Goal: Task Accomplishment & Management: Manage account settings

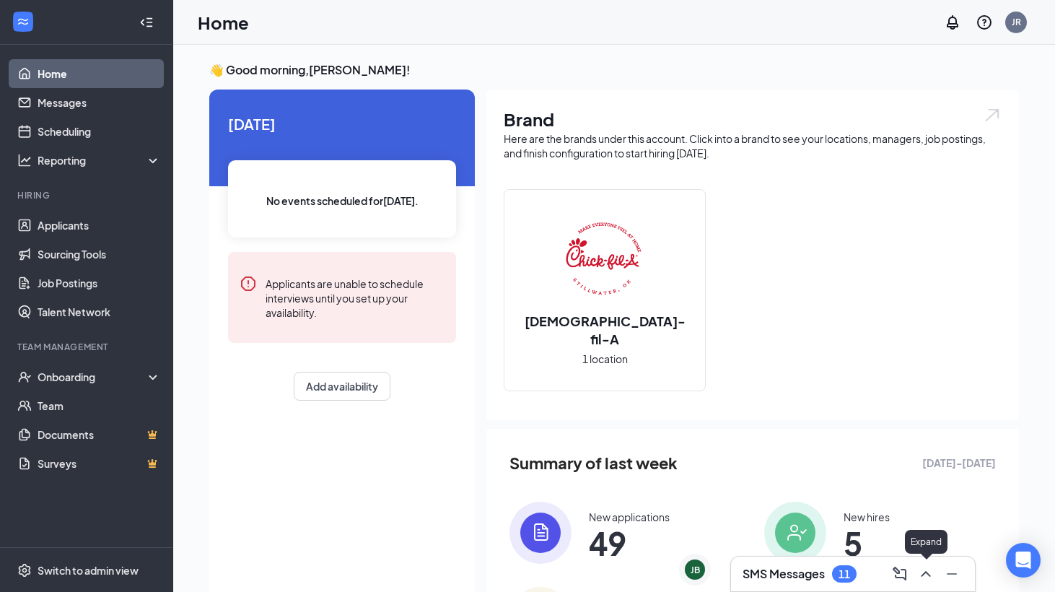
click at [928, 574] on icon "ChevronUp" at bounding box center [924, 574] width 9 height 6
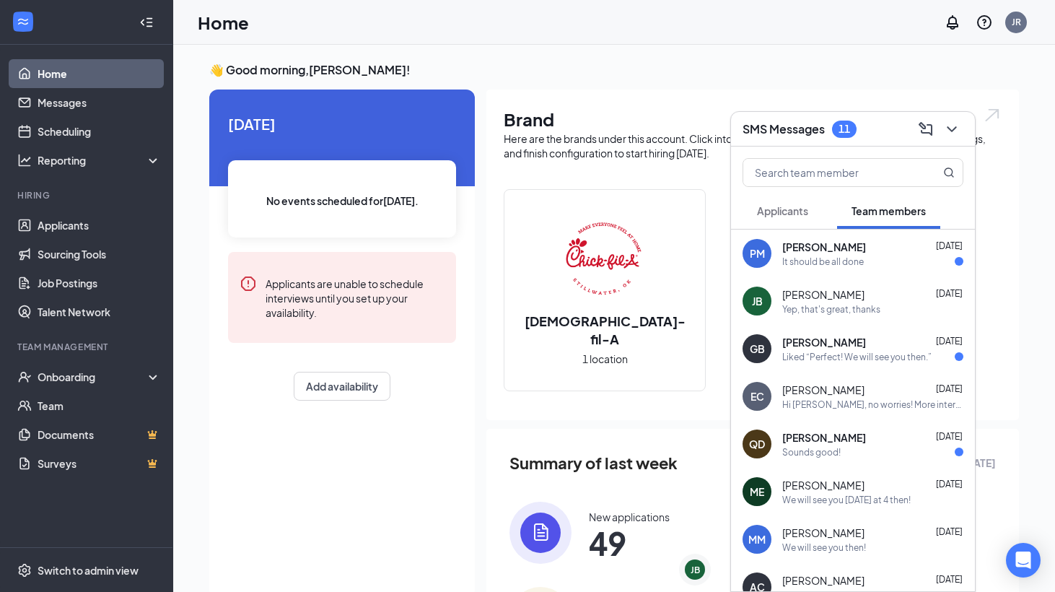
click at [405, 477] on div "[DATE] No events scheduled for [DATE] . Applicants are unable to schedule inter…" at bounding box center [341, 343] width 265 height 508
click at [957, 126] on icon "ChevronDown" at bounding box center [951, 128] width 17 height 17
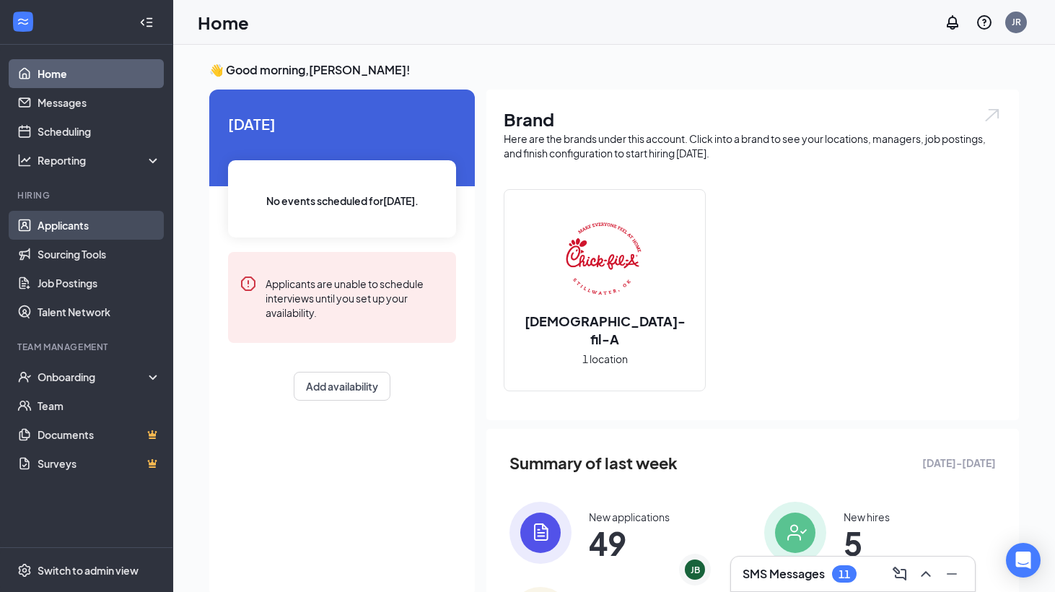
click at [102, 234] on link "Applicants" at bounding box center [99, 225] width 123 height 29
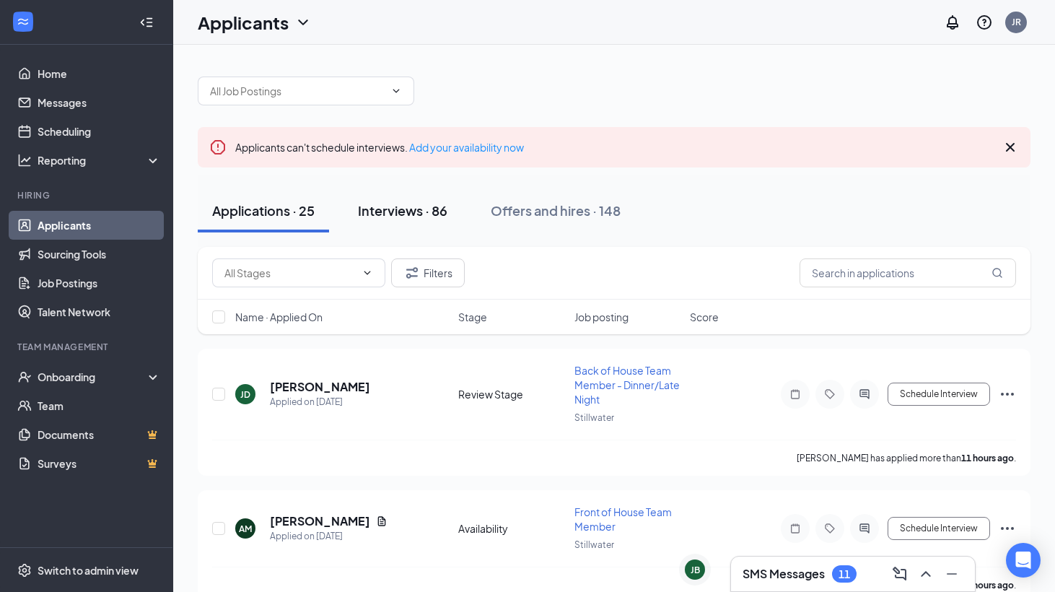
click at [397, 211] on div "Interviews · 86" at bounding box center [402, 210] width 89 height 18
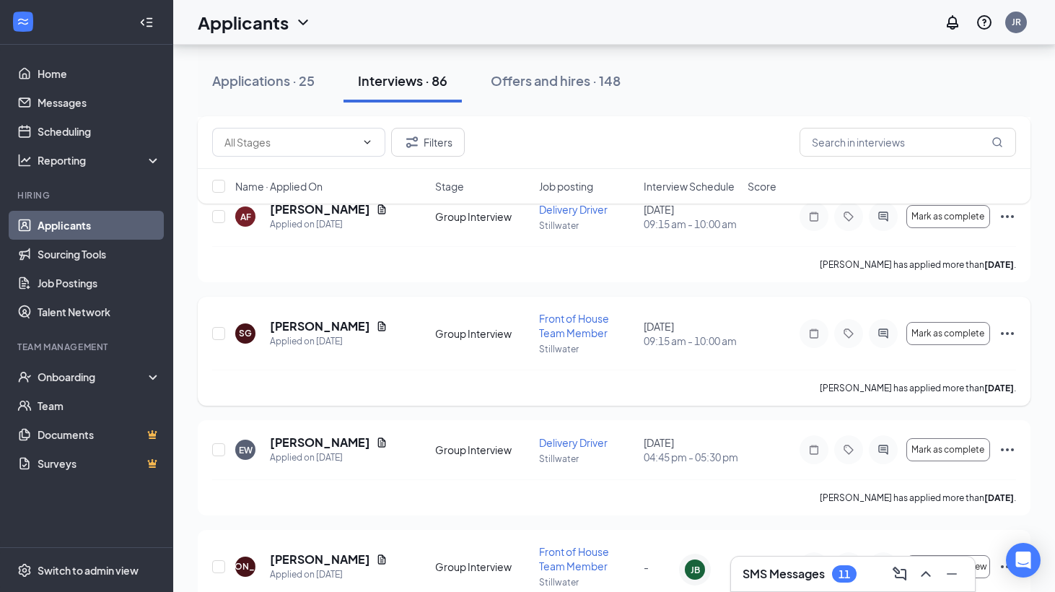
scroll to position [679, 0]
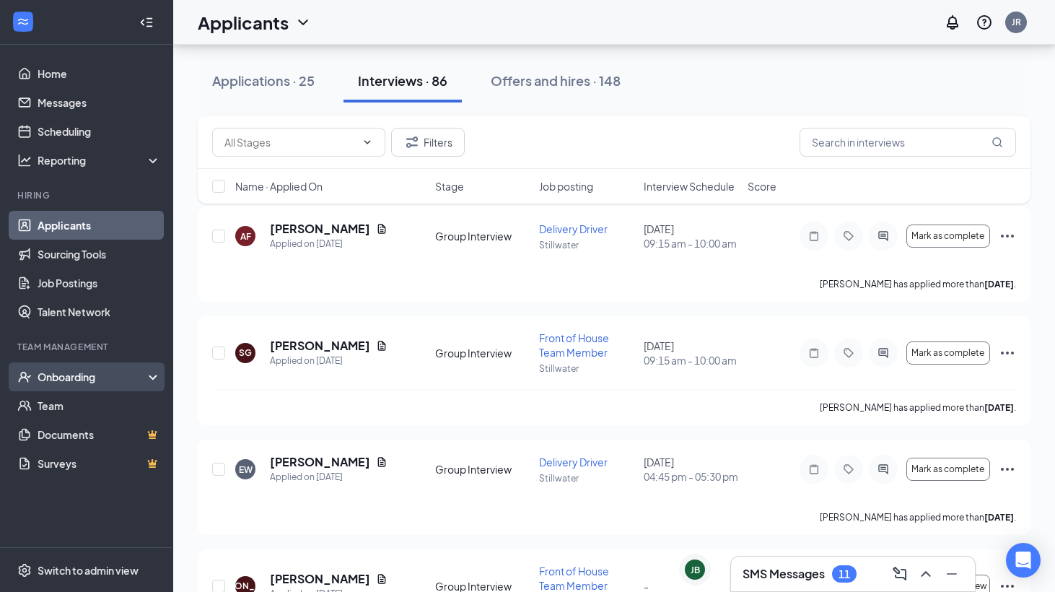
click at [118, 386] on div "Onboarding" at bounding box center [86, 376] width 173 height 29
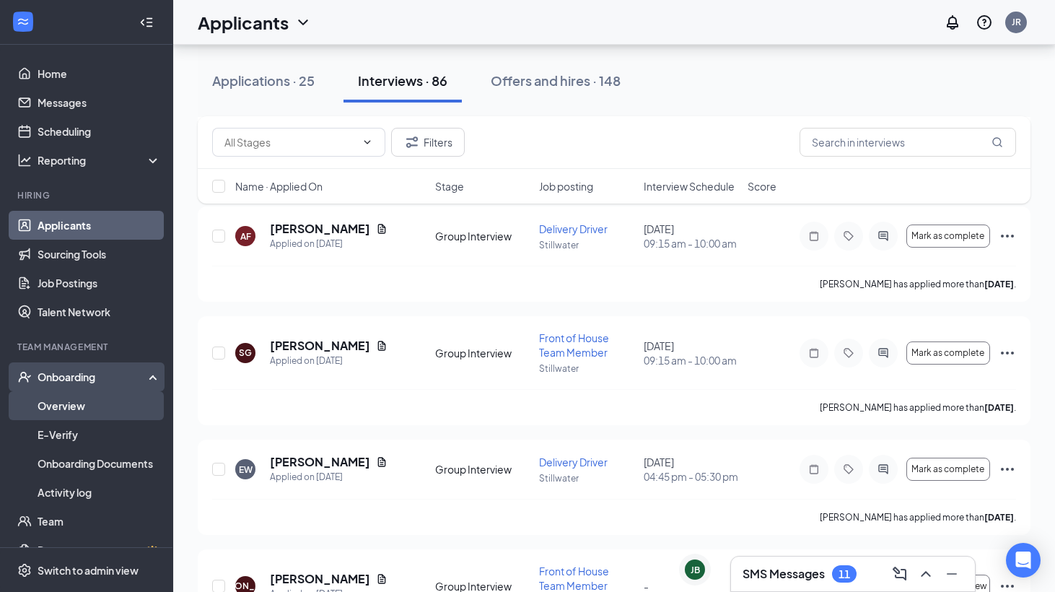
click at [108, 409] on link "Overview" at bounding box center [99, 405] width 123 height 29
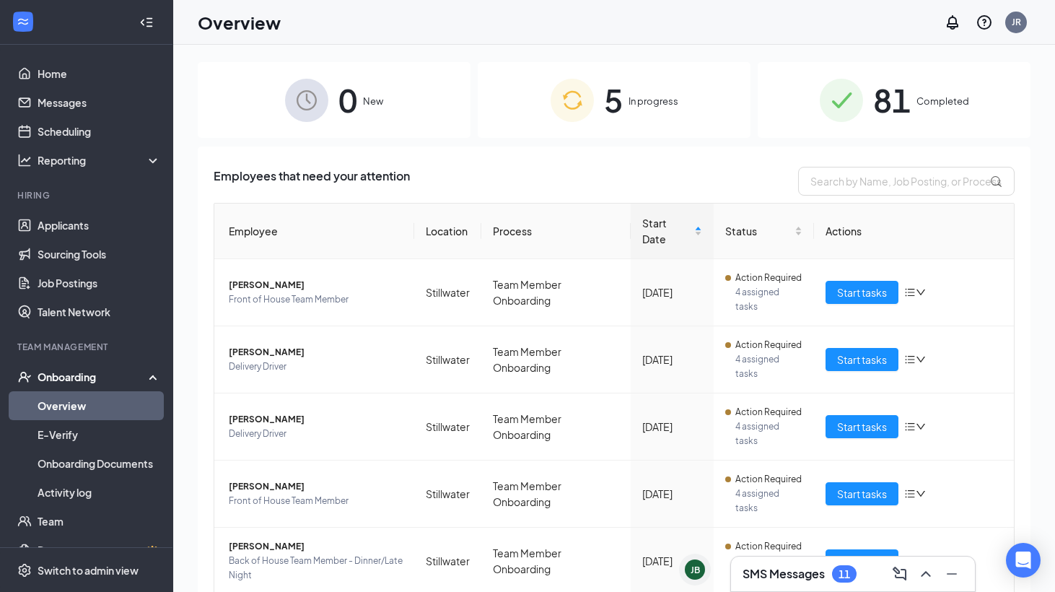
click at [558, 135] on div "5 In progress" at bounding box center [614, 100] width 273 height 76
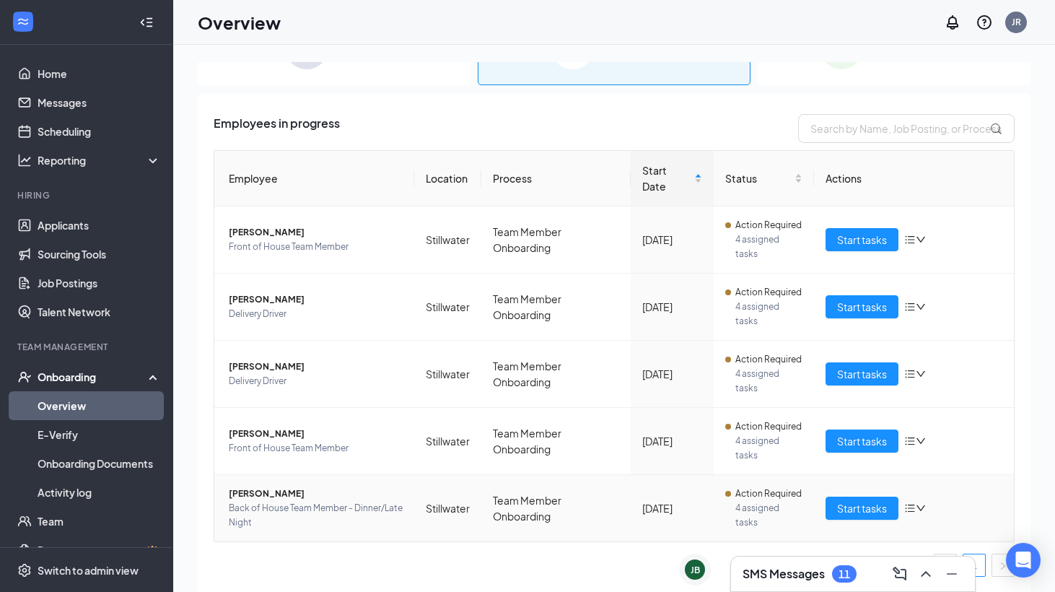
scroll to position [53, 0]
click at [874, 509] on span "Start tasks" at bounding box center [862, 508] width 50 height 16
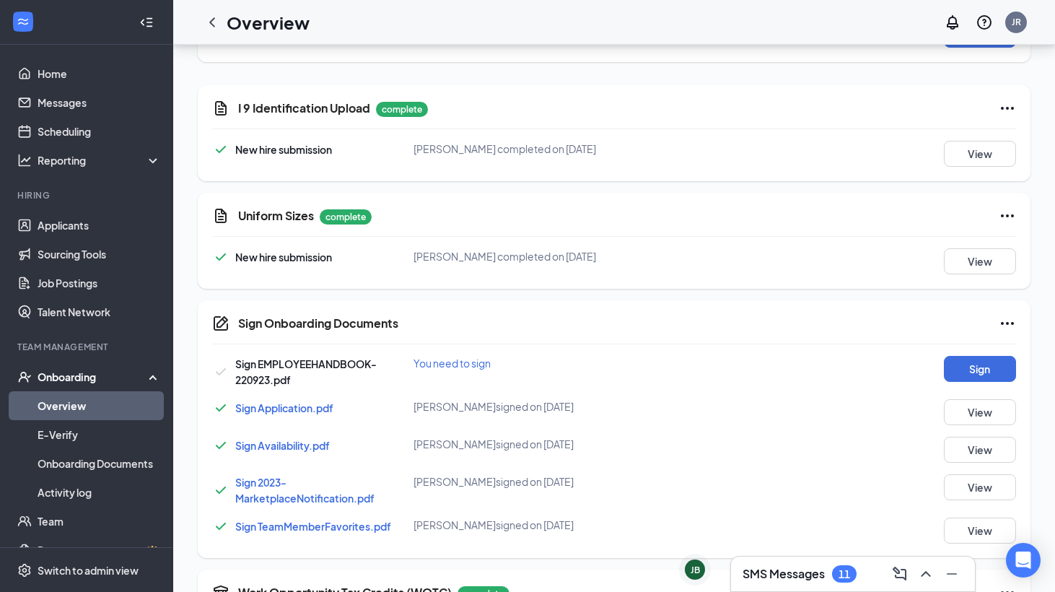
scroll to position [743, 0]
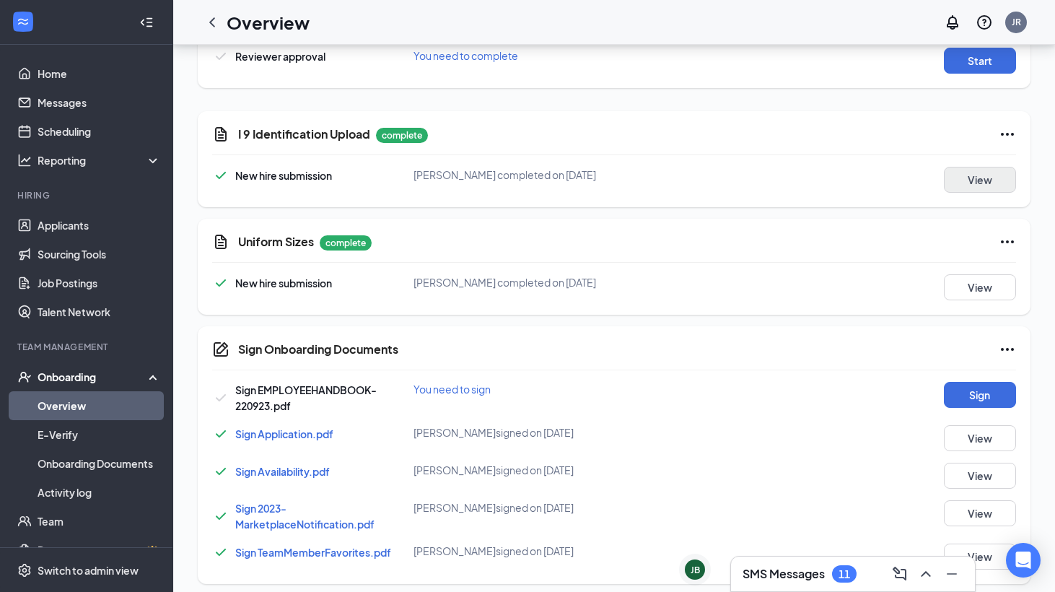
click at [959, 185] on button "View" at bounding box center [980, 180] width 72 height 26
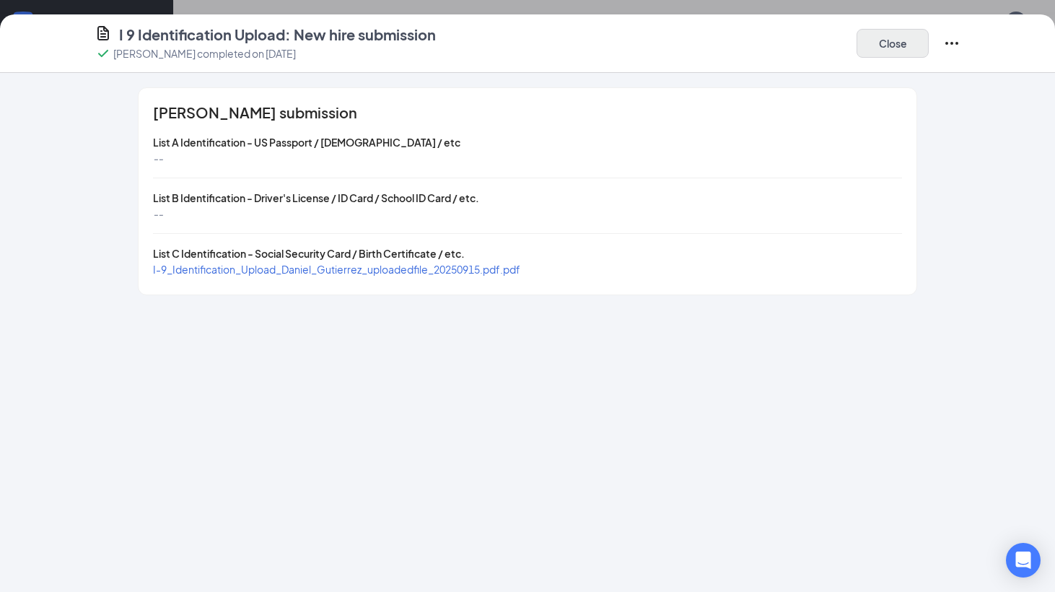
click at [886, 43] on button "Close" at bounding box center [892, 43] width 72 height 29
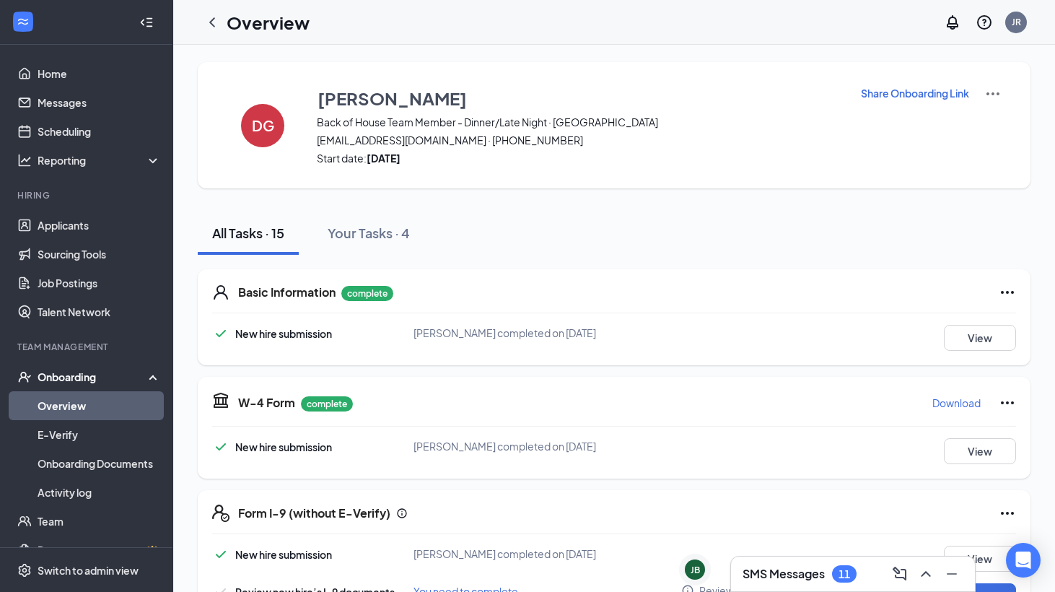
scroll to position [0, 0]
click at [113, 412] on link "Overview" at bounding box center [99, 405] width 123 height 29
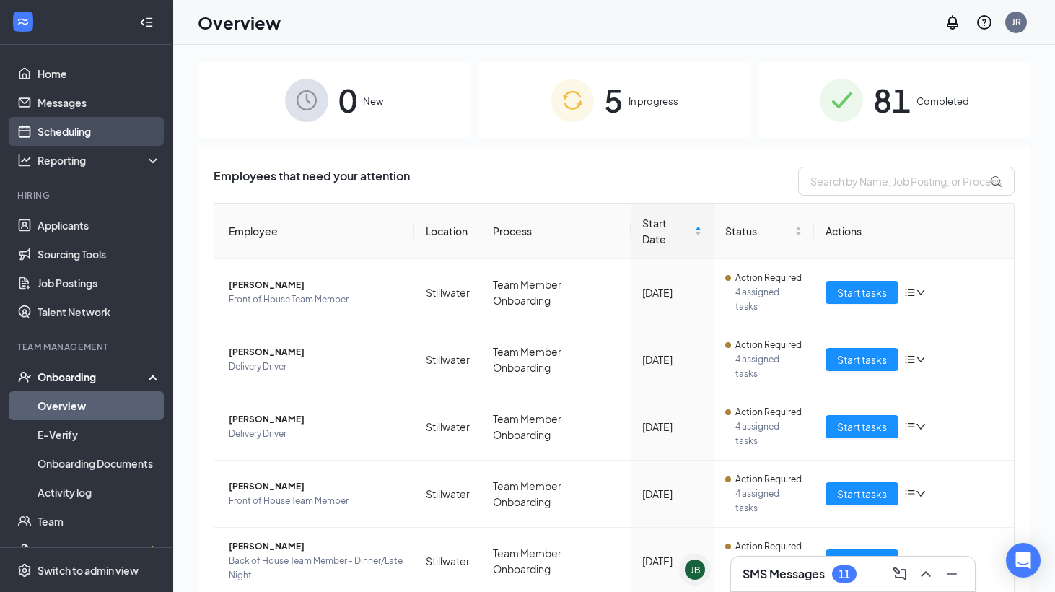
click at [113, 141] on link "Scheduling" at bounding box center [99, 131] width 123 height 29
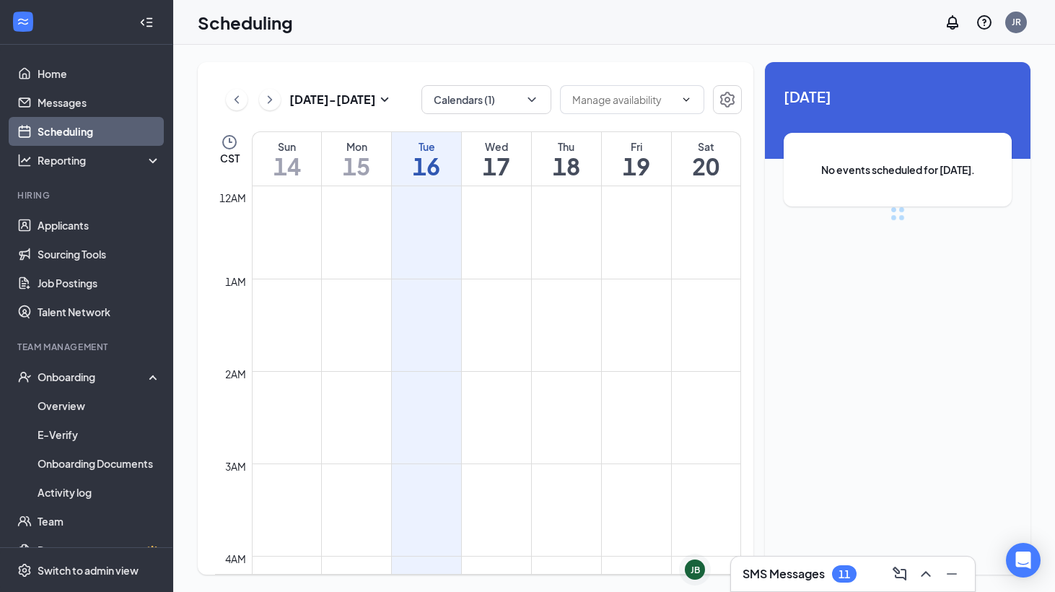
scroll to position [709, 0]
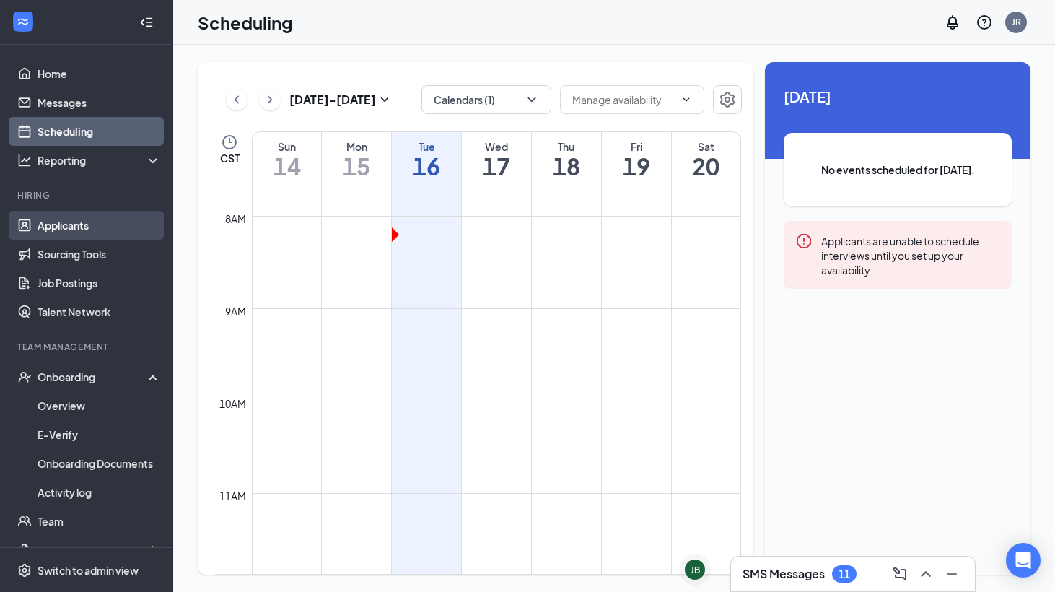
click at [121, 219] on link "Applicants" at bounding box center [99, 225] width 123 height 29
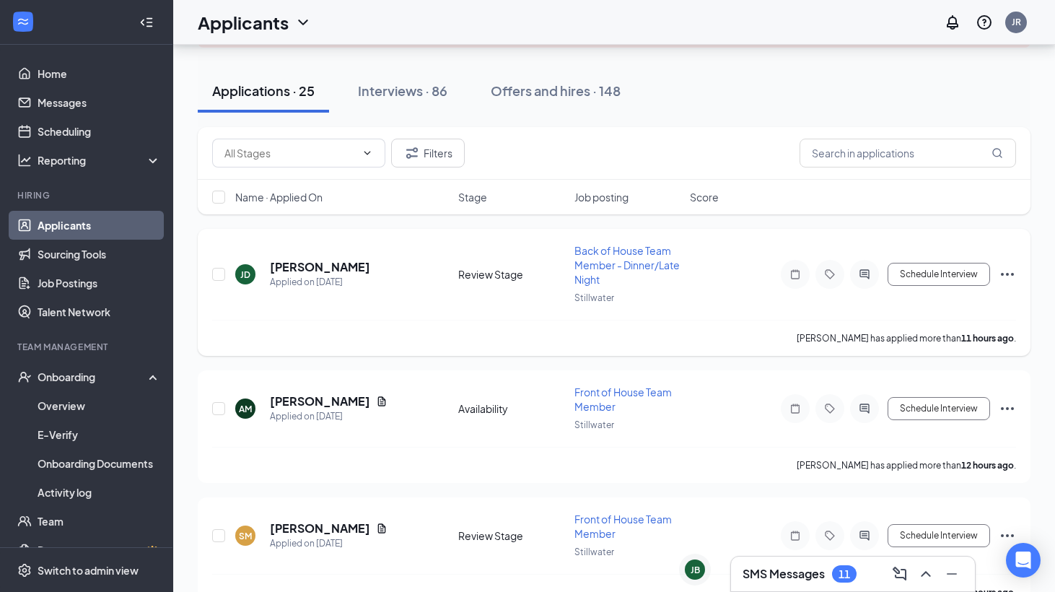
scroll to position [126, 0]
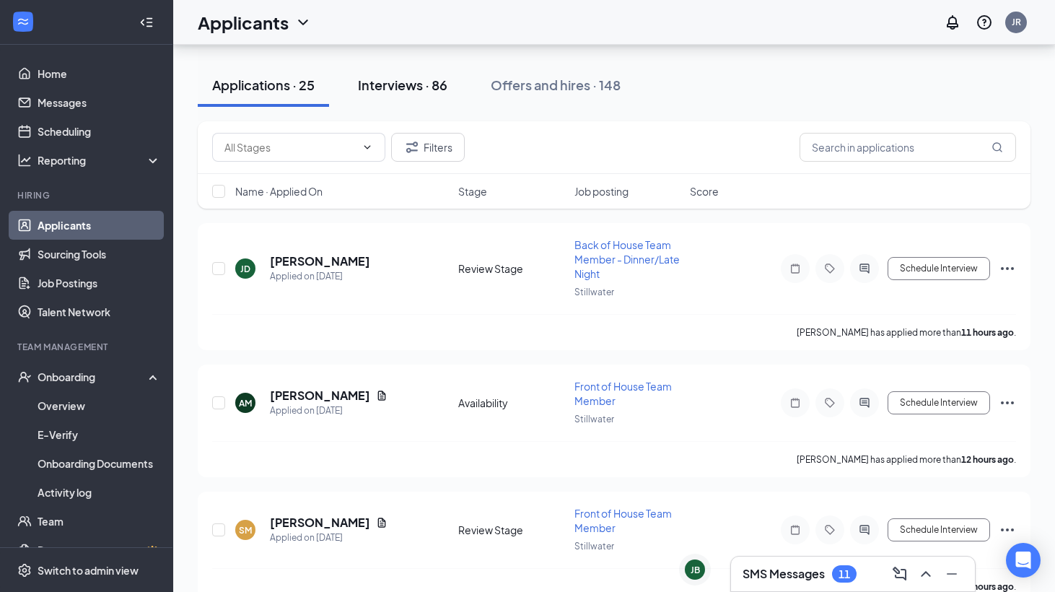
click at [418, 78] on div "Interviews · 86" at bounding box center [402, 85] width 89 height 18
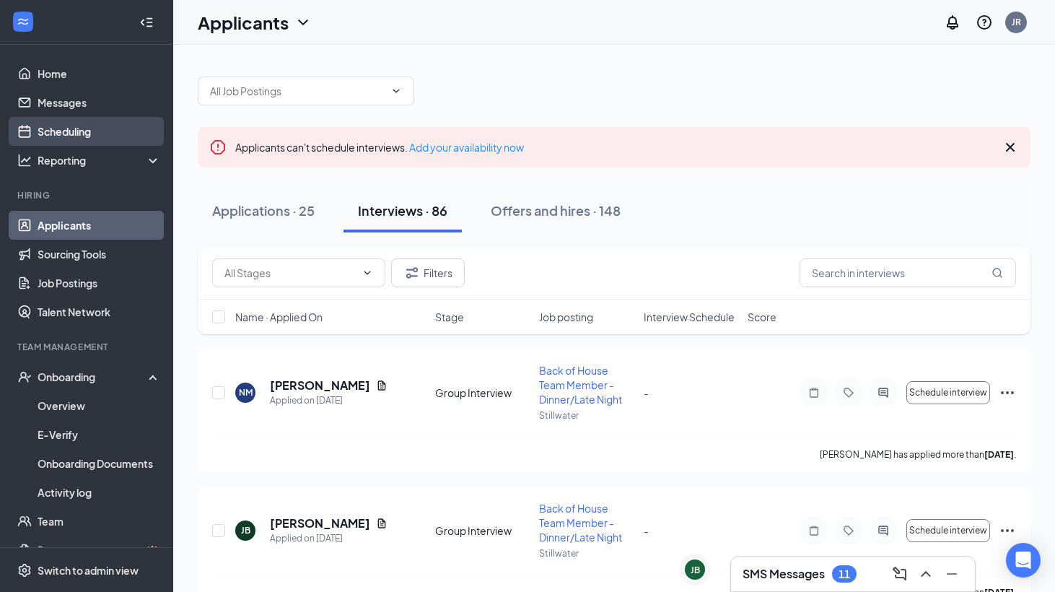
click at [92, 131] on link "Scheduling" at bounding box center [99, 131] width 123 height 29
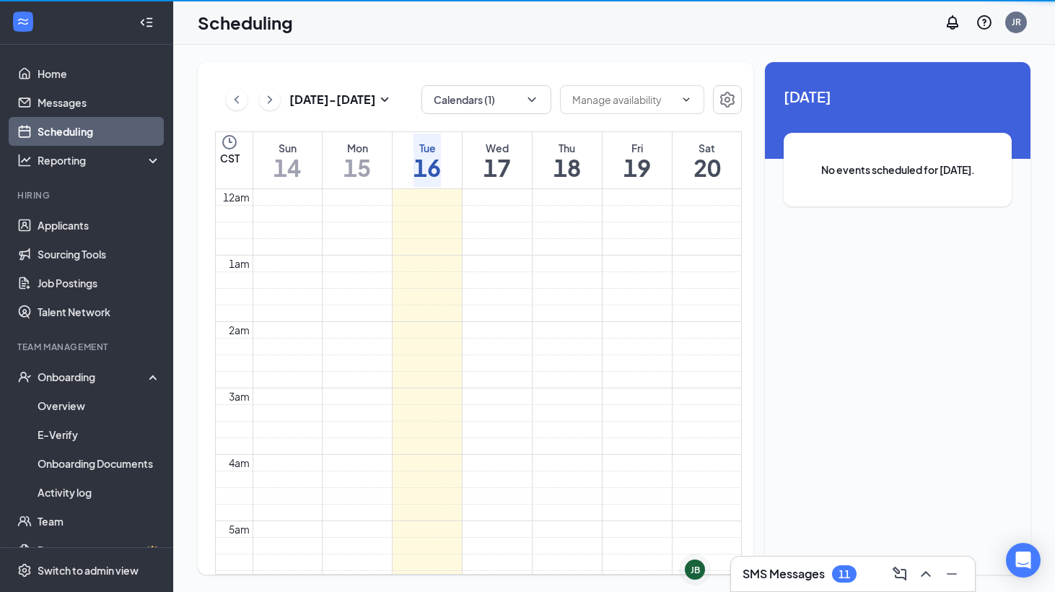
scroll to position [709, 0]
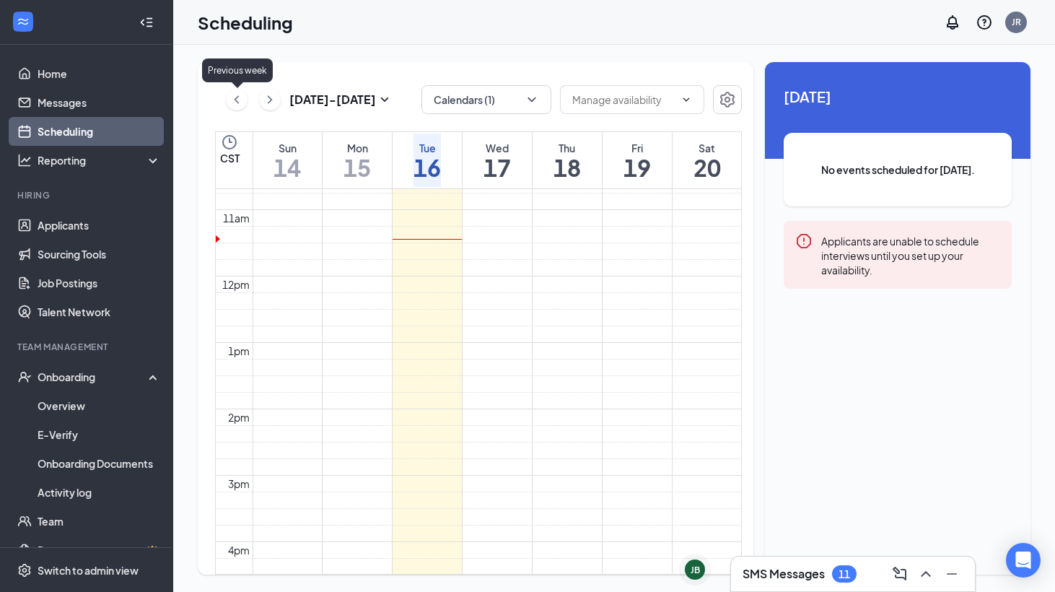
click at [229, 93] on button at bounding box center [237, 100] width 22 height 22
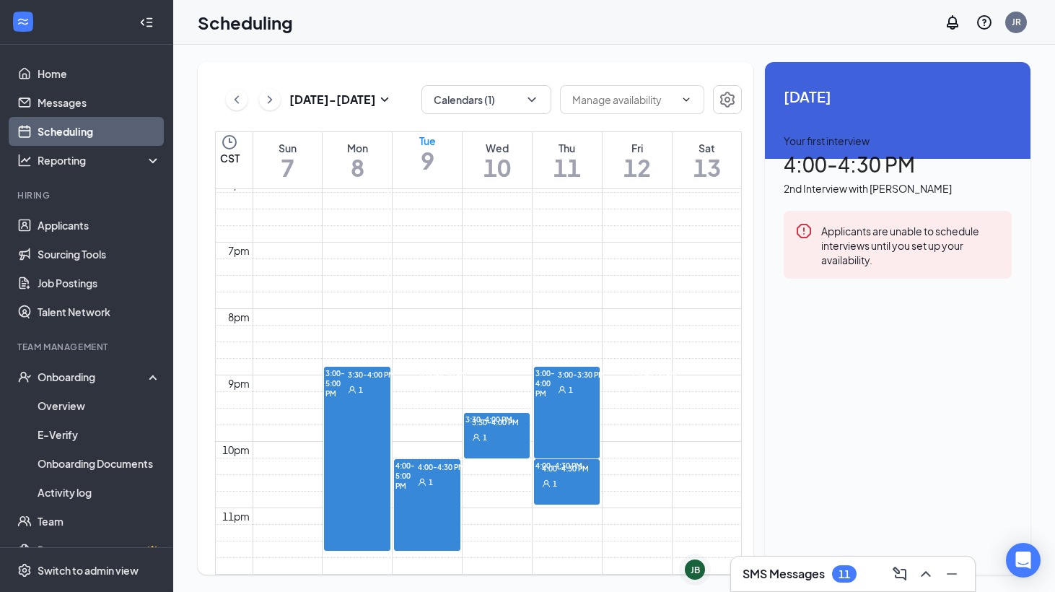
scroll to position [1190, 0]
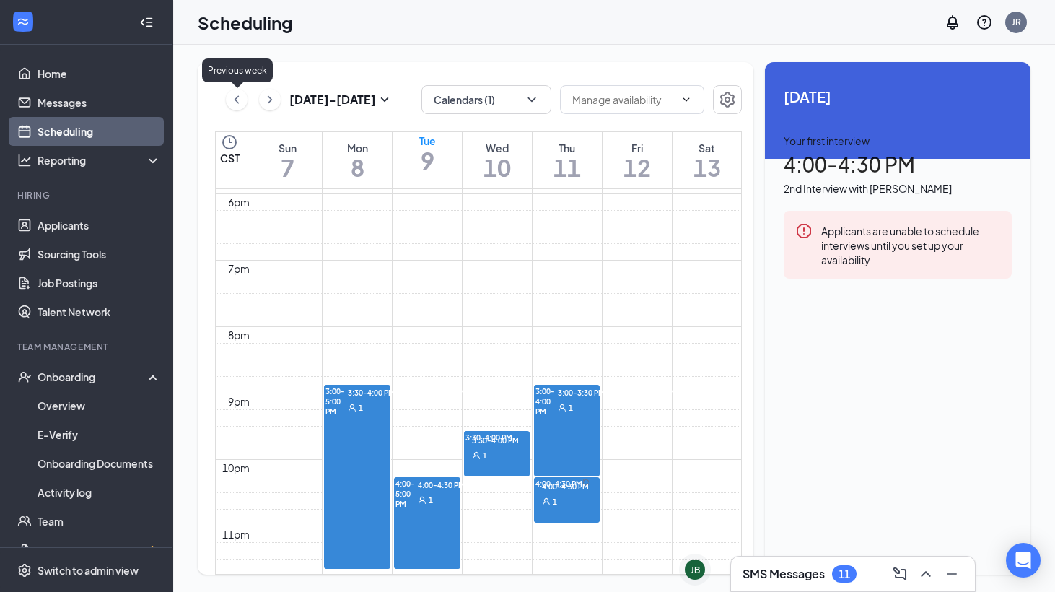
click at [242, 101] on icon "ChevronLeft" at bounding box center [236, 99] width 14 height 17
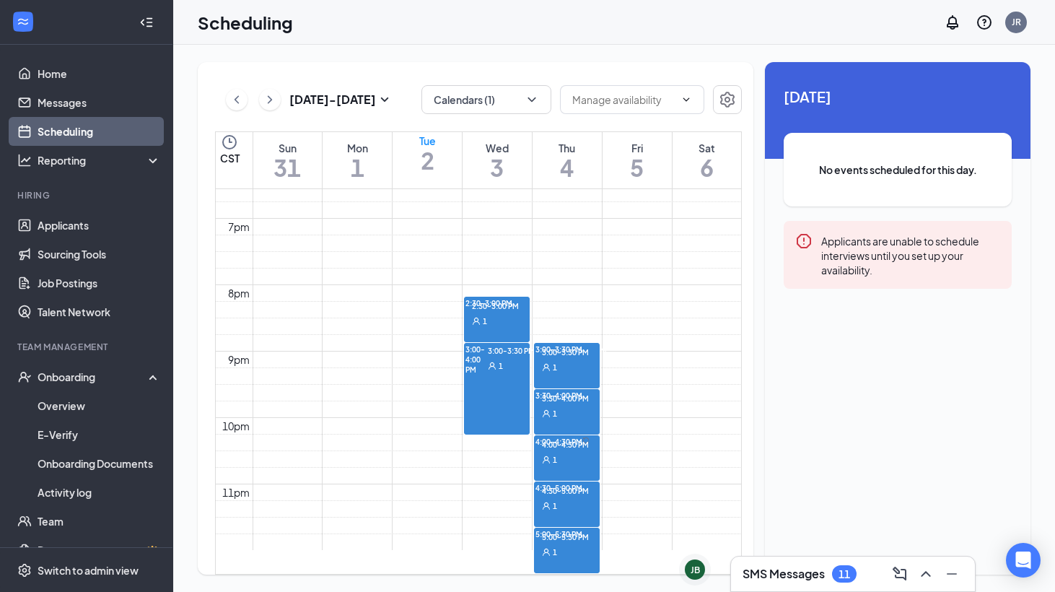
scroll to position [1350, 0]
click at [595, 544] on div "1" at bounding box center [575, 551] width 72 height 14
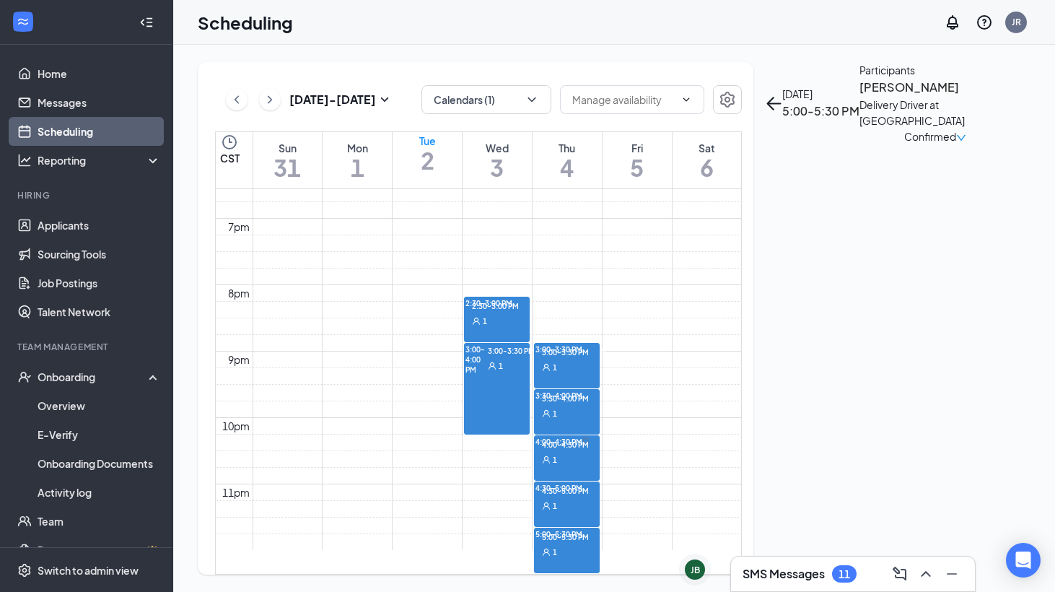
click at [589, 498] on div "1" at bounding box center [575, 505] width 72 height 14
click at [584, 452] on div "1" at bounding box center [575, 459] width 72 height 14
click at [583, 405] on div "1" at bounding box center [575, 412] width 72 height 14
click at [589, 344] on div "3:00-3:30 PM 1" at bounding box center [574, 359] width 75 height 30
click at [589, 391] on span "3:30-4:00 PM" at bounding box center [564, 397] width 50 height 13
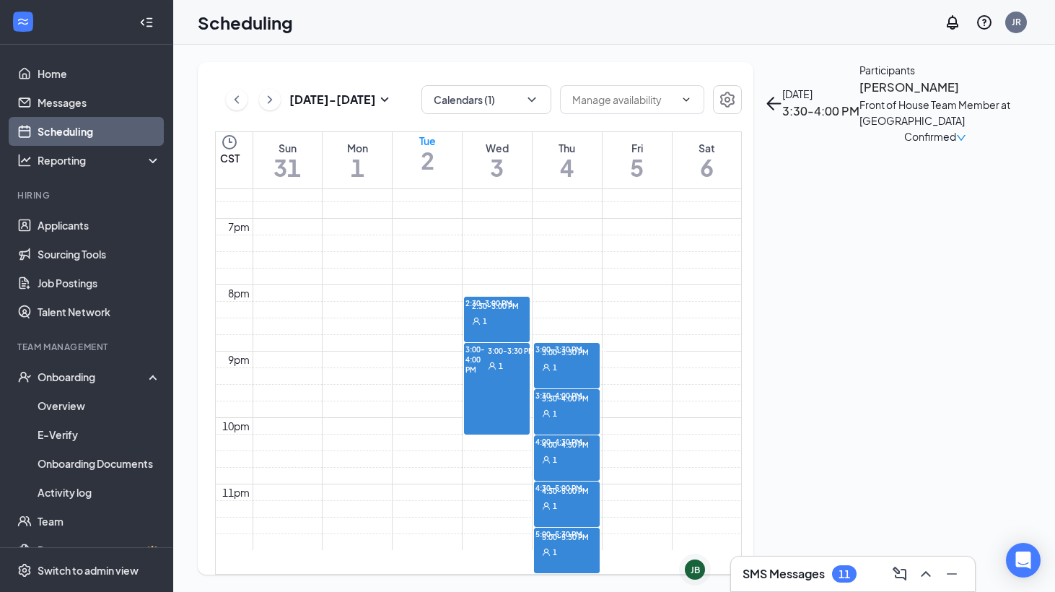
click at [859, 78] on div "Participants" at bounding box center [934, 70] width 151 height 16
click at [859, 97] on h3 "Jasmine Medina" at bounding box center [934, 87] width 151 height 19
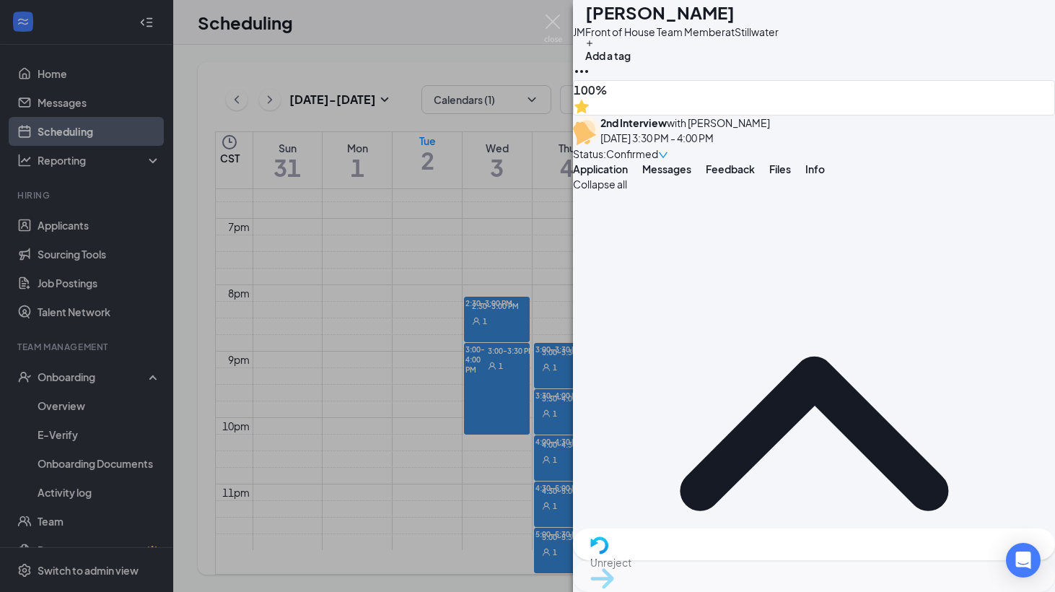
click at [447, 404] on div "JM Jasmine Medina Front of House Team Member at Stillwater Add a tag 100% 2nd I…" at bounding box center [527, 296] width 1055 height 592
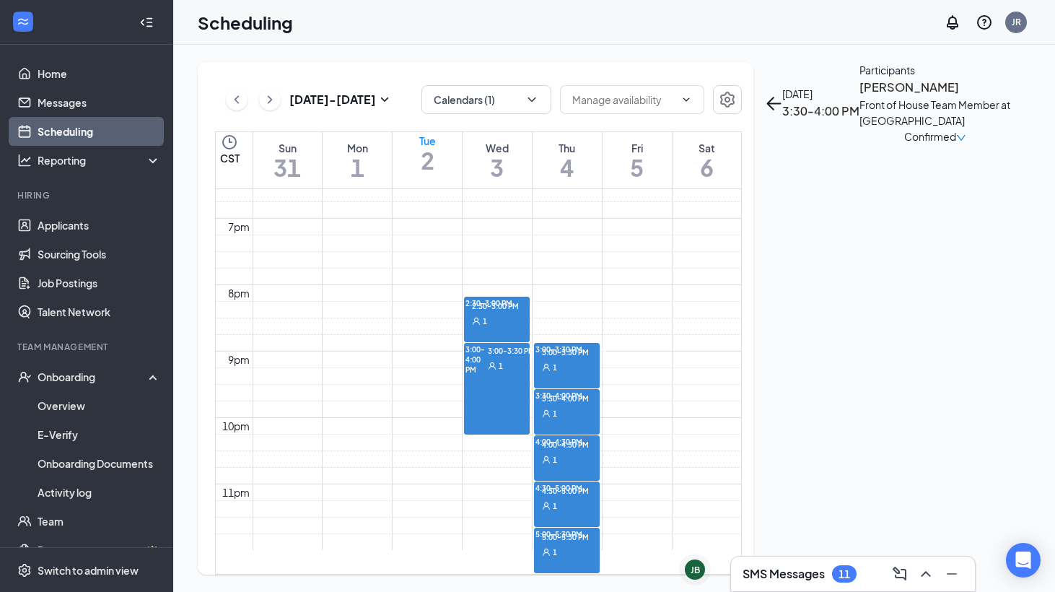
click at [579, 345] on span "3:00-3:30 PM" at bounding box center [564, 351] width 50 height 13
click at [576, 437] on span "4:00-4:30 PM" at bounding box center [564, 443] width 50 height 13
click at [859, 128] on div "Front of House Team Member at Stillwater" at bounding box center [934, 113] width 151 height 32
click at [859, 97] on h3 "Carter Zibell" at bounding box center [934, 87] width 151 height 19
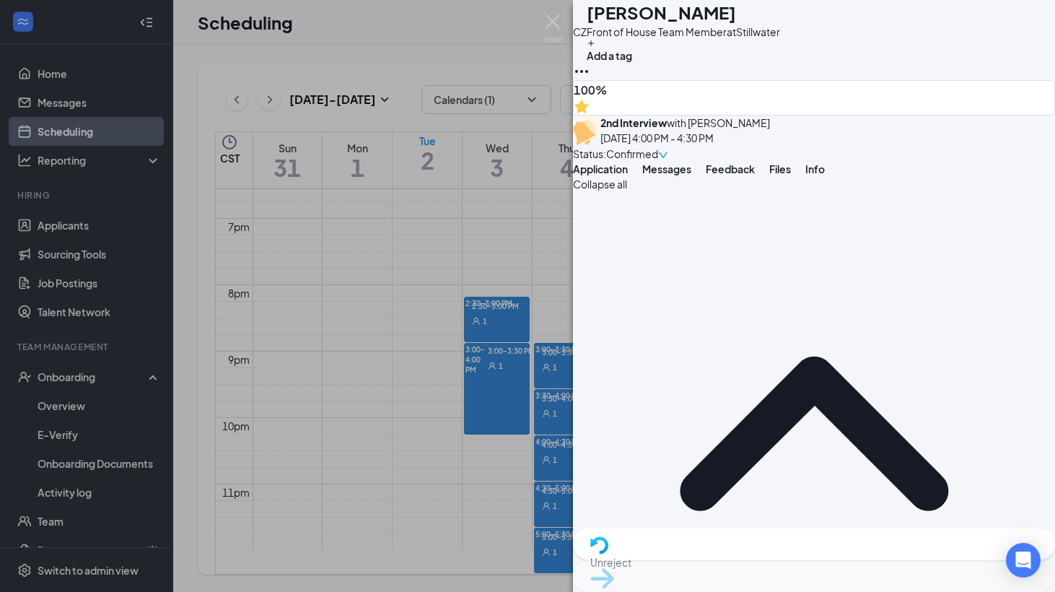
click at [481, 419] on div "CZ Carter Zibell Front of House Team Member at Stillwater Add a tag 100% 2nd In…" at bounding box center [527, 296] width 1055 height 592
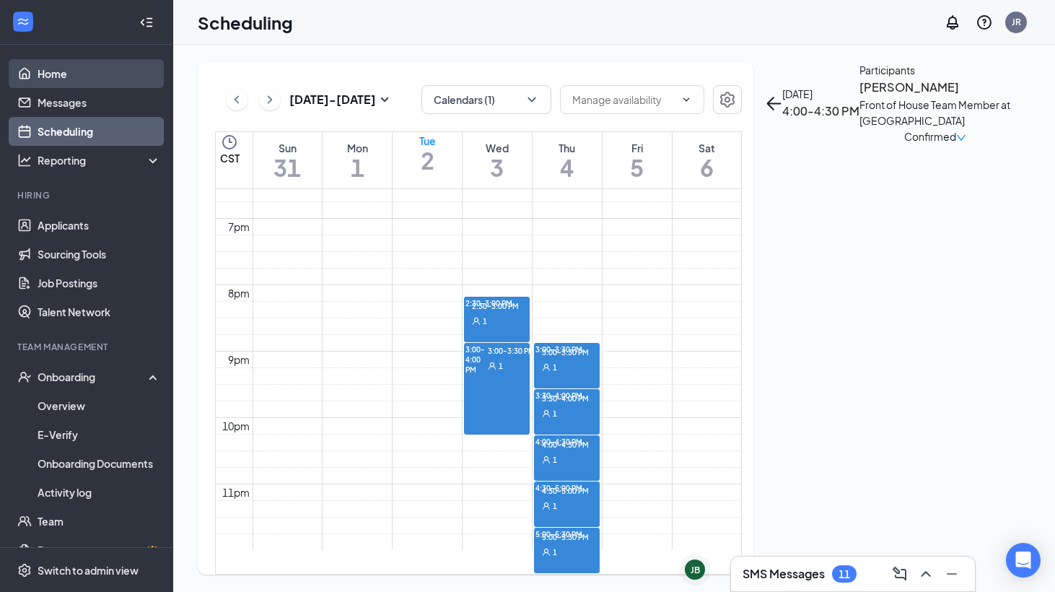
click at [92, 78] on link "Home" at bounding box center [99, 73] width 123 height 29
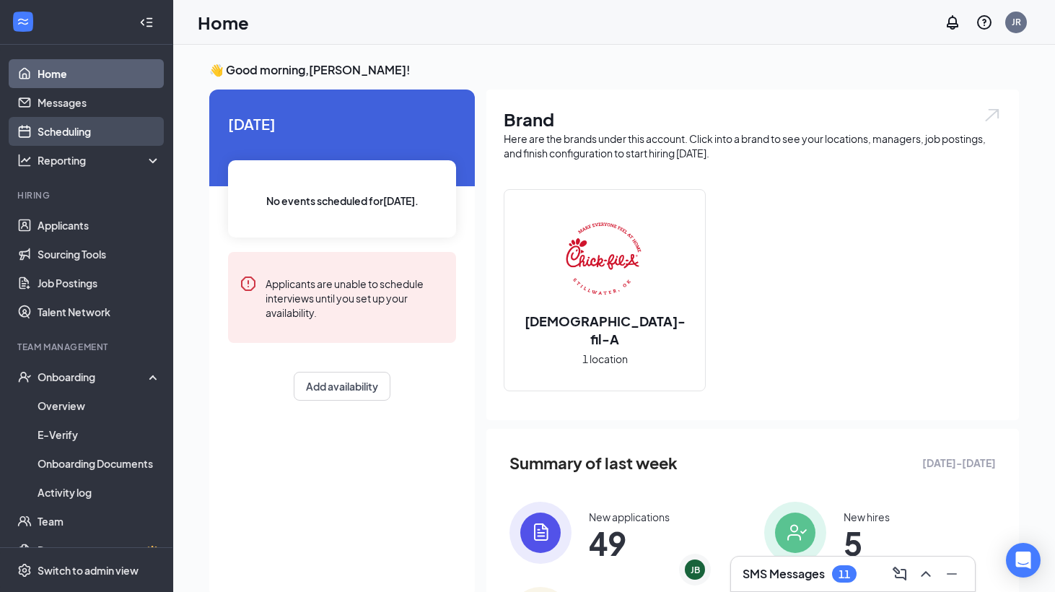
click at [55, 135] on link "Scheduling" at bounding box center [99, 131] width 123 height 29
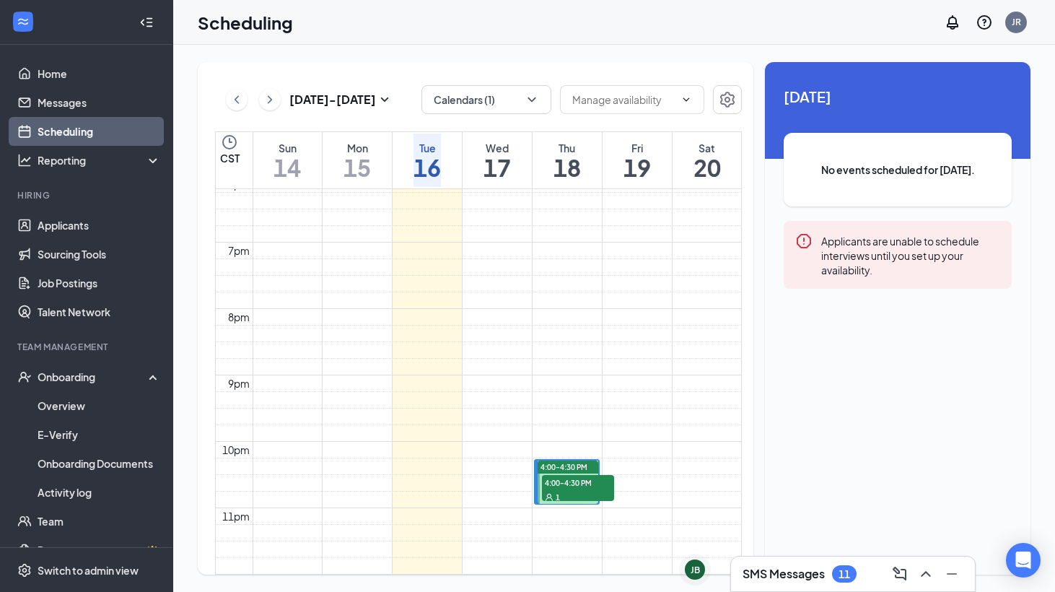
scroll to position [1425, 0]
click at [591, 473] on div "4:00-4:30 PM 1" at bounding box center [577, 487] width 75 height 29
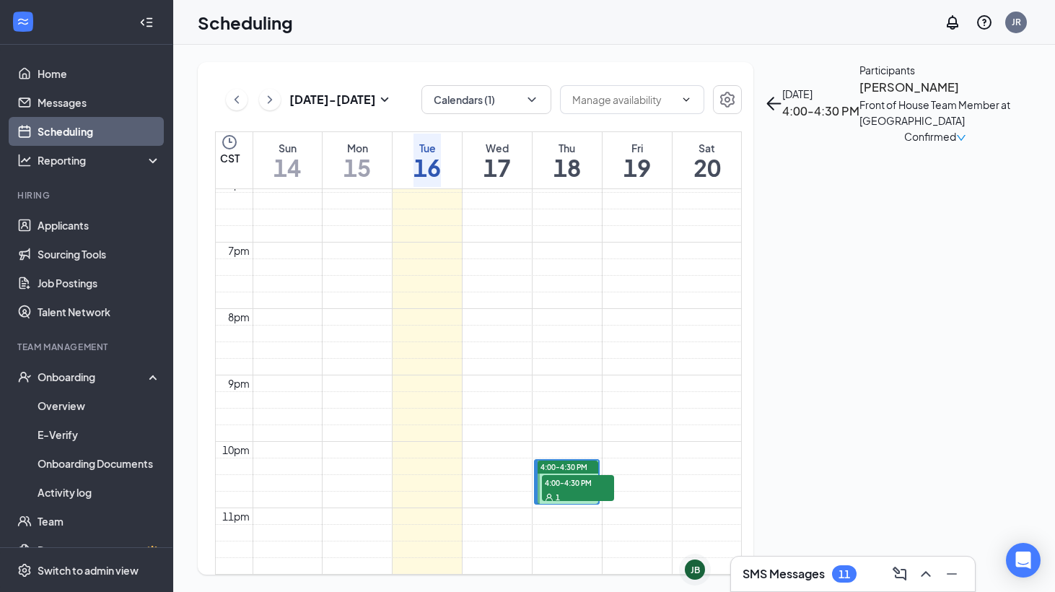
scroll to position [1316, 0]
click at [551, 475] on span "4:00-4:30 PM" at bounding box center [578, 482] width 72 height 14
click at [271, 94] on icon "ChevronRight" at bounding box center [270, 99] width 14 height 17
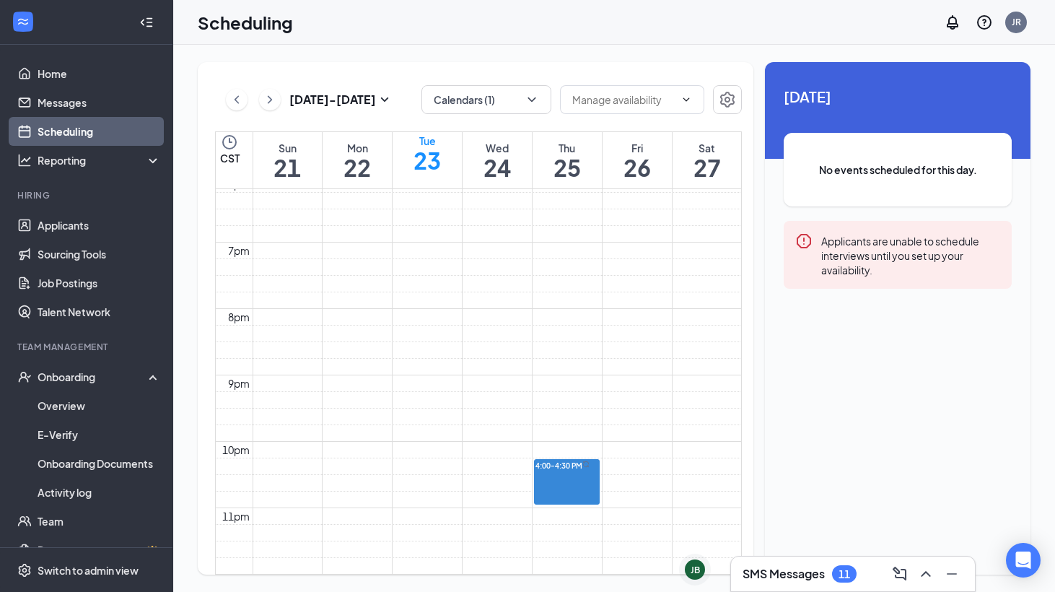
scroll to position [1353, 0]
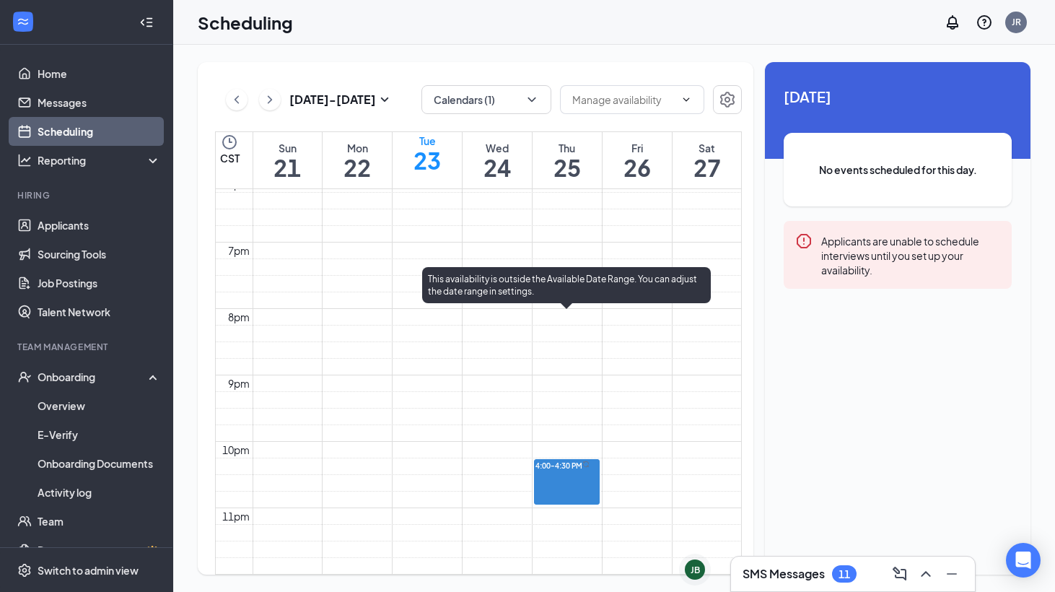
click at [582, 460] on div at bounding box center [585, 465] width 7 height 10
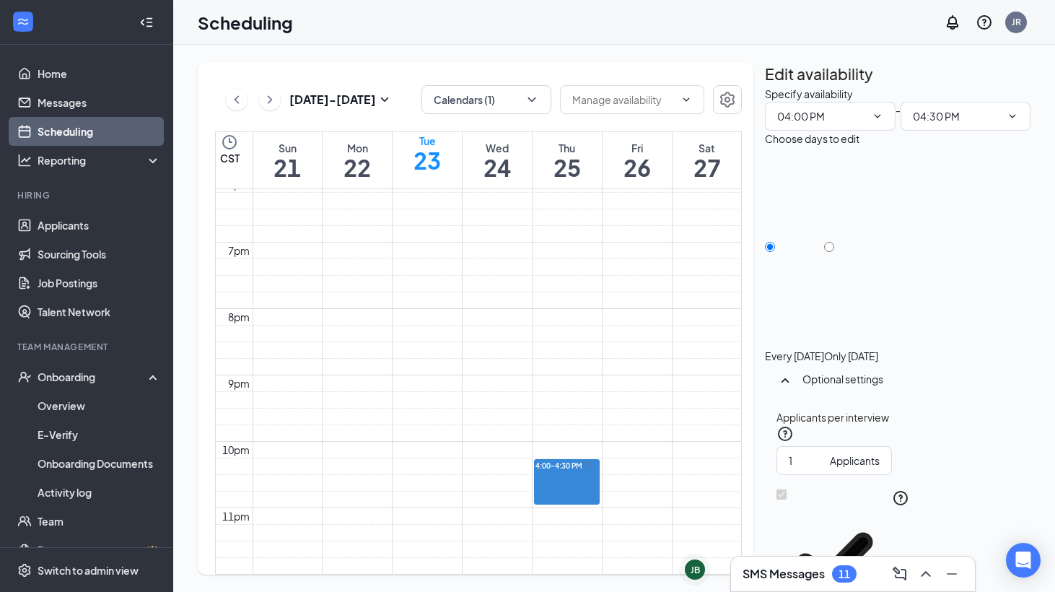
scroll to position [41, 0]
click at [878, 203] on div "Only Thursday, Sep 25" at bounding box center [851, 254] width 54 height 216
click at [780, 87] on icon "TrashOutline" at bounding box center [773, 94] width 13 height 14
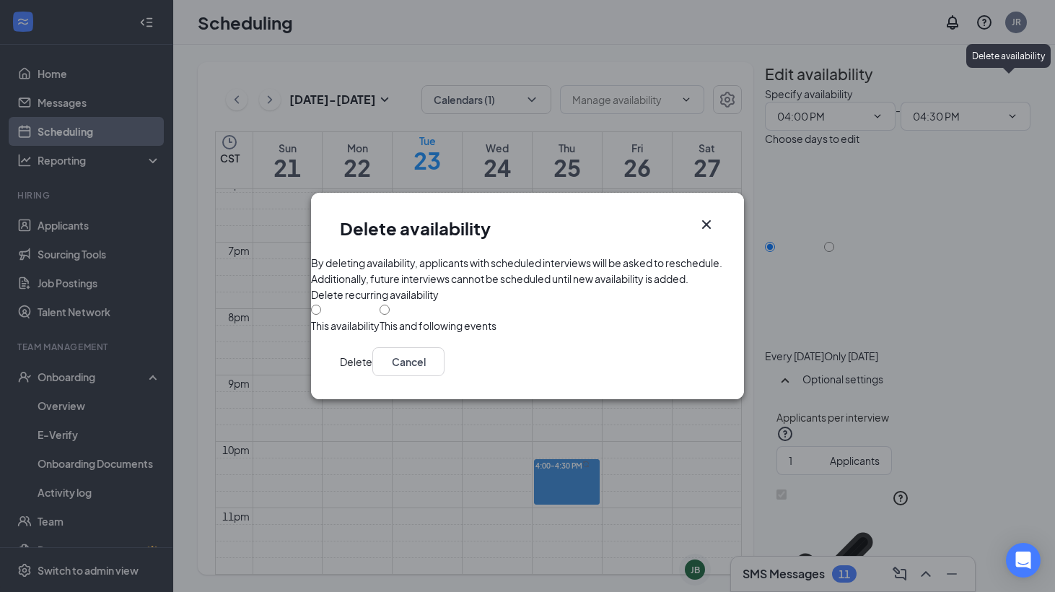
click at [428, 333] on div "This and following events" at bounding box center [437, 325] width 117 height 14
click at [390, 315] on input "This and following events" at bounding box center [384, 309] width 10 height 10
radio input "true"
click at [372, 376] on button "Delete" at bounding box center [356, 361] width 32 height 29
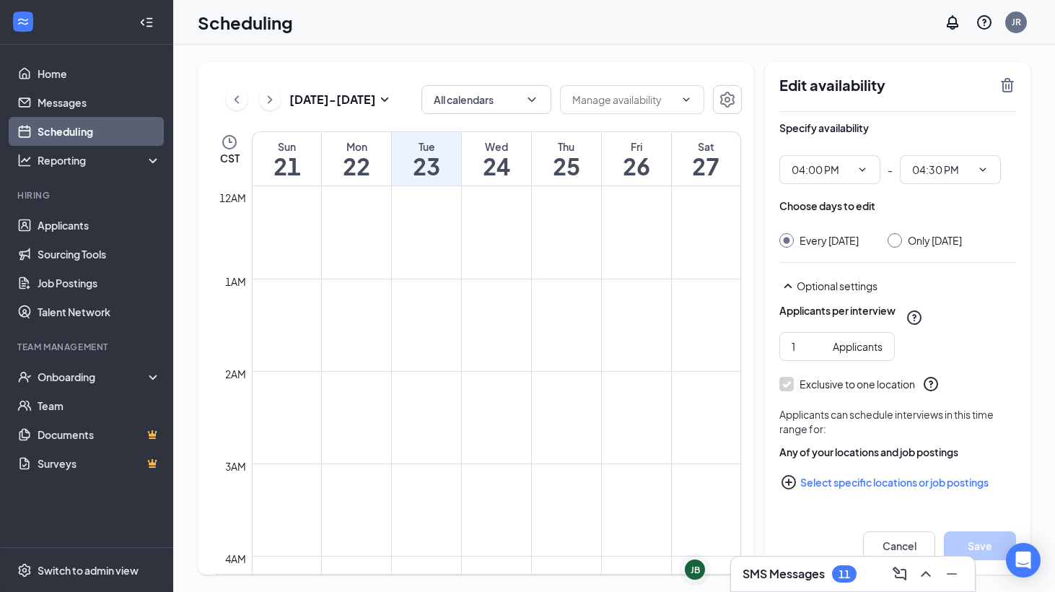
scroll to position [709, 0]
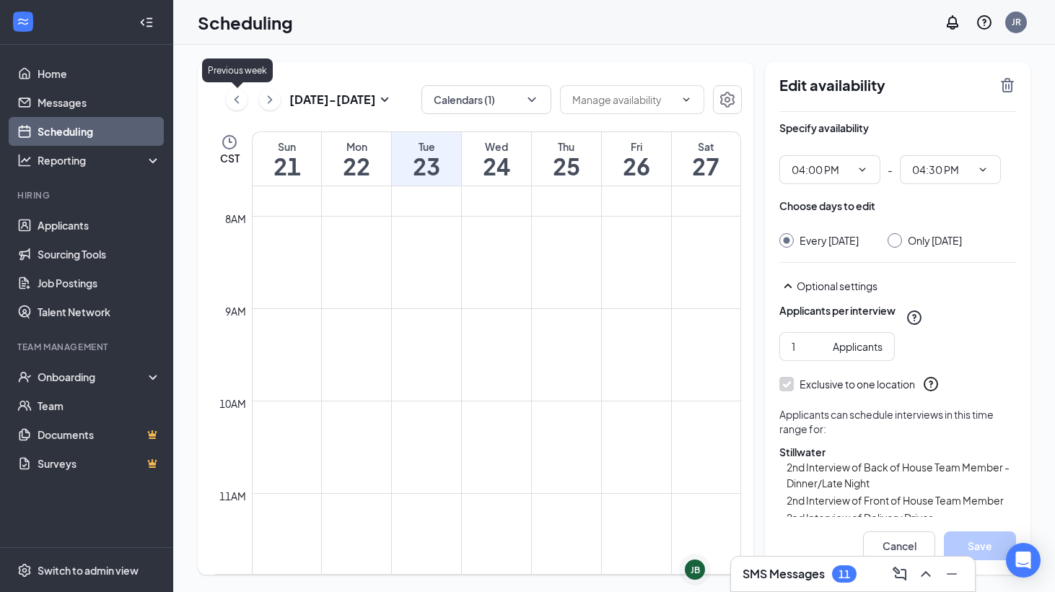
click at [239, 100] on icon "ChevronLeft" at bounding box center [236, 99] width 14 height 17
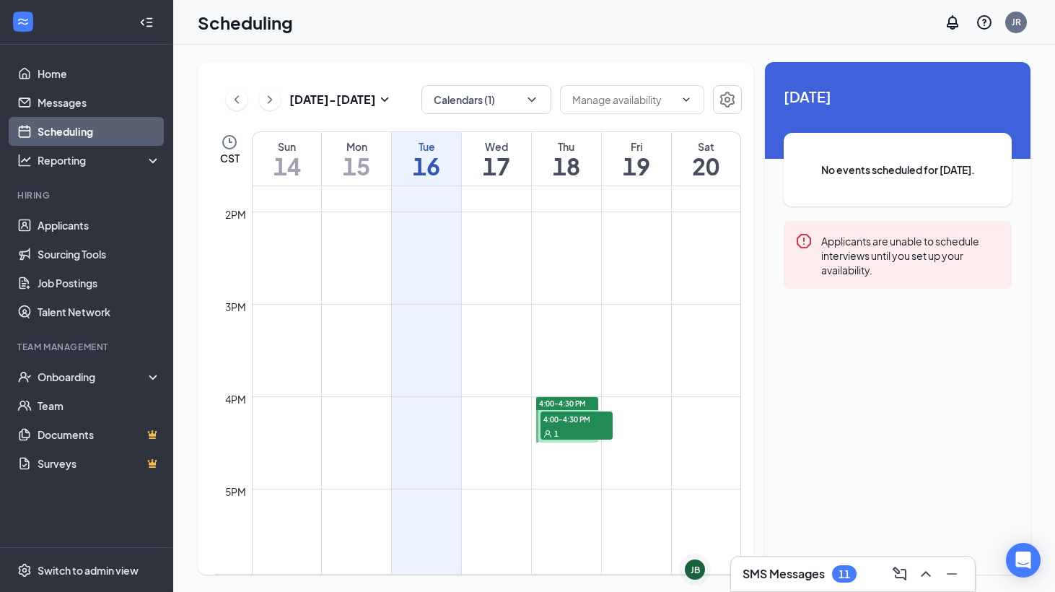
scroll to position [1234, 0]
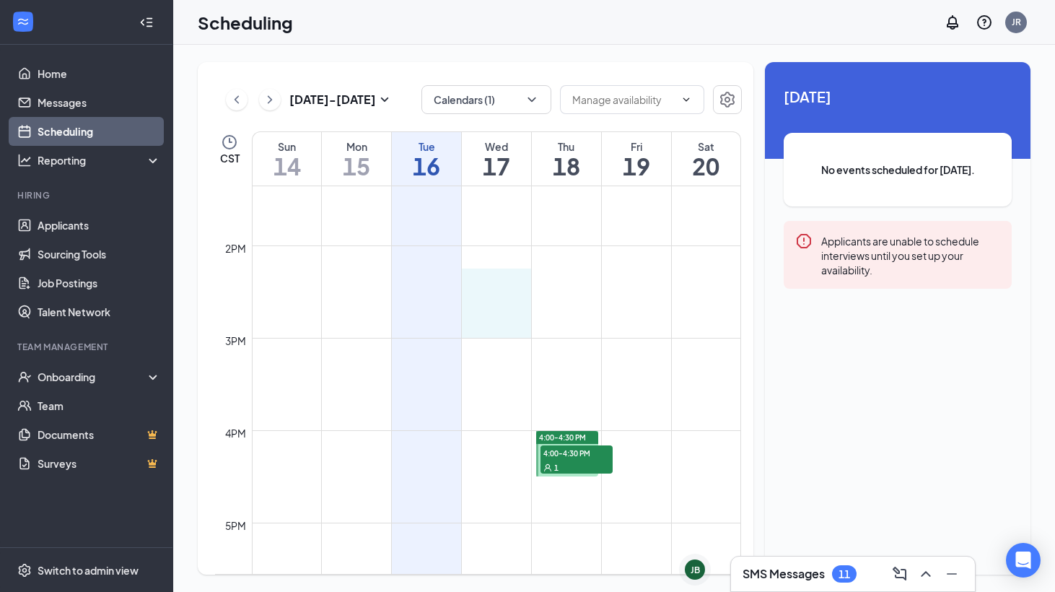
drag, startPoint x: 506, startPoint y: 289, endPoint x: 500, endPoint y: 330, distance: 40.8
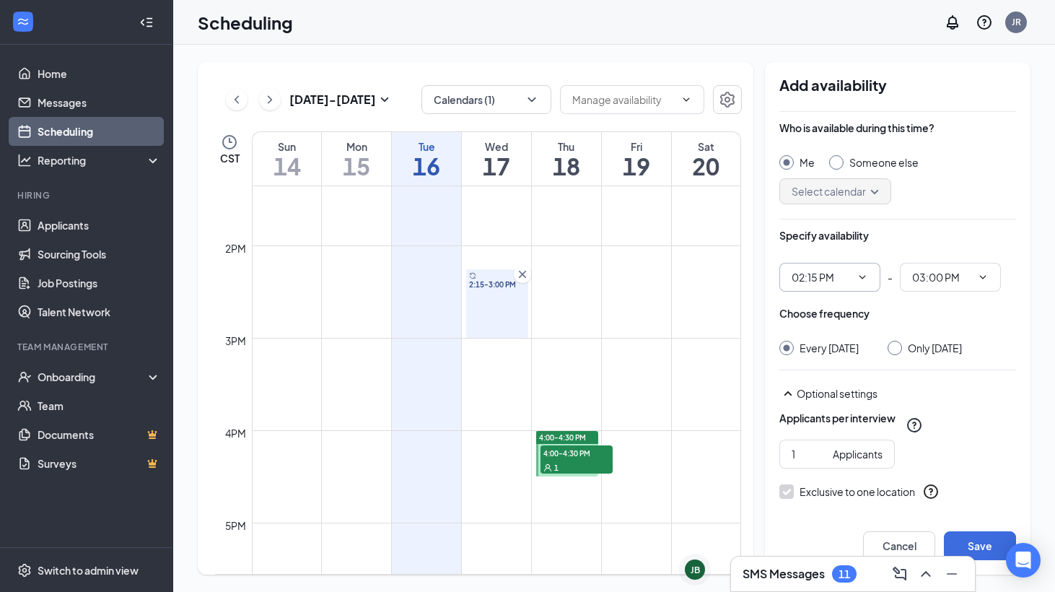
click at [871, 267] on span "02:15 PM" at bounding box center [829, 277] width 101 height 29
click at [868, 283] on span "02:15 PM" at bounding box center [829, 277] width 101 height 29
click at [902, 348] on div at bounding box center [894, 347] width 14 height 14
click at [897, 347] on input "Only [DATE]" at bounding box center [892, 345] width 10 height 10
radio input "true"
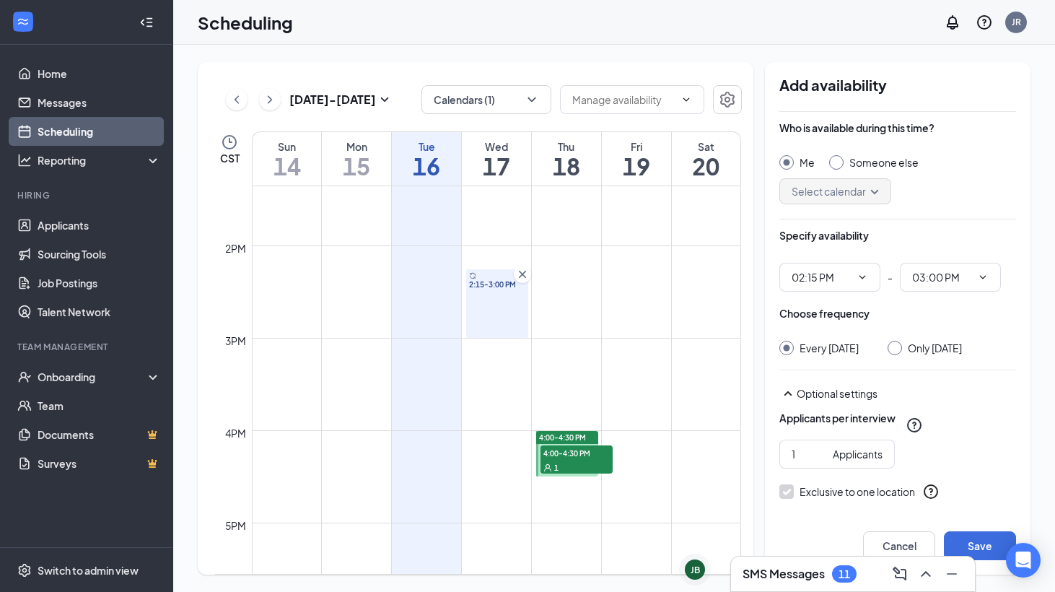
radio input "false"
click at [864, 279] on icon "ChevronDown" at bounding box center [862, 277] width 12 height 12
drag, startPoint x: 496, startPoint y: 272, endPoint x: 496, endPoint y: 284, distance: 12.3
click at [496, 284] on div "2:15-3:00 PM" at bounding box center [497, 303] width 62 height 69
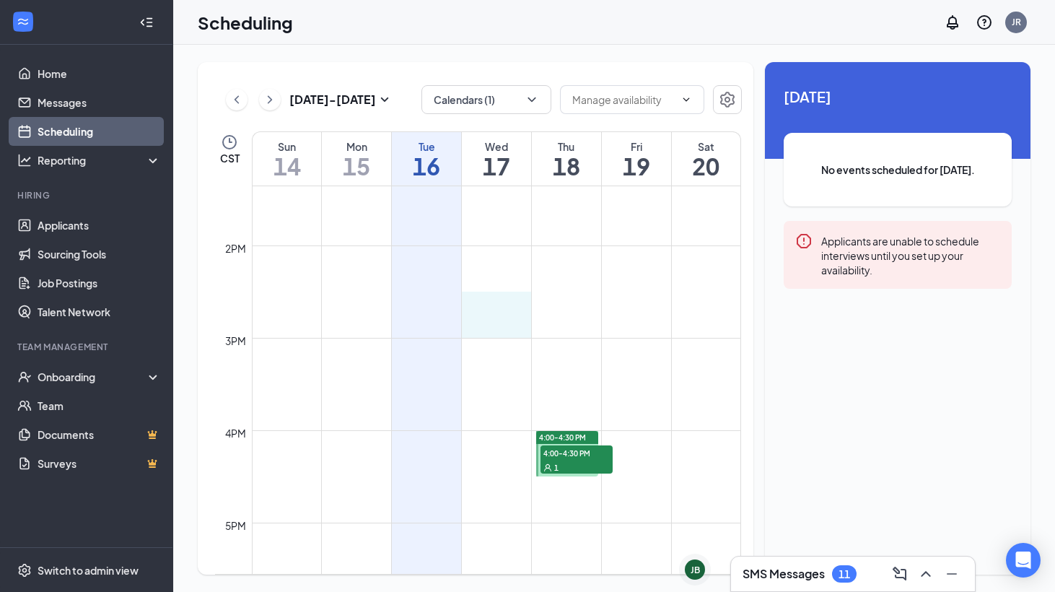
drag, startPoint x: 491, startPoint y: 298, endPoint x: 487, endPoint y: 320, distance: 22.1
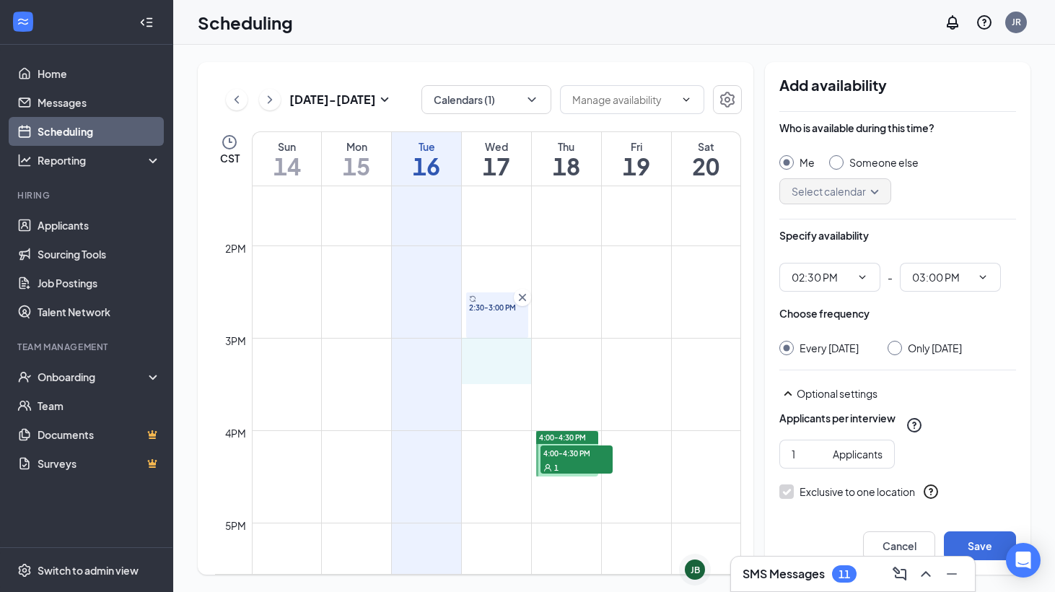
drag, startPoint x: 510, startPoint y: 341, endPoint x: 504, endPoint y: 366, distance: 25.9
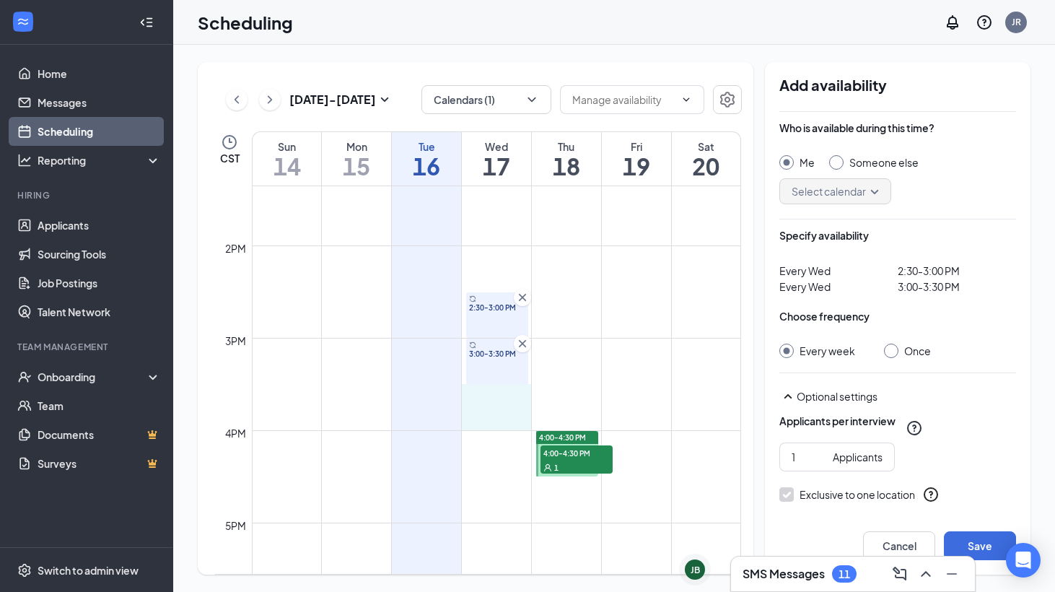
drag, startPoint x: 509, startPoint y: 387, endPoint x: 509, endPoint y: 410, distance: 23.8
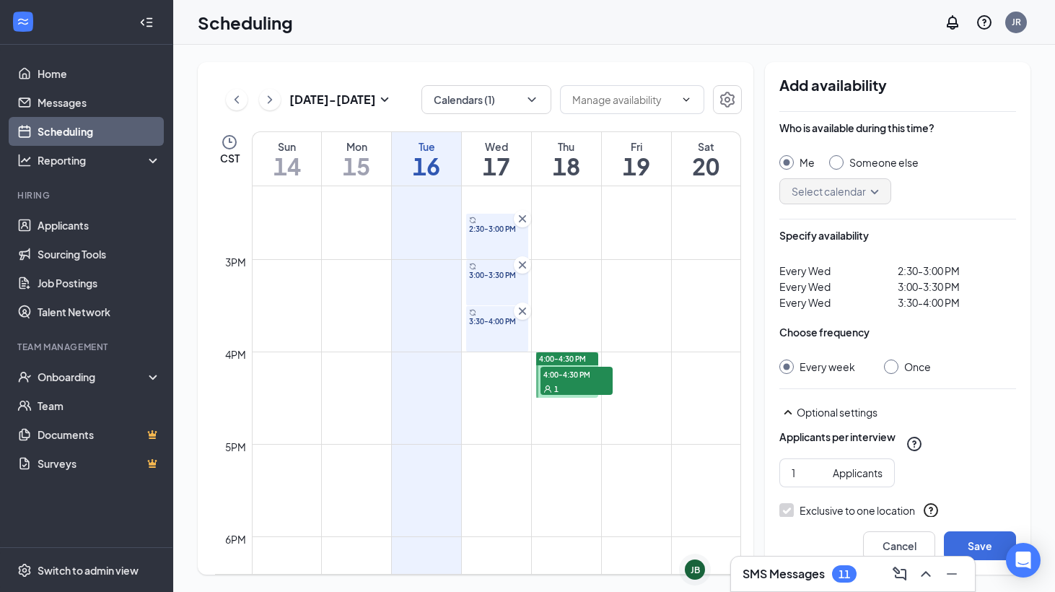
scroll to position [1305, 0]
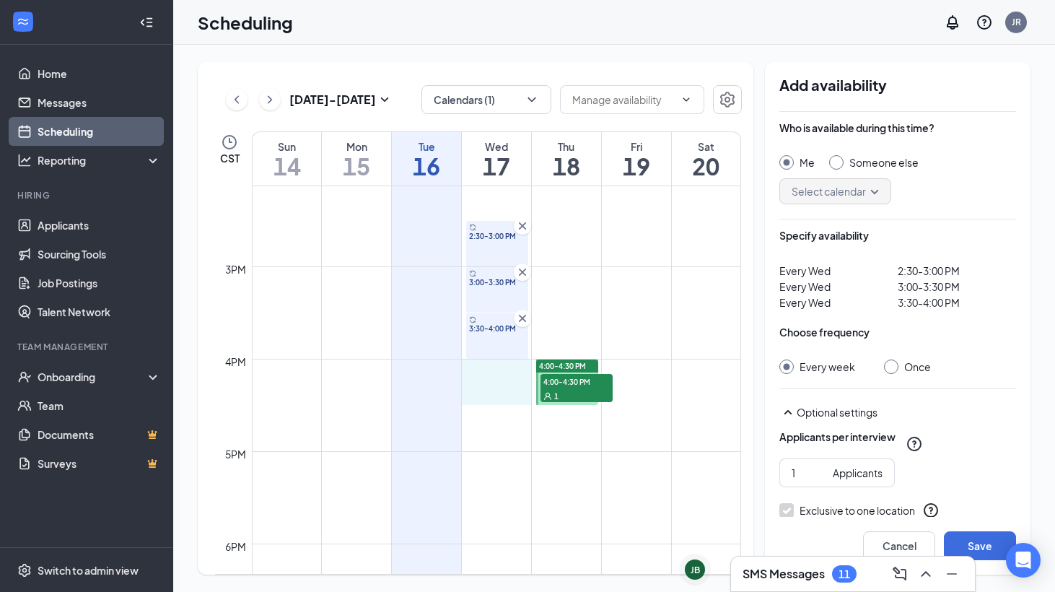
drag, startPoint x: 509, startPoint y: 361, endPoint x: 504, endPoint y: 387, distance: 27.2
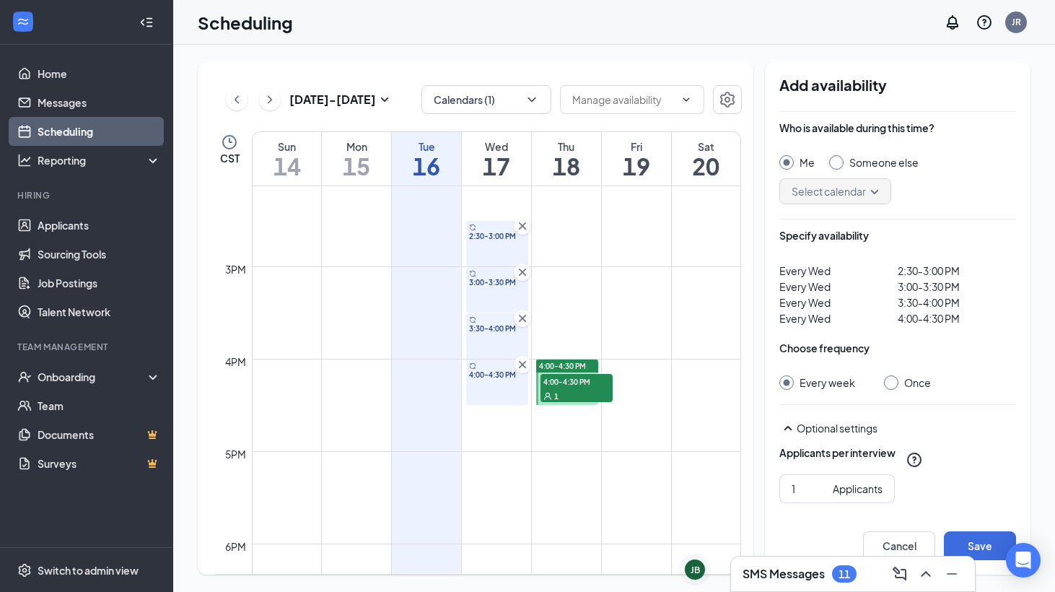
click at [522, 361] on icon "Cross" at bounding box center [522, 364] width 14 height 14
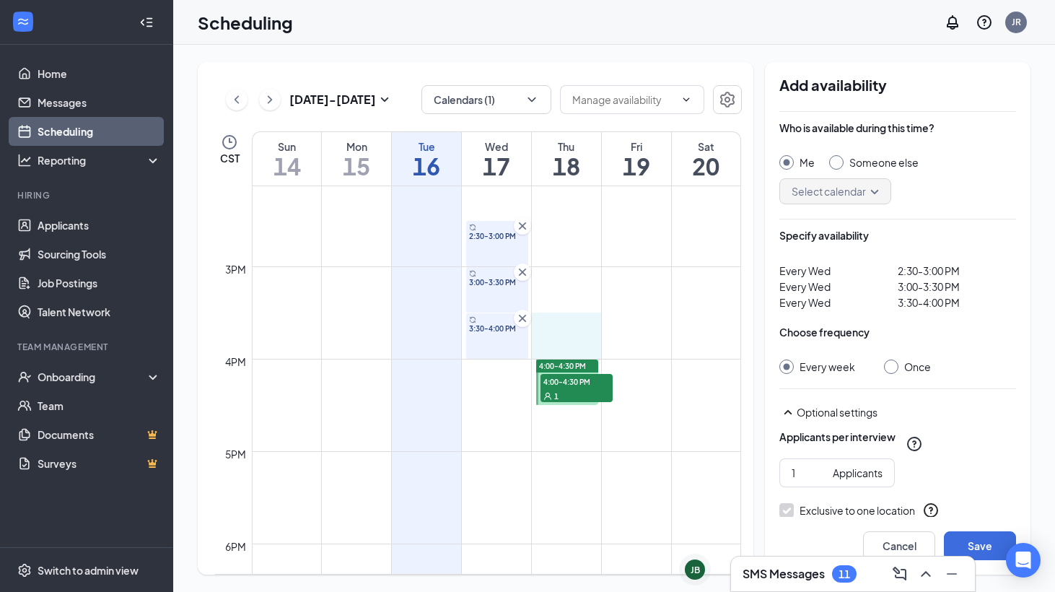
drag, startPoint x: 582, startPoint y: 329, endPoint x: 579, endPoint y: 346, distance: 17.6
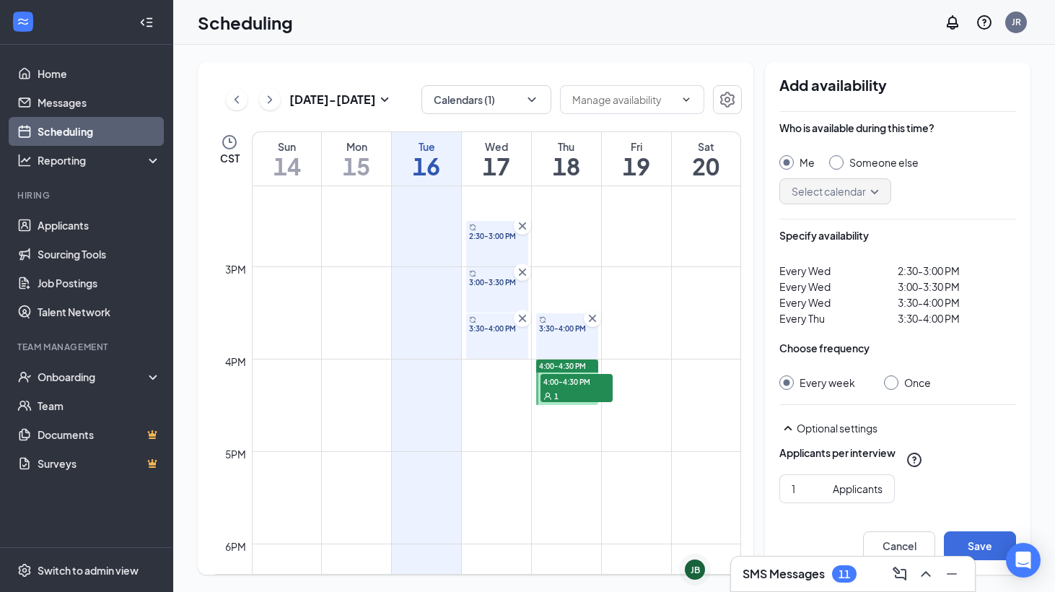
scroll to position [51, 0]
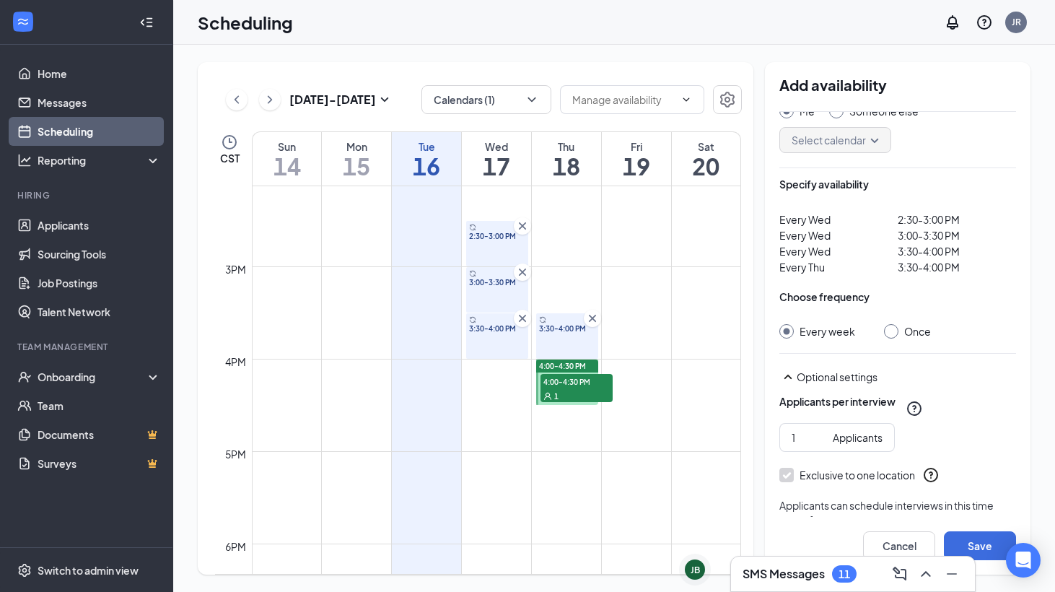
click at [894, 335] on div at bounding box center [891, 331] width 14 height 14
click at [892, 330] on input "Once" at bounding box center [889, 329] width 10 height 10
radio input "true"
radio input "false"
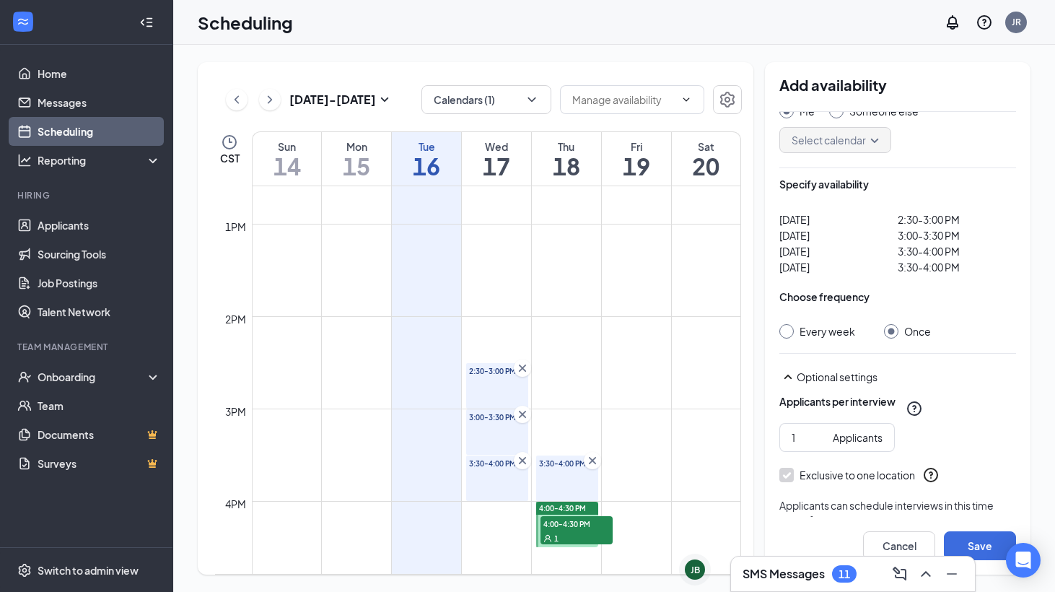
scroll to position [1164, 0]
drag, startPoint x: 643, startPoint y: 320, endPoint x: 640, endPoint y: 346, distance: 26.2
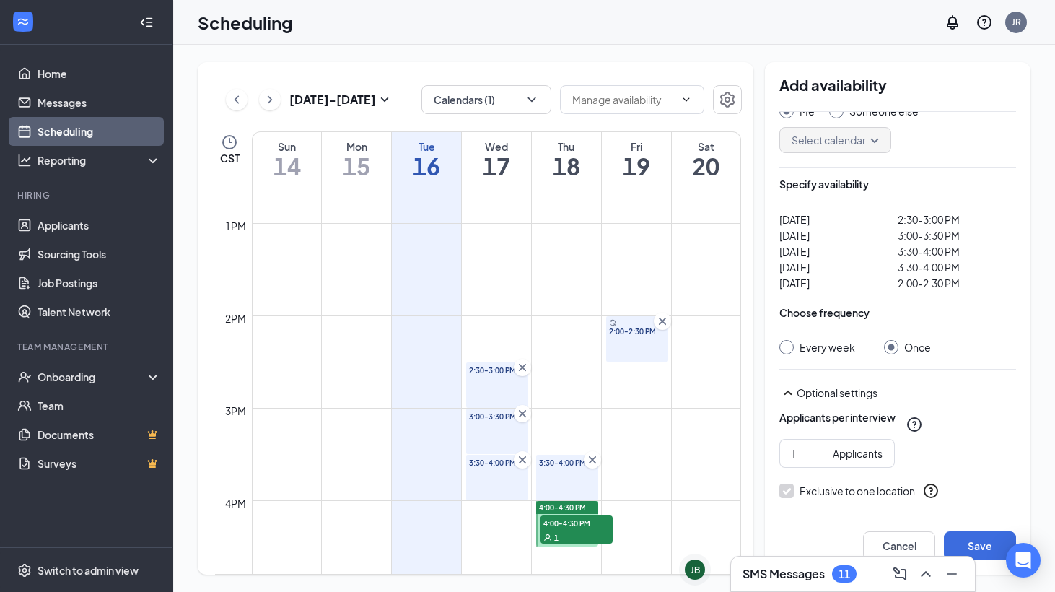
click at [661, 319] on icon "Cross" at bounding box center [662, 320] width 7 height 7
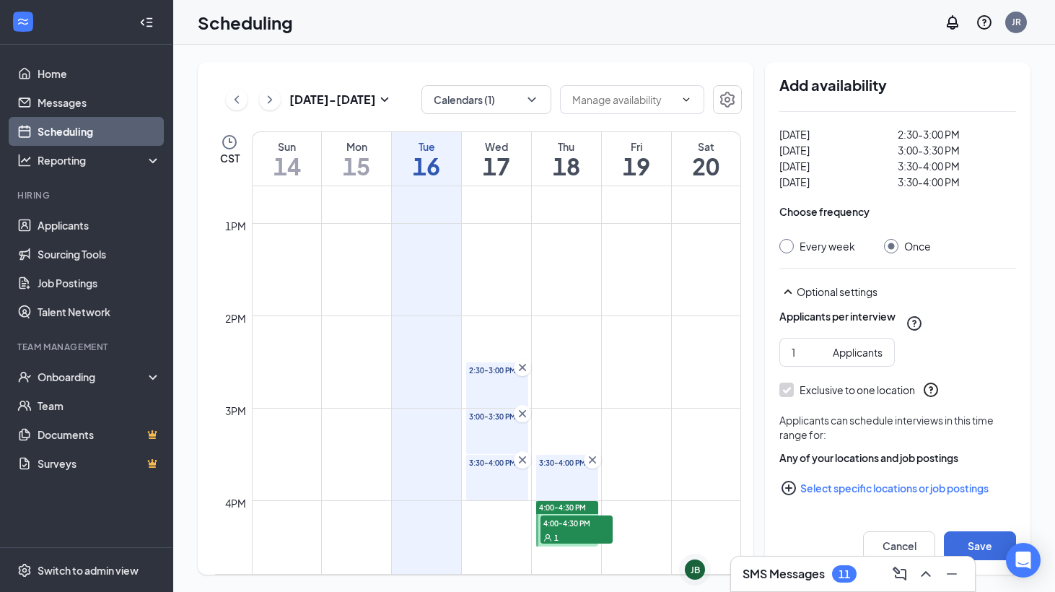
scroll to position [136, 0]
click at [829, 486] on button "Select specific locations or job postings" at bounding box center [897, 487] width 237 height 29
checkbox input "true"
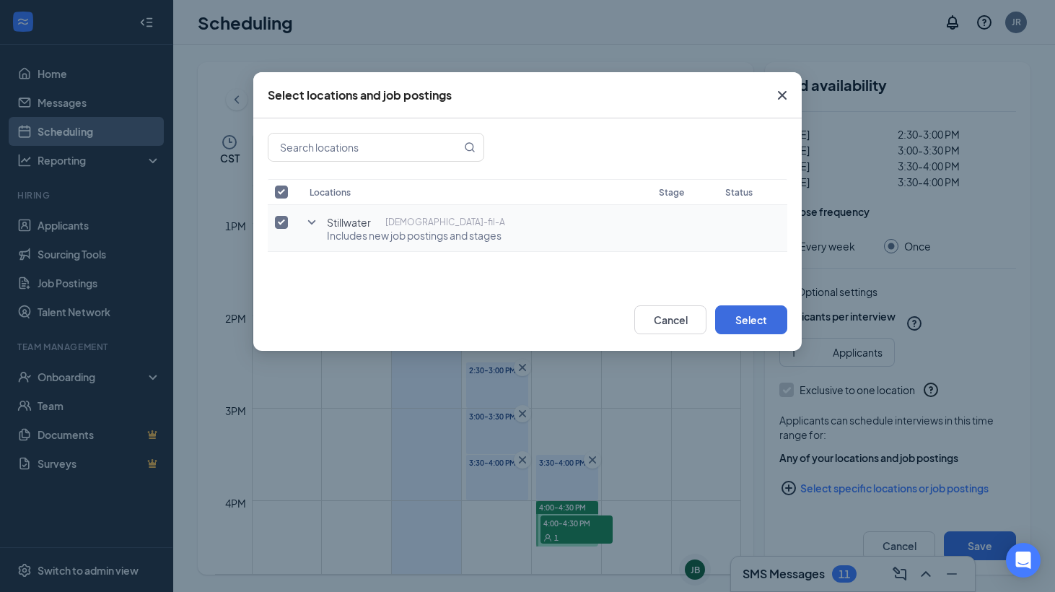
click at [312, 219] on icon "SmallChevronDown" at bounding box center [311, 222] width 17 height 17
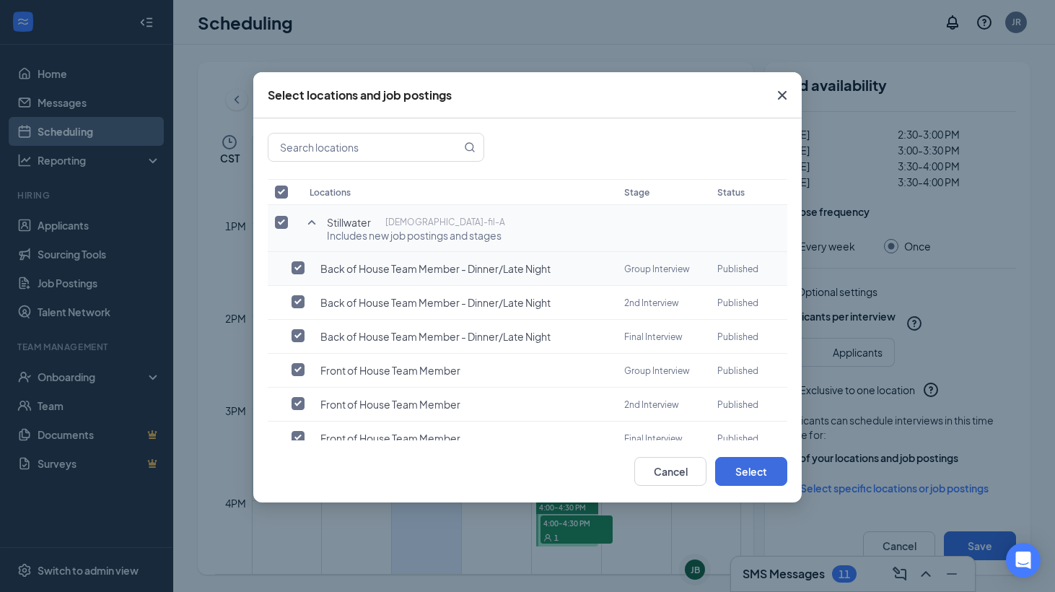
click at [302, 268] on input "checkbox" at bounding box center [297, 267] width 13 height 13
checkbox input "true"
checkbox input "false"
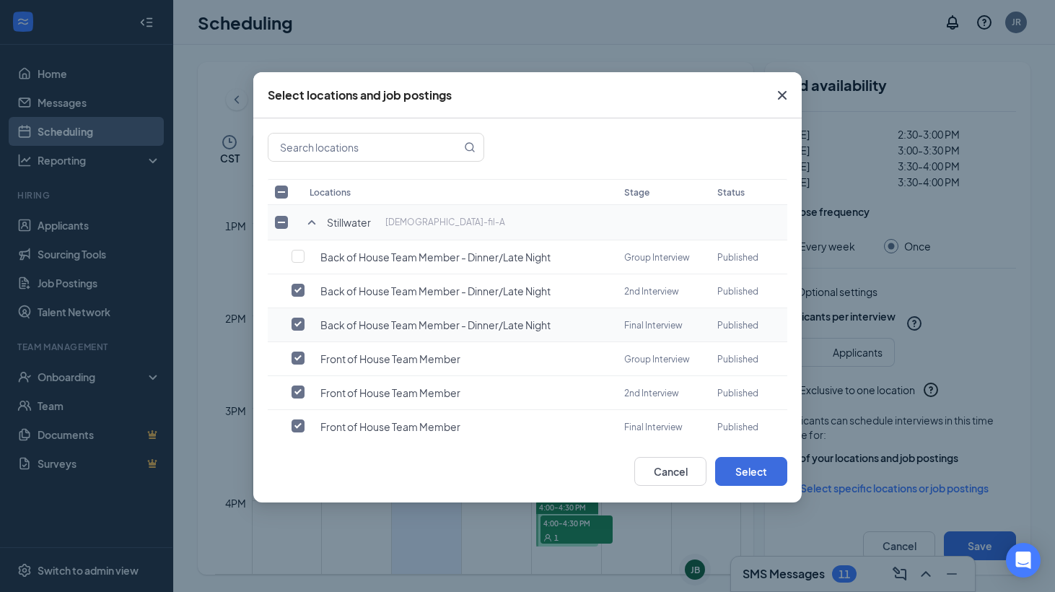
click at [296, 322] on input "checkbox" at bounding box center [297, 323] width 13 height 13
checkbox input "false"
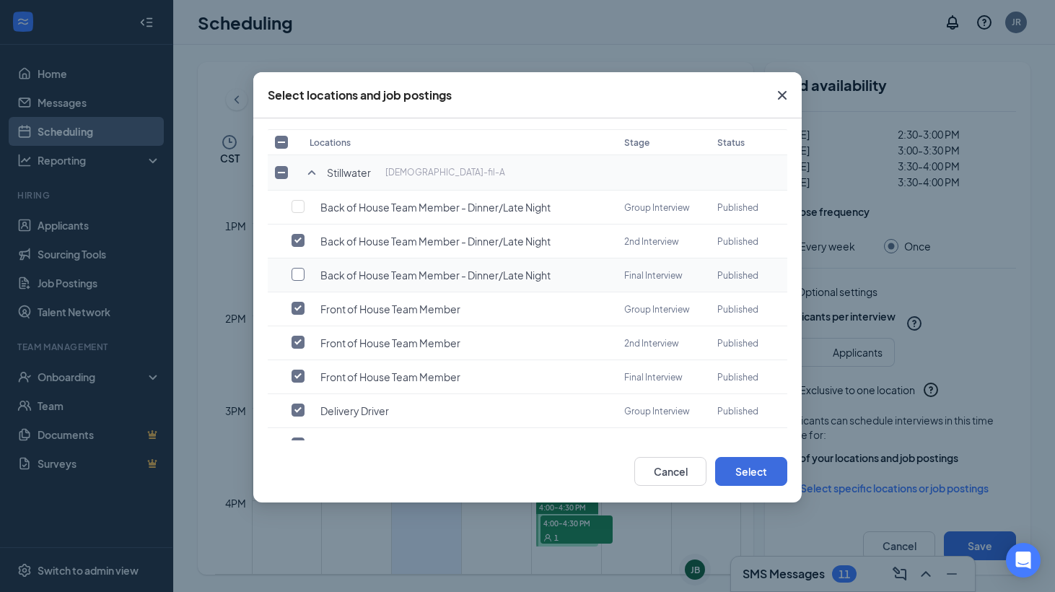
scroll to position [66, 0]
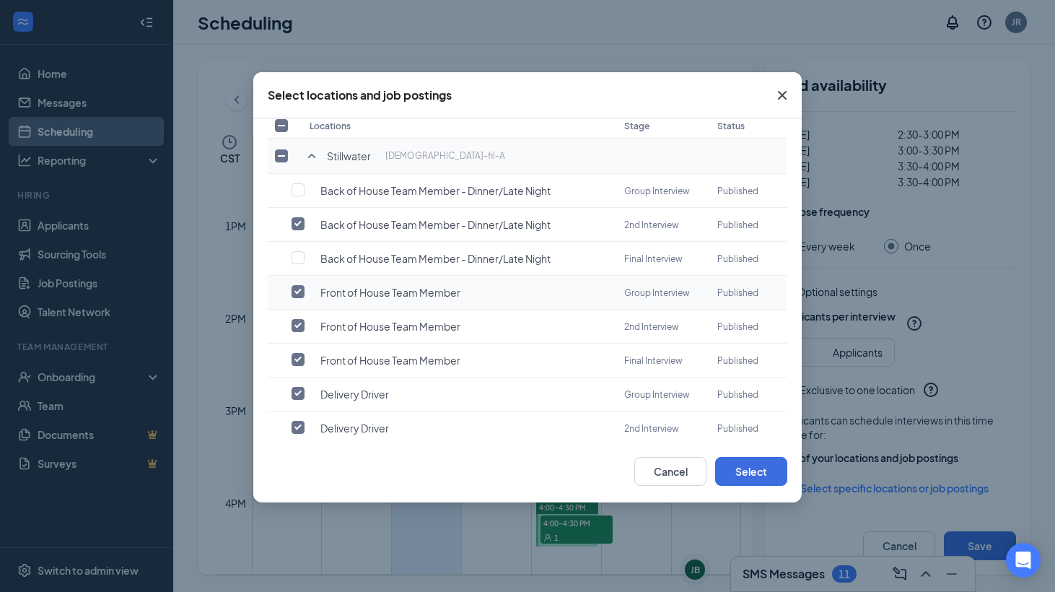
click at [296, 288] on input "checkbox" at bounding box center [297, 291] width 13 height 13
checkbox input "false"
click at [299, 358] on input "checkbox" at bounding box center [297, 359] width 13 height 13
checkbox input "false"
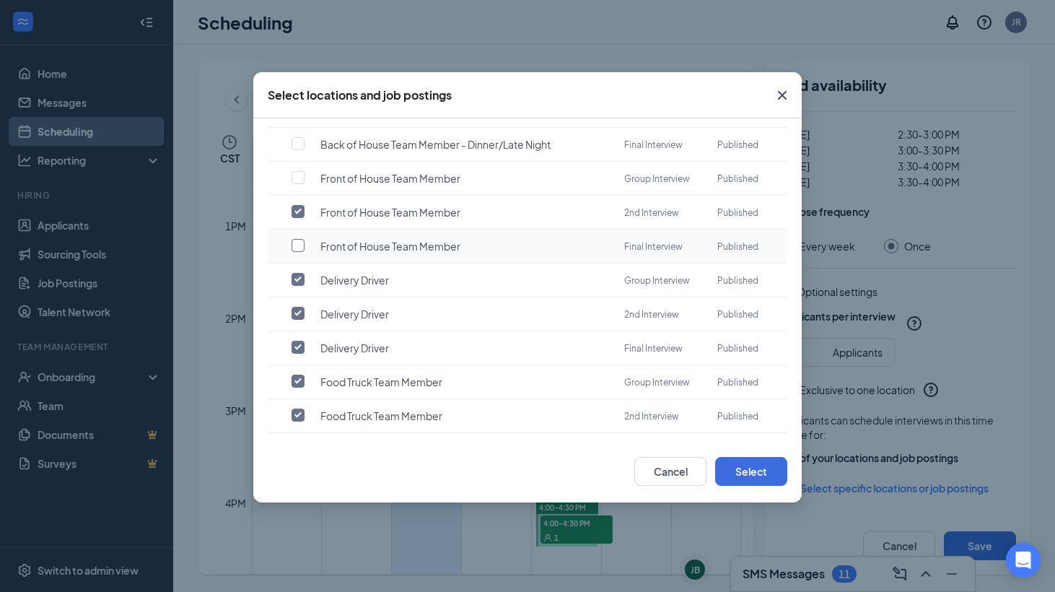
scroll to position [182, 0]
click at [301, 277] on input "checkbox" at bounding box center [297, 277] width 13 height 13
checkbox input "false"
click at [296, 348] on input "checkbox" at bounding box center [297, 345] width 13 height 13
checkbox input "false"
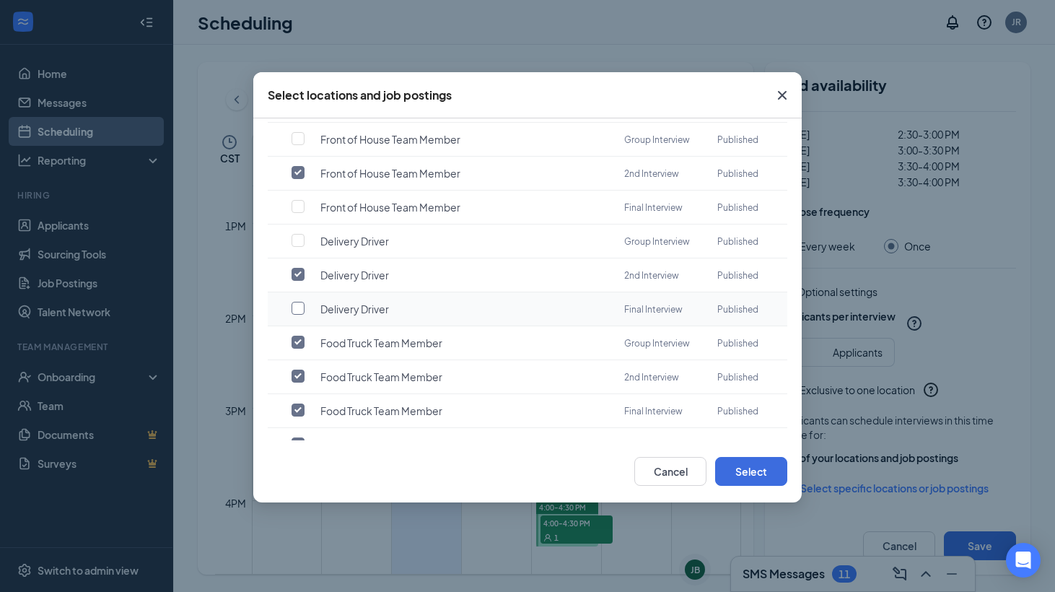
scroll to position [224, 0]
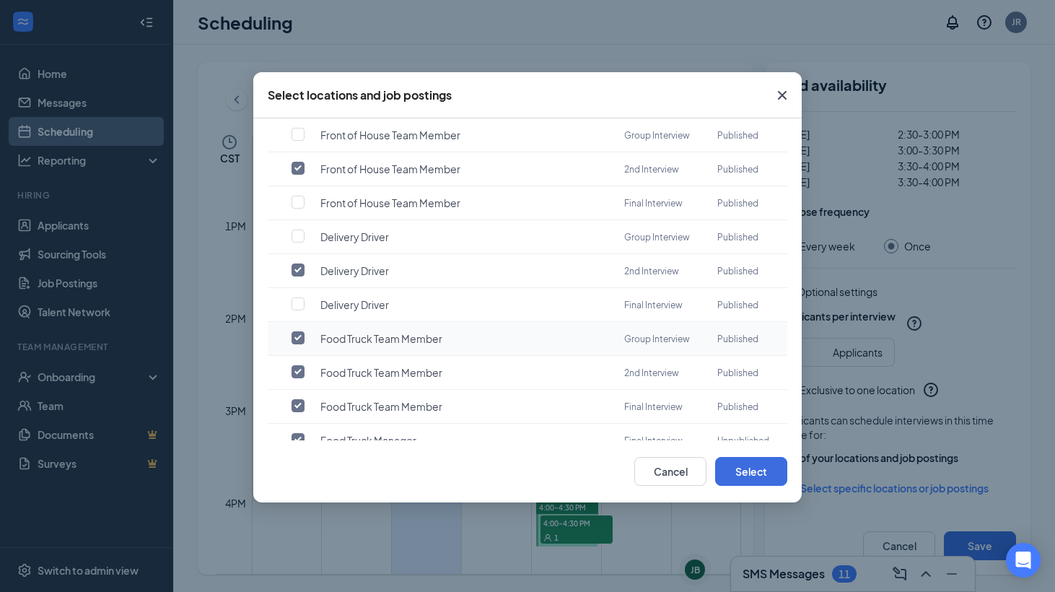
click at [297, 341] on input "checkbox" at bounding box center [297, 337] width 13 height 13
checkbox input "false"
click at [299, 412] on label at bounding box center [301, 405] width 20 height 14
click at [299, 412] on input "checkbox" at bounding box center [297, 405] width 13 height 13
checkbox input "false"
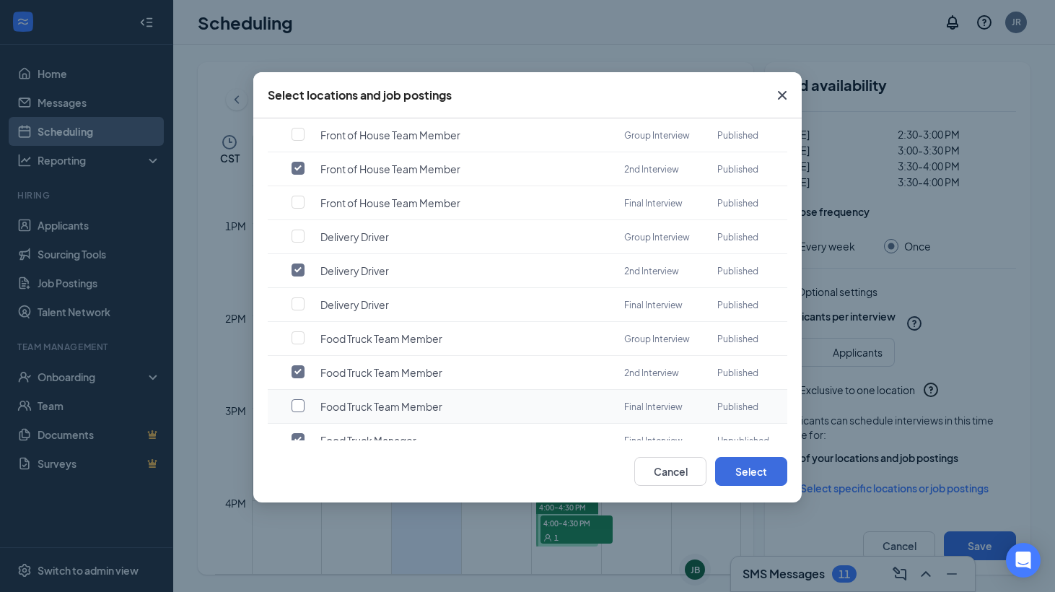
scroll to position [268, 0]
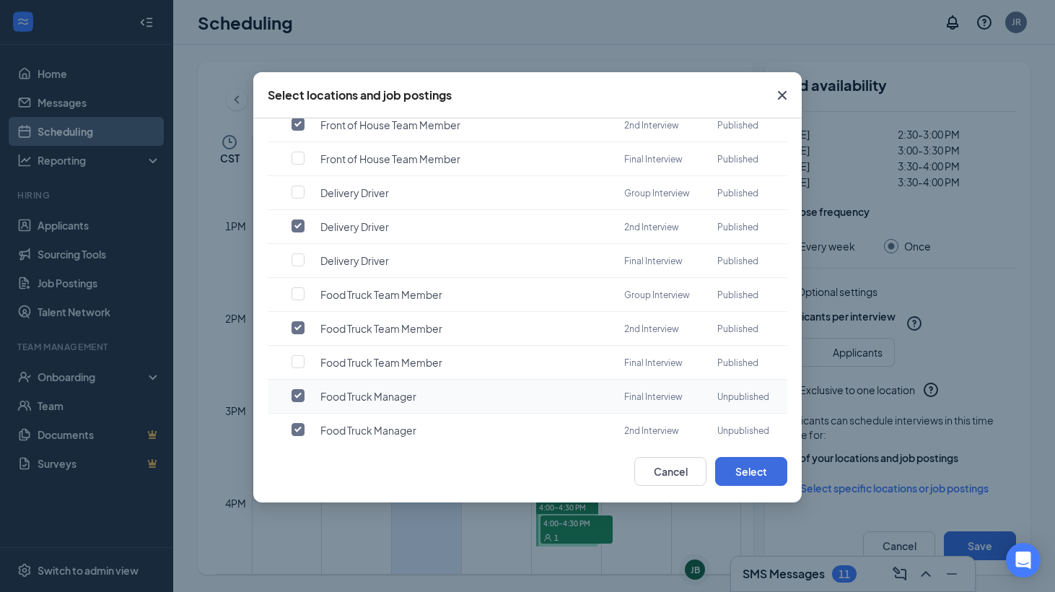
click at [294, 395] on input "checkbox" at bounding box center [297, 395] width 13 height 13
checkbox input "false"
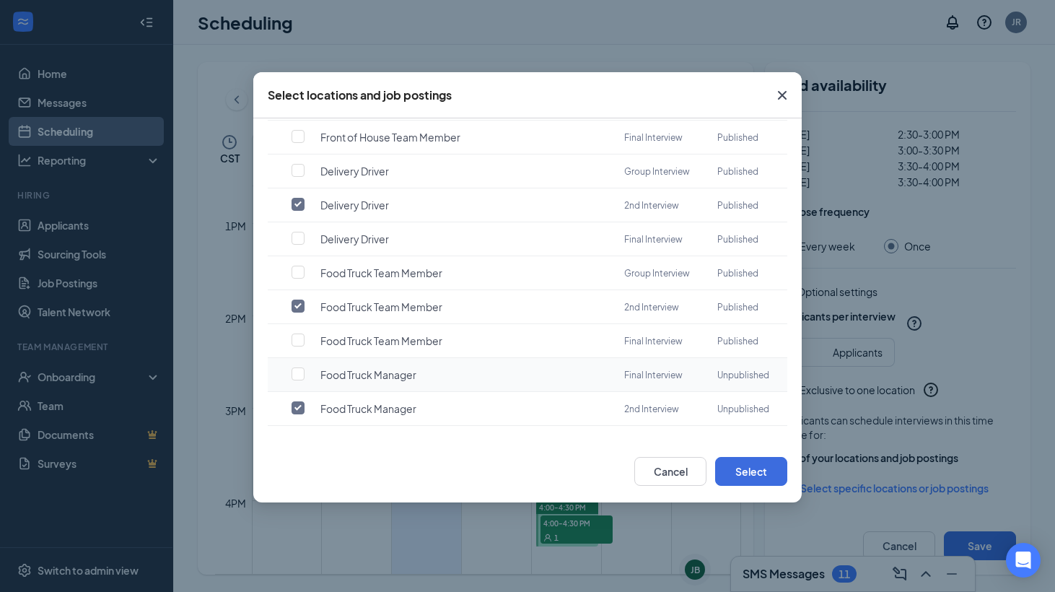
scroll to position [289, 0]
click at [290, 414] on td at bounding box center [285, 409] width 35 height 34
click at [302, 405] on input "checkbox" at bounding box center [297, 407] width 13 height 13
checkbox input "false"
click at [751, 461] on button "Select" at bounding box center [751, 471] width 72 height 29
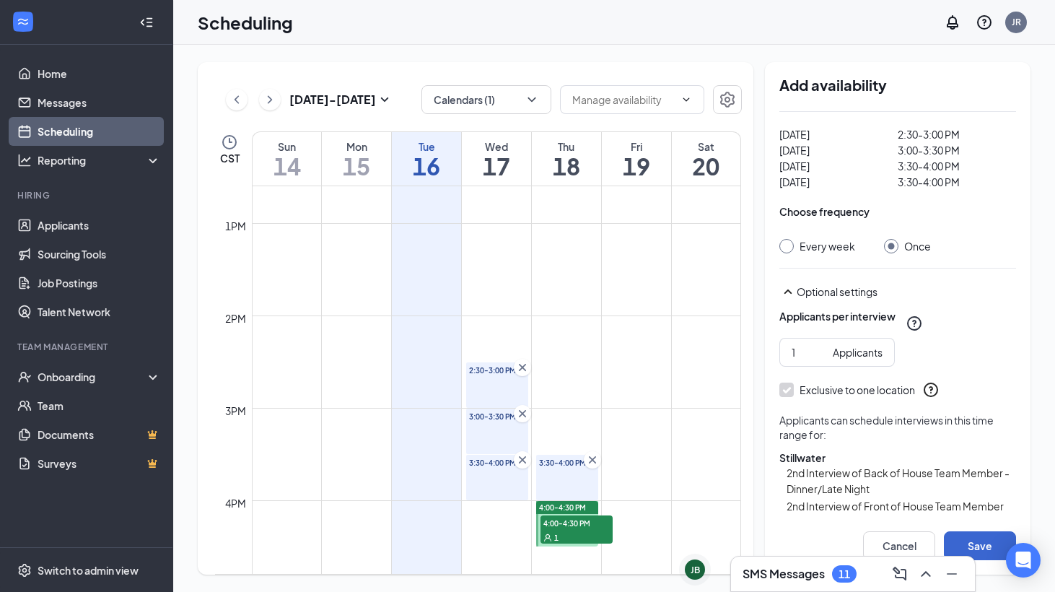
click at [990, 539] on button "Save" at bounding box center [980, 545] width 72 height 29
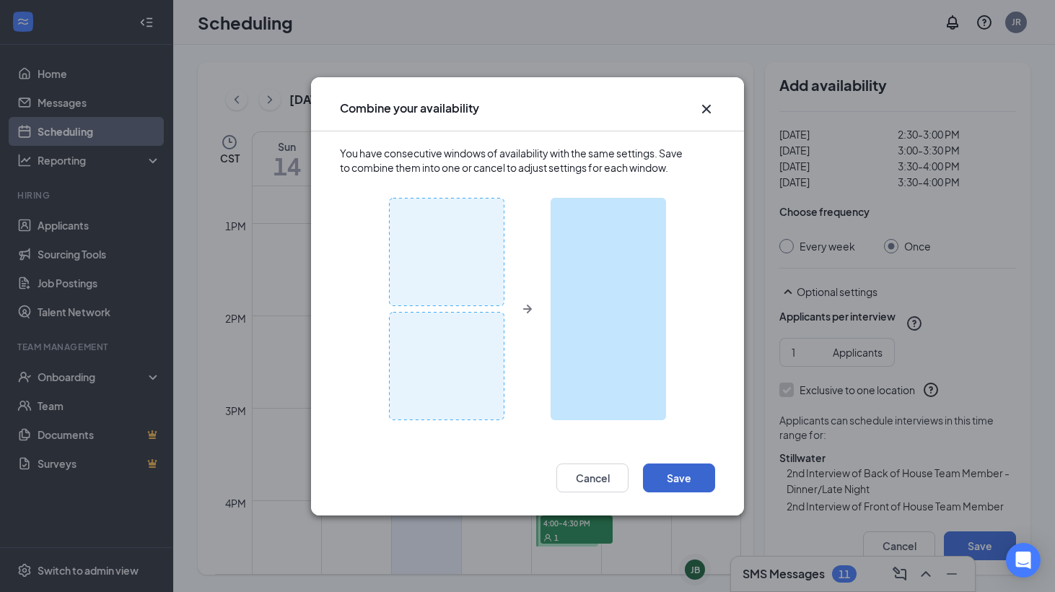
click at [691, 488] on button "Save" at bounding box center [679, 477] width 72 height 29
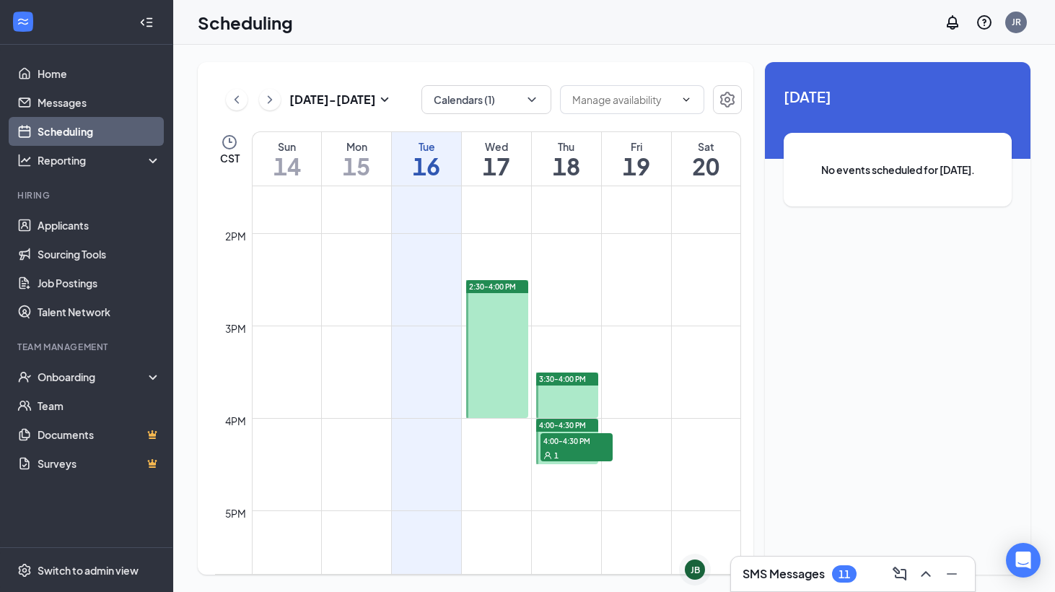
scroll to position [1260, 0]
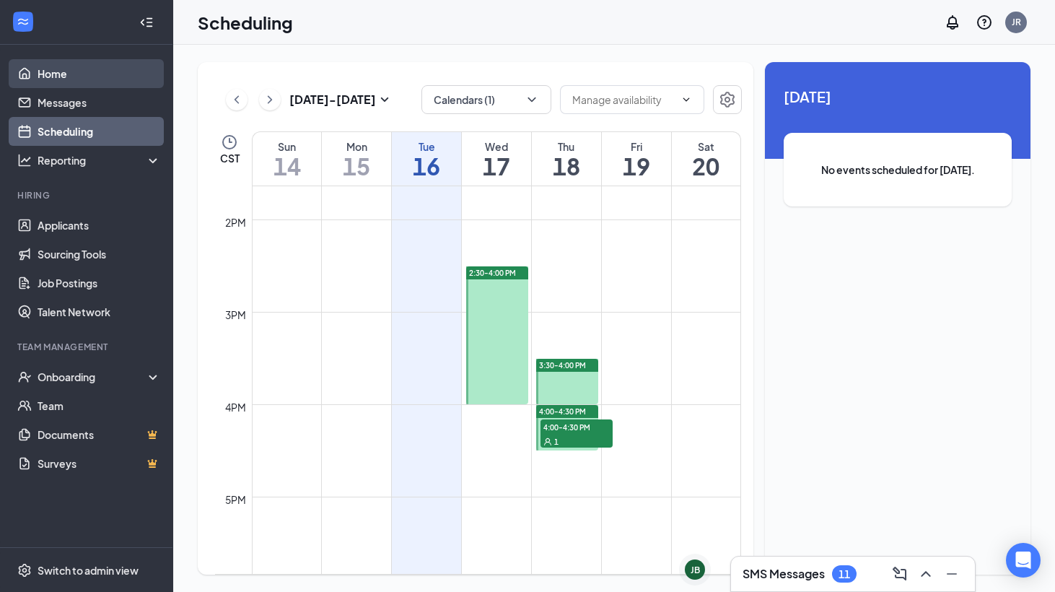
click at [92, 66] on link "Home" at bounding box center [99, 73] width 123 height 29
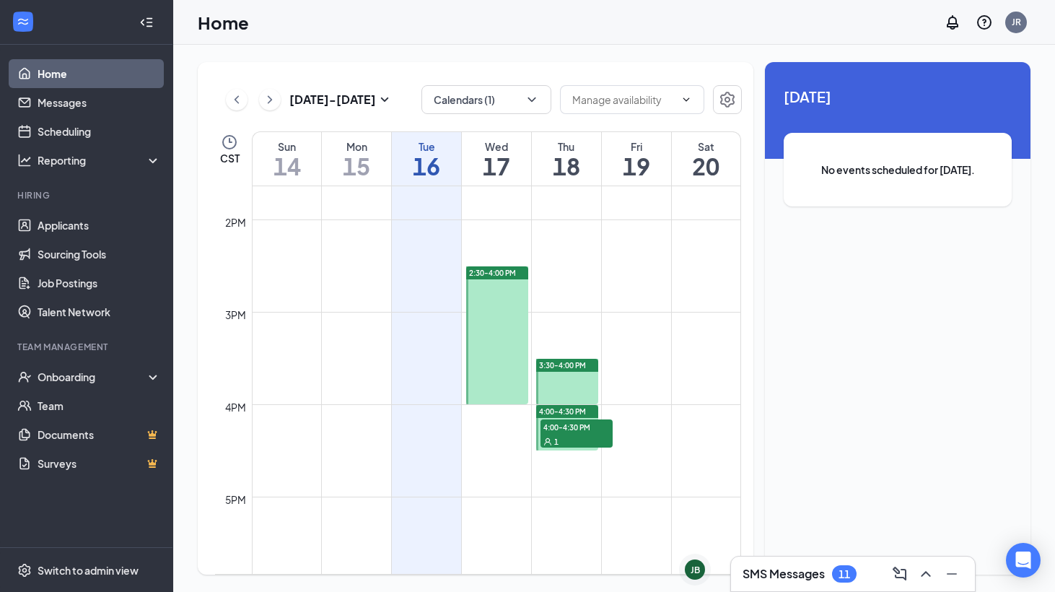
click at [56, 69] on link "Home" at bounding box center [99, 73] width 123 height 29
click at [65, 85] on link "Home" at bounding box center [99, 73] width 123 height 29
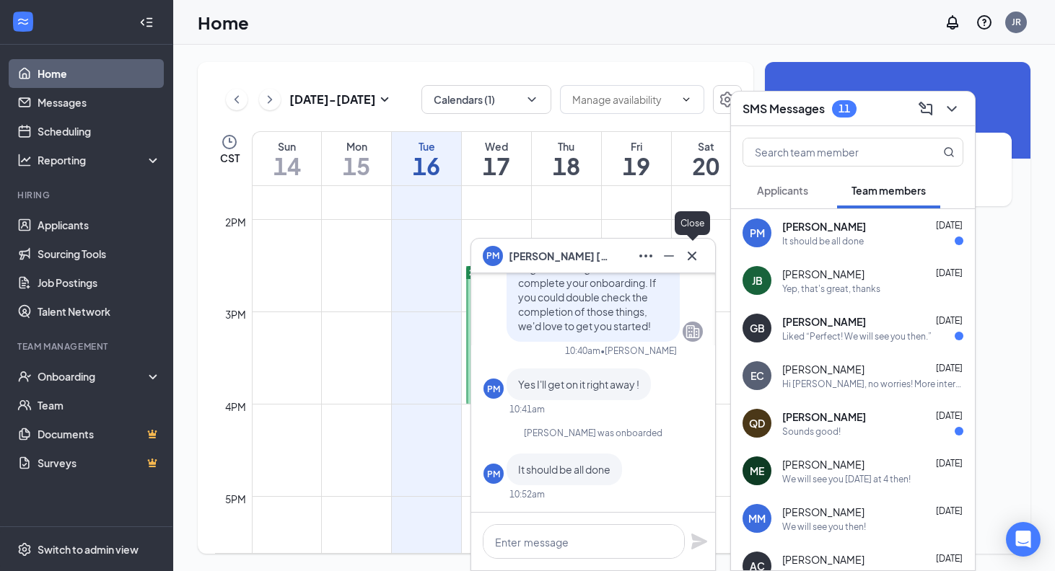
click at [703, 262] on button at bounding box center [691, 256] width 23 height 23
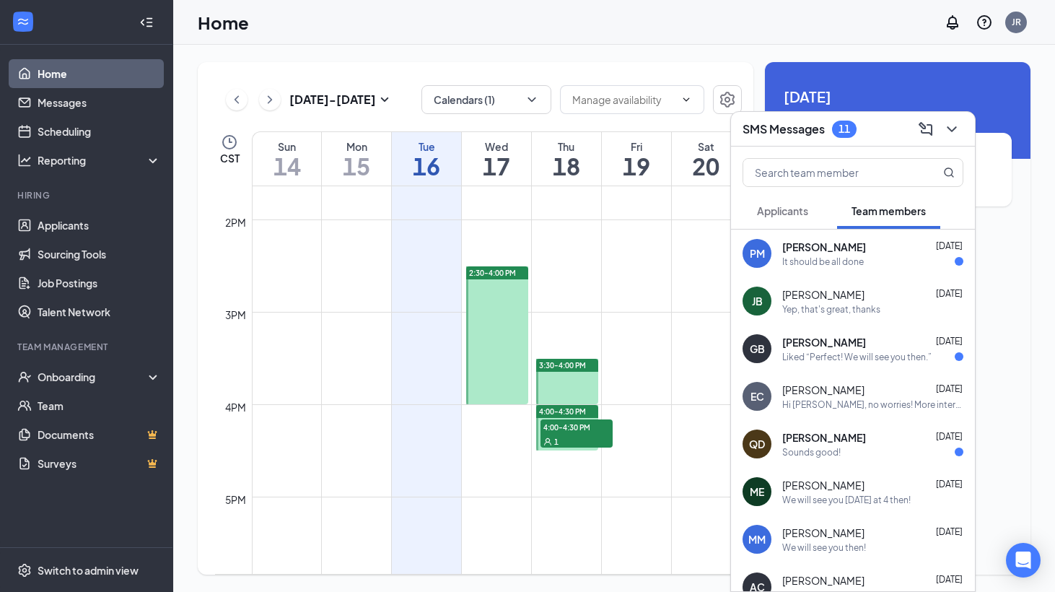
click at [496, 299] on div at bounding box center [497, 335] width 62 height 138
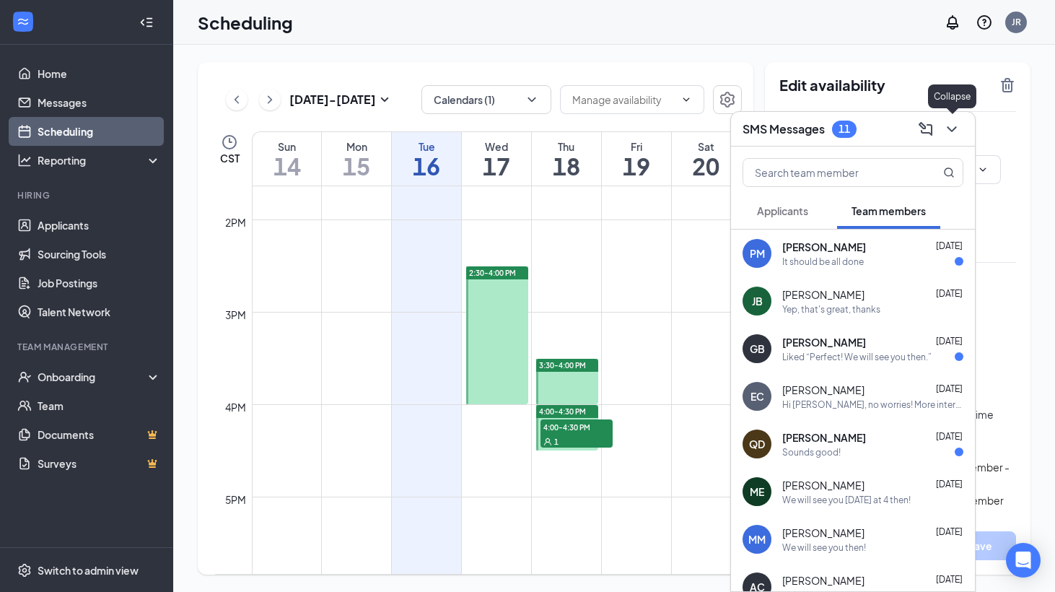
click at [955, 123] on icon "ChevronDown" at bounding box center [951, 128] width 17 height 17
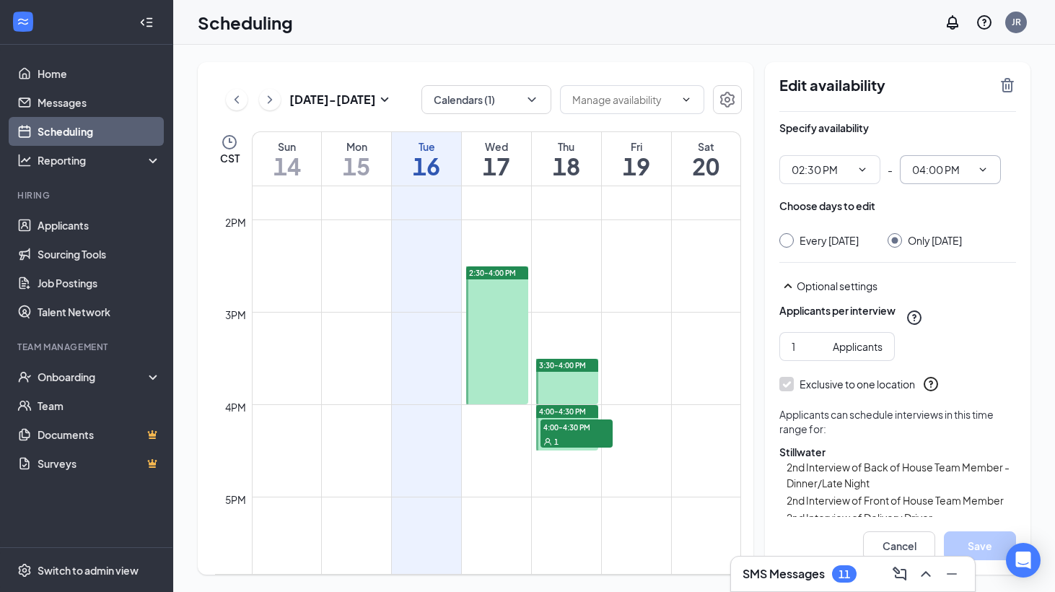
click at [990, 172] on span "04:00 PM" at bounding box center [950, 169] width 101 height 29
click at [977, 167] on icon "ChevronDown" at bounding box center [983, 170] width 12 height 12
click at [979, 164] on icon "ChevronDown" at bounding box center [983, 170] width 12 height 12
click at [498, 334] on div at bounding box center [497, 335] width 62 height 138
click at [985, 165] on icon "ChevronDown" at bounding box center [983, 170] width 12 height 12
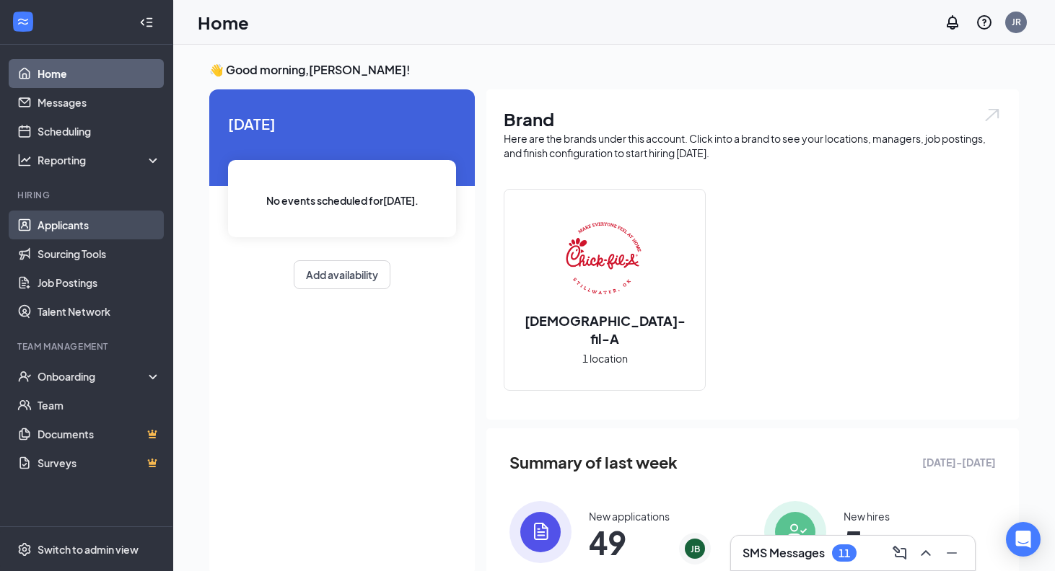
click at [105, 224] on link "Applicants" at bounding box center [99, 225] width 123 height 29
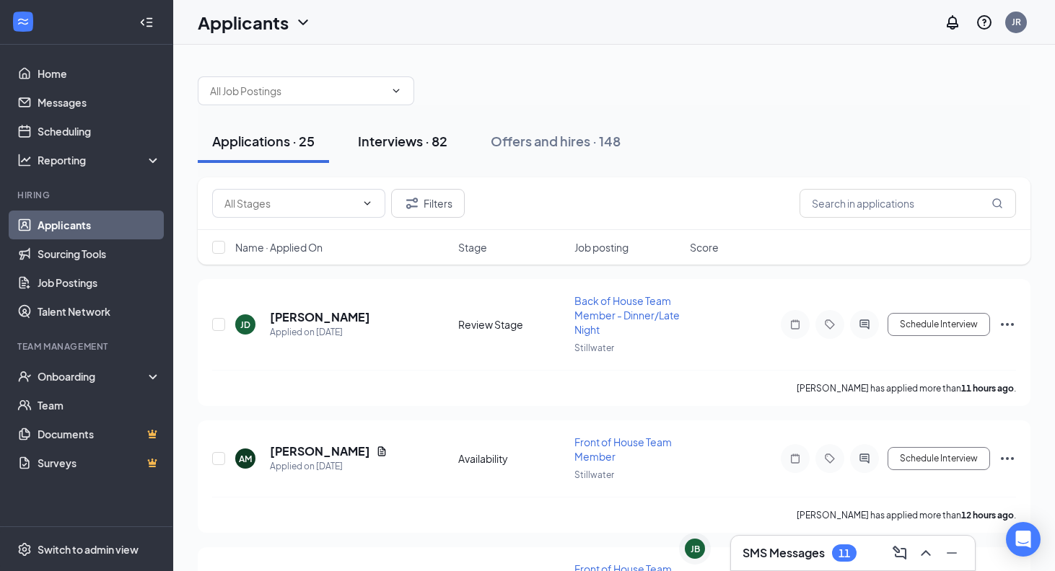
click at [429, 155] on button "Interviews · 82" at bounding box center [402, 141] width 118 height 43
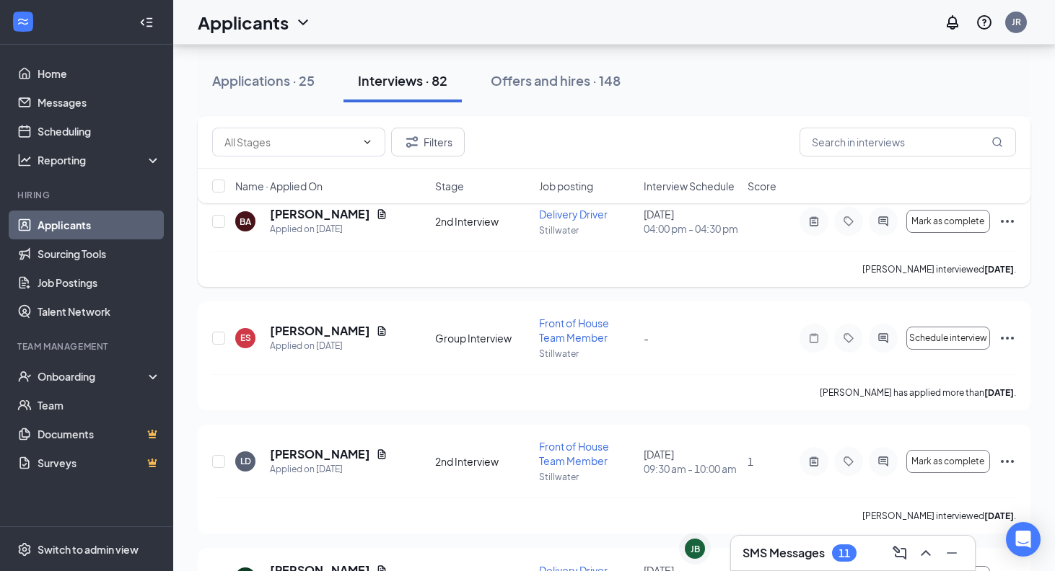
scroll to position [3796, 0]
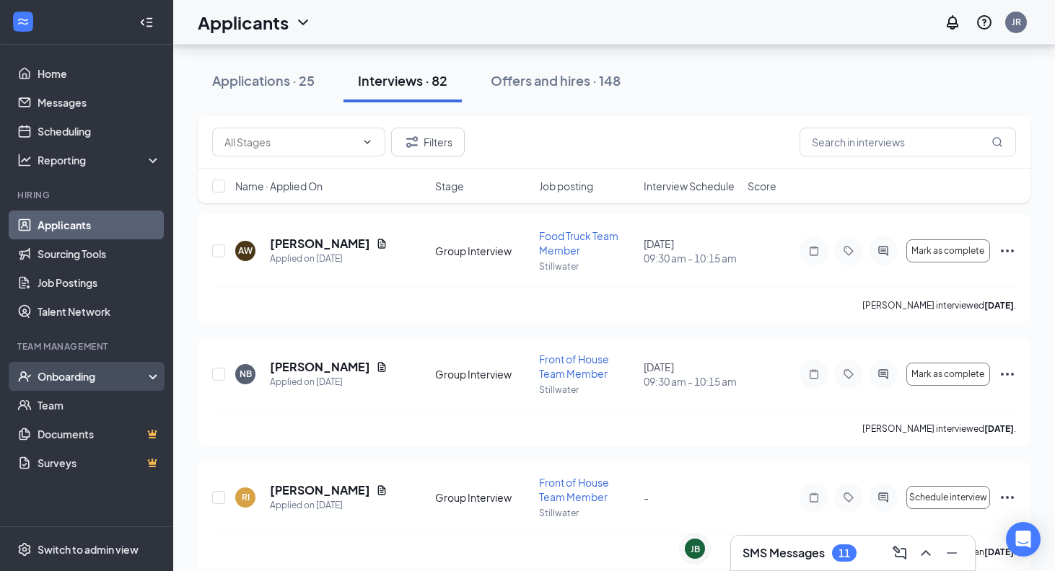
click at [126, 376] on div "Onboarding" at bounding box center [93, 376] width 111 height 14
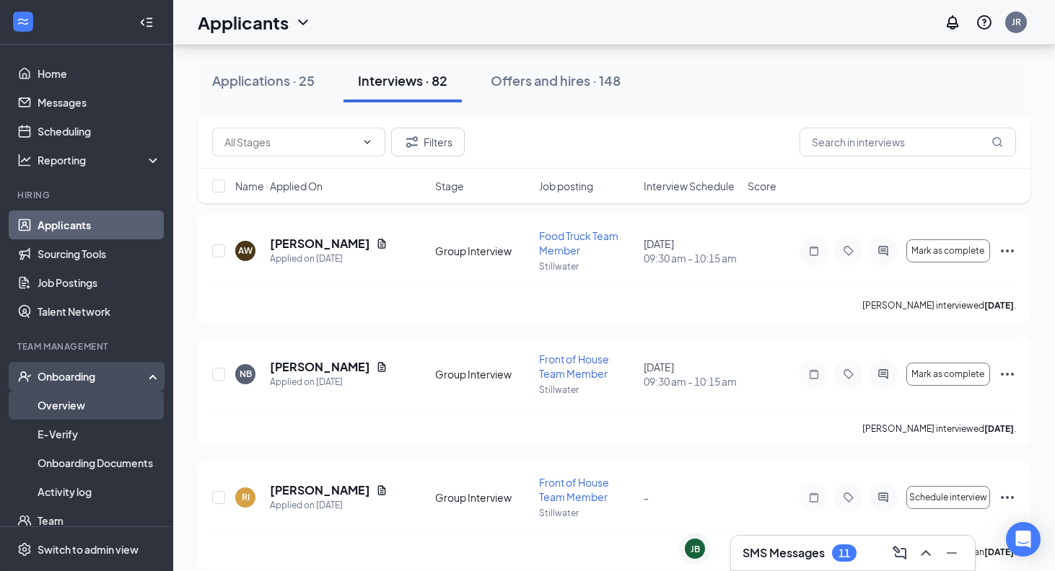
click at [86, 405] on link "Overview" at bounding box center [99, 405] width 123 height 29
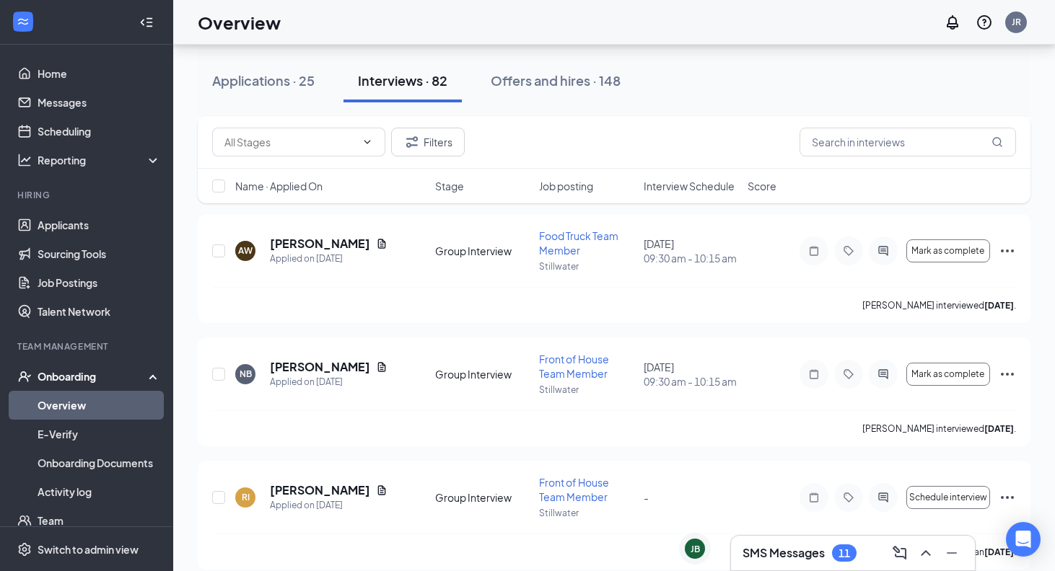
scroll to position [65, 0]
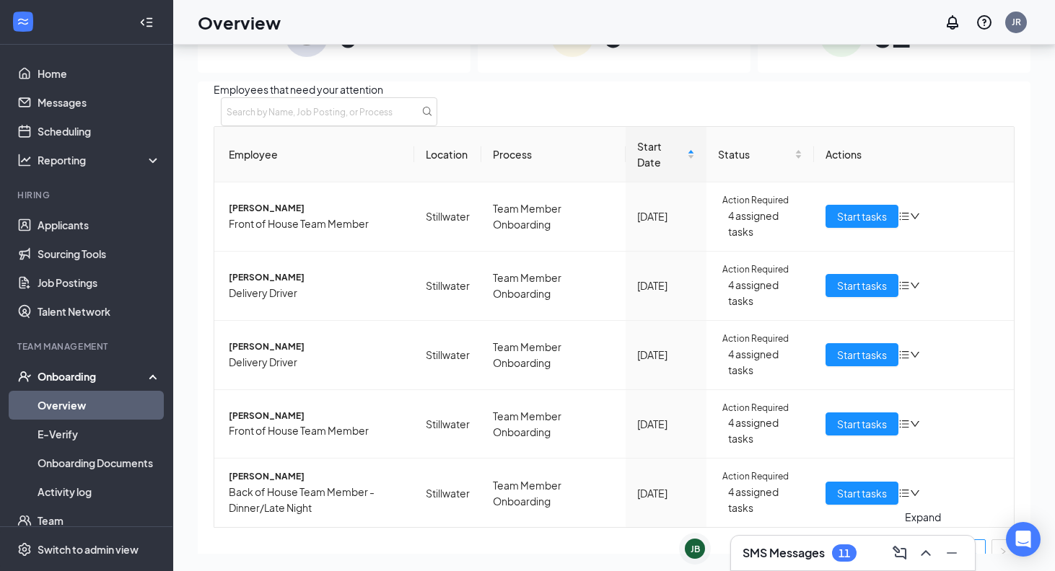
click at [929, 563] on button at bounding box center [925, 553] width 23 height 23
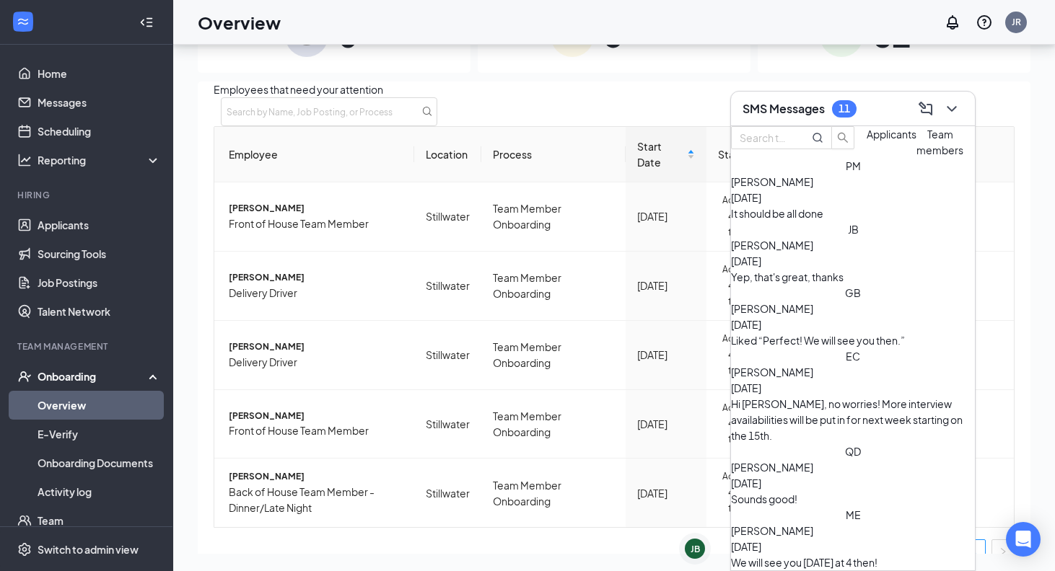
click at [907, 221] on div "It should be all done" at bounding box center [853, 214] width 244 height 16
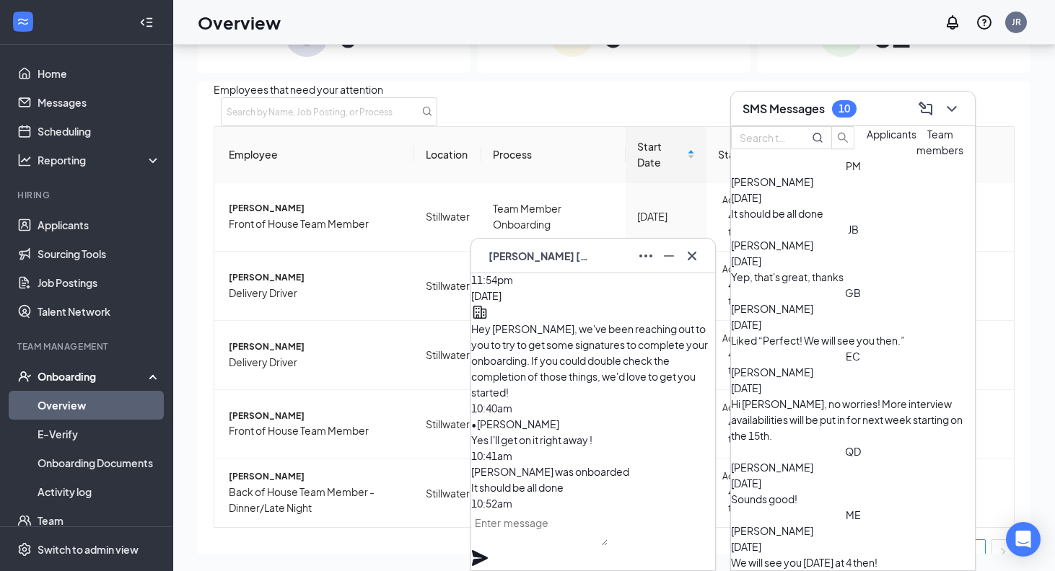
click at [568, 544] on textarea at bounding box center [539, 528] width 136 height 35
type textarea "Perfect! You're onboarded!"
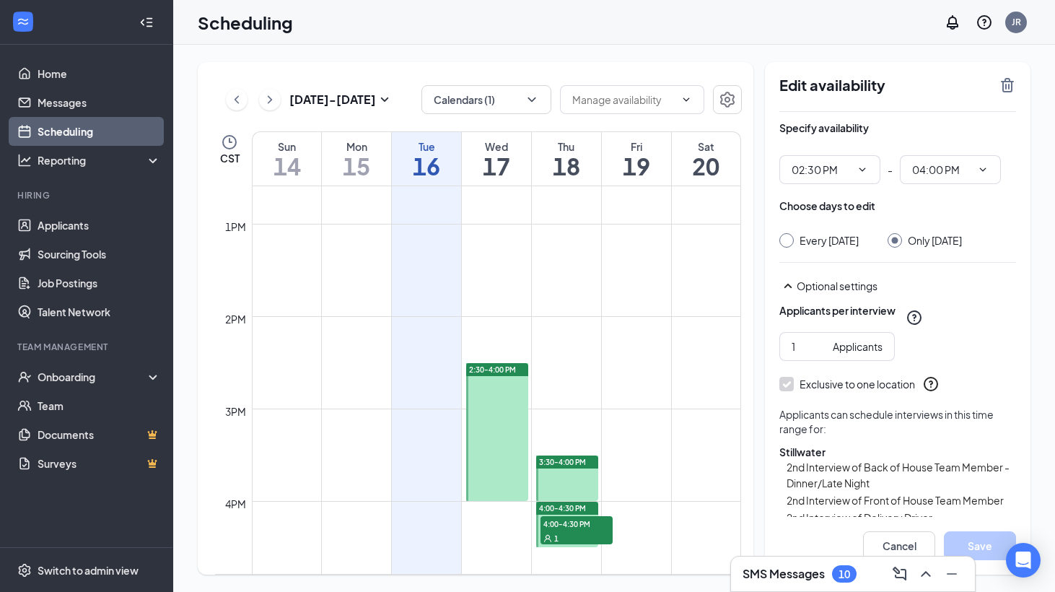
scroll to position [1168, 0]
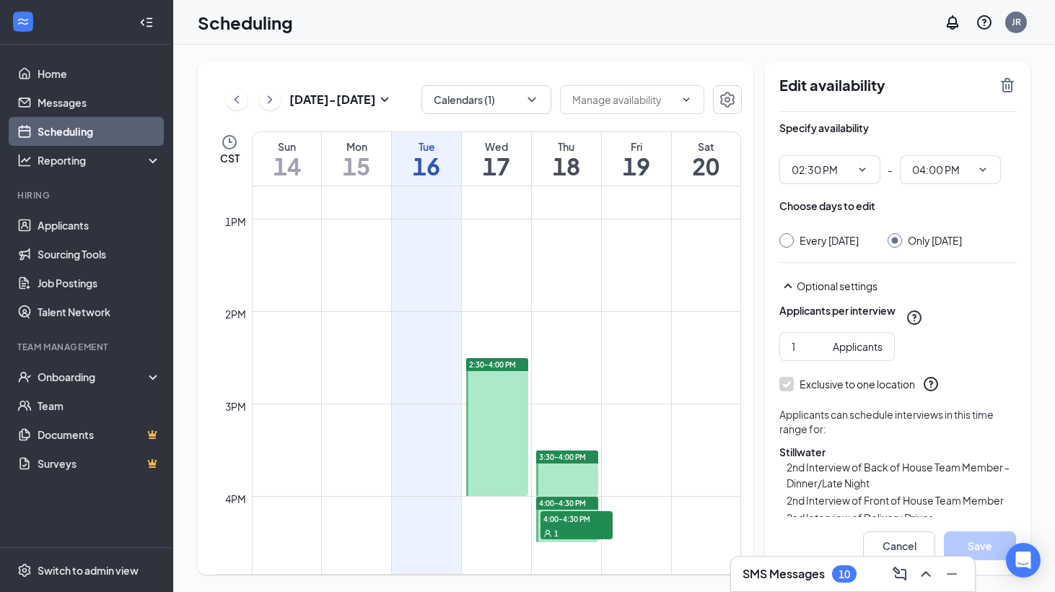
click at [546, 439] on td at bounding box center [496, 437] width 489 height 23
click at [503, 427] on div at bounding box center [497, 427] width 62 height 138
click at [972, 164] on span "04:00 PM" at bounding box center [950, 169] width 101 height 29
click at [983, 168] on icon "ChevronDown" at bounding box center [983, 170] width 12 height 12
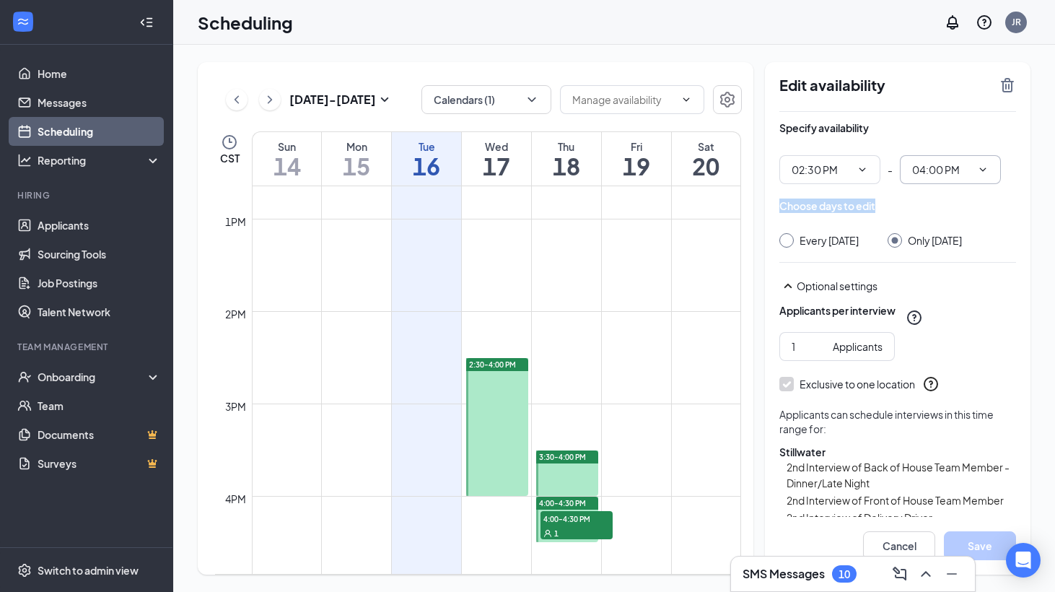
click at [983, 168] on icon "ChevronDown" at bounding box center [983, 170] width 12 height 12
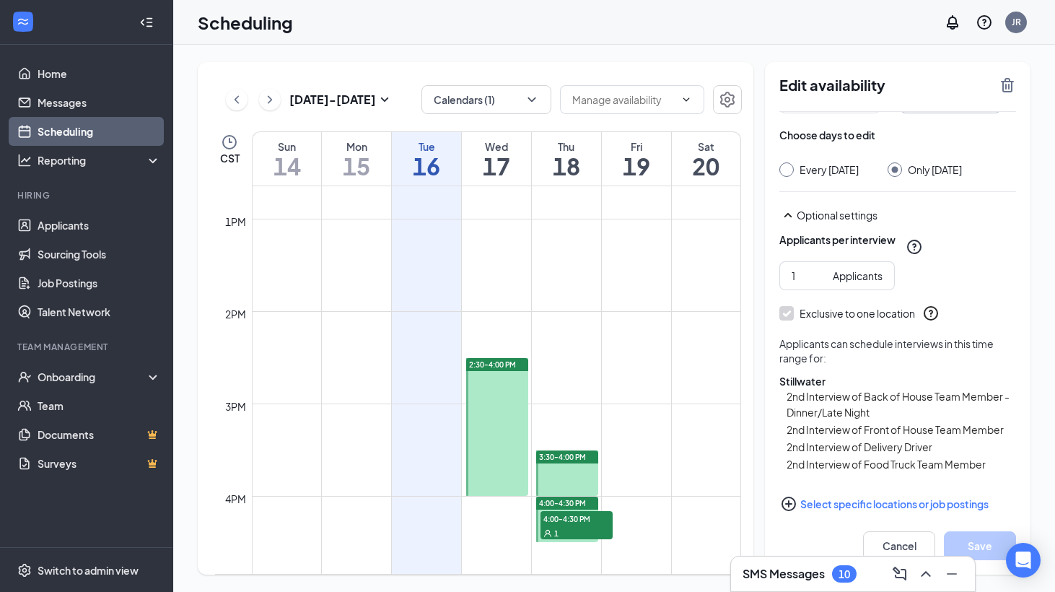
scroll to position [7, 0]
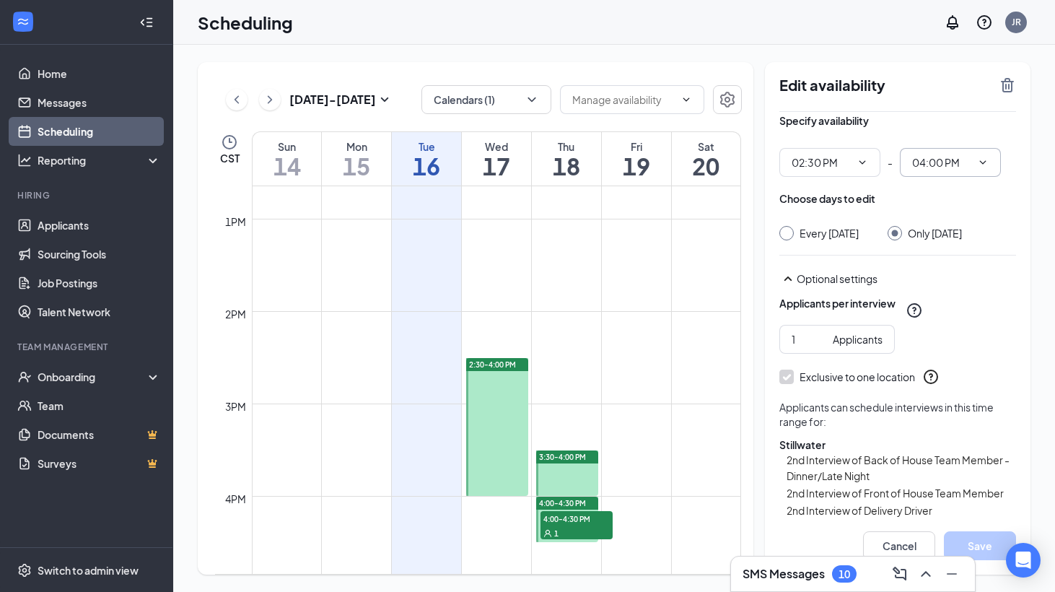
click at [925, 158] on input "04:00 PM" at bounding box center [941, 162] width 59 height 16
click at [957, 280] on div "03:00 PM" at bounding box center [944, 273] width 43 height 16
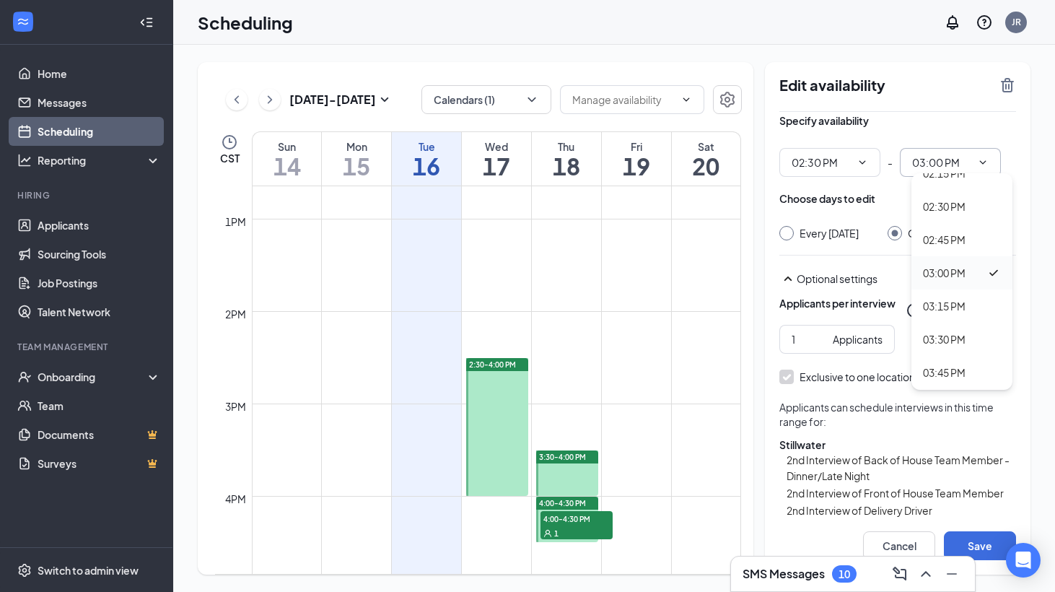
type input "03:00 PM"
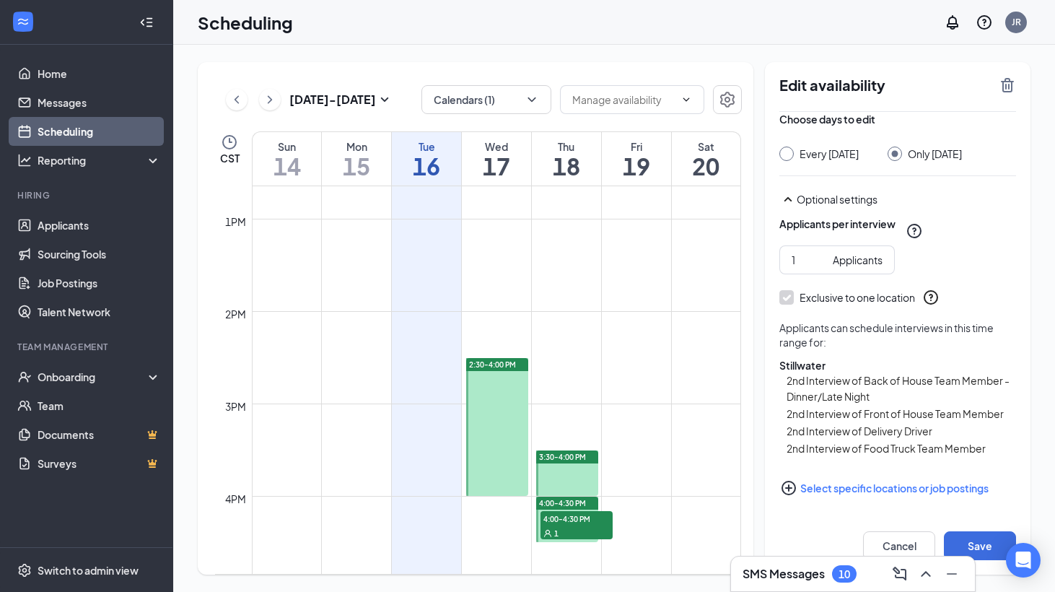
scroll to position [101, 0]
click at [982, 539] on button "Save" at bounding box center [980, 545] width 72 height 29
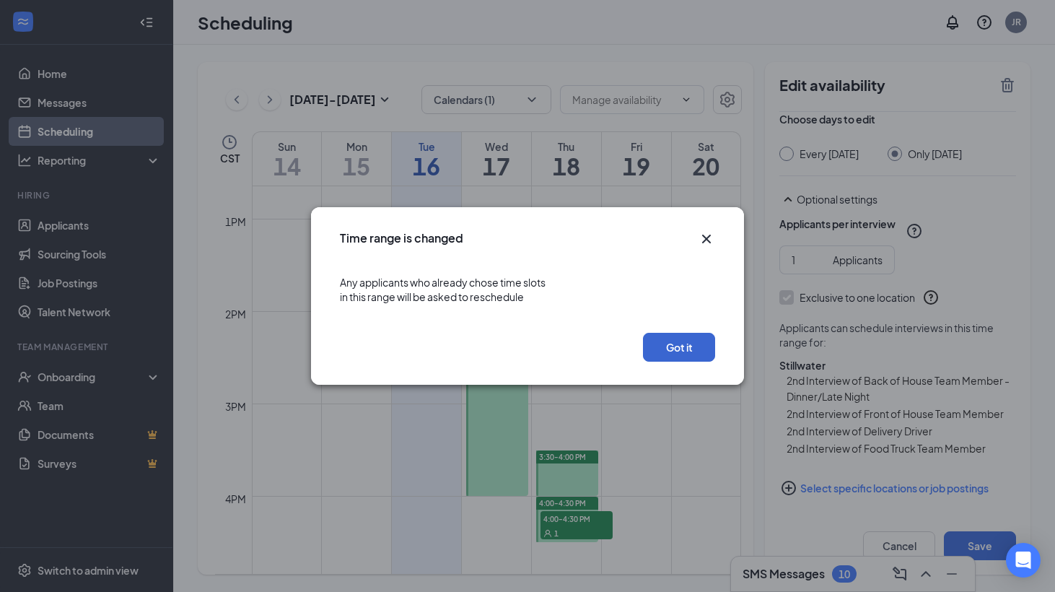
click at [666, 354] on button "Got it" at bounding box center [679, 347] width 72 height 29
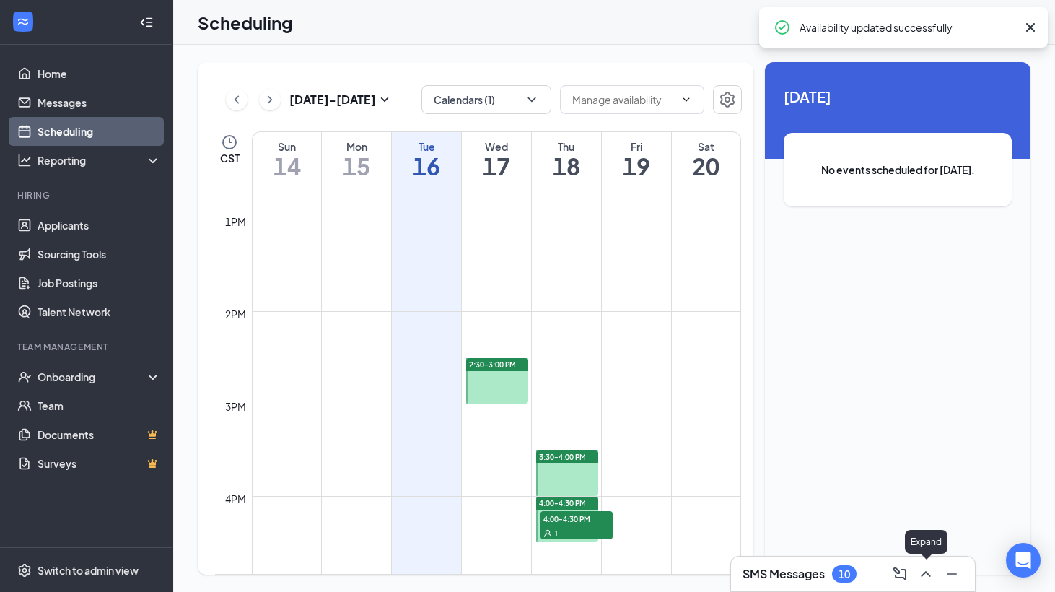
click at [931, 580] on icon "ChevronUp" at bounding box center [925, 573] width 17 height 17
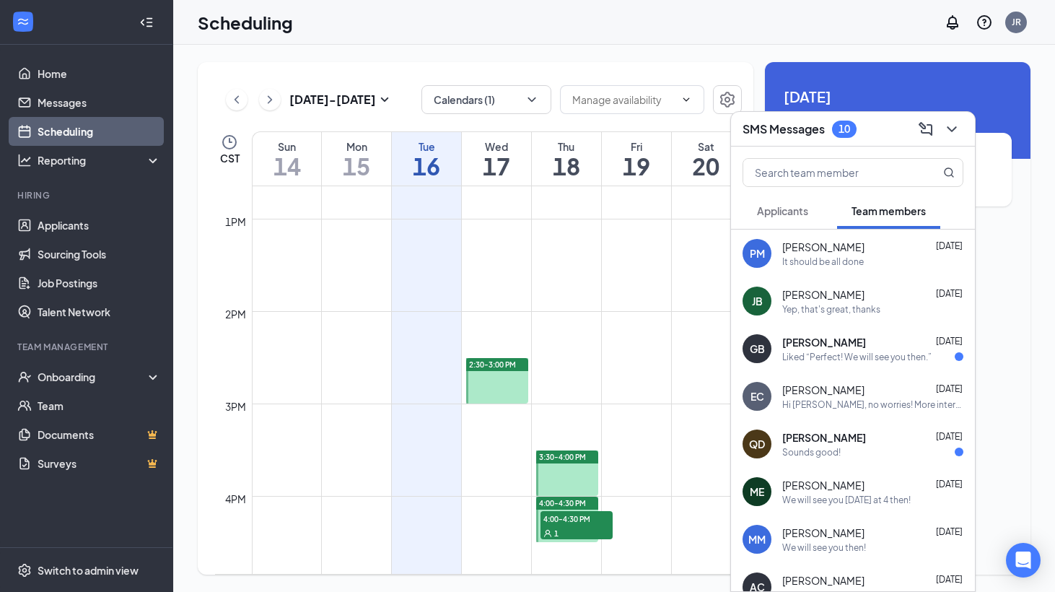
click at [847, 269] on div "PM [PERSON_NAME] [DATE] It should be all done" at bounding box center [853, 253] width 244 height 48
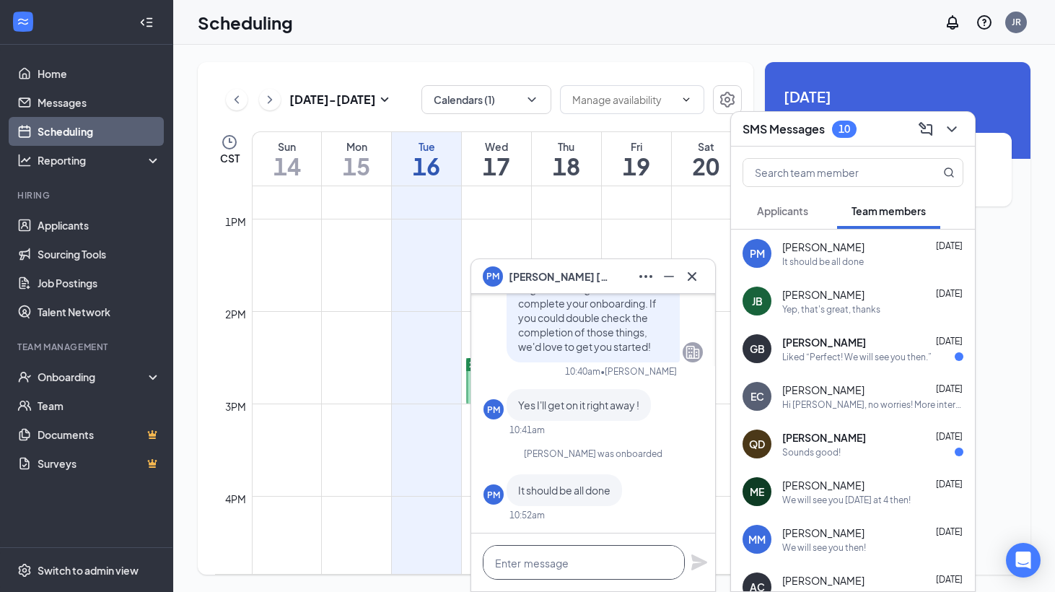
click at [576, 561] on textarea at bounding box center [584, 562] width 202 height 35
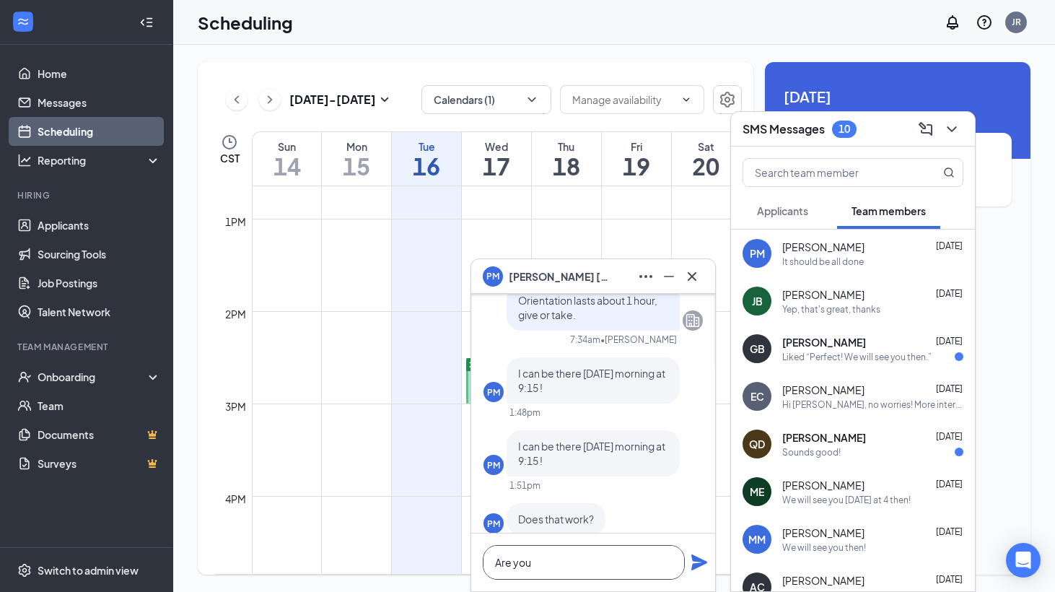
scroll to position [-292, 0]
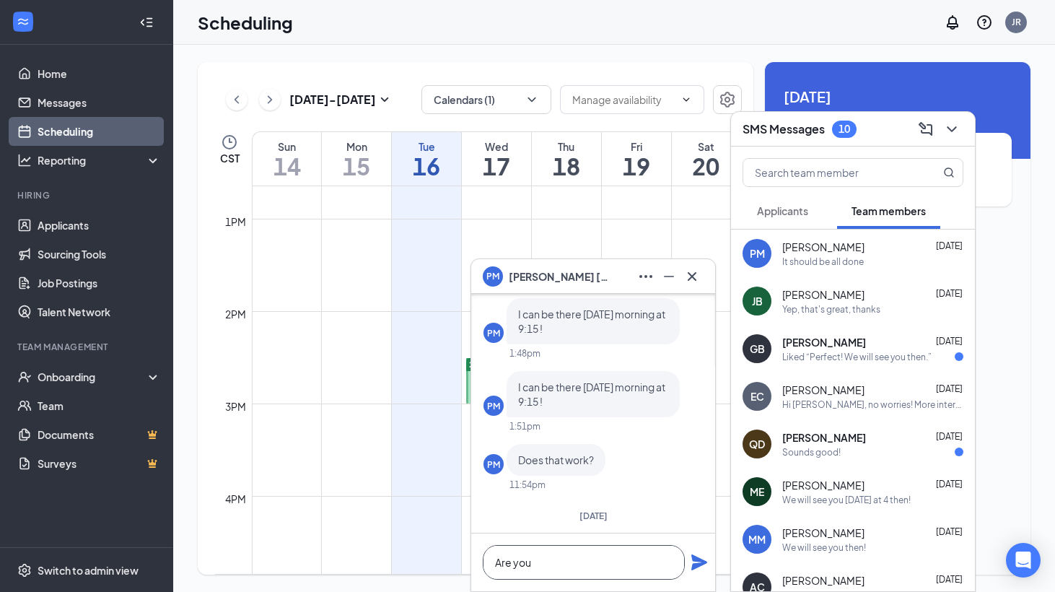
type textarea "Are you"
click at [806, 315] on div "[PERSON_NAME] [PERSON_NAME] [DATE] Yep, that's great, thanks" at bounding box center [853, 301] width 244 height 48
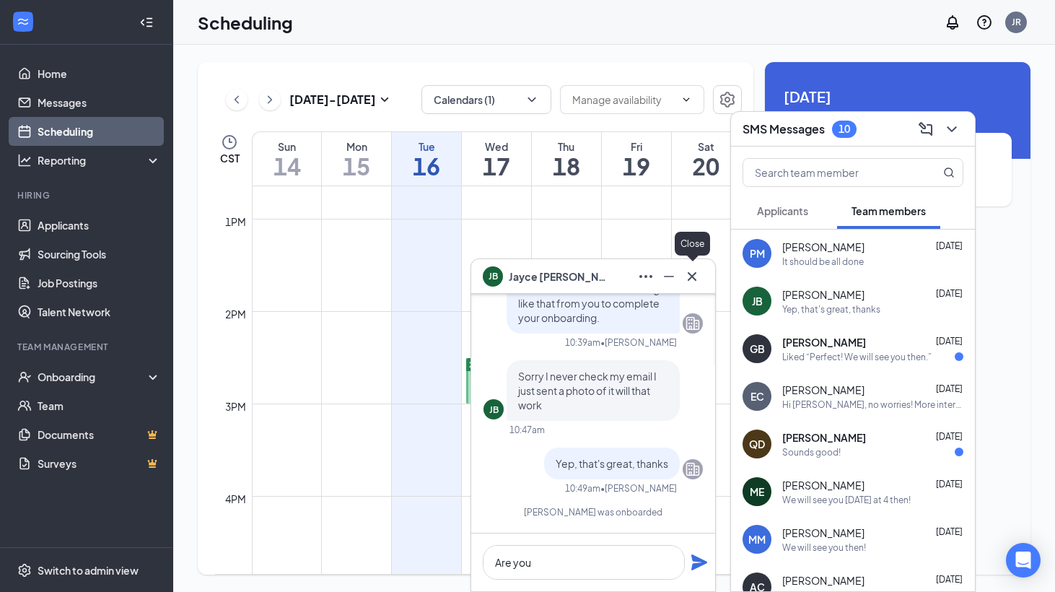
click at [694, 276] on icon "Cross" at bounding box center [691, 276] width 17 height 17
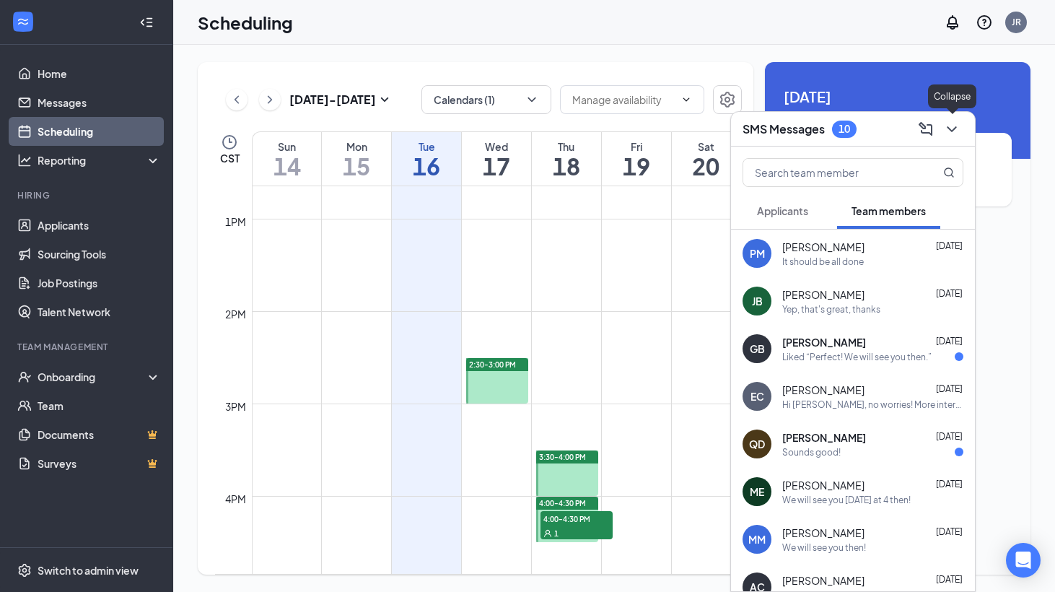
click at [957, 133] on icon "ChevronDown" at bounding box center [951, 128] width 17 height 17
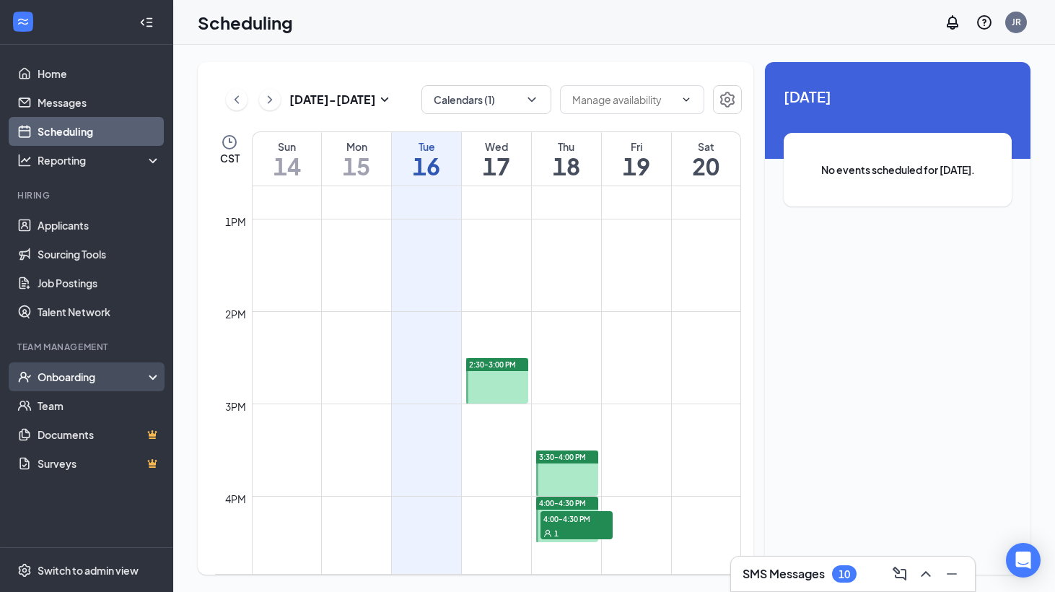
click at [55, 390] on div "Onboarding" at bounding box center [86, 376] width 173 height 29
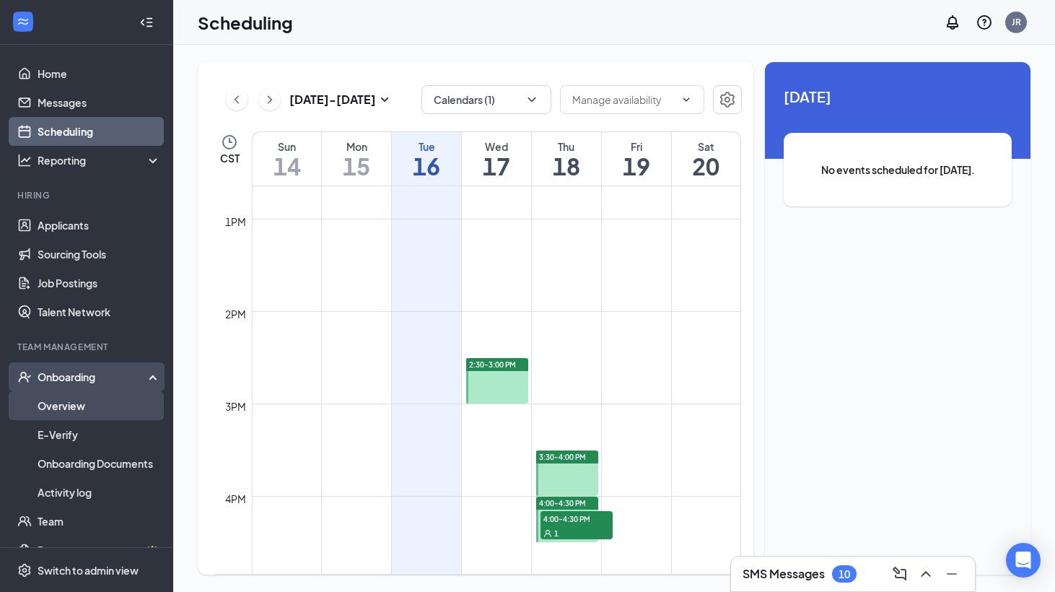
click at [74, 399] on link "Overview" at bounding box center [99, 405] width 123 height 29
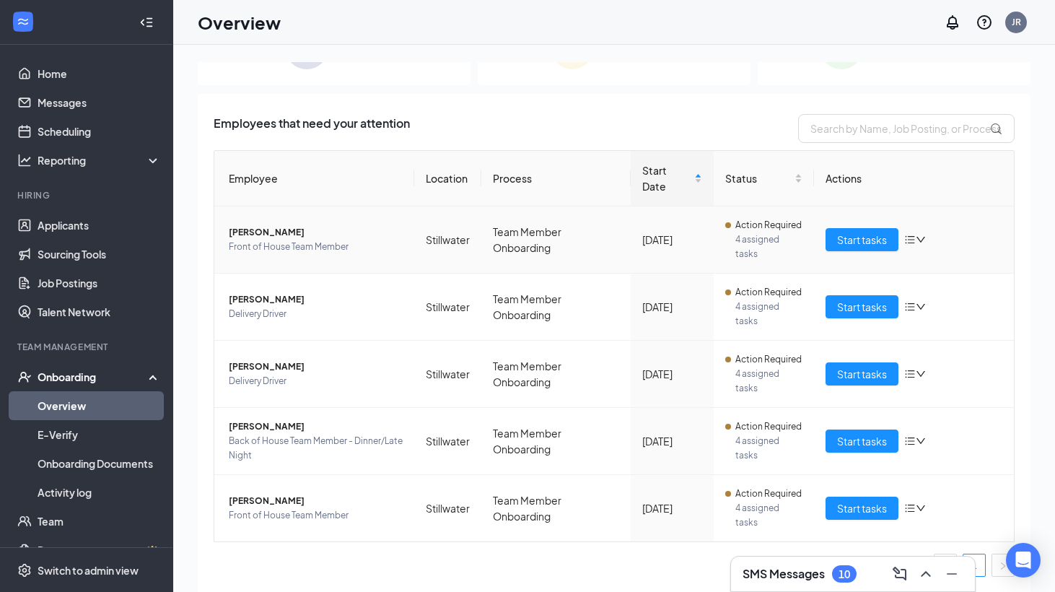
scroll to position [53, 0]
click at [837, 239] on span "Start tasks" at bounding box center [862, 240] width 50 height 16
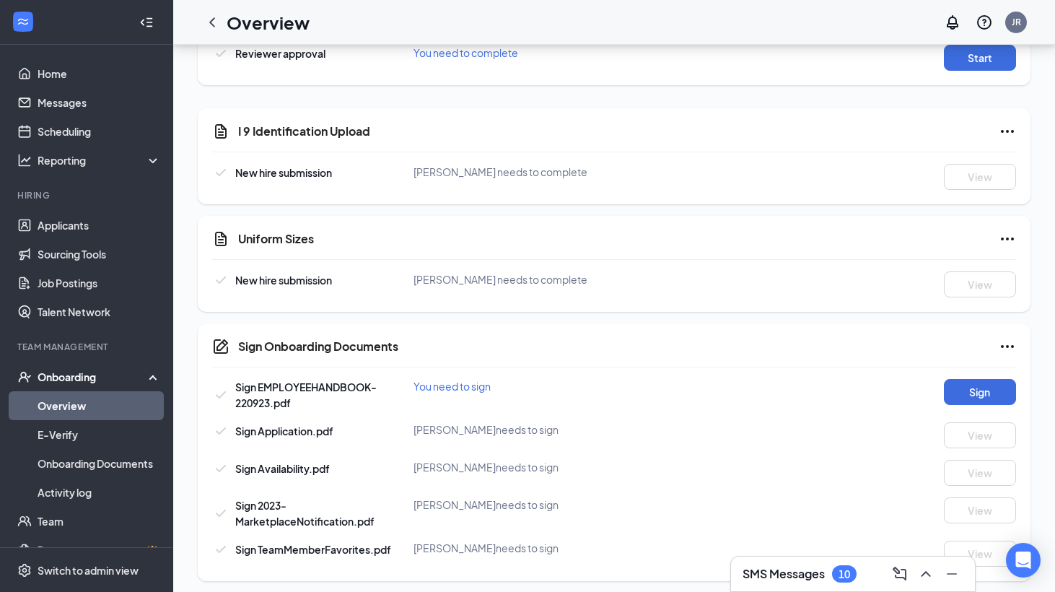
scroll to position [679, 0]
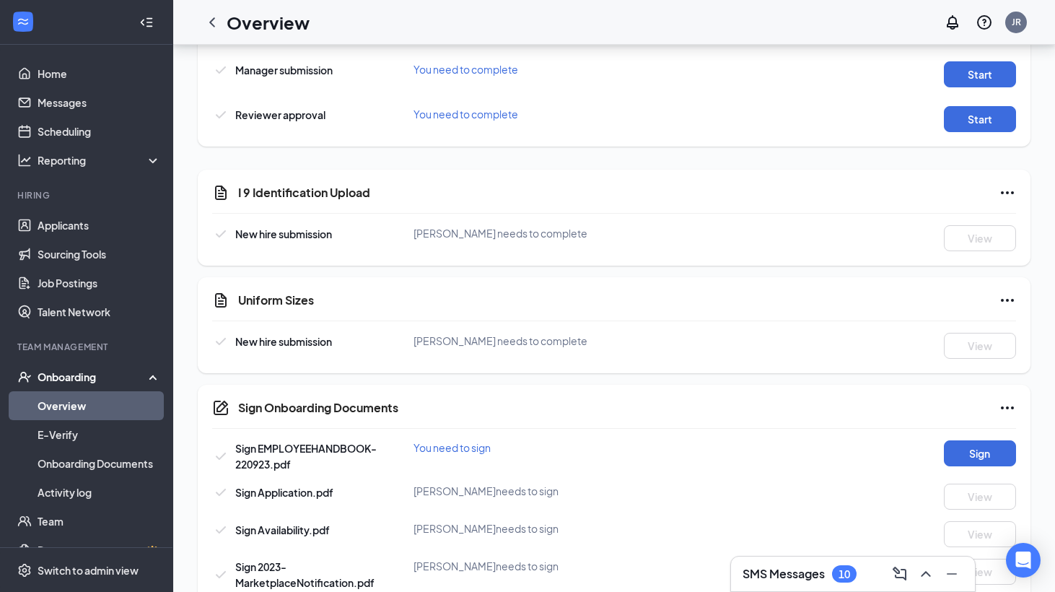
click at [105, 406] on link "Overview" at bounding box center [99, 405] width 123 height 29
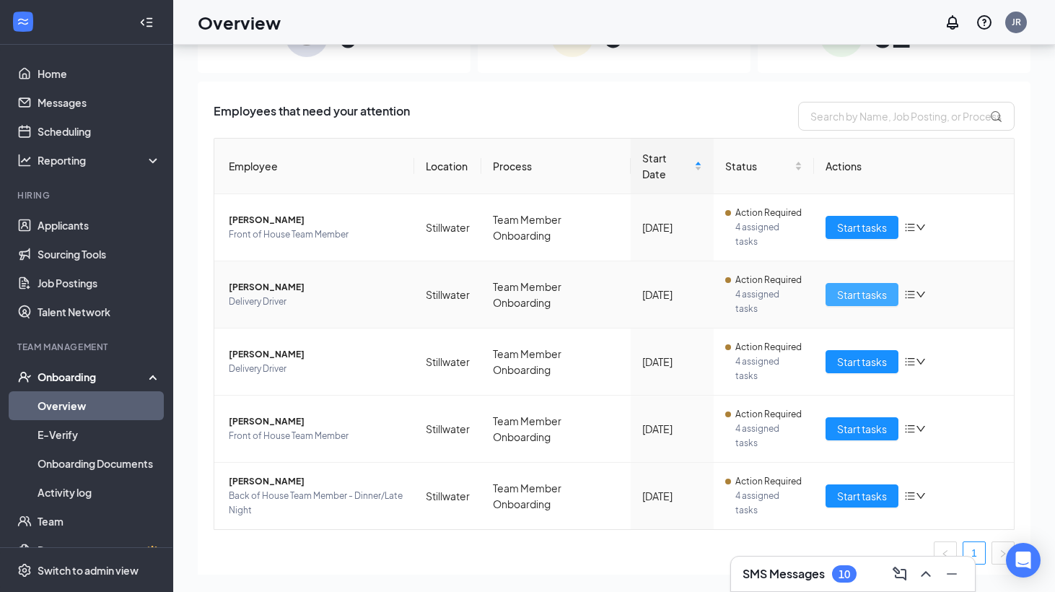
click at [870, 296] on span "Start tasks" at bounding box center [862, 294] width 50 height 16
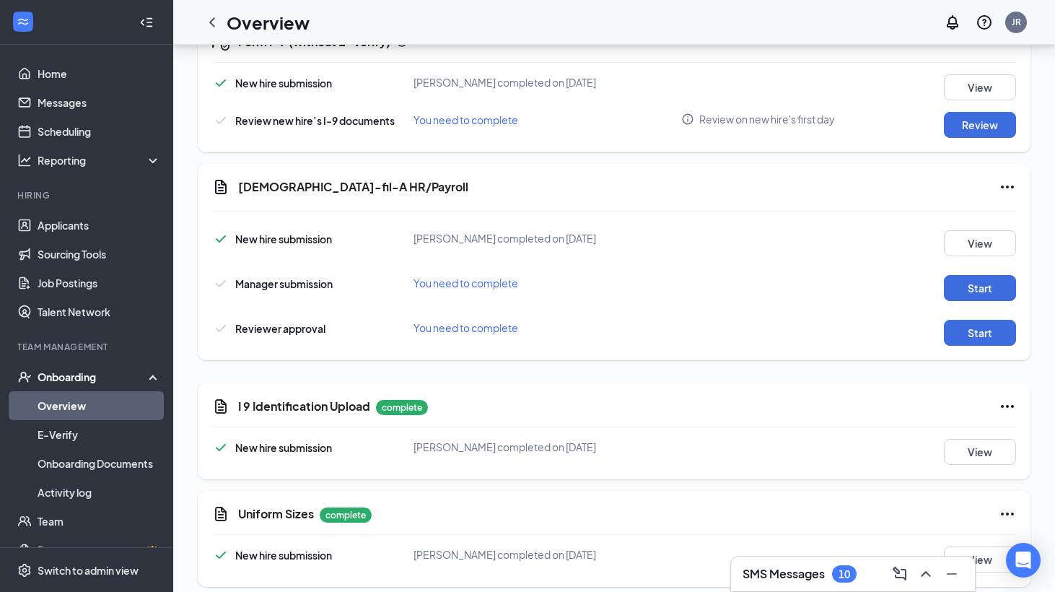
scroll to position [432, 0]
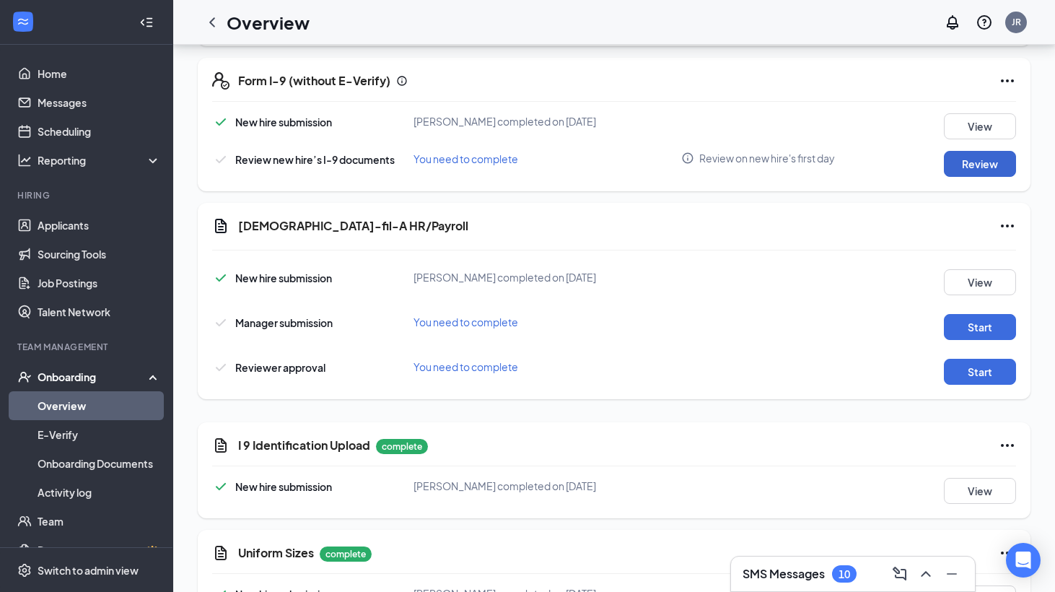
click at [995, 153] on button "Review" at bounding box center [980, 164] width 72 height 26
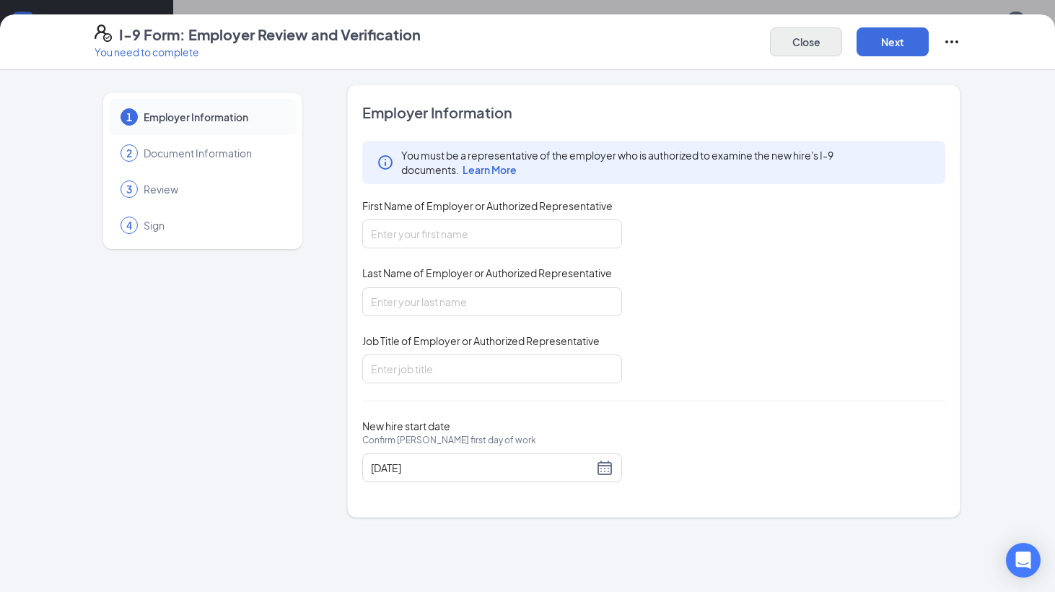
click at [800, 30] on button "Close" at bounding box center [806, 41] width 72 height 29
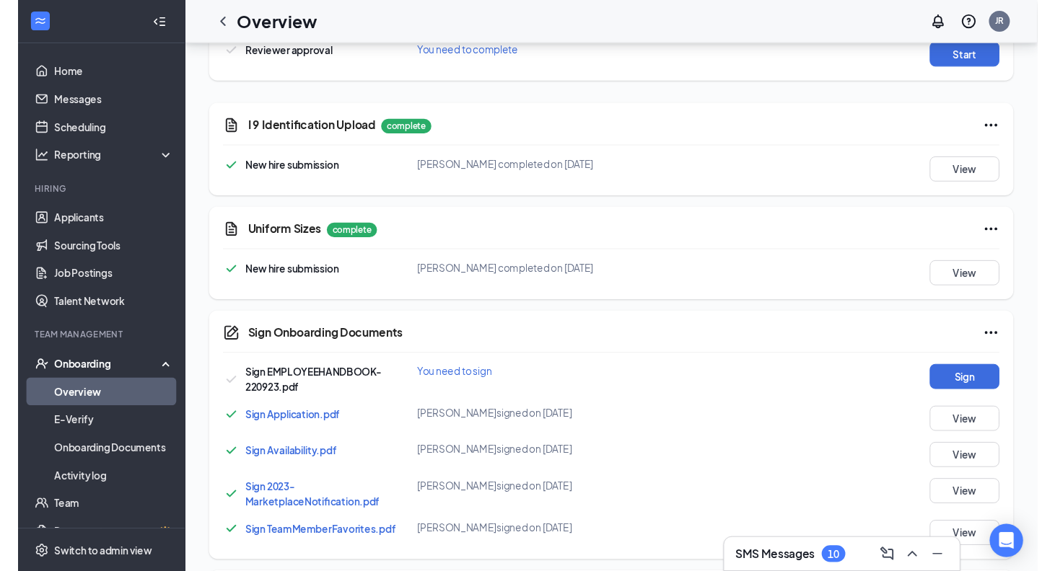
scroll to position [762, 0]
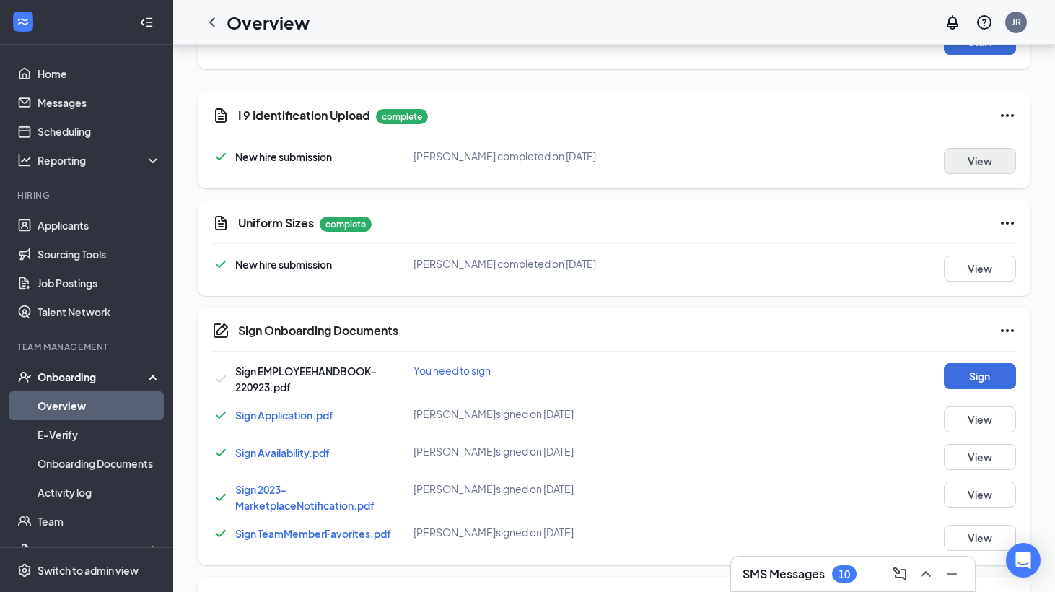
click at [982, 164] on button "View" at bounding box center [980, 161] width 72 height 26
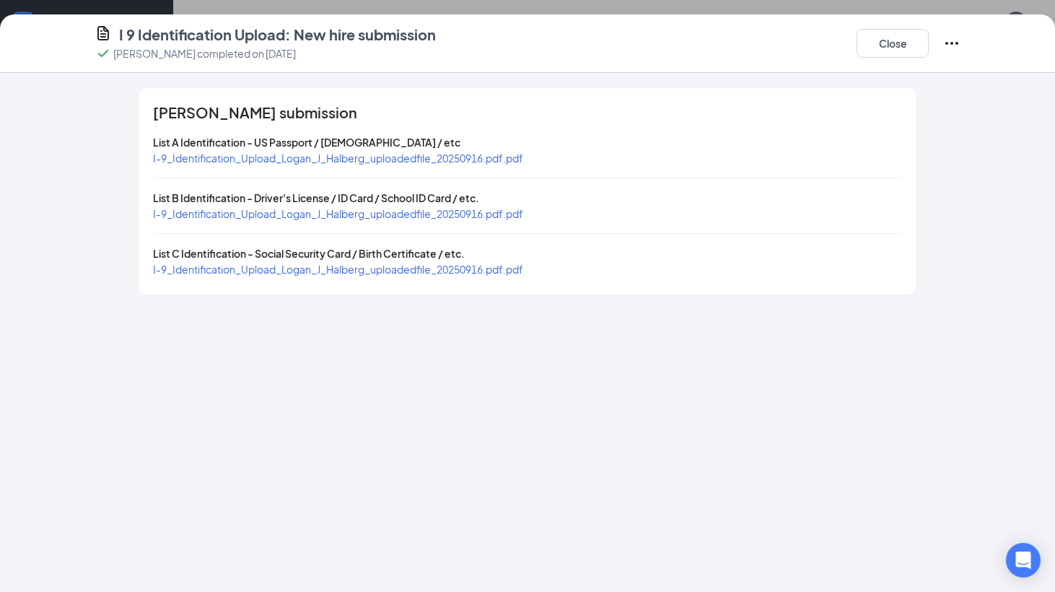
click at [423, 160] on span "I-9_Identification_Upload_Logan_J_Halberg_uploadedfile_20250916.pdf.pdf" at bounding box center [338, 157] width 370 height 13
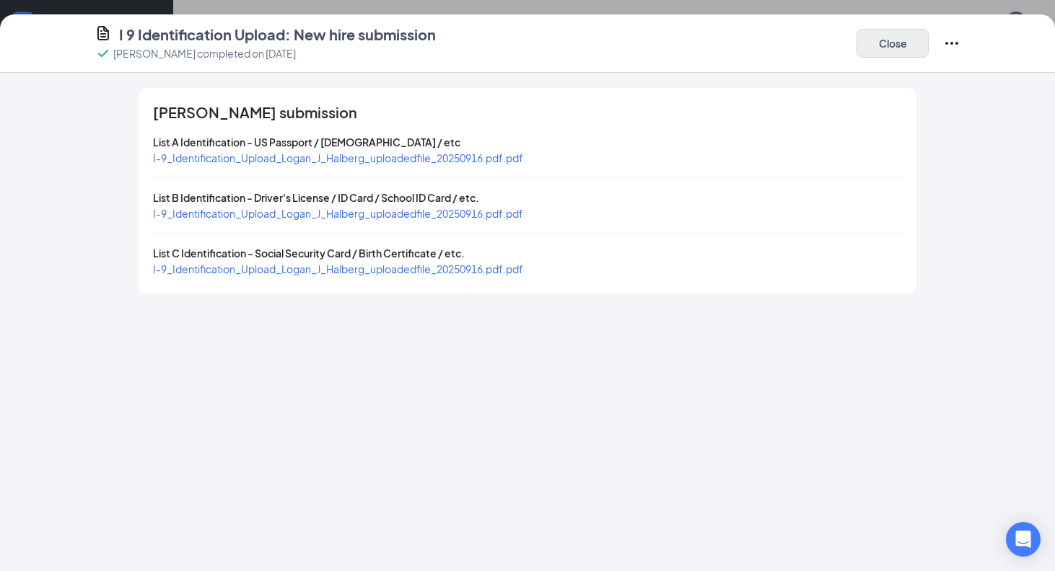
click at [882, 45] on button "Close" at bounding box center [892, 43] width 72 height 29
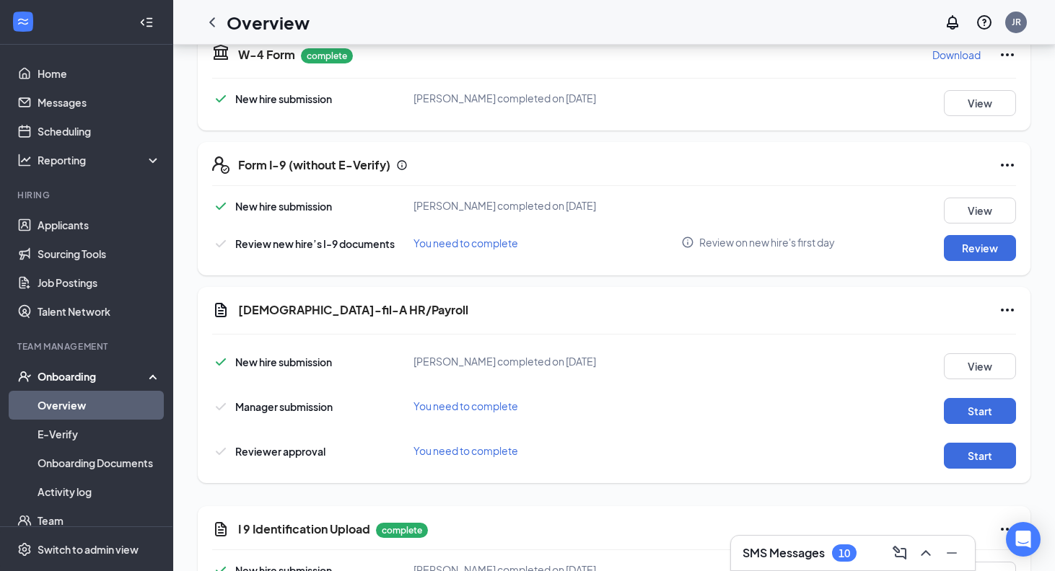
scroll to position [327, 0]
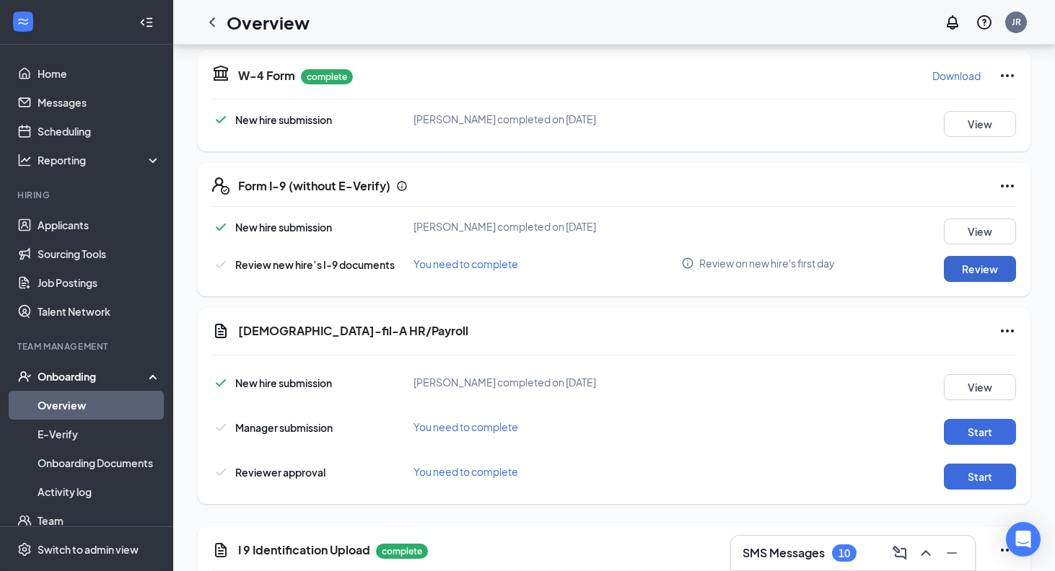
click at [967, 263] on button "Review" at bounding box center [980, 269] width 72 height 26
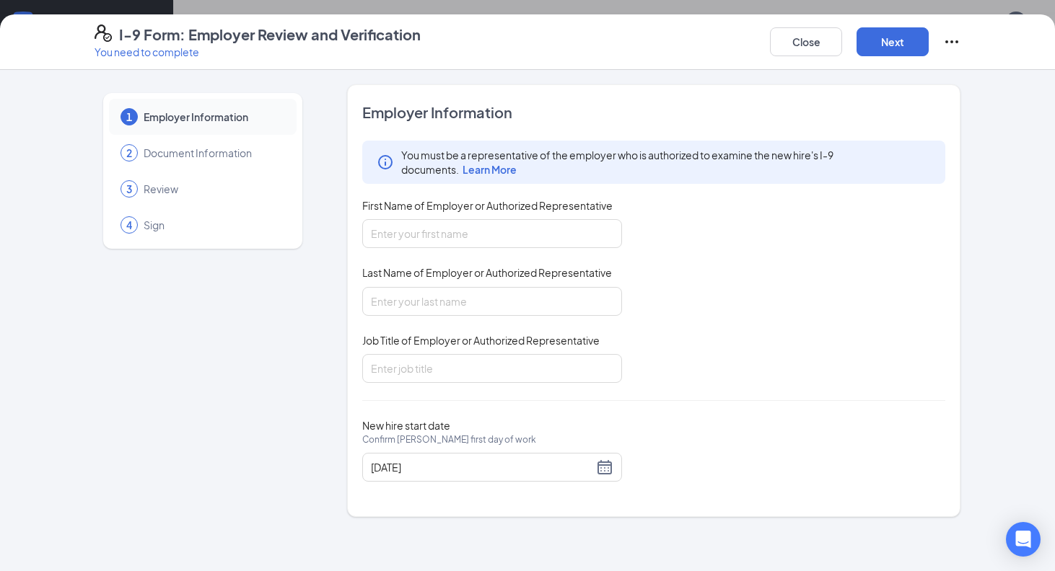
click at [545, 211] on span "First Name of Employer or Authorized Representative" at bounding box center [487, 205] width 250 height 14
click at [545, 219] on input "First Name of Employer or Authorized Representative" at bounding box center [492, 233] width 260 height 29
type input "[PERSON_NAME]"
click at [446, 348] on div "Job Title of Employer or Authorized Representative" at bounding box center [492, 343] width 260 height 21
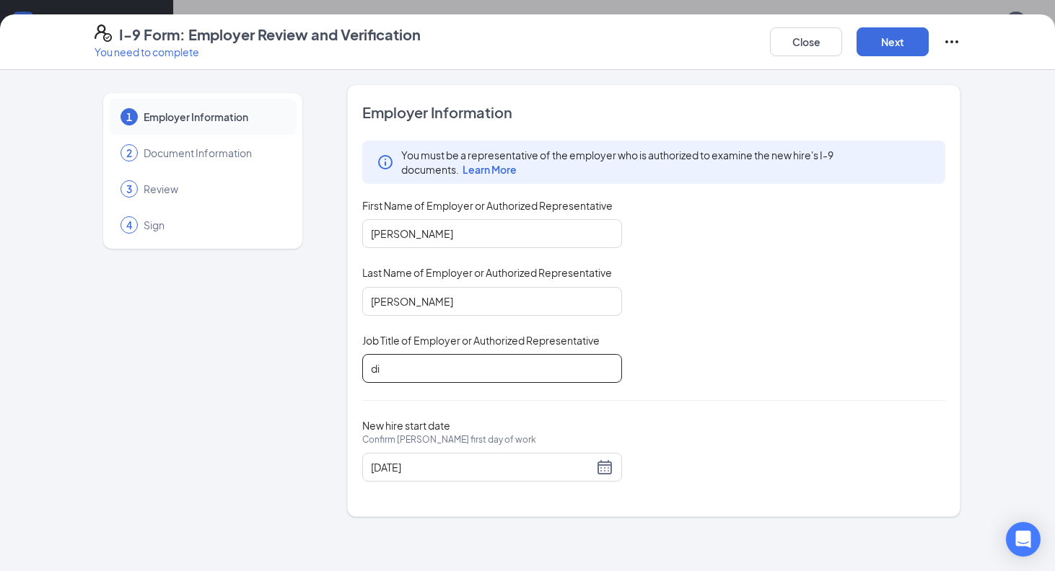
type input "d"
type input "Director"
click at [884, 43] on button "Next" at bounding box center [892, 41] width 72 height 29
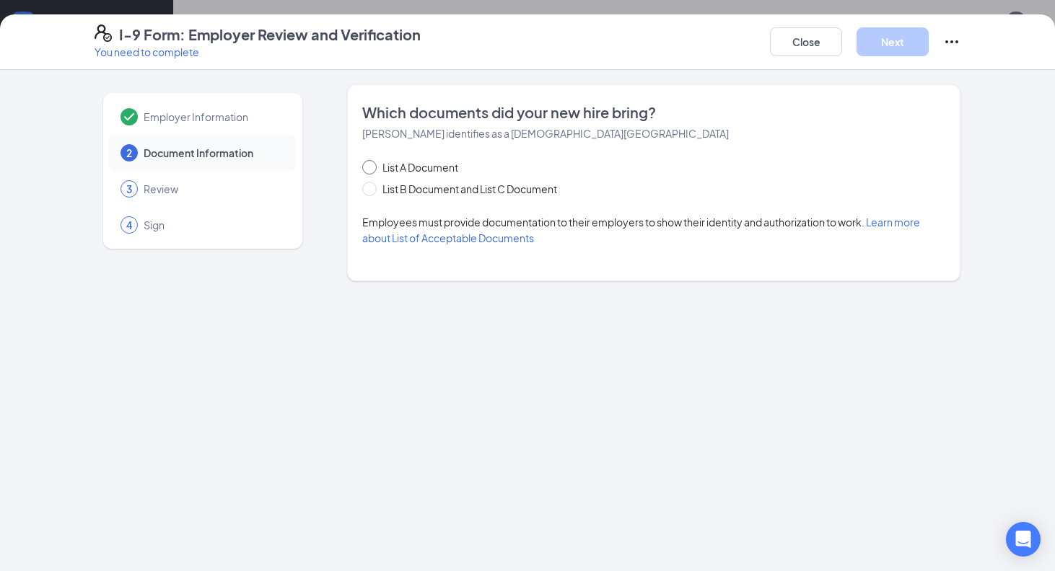
click at [442, 164] on span "List A Document" at bounding box center [420, 167] width 87 height 16
click at [372, 164] on input "List A Document" at bounding box center [367, 165] width 10 height 10
radio input "true"
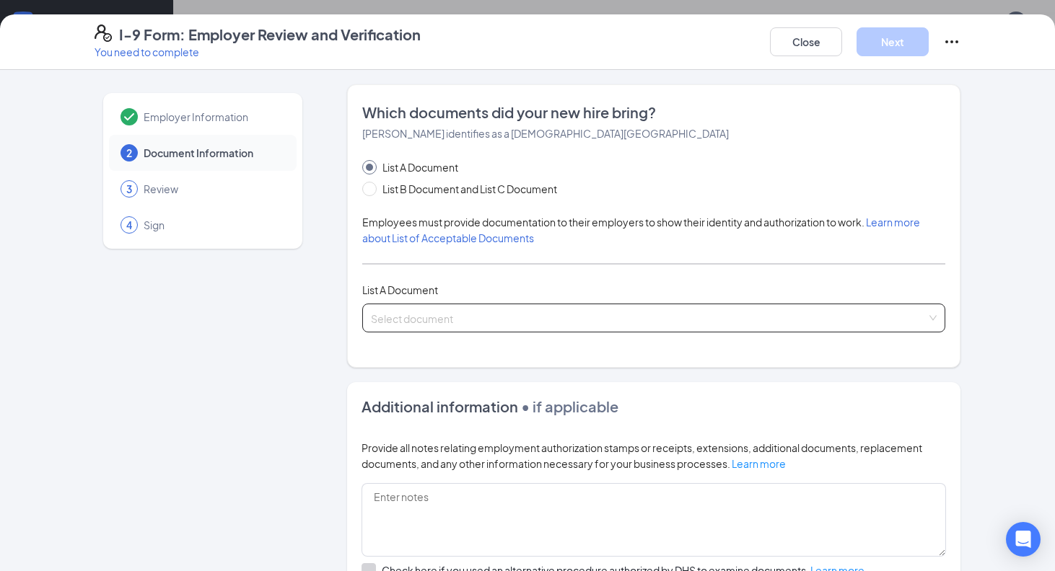
click at [549, 330] on span at bounding box center [648, 317] width 555 height 27
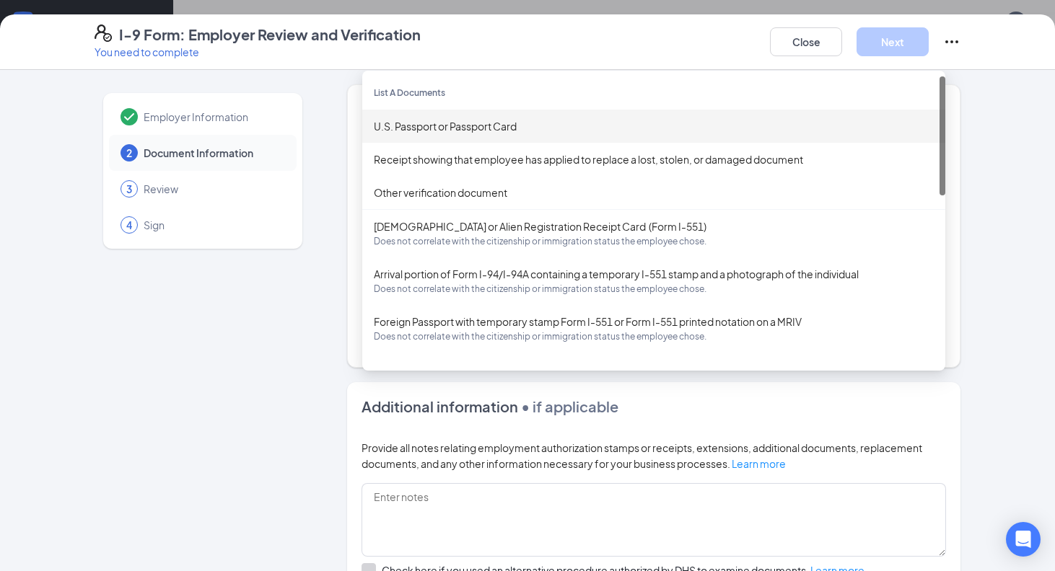
click at [531, 125] on div "U.S. Passport or Passport Card" at bounding box center [654, 126] width 560 height 16
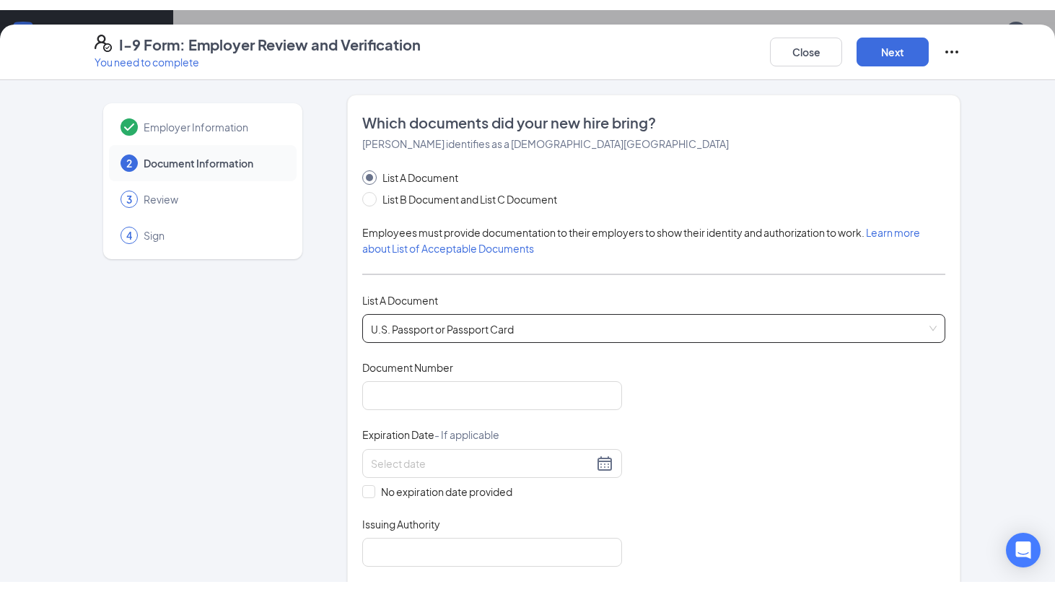
scroll to position [82, 0]
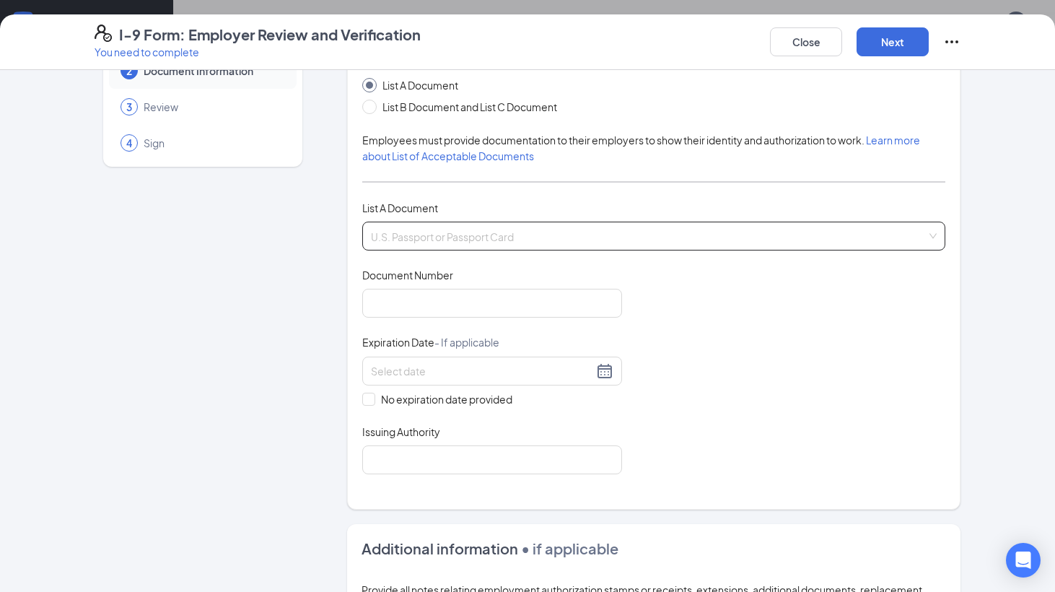
click at [598, 233] on span "U.S. Passport or Passport Card" at bounding box center [654, 235] width 566 height 27
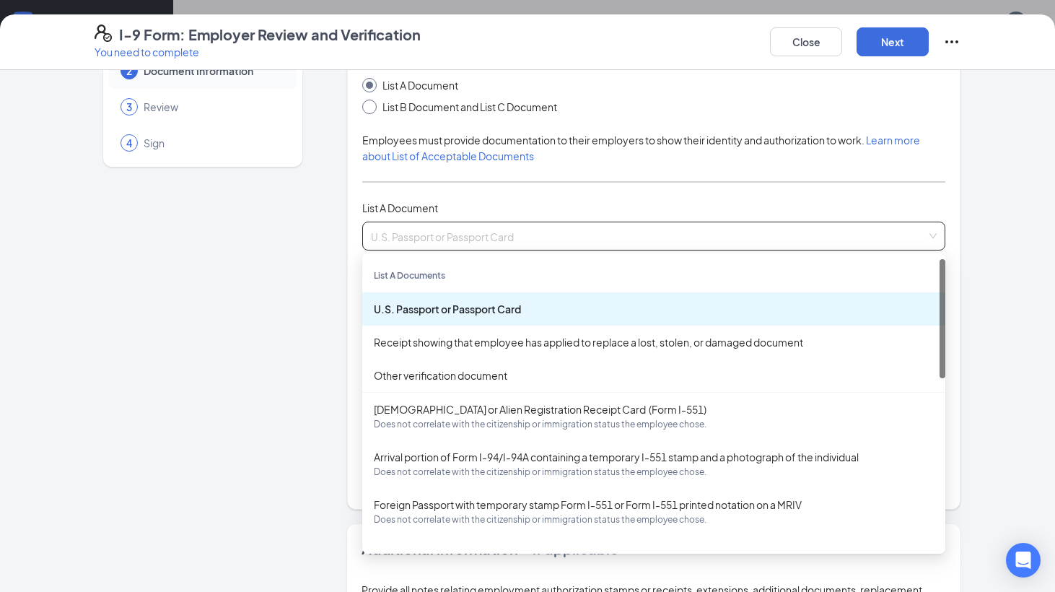
click at [513, 103] on span "List B Document and List C Document" at bounding box center [470, 107] width 186 height 16
click at [372, 103] on input "List B Document and List C Document" at bounding box center [367, 105] width 10 height 10
radio input "true"
radio input "false"
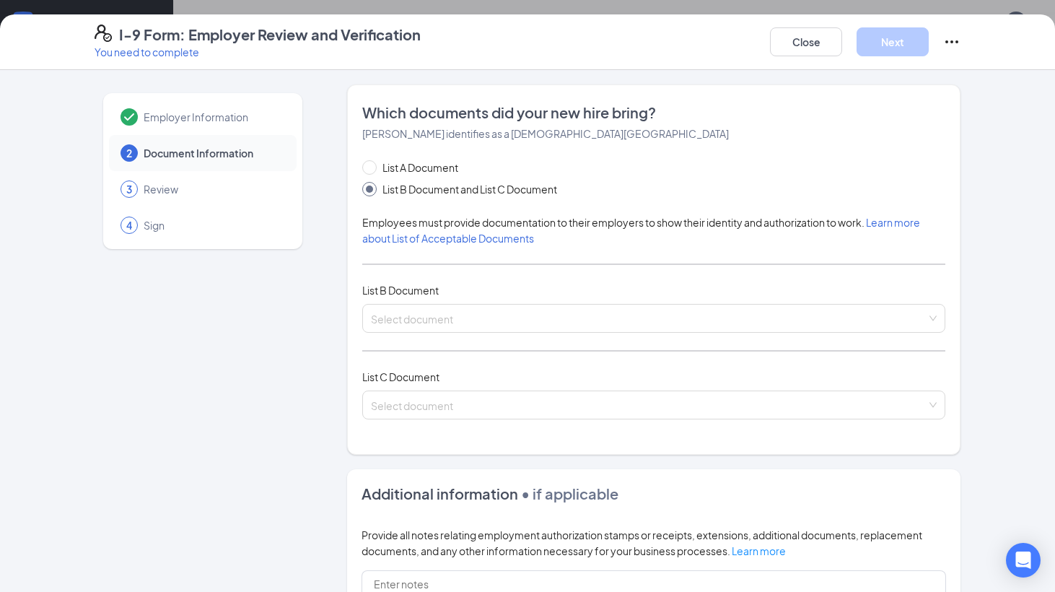
scroll to position [0, 0]
click at [801, 40] on button "Close" at bounding box center [806, 41] width 72 height 29
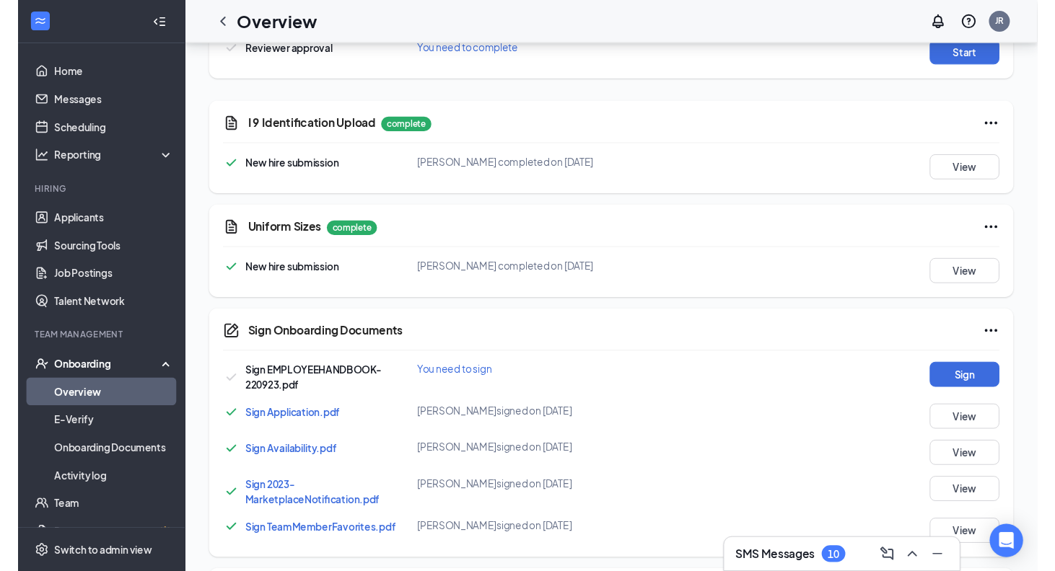
scroll to position [730, 0]
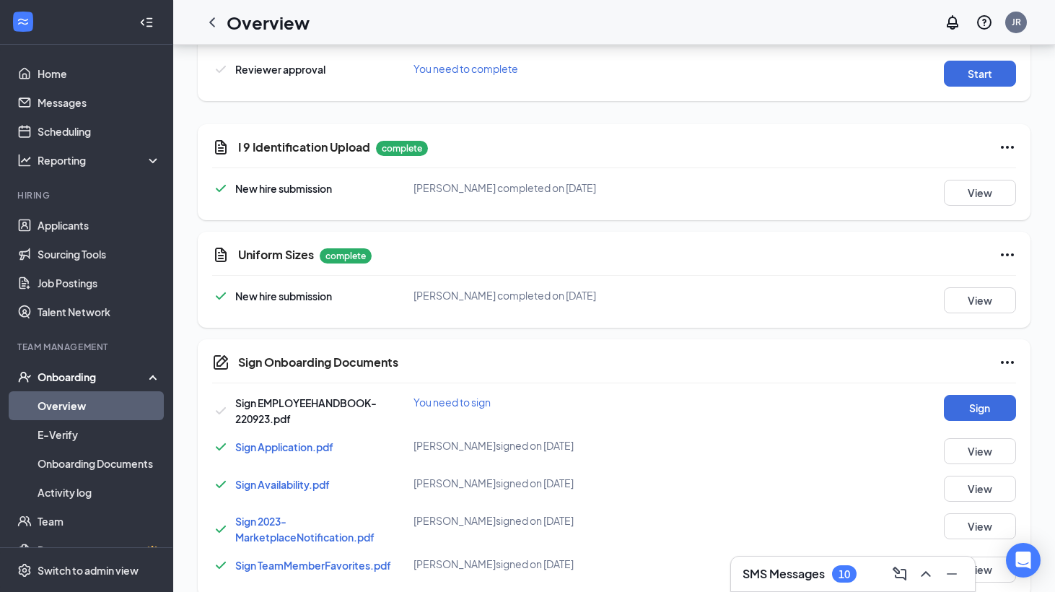
click at [941, 197] on div "View" at bounding box center [965, 193] width 100 height 26
click at [962, 196] on button "View" at bounding box center [980, 193] width 72 height 26
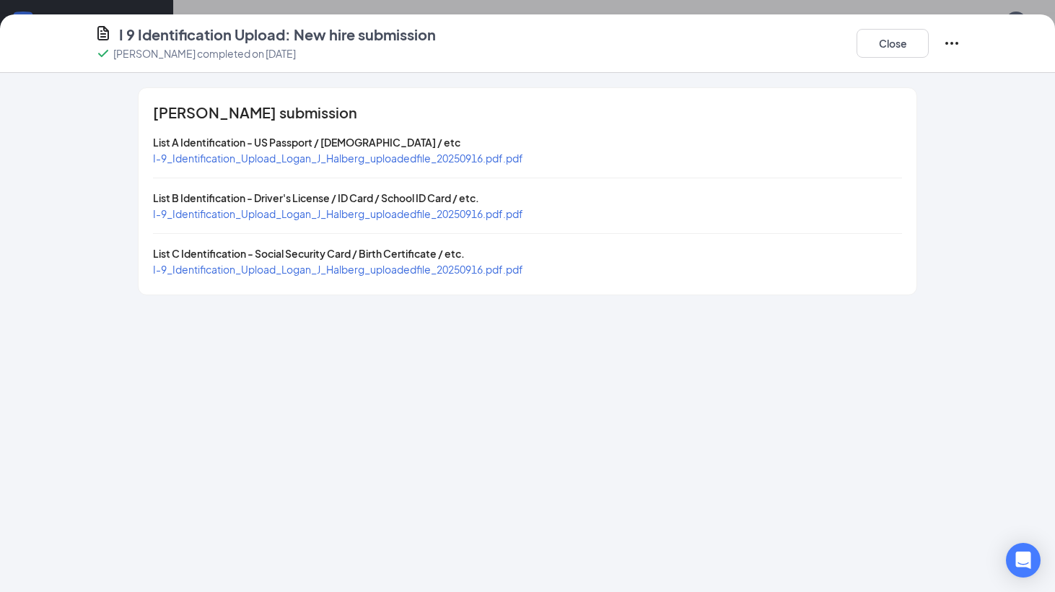
click at [469, 212] on span "I-9_Identification_Upload_Logan_J_Halberg_uploadedfile_20250916.pdf.pdf" at bounding box center [338, 213] width 370 height 13
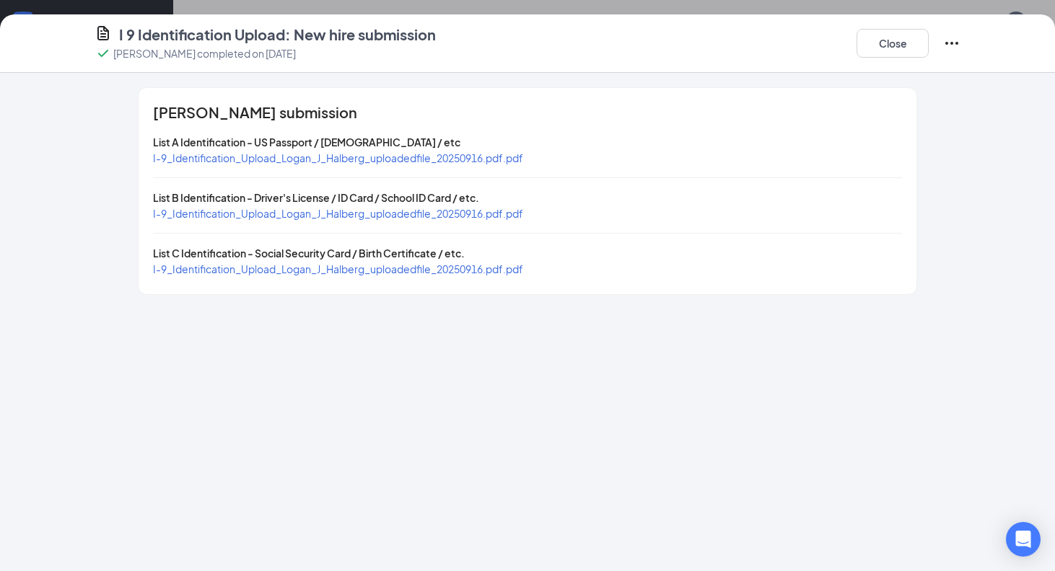
click at [453, 263] on span "I-9_Identification_Upload_Logan_J_Halberg_uploadedfile_20250916.pdf.pdf" at bounding box center [338, 269] width 370 height 13
click at [905, 41] on button "Close" at bounding box center [892, 43] width 72 height 29
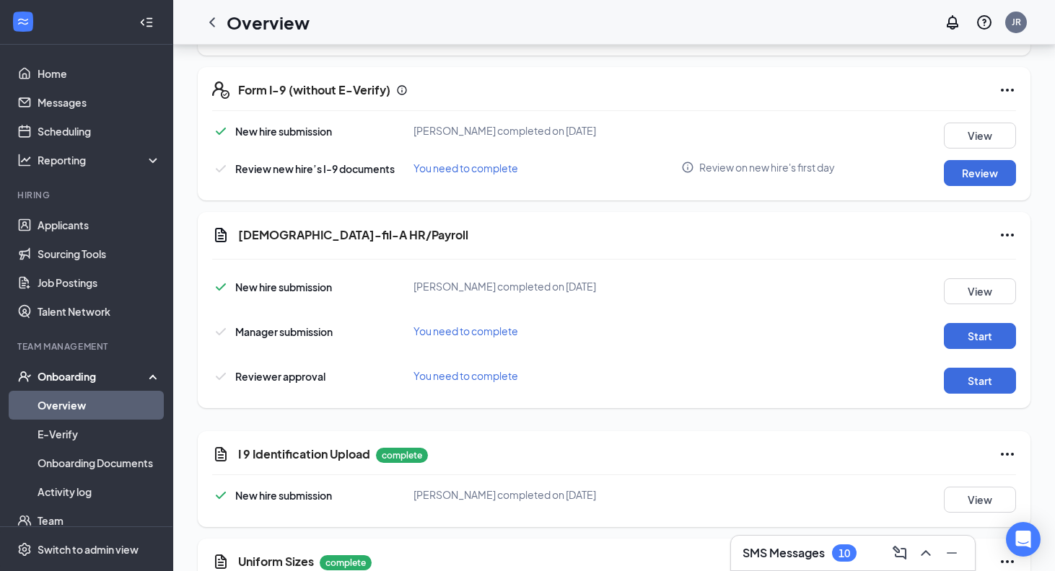
scroll to position [403, 0]
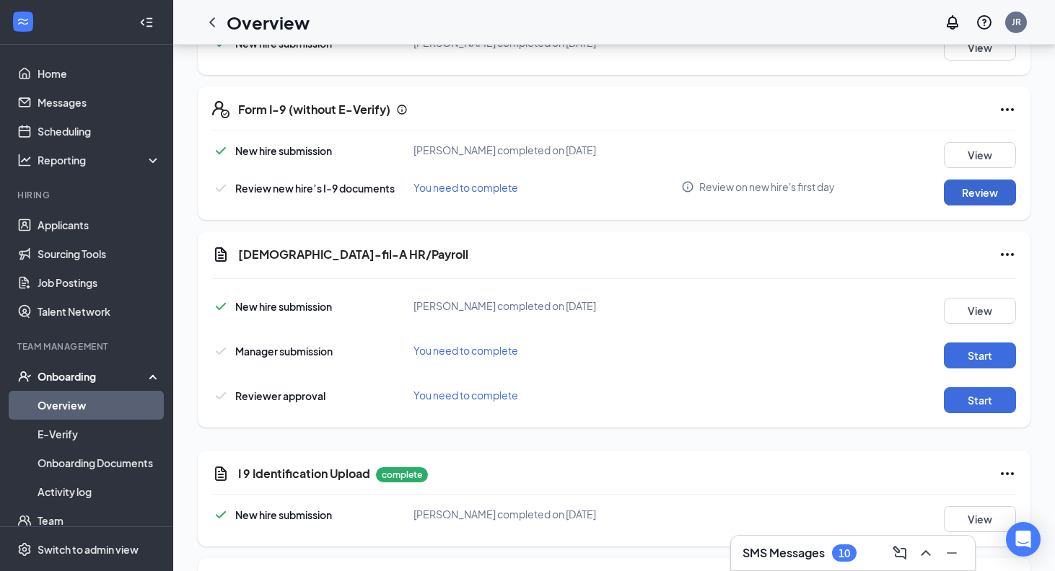
click at [975, 184] on button "Review" at bounding box center [980, 193] width 72 height 26
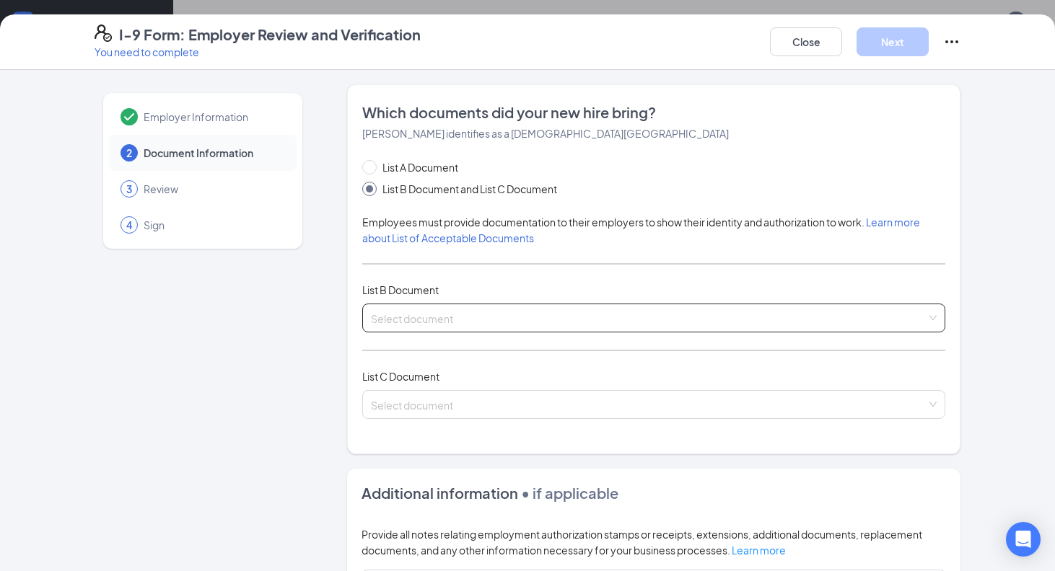
click at [478, 327] on span at bounding box center [648, 317] width 555 height 27
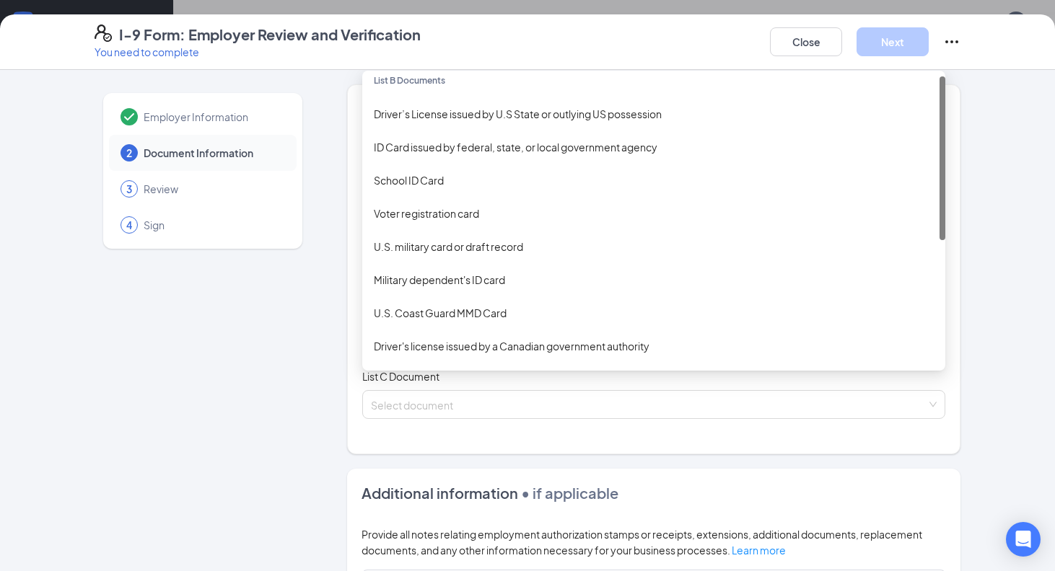
scroll to position [0, 0]
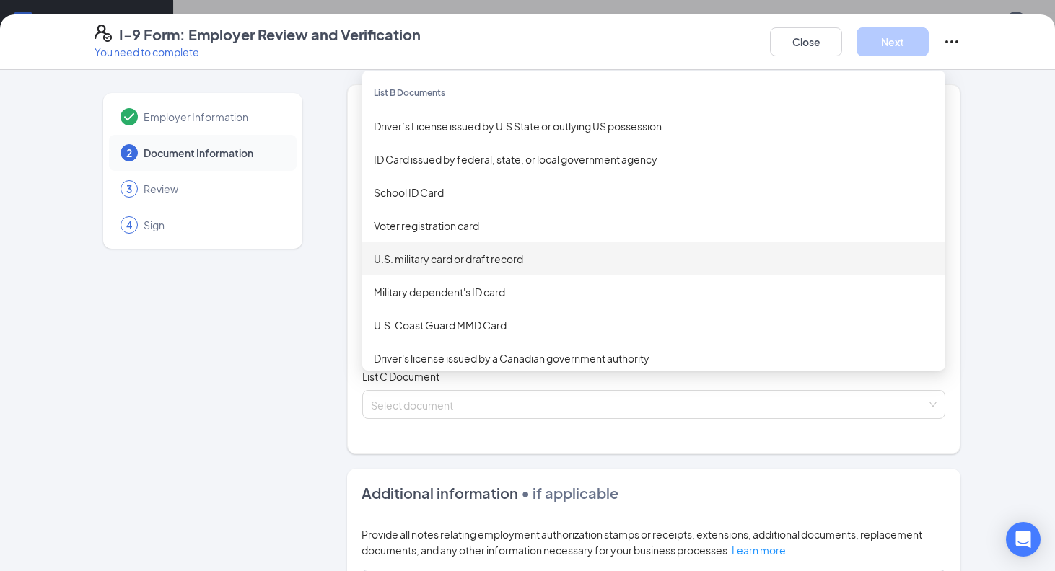
click at [495, 243] on div "U.S. military card or draft record" at bounding box center [653, 258] width 583 height 33
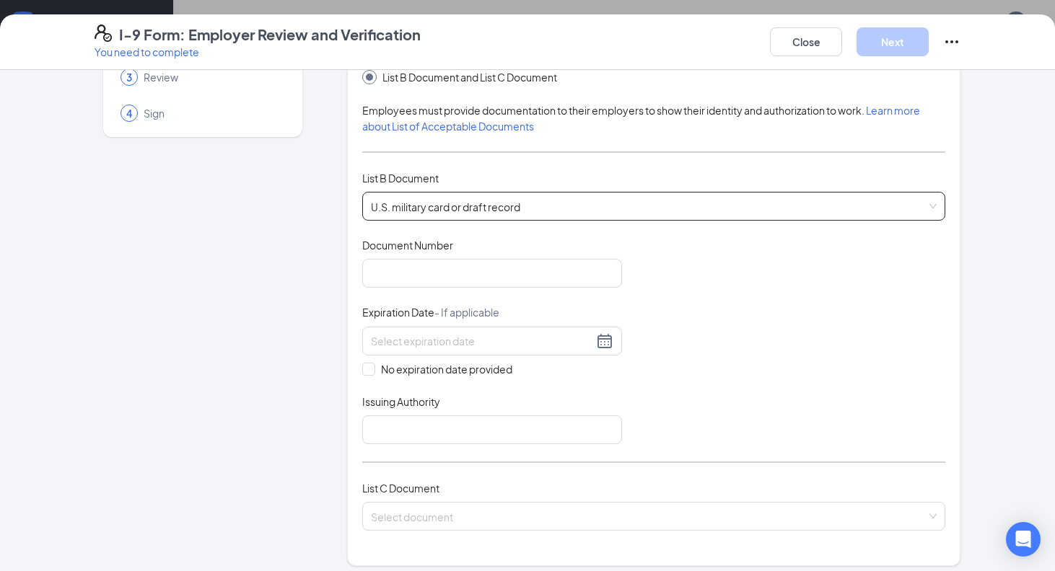
scroll to position [105, 0]
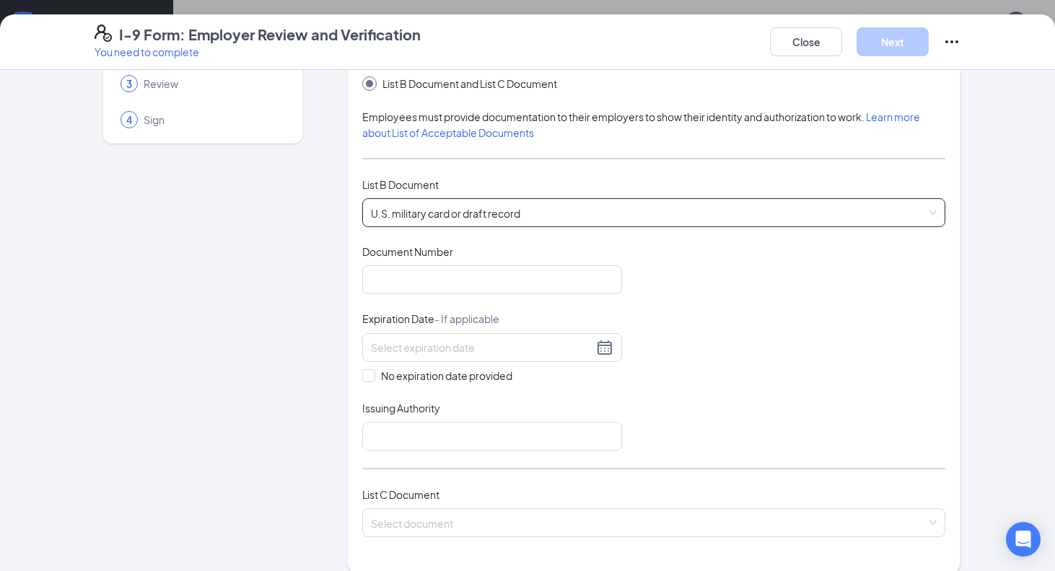
click at [506, 130] on span "Learn more about List of Acceptable Documents" at bounding box center [641, 124] width 558 height 29
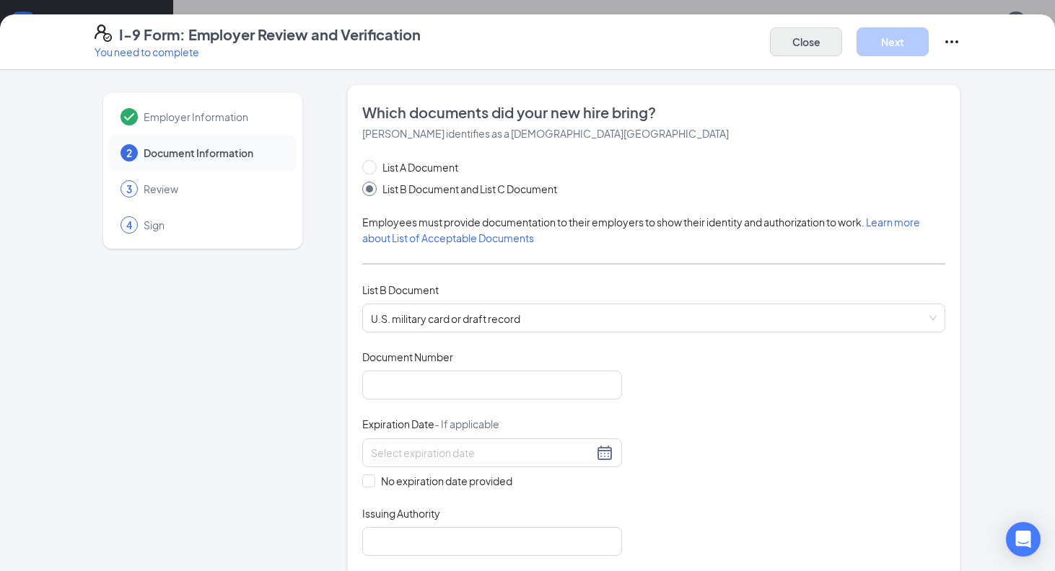
scroll to position [0, 0]
click at [830, 42] on button "Close" at bounding box center [806, 41] width 72 height 29
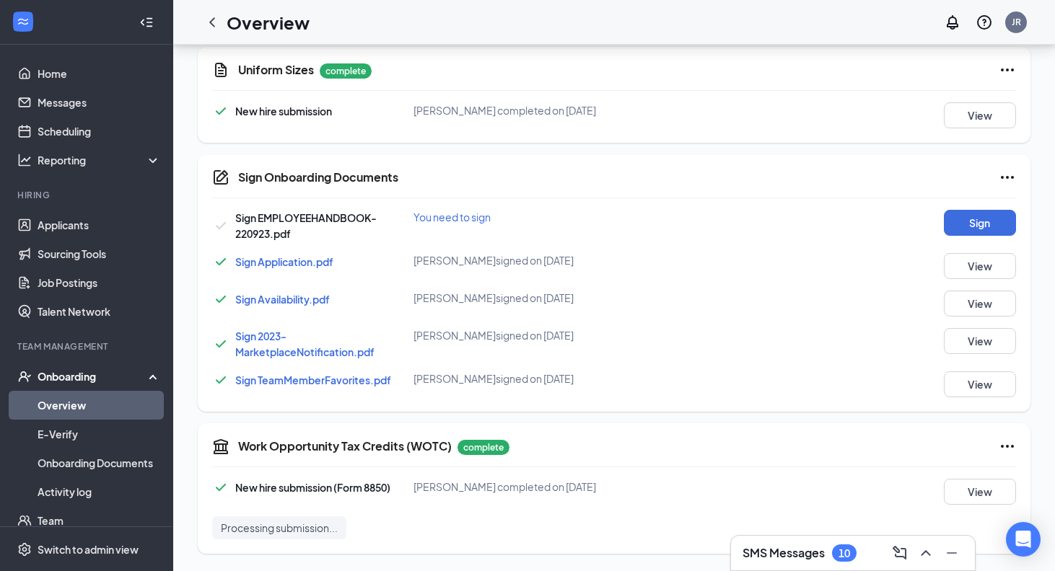
scroll to position [915, 0]
click at [928, 557] on icon "ChevronUp" at bounding box center [925, 553] width 17 height 17
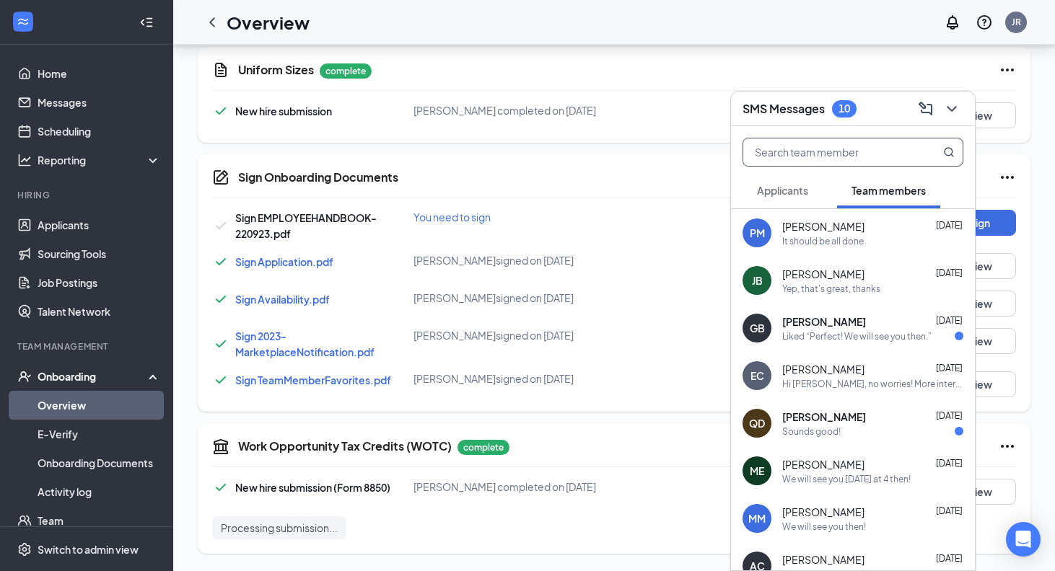
click at [828, 165] on input "text" at bounding box center [828, 152] width 171 height 27
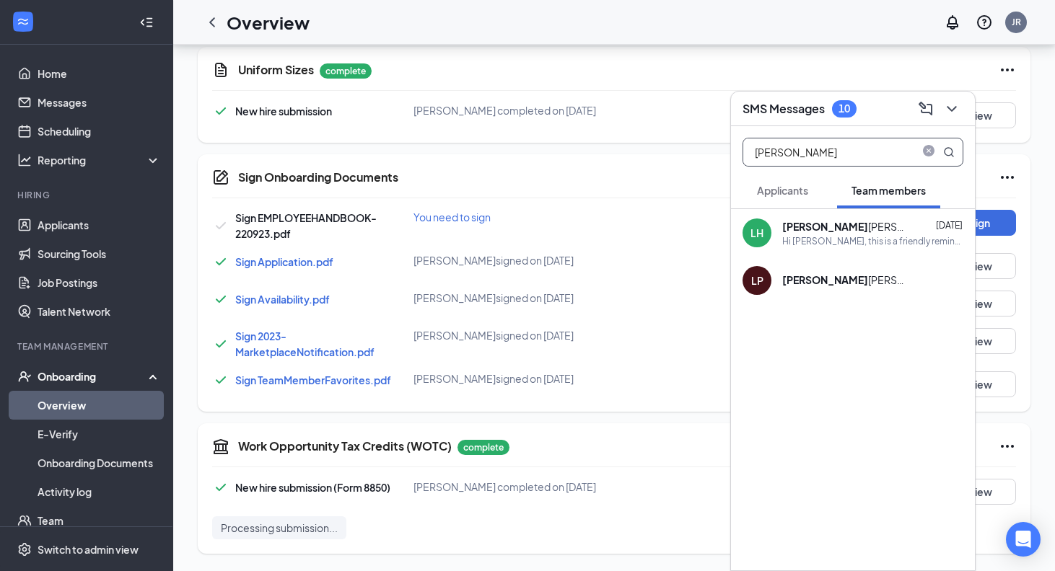
type input "[PERSON_NAME]"
click at [842, 219] on div "[PERSON_NAME]" at bounding box center [847, 226] width 130 height 14
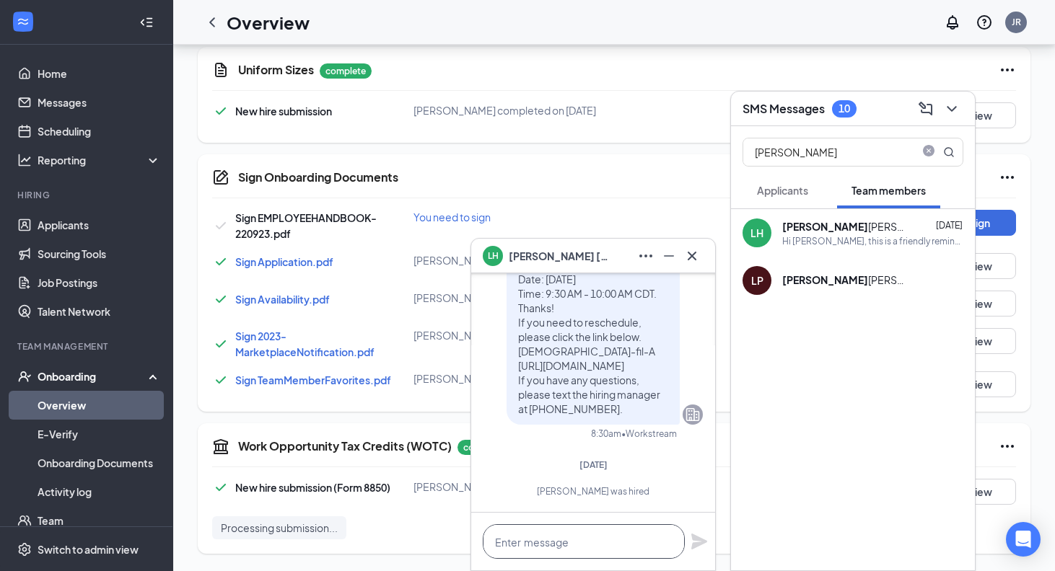
click at [533, 535] on textarea at bounding box center [584, 541] width 202 height 35
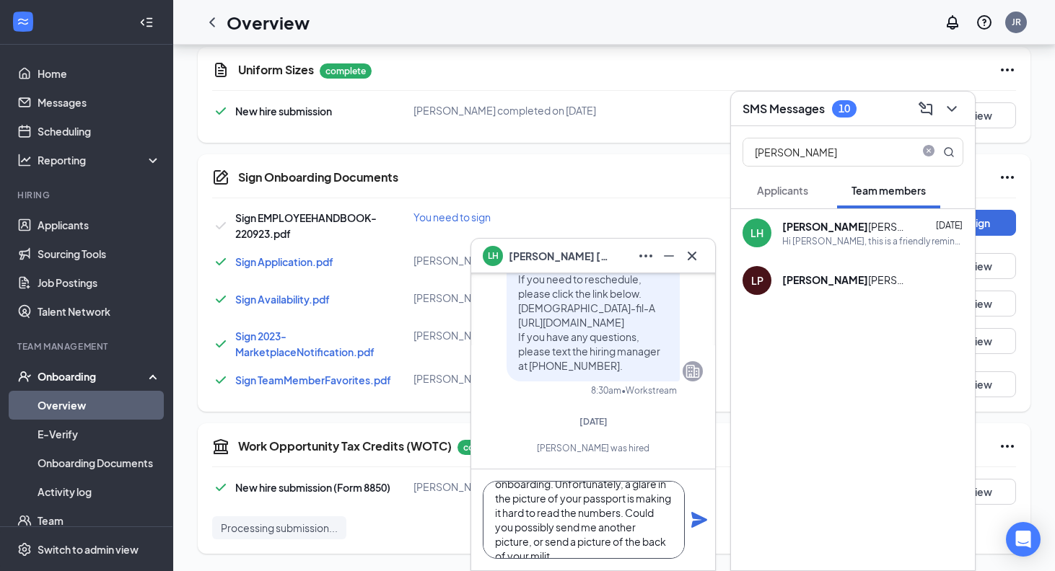
scroll to position [58, 0]
type textarea "Good morning [PERSON_NAME]. I'm working on completing your onboarding. Unfortun…"
click at [695, 510] on div "Good morning [PERSON_NAME]. I'm working on completing your onboarding. Unfortun…" at bounding box center [593, 520] width 244 height 101
click at [695, 519] on icon "Plane" at bounding box center [698, 519] width 17 height 17
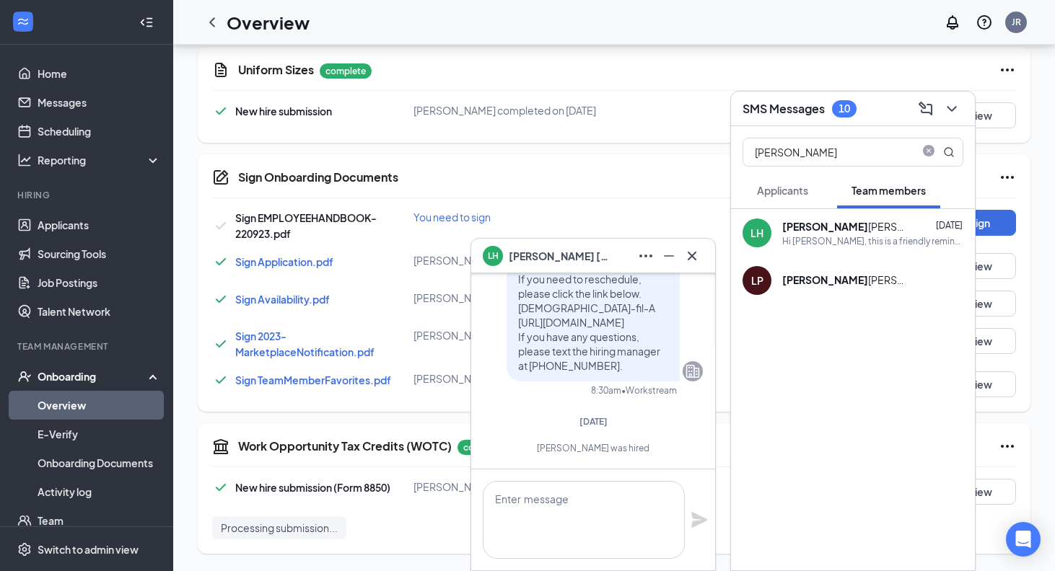
scroll to position [0, 0]
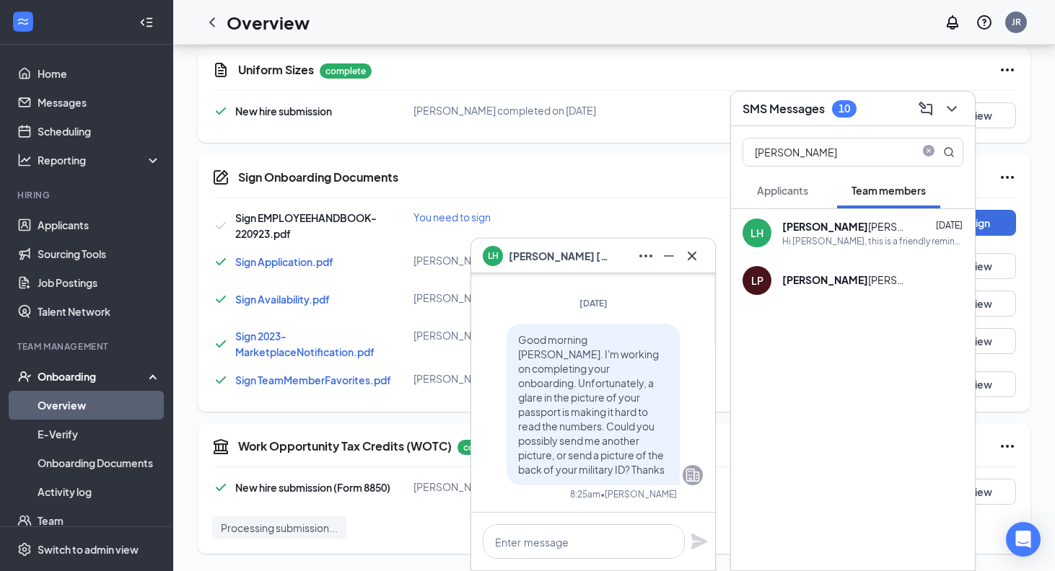
click at [340, 404] on div "Sign Onboarding Documents Sign EMPLOYEEHANDBOOK-220923.pdf You need to sign Sig…" at bounding box center [614, 283] width 832 height 258
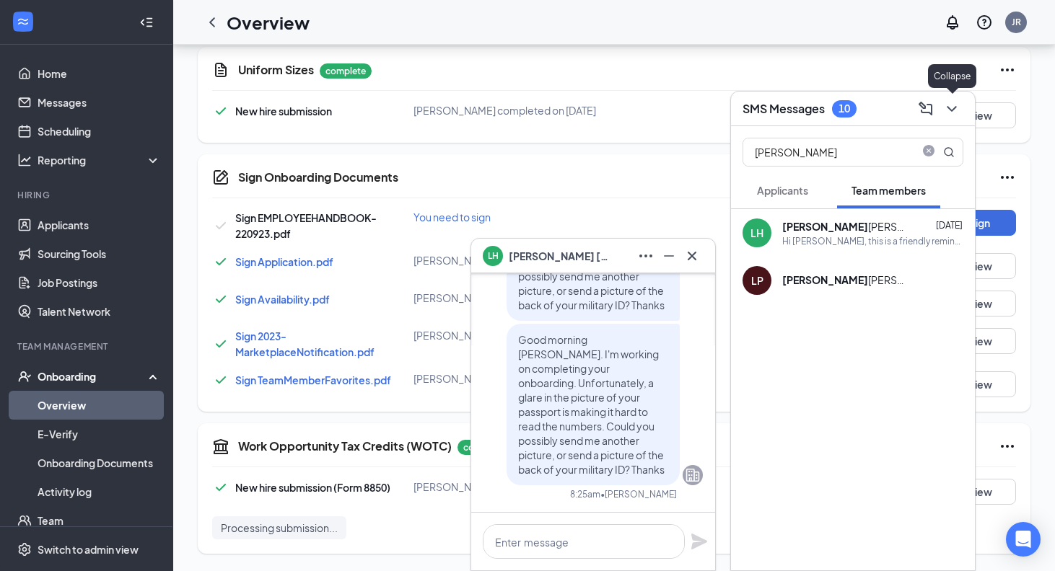
click at [959, 110] on icon "ChevronDown" at bounding box center [951, 108] width 17 height 17
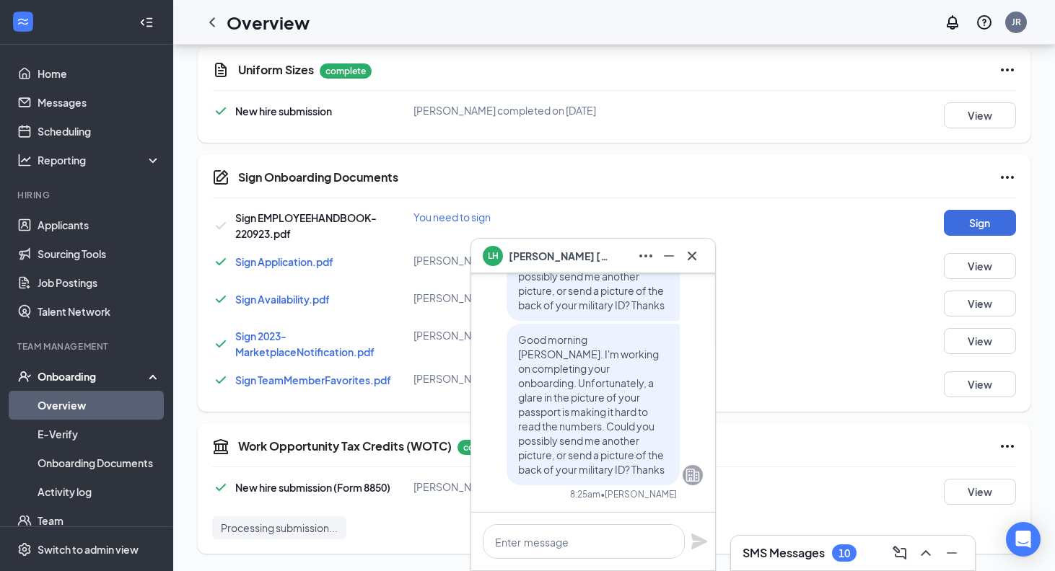
click at [700, 259] on icon "Cross" at bounding box center [691, 255] width 17 height 17
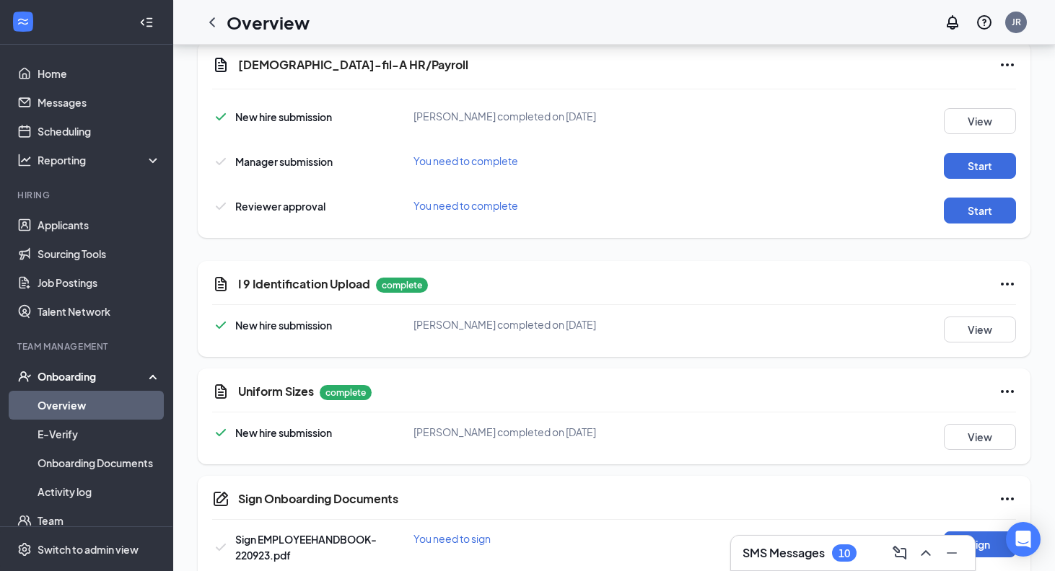
scroll to position [577, 0]
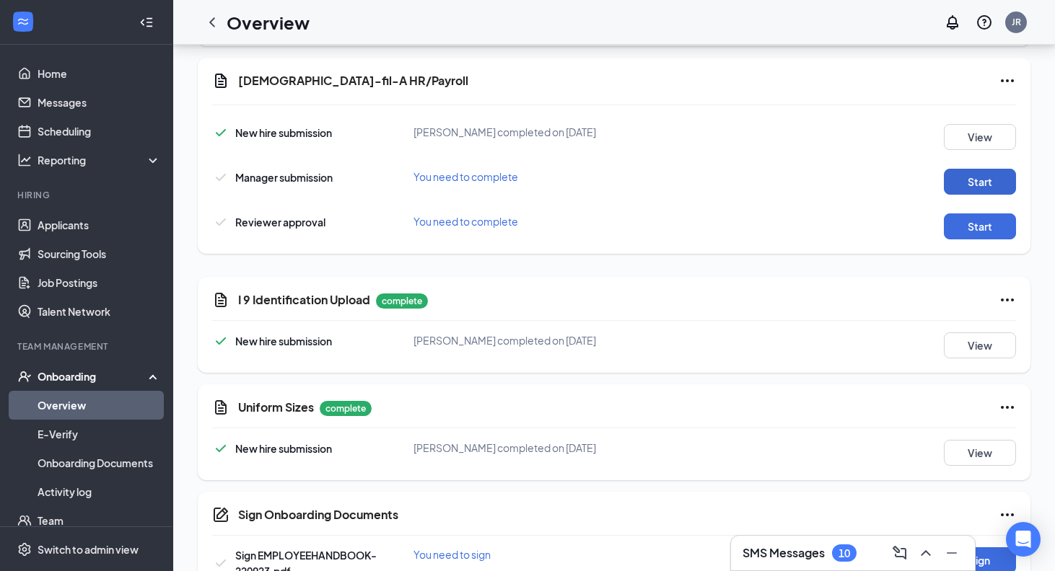
click at [971, 170] on button "Start" at bounding box center [980, 182] width 72 height 26
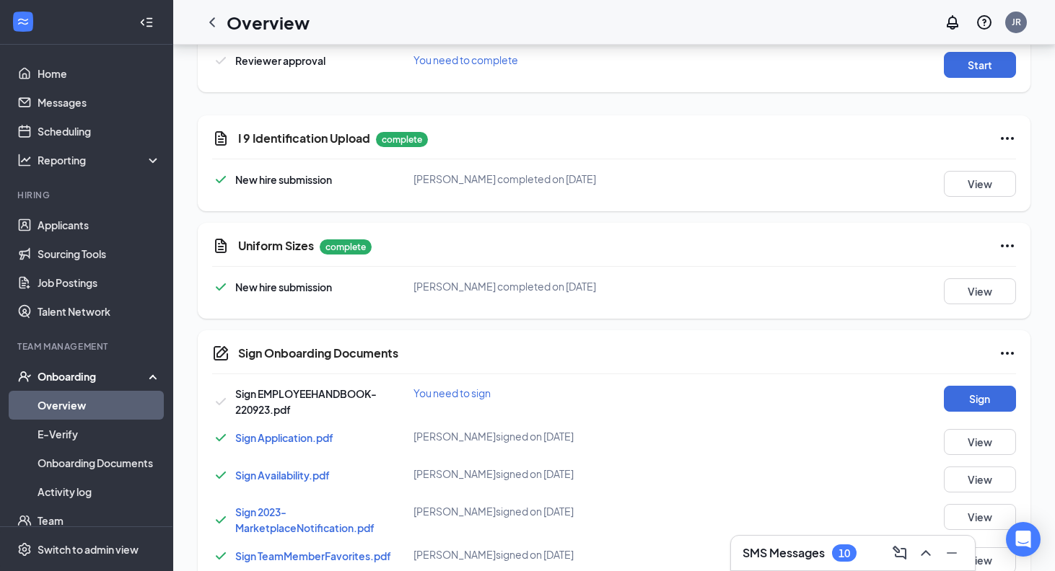
scroll to position [766, 0]
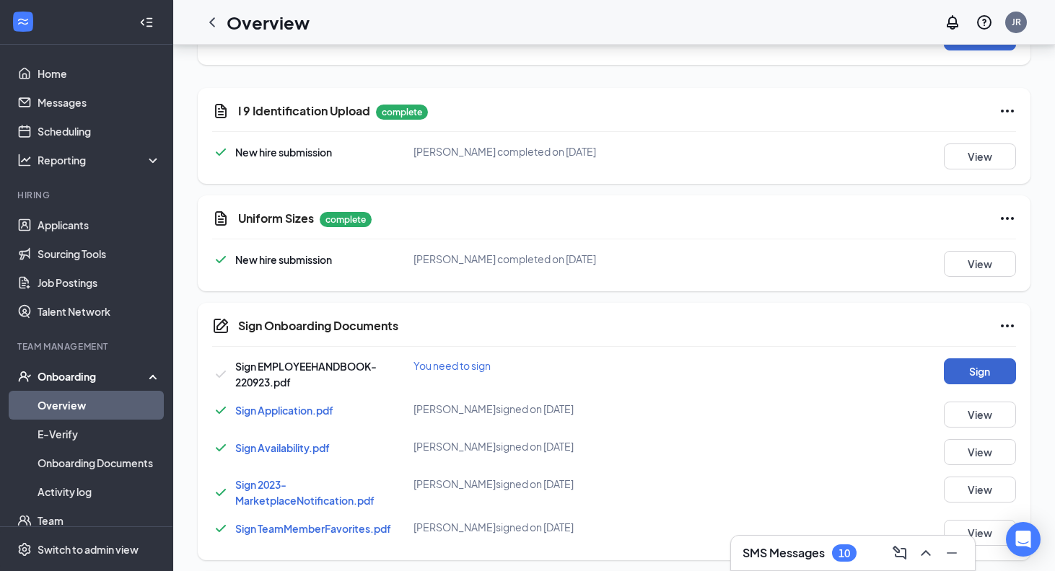
click at [969, 377] on button "Sign" at bounding box center [980, 372] width 72 height 26
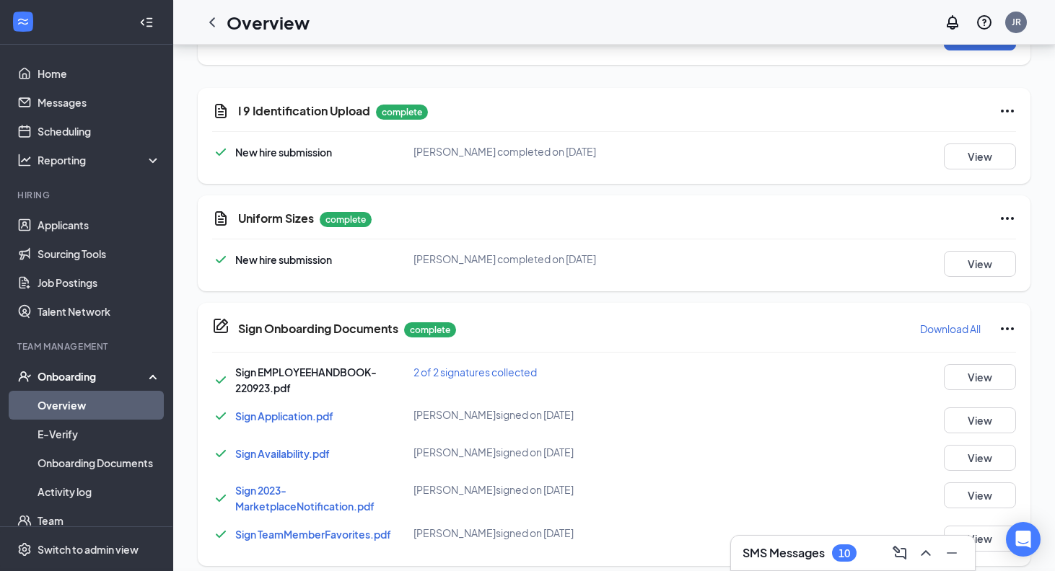
click at [641, 263] on div "Sign Onboarding Documents [PERSON_NAME] completed on [DATE] Close Sign EMPLOYEE…" at bounding box center [527, 285] width 1055 height 571
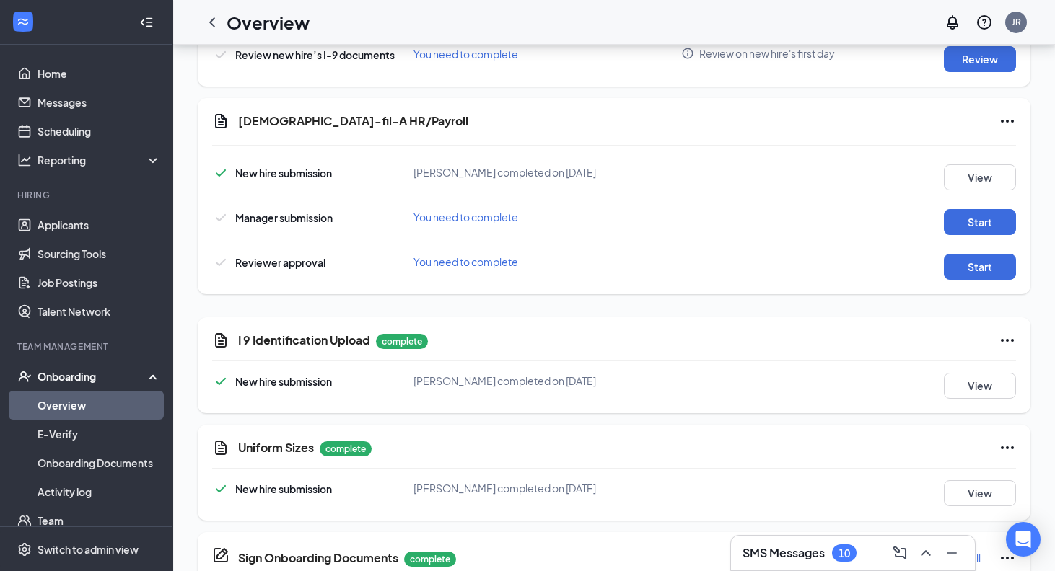
scroll to position [523, 0]
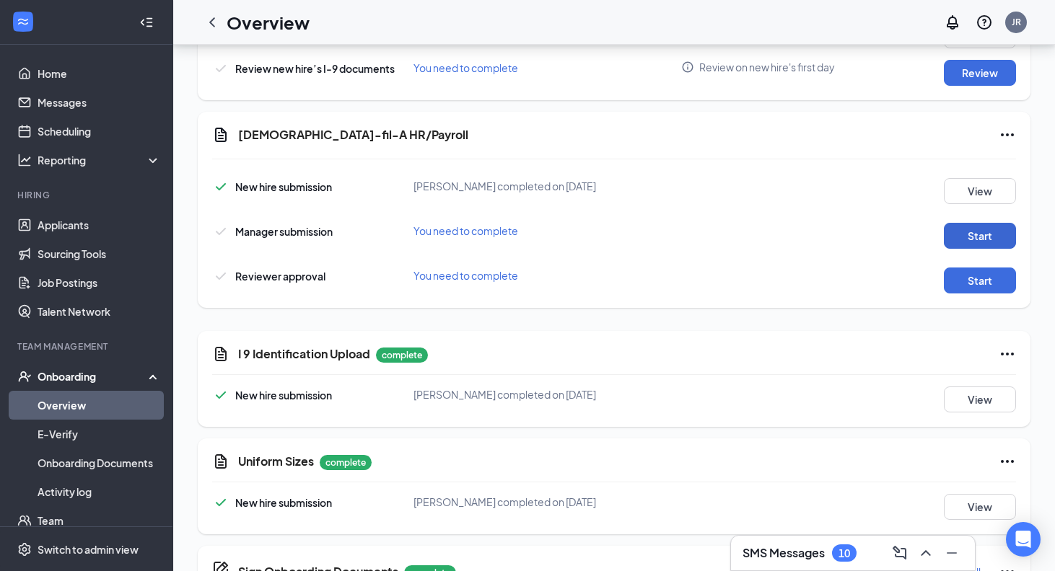
click at [985, 231] on button "Start" at bounding box center [980, 236] width 72 height 26
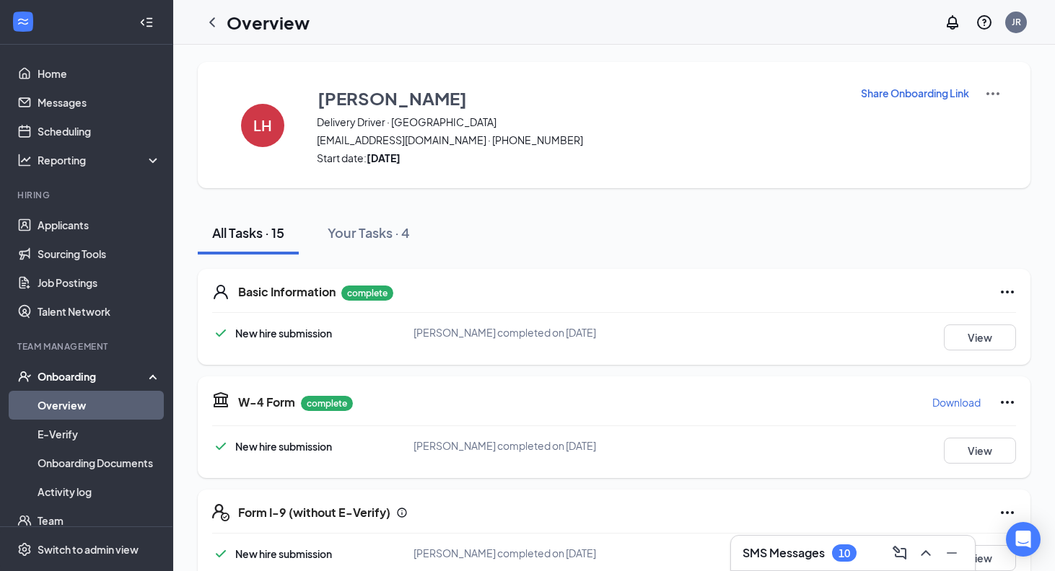
scroll to position [0, 0]
click at [252, 117] on div "LH" at bounding box center [262, 125] width 43 height 43
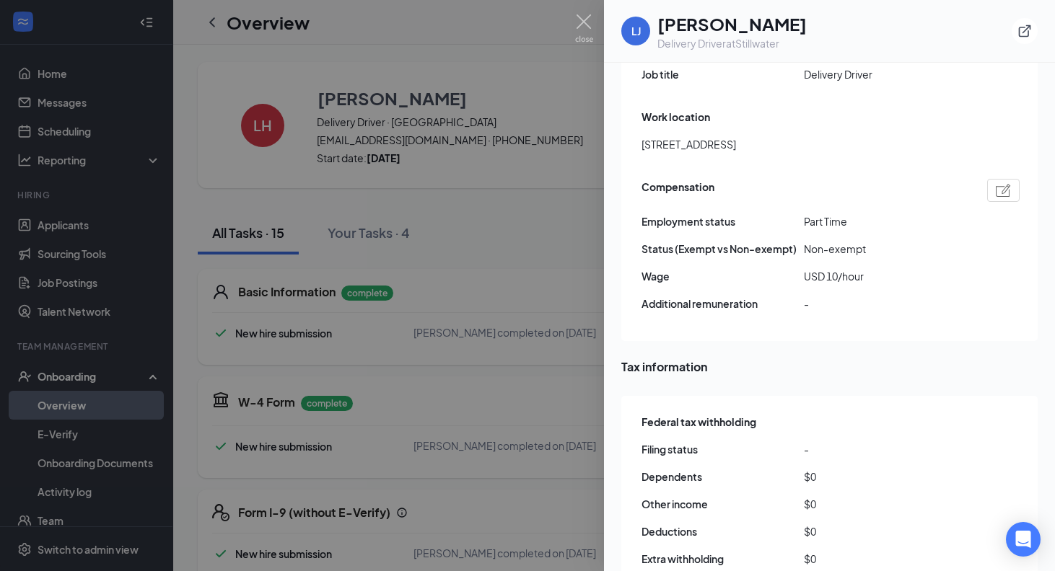
scroll to position [927, 0]
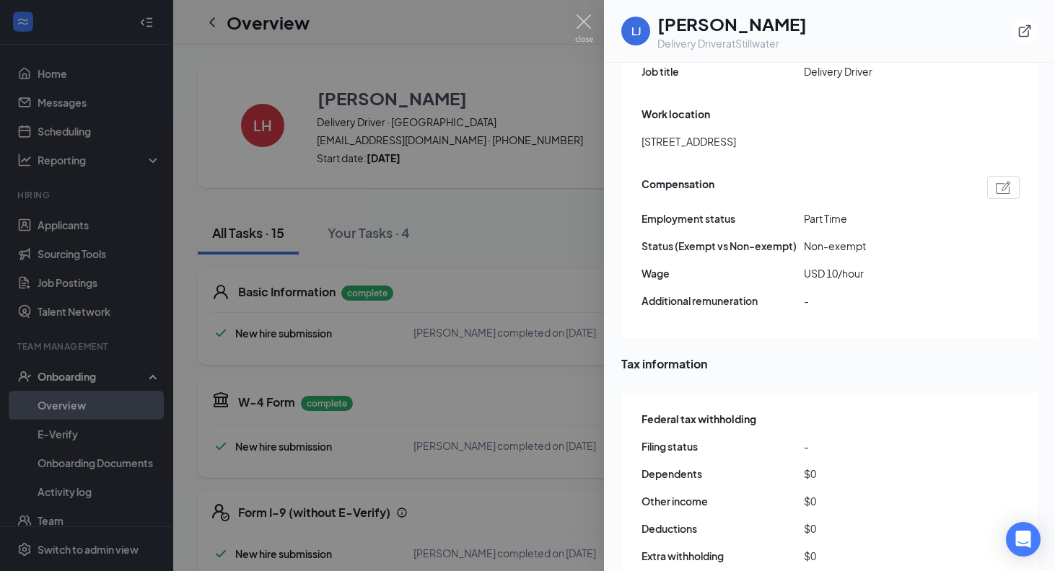
click at [593, 25] on div at bounding box center [527, 285] width 1055 height 571
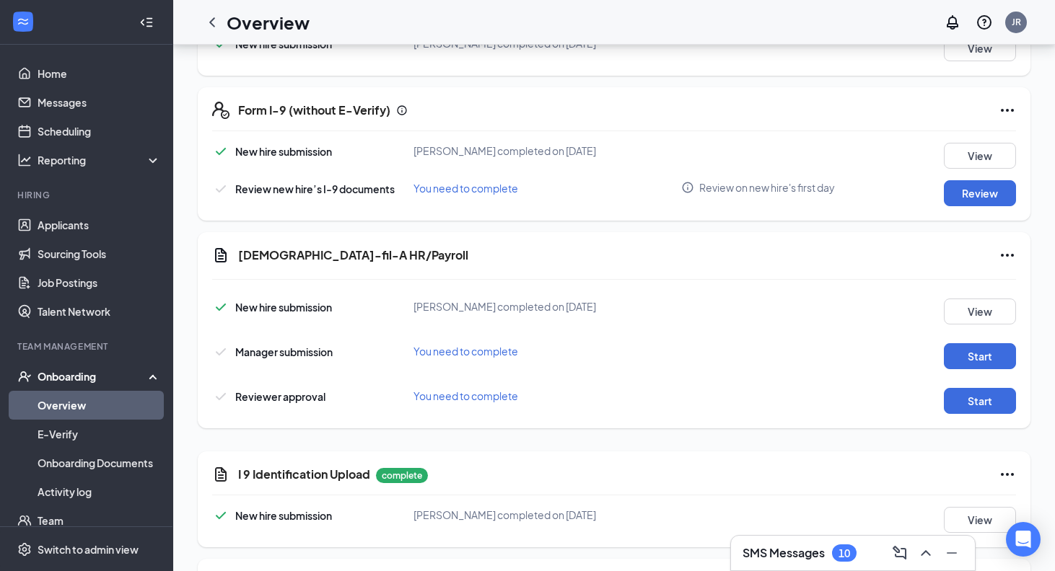
scroll to position [414, 0]
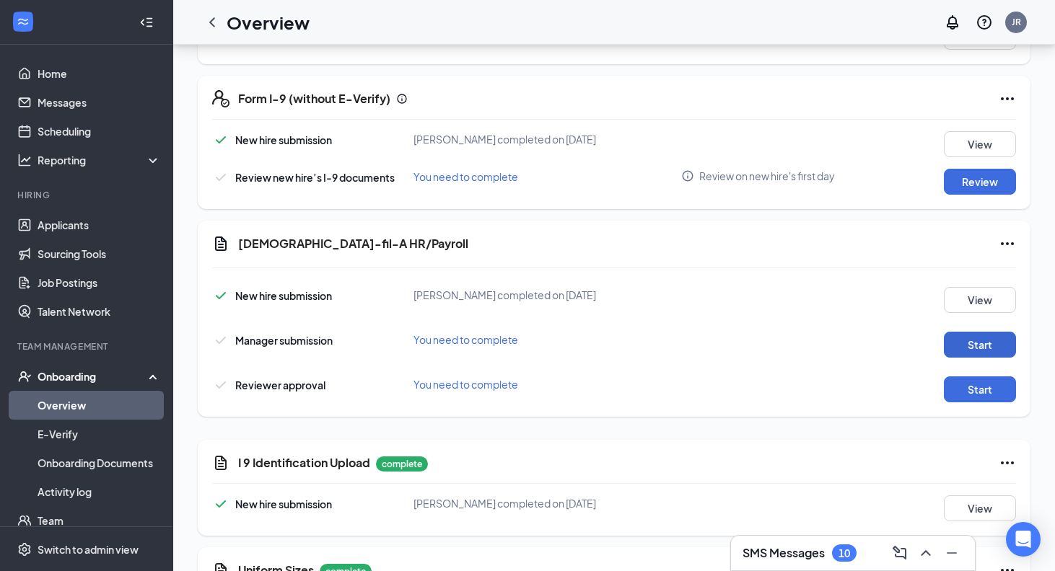
click at [996, 355] on button "Start" at bounding box center [980, 345] width 72 height 26
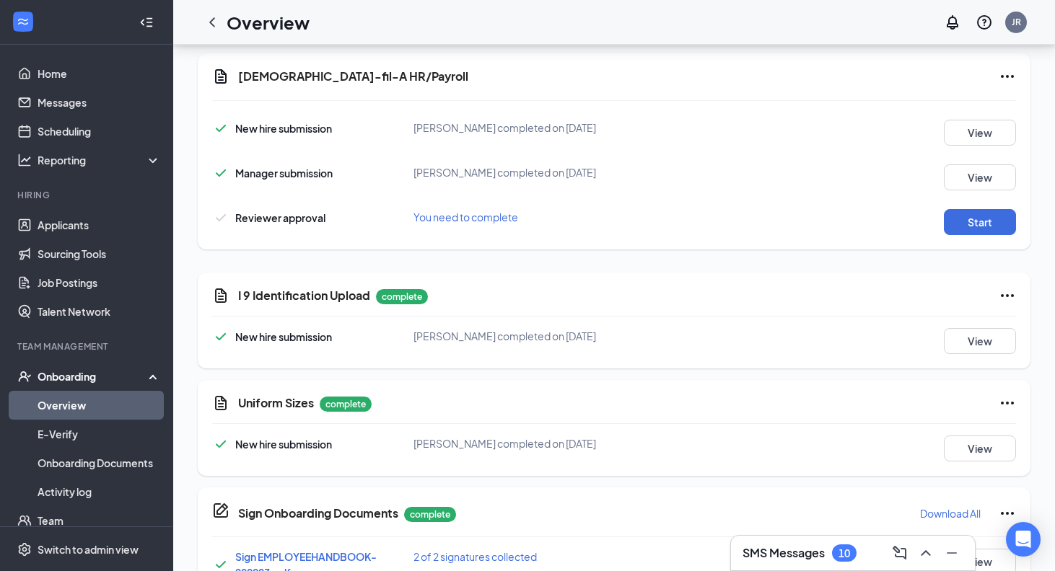
scroll to position [584, 0]
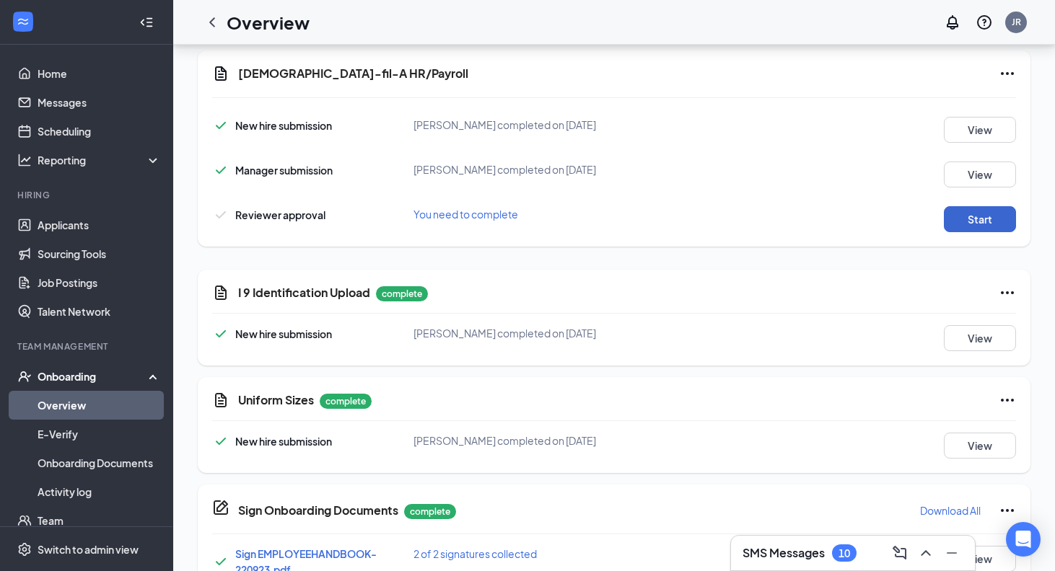
click at [959, 212] on button "Start" at bounding box center [980, 219] width 72 height 26
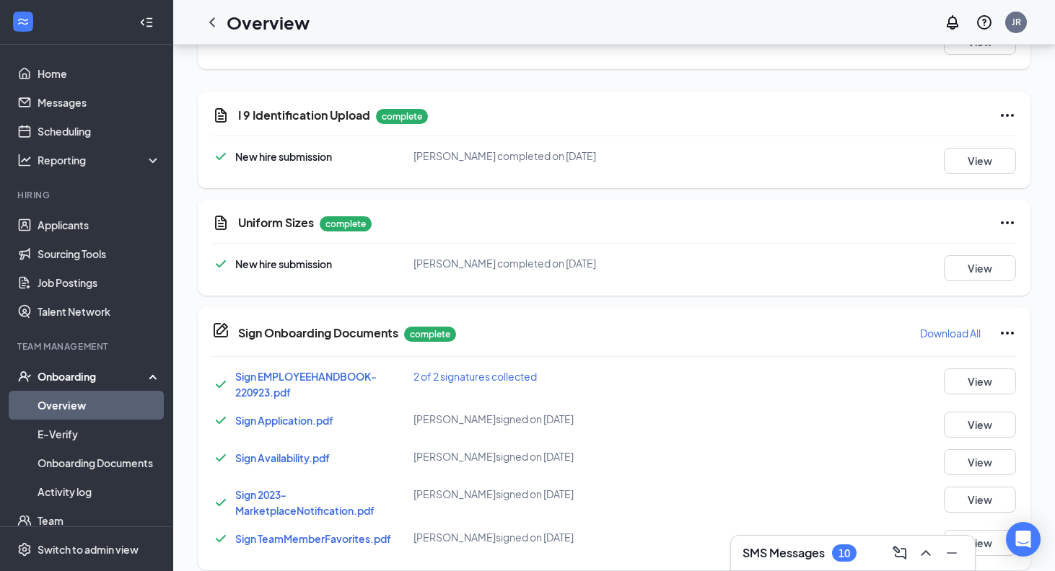
scroll to position [738, 0]
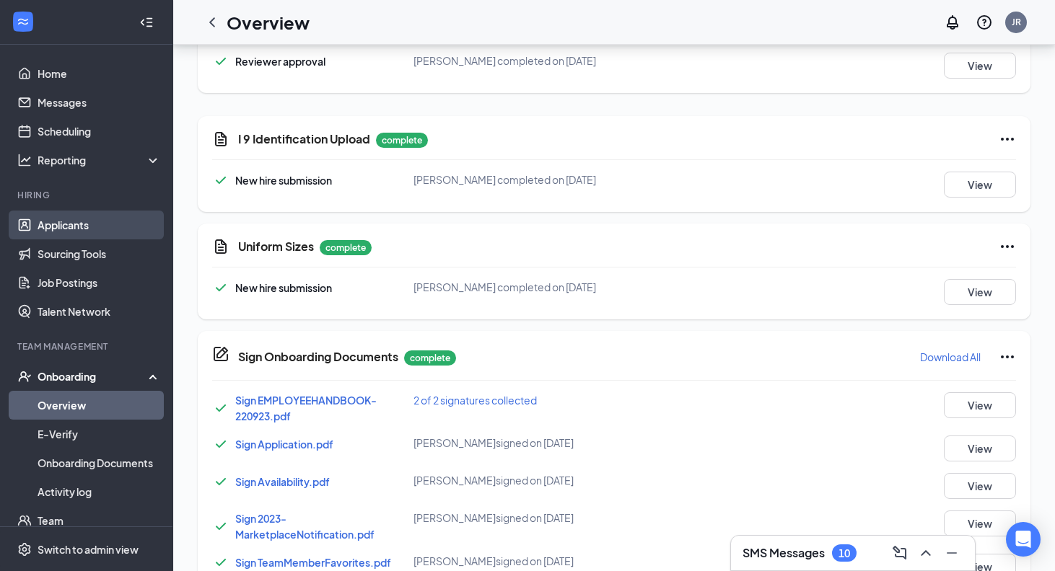
click at [90, 219] on link "Applicants" at bounding box center [99, 225] width 123 height 29
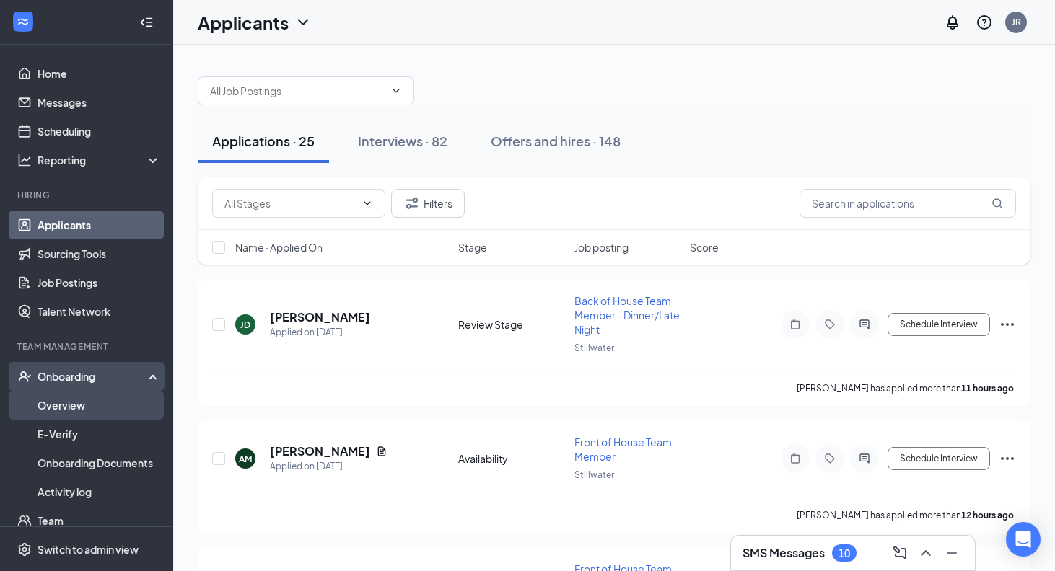
click at [71, 395] on link "Overview" at bounding box center [99, 405] width 123 height 29
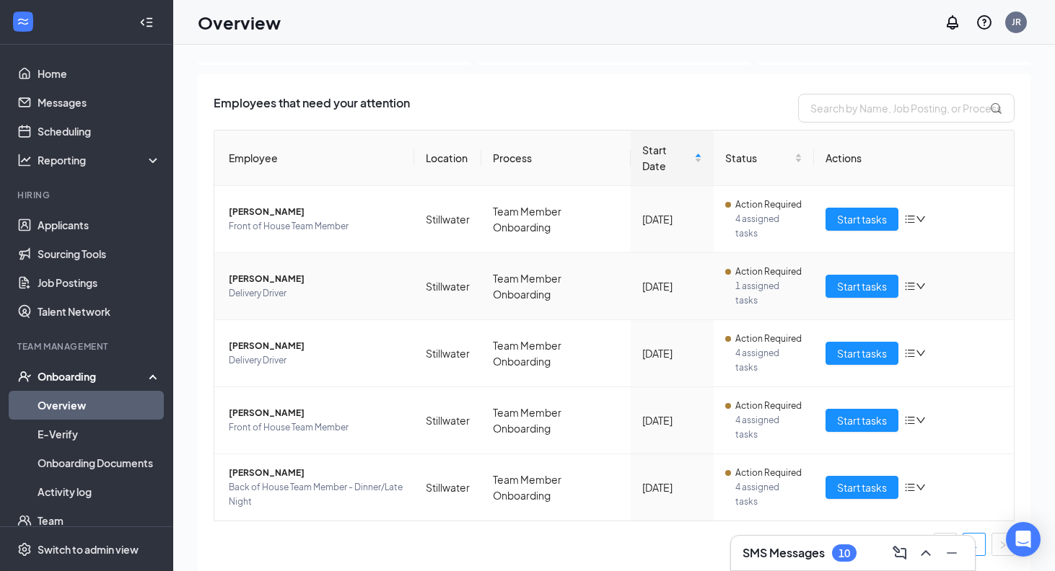
scroll to position [73, 0]
click at [281, 411] on span "[PERSON_NAME]" at bounding box center [316, 413] width 174 height 14
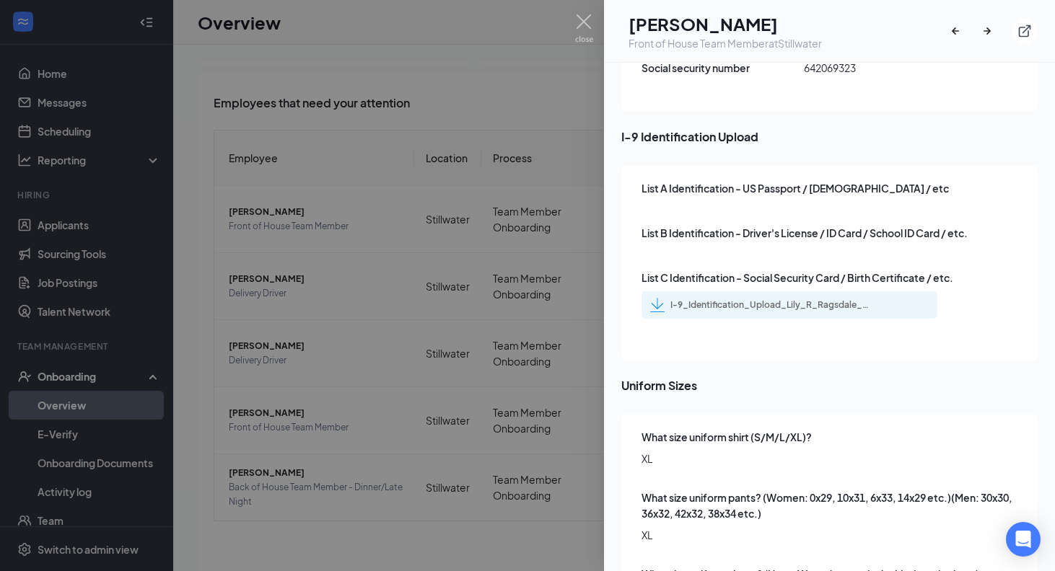
scroll to position [1690, 0]
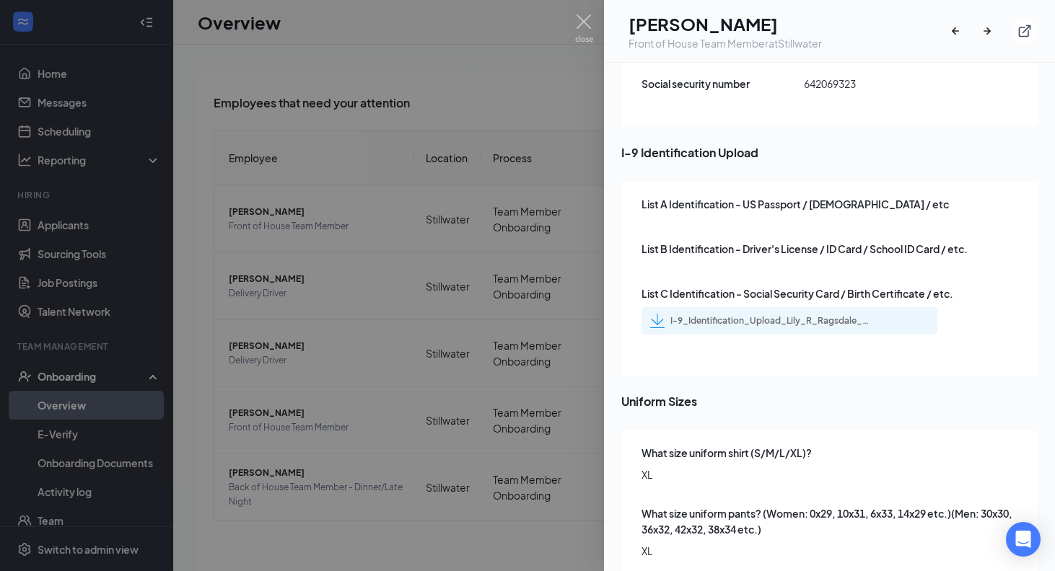
click at [442, 312] on div at bounding box center [527, 285] width 1055 height 571
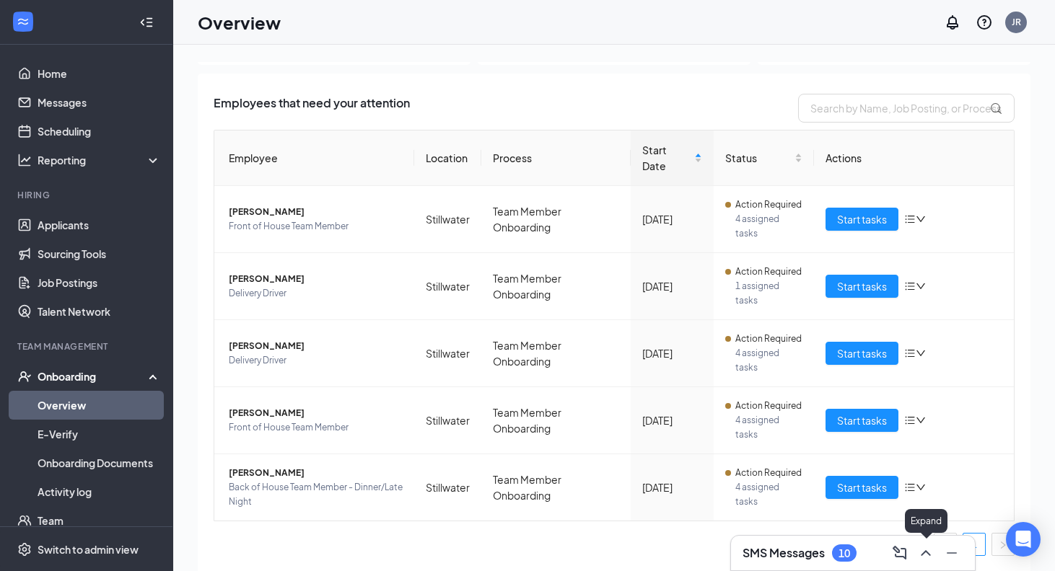
click at [927, 552] on icon "ChevronUp" at bounding box center [924, 553] width 9 height 6
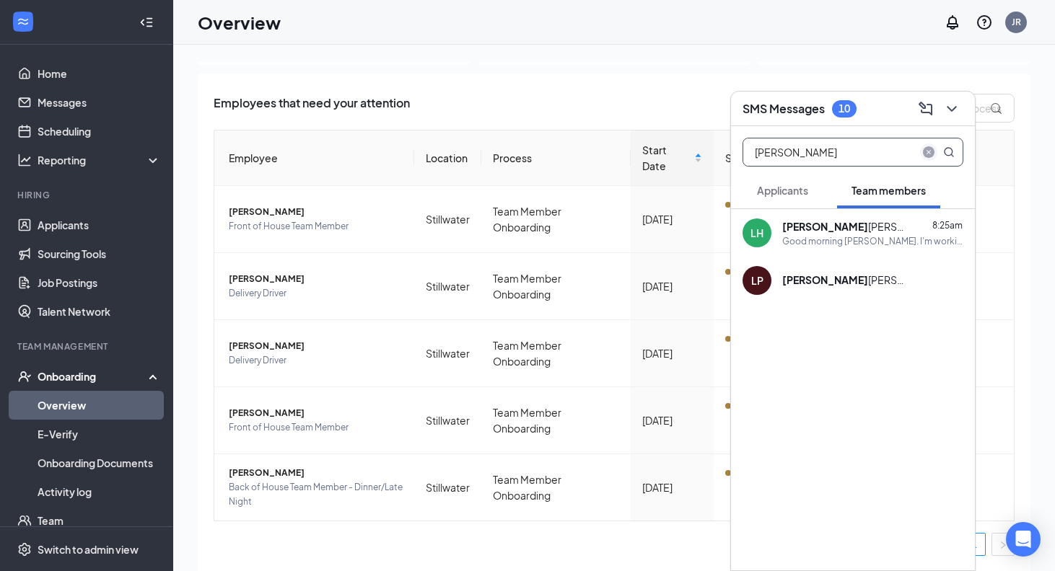
click at [929, 145] on span "close-circle" at bounding box center [928, 152] width 17 height 17
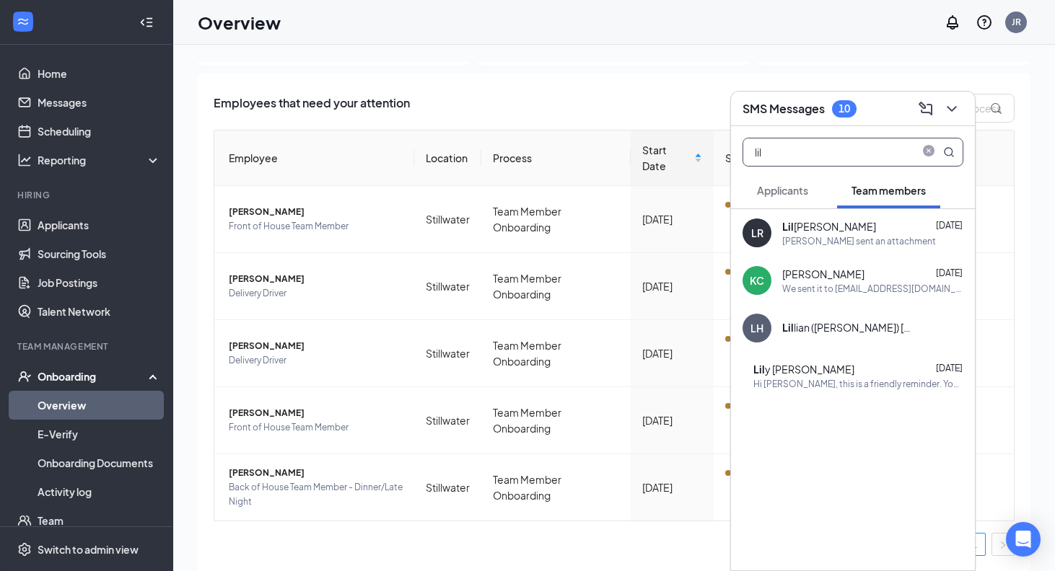
type input "lil"
click at [835, 364] on div "Lil y [PERSON_NAME]" at bounding box center [803, 369] width 101 height 14
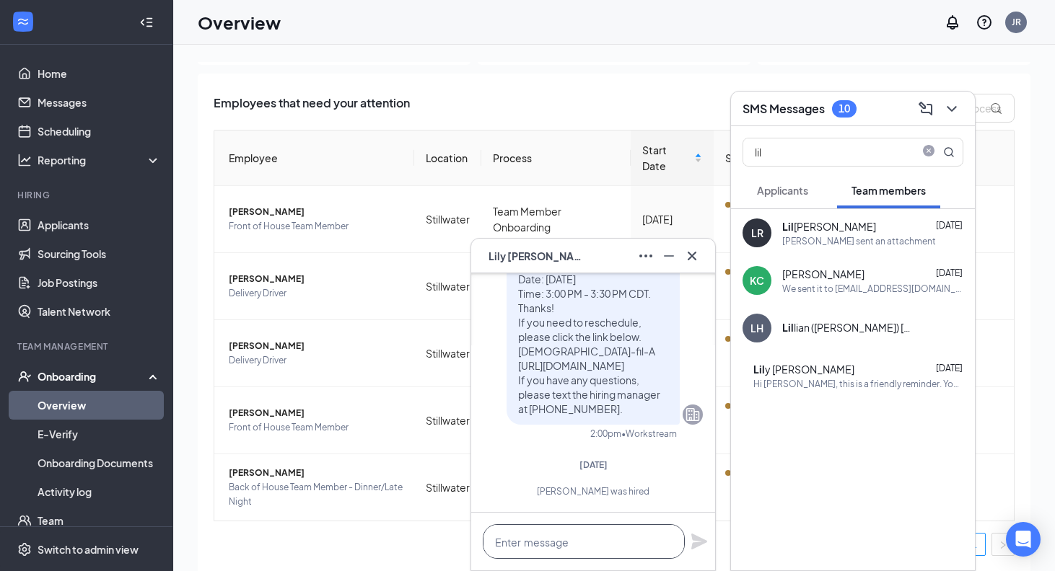
click at [527, 549] on textarea at bounding box center [584, 541] width 202 height 35
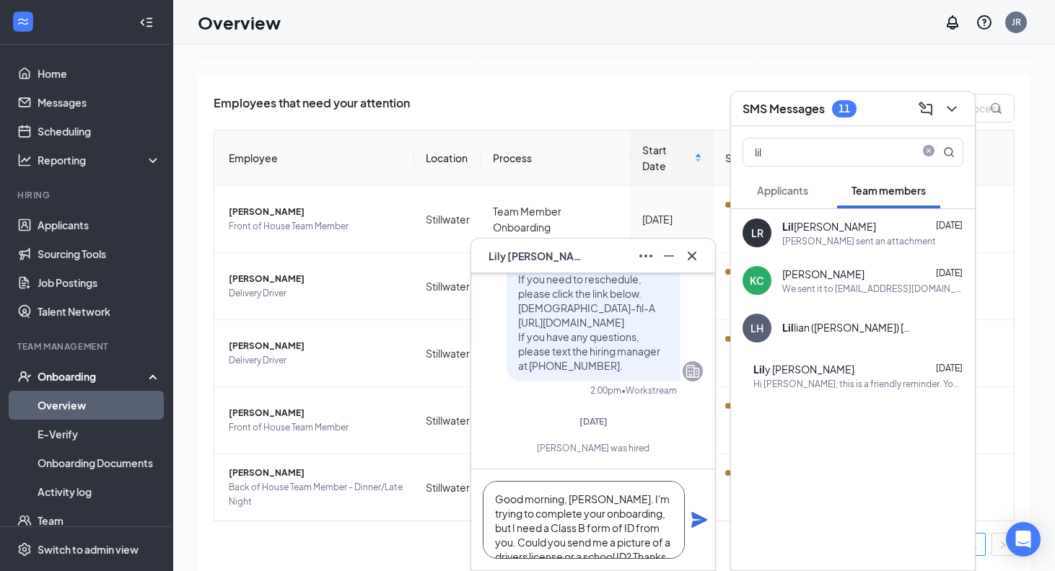
drag, startPoint x: 669, startPoint y: 544, endPoint x: 485, endPoint y: 488, distance: 192.8
click at [485, 488] on textarea "Good morning, [PERSON_NAME]. I'm trying to complete your onboarding, but I need…" at bounding box center [584, 520] width 202 height 78
type textarea "Good morning, [PERSON_NAME]. I'm trying to complete your onboarding, but I need…"
click at [700, 514] on icon "Plane" at bounding box center [698, 519] width 17 height 17
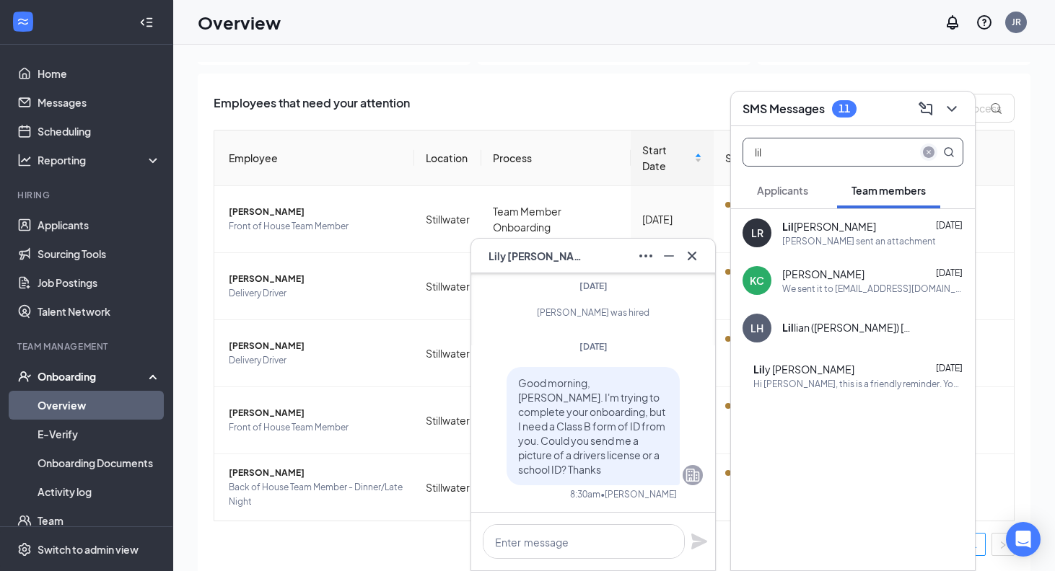
click at [925, 149] on icon "close-circle" at bounding box center [929, 152] width 12 height 12
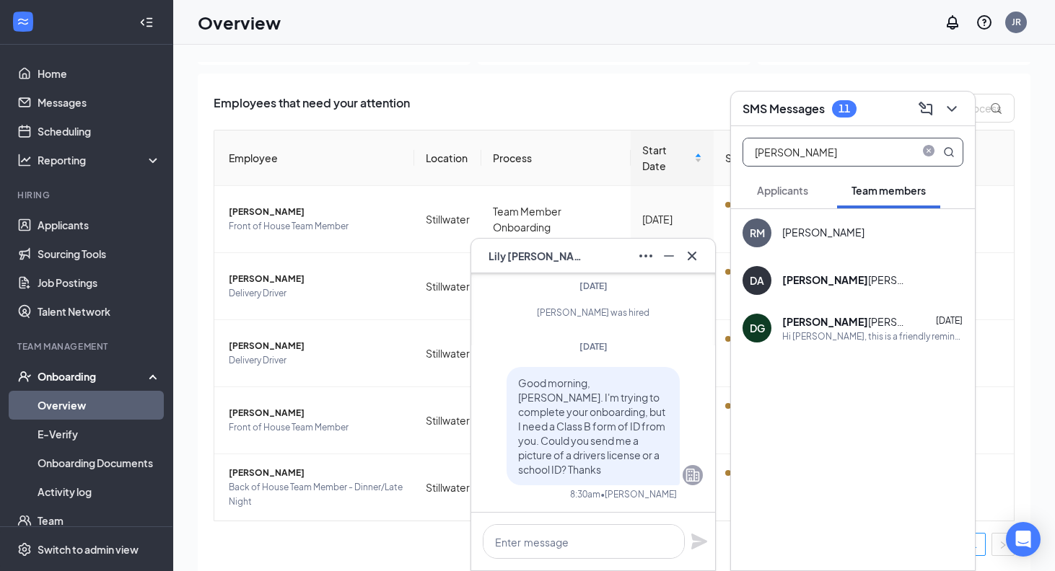
type input "[PERSON_NAME]"
click at [835, 323] on div "[PERSON_NAME]" at bounding box center [847, 322] width 130 height 14
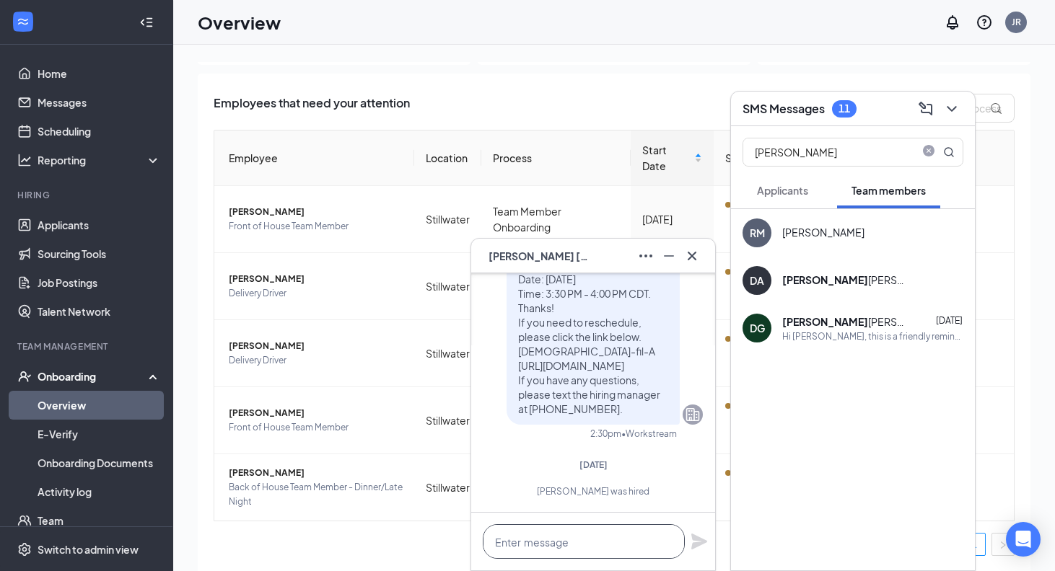
click at [580, 527] on textarea at bounding box center [584, 541] width 202 height 35
paste textarea "Good morning, [PERSON_NAME]. I'm trying to complete your onboarding, but I need…"
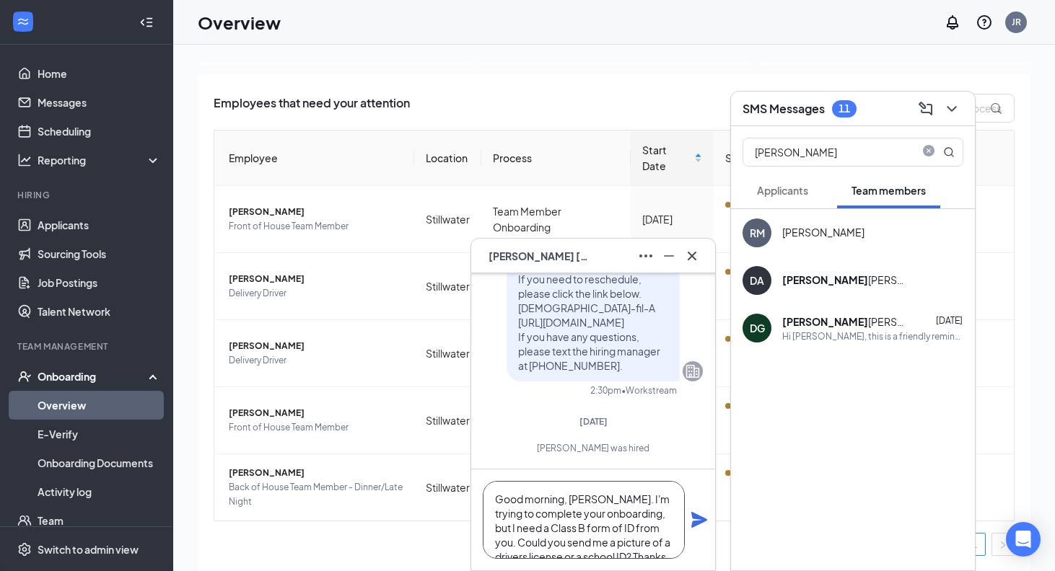
drag, startPoint x: 584, startPoint y: 485, endPoint x: 568, endPoint y: 502, distance: 23.5
click at [568, 502] on textarea "Good morning, [PERSON_NAME]. I'm trying to complete your onboarding, but I need…" at bounding box center [584, 520] width 202 height 78
type textarea "Good morning, [PERSON_NAME]. I'm trying to complete your onboarding, but I need…"
click at [700, 524] on icon "Plane" at bounding box center [698, 519] width 17 height 17
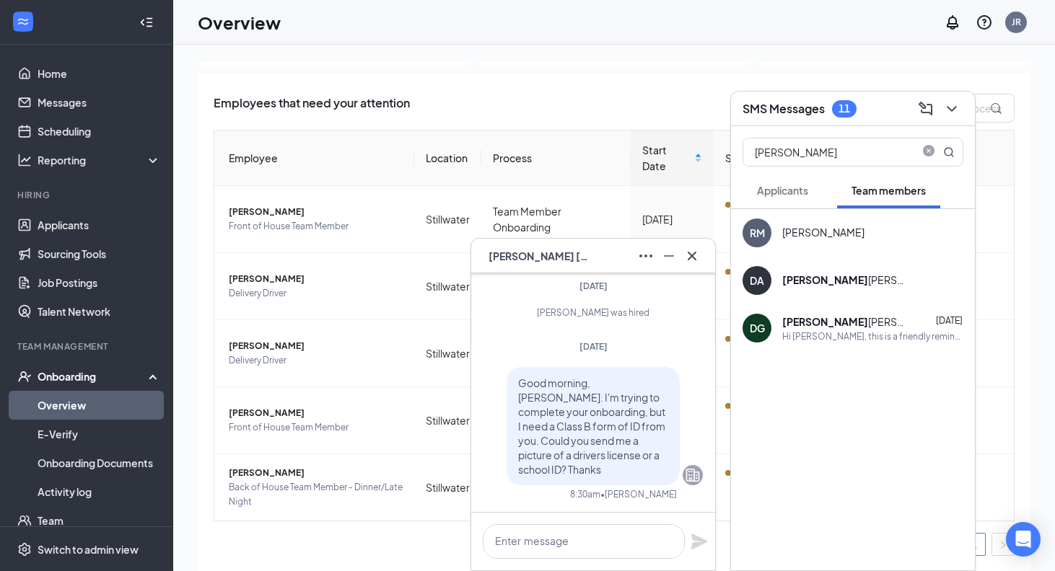
scroll to position [0, 0]
click at [694, 257] on icon "Cross" at bounding box center [691, 255] width 17 height 17
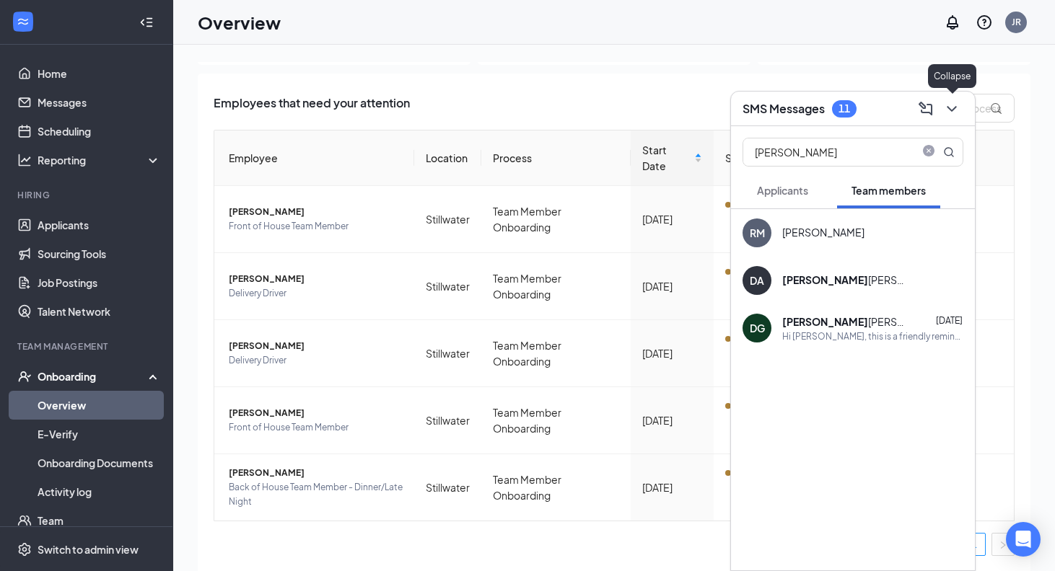
click at [950, 107] on icon "ChevronDown" at bounding box center [951, 108] width 17 height 17
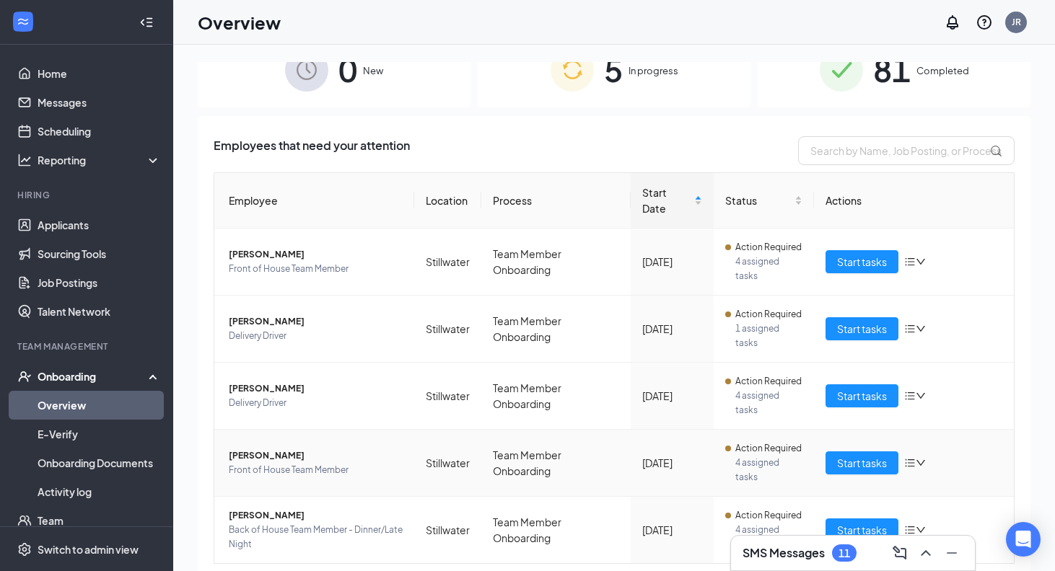
scroll to position [38, 0]
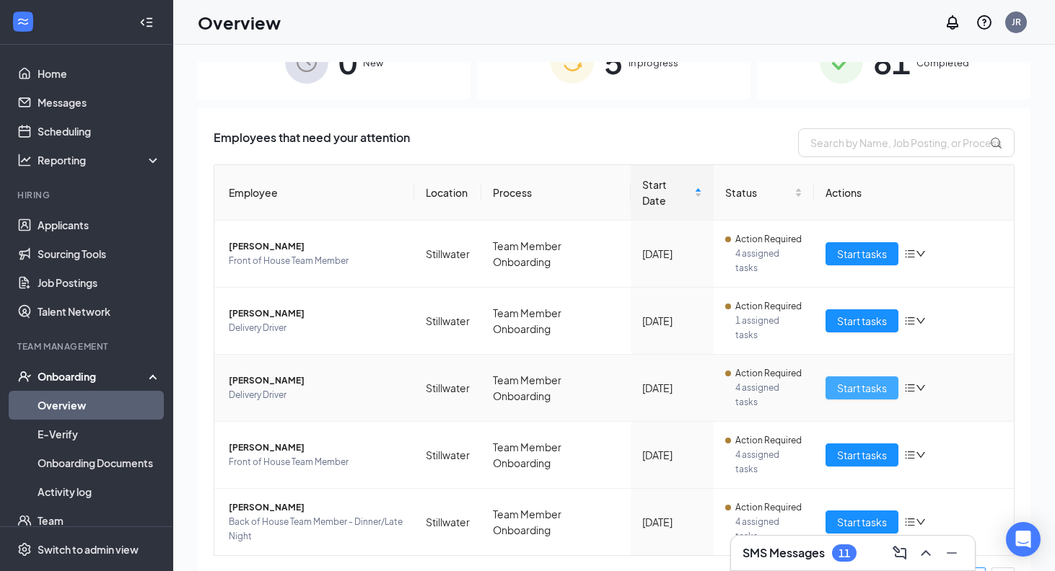
click at [827, 384] on button "Start tasks" at bounding box center [861, 388] width 73 height 23
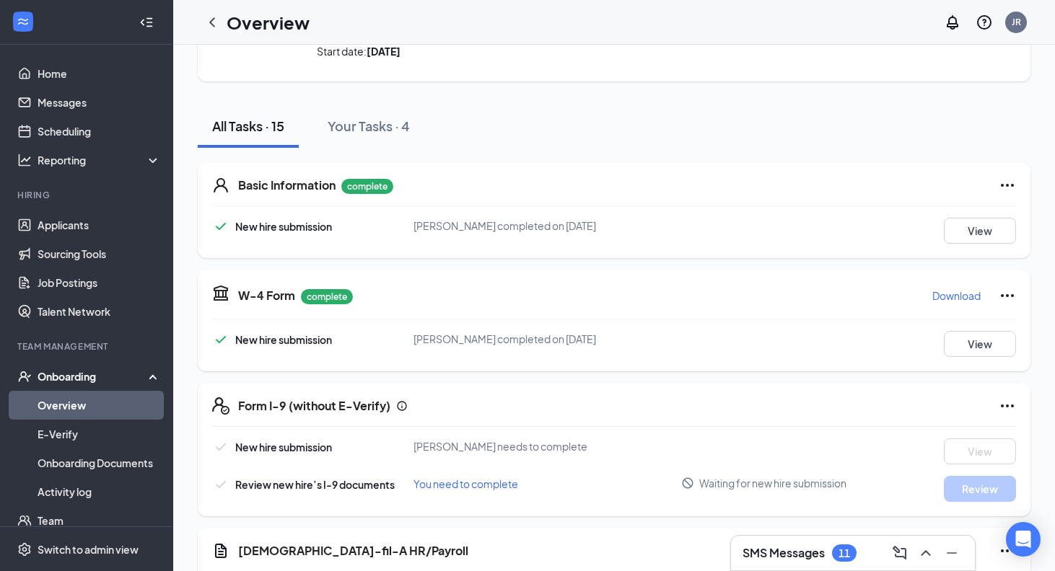
scroll to position [122, 0]
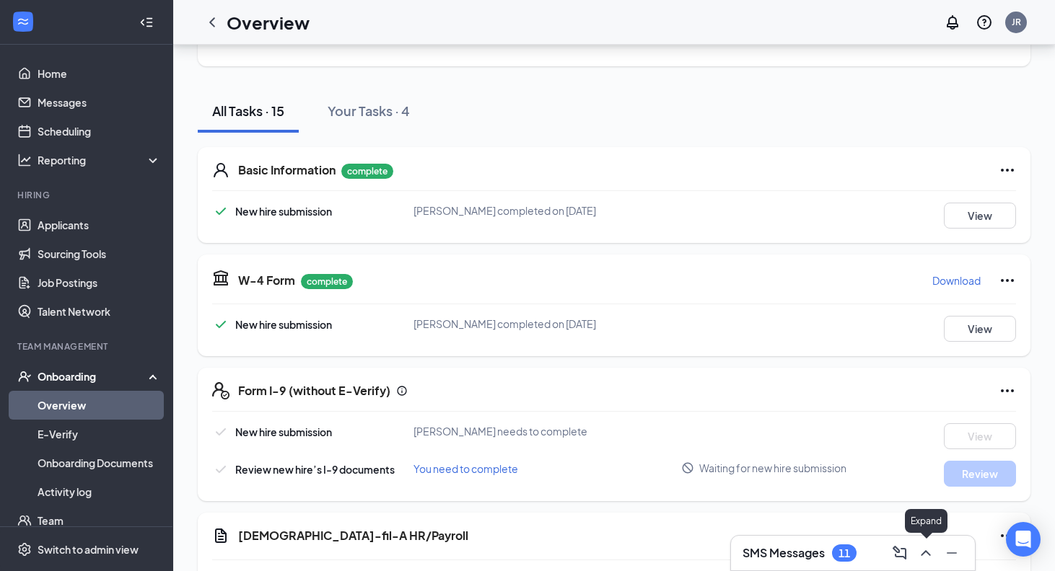
click at [922, 548] on icon "ChevronUp" at bounding box center [925, 553] width 17 height 17
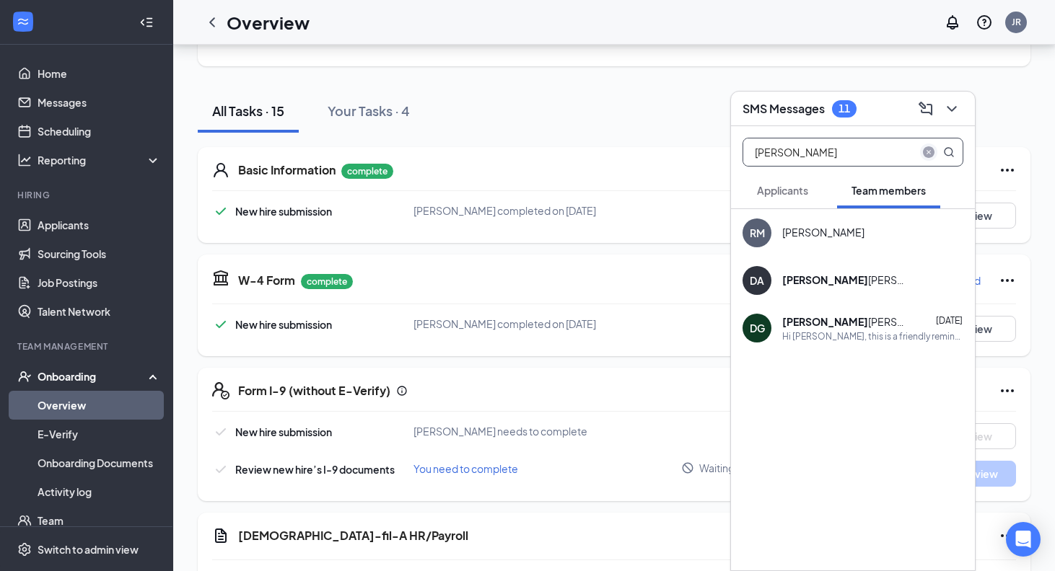
click at [928, 148] on icon "close-circle" at bounding box center [929, 152] width 12 height 12
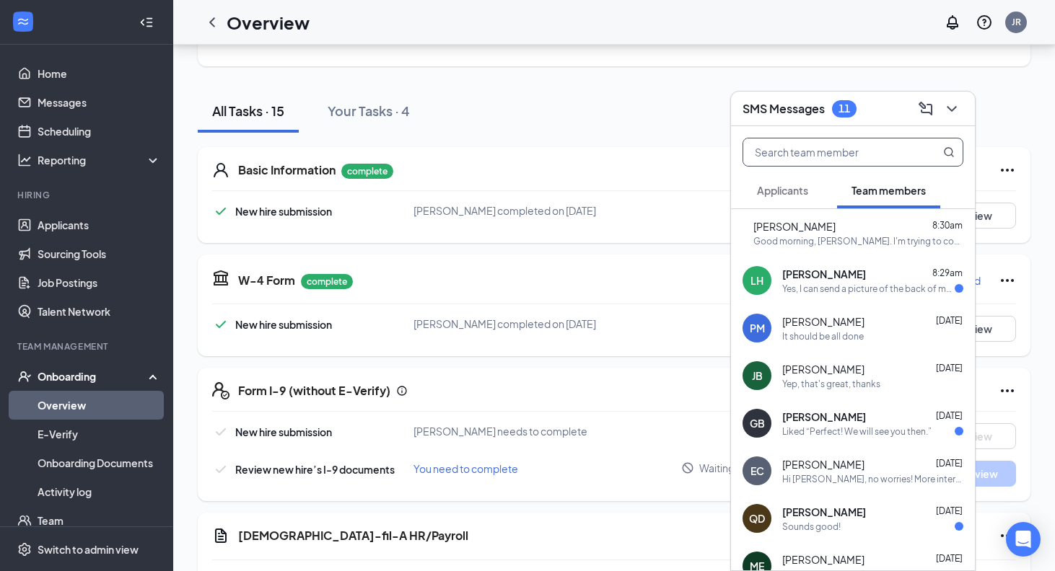
click at [858, 276] on div "[PERSON_NAME] 8:29am" at bounding box center [872, 274] width 181 height 14
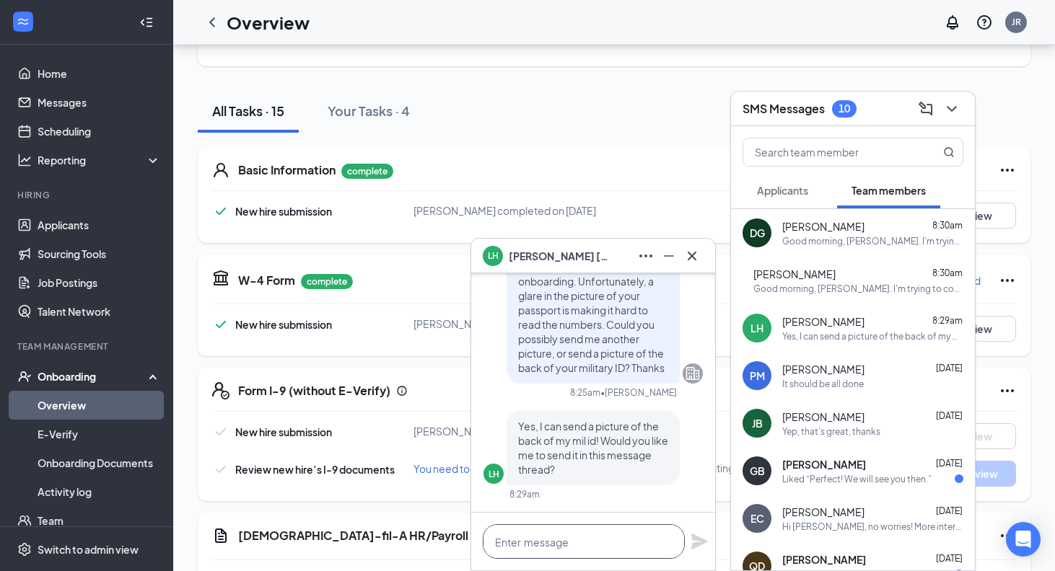
click at [560, 542] on textarea at bounding box center [584, 541] width 202 height 35
type textarea "Yes, that works great! Thank you!"
click at [705, 542] on icon "Plane" at bounding box center [699, 542] width 16 height 16
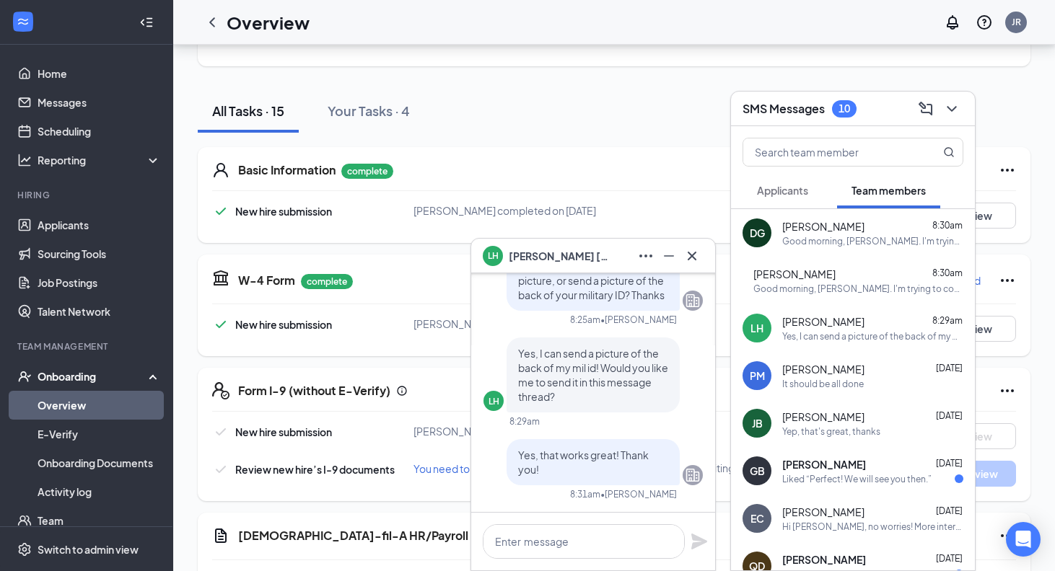
click at [700, 255] on icon "Cross" at bounding box center [691, 255] width 17 height 17
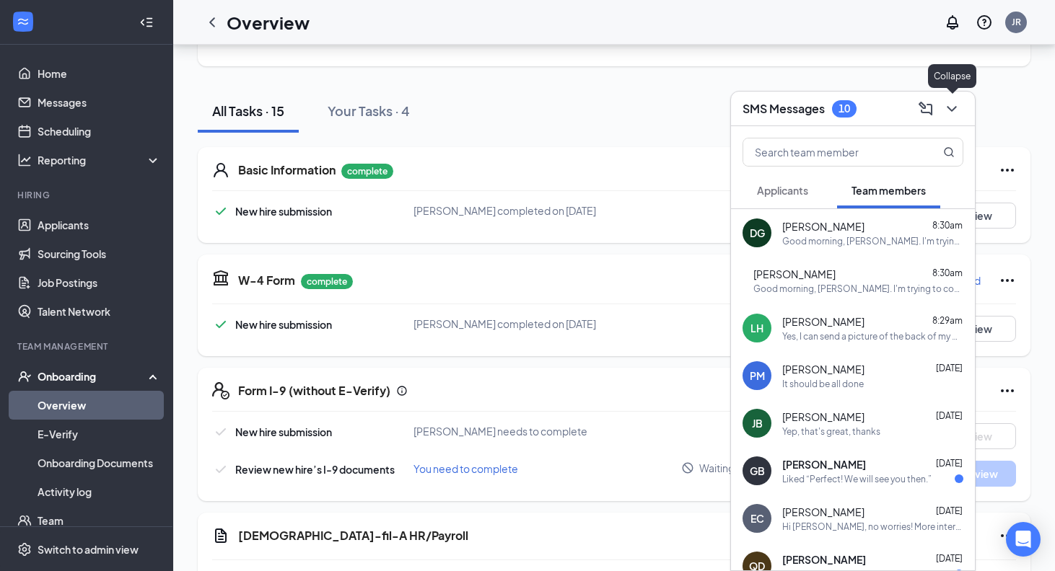
click at [944, 117] on icon "ChevronDown" at bounding box center [951, 108] width 17 height 17
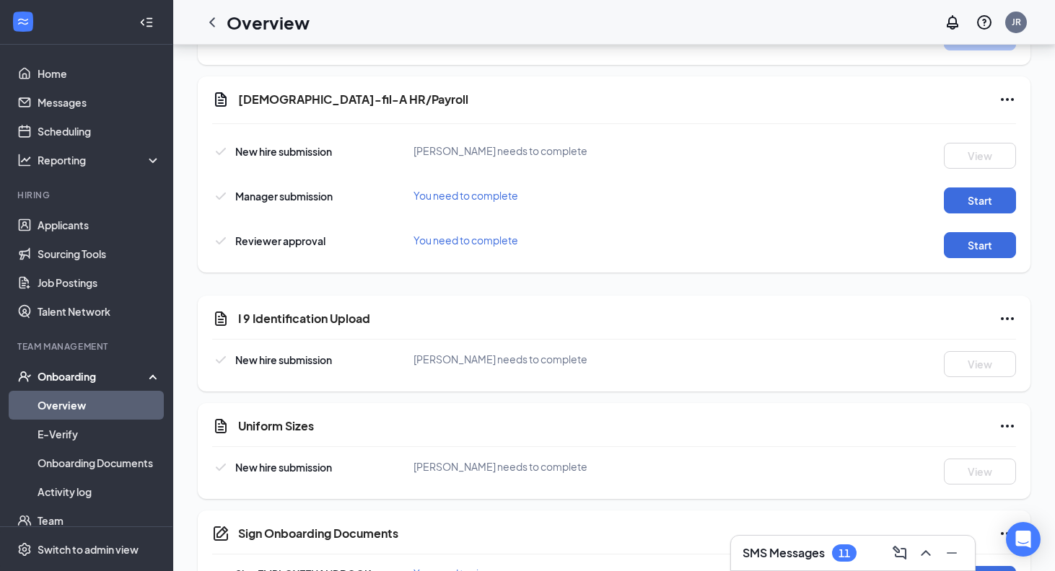
scroll to position [560, 0]
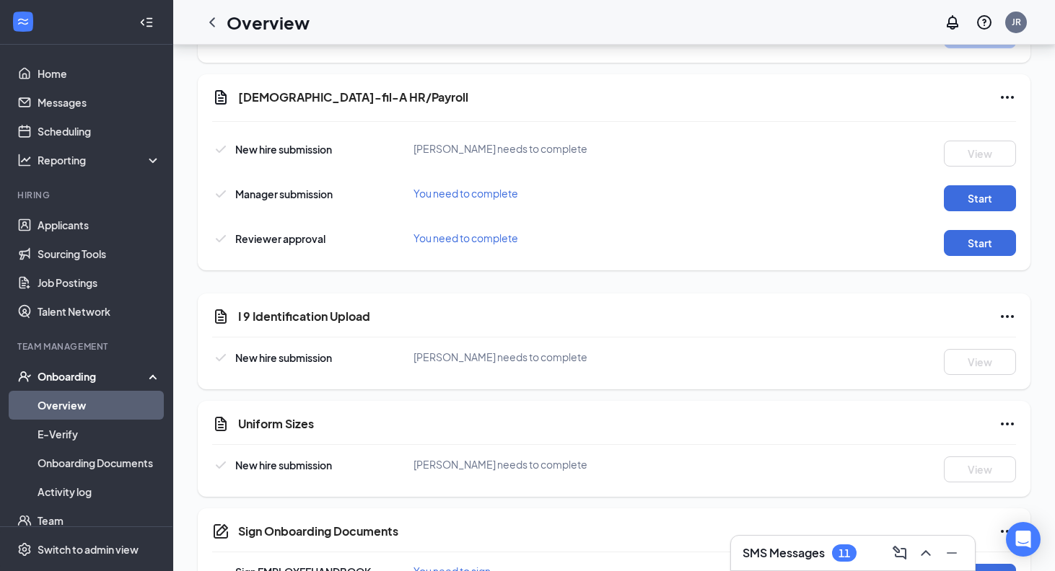
click at [38, 405] on link "Overview" at bounding box center [99, 405] width 123 height 29
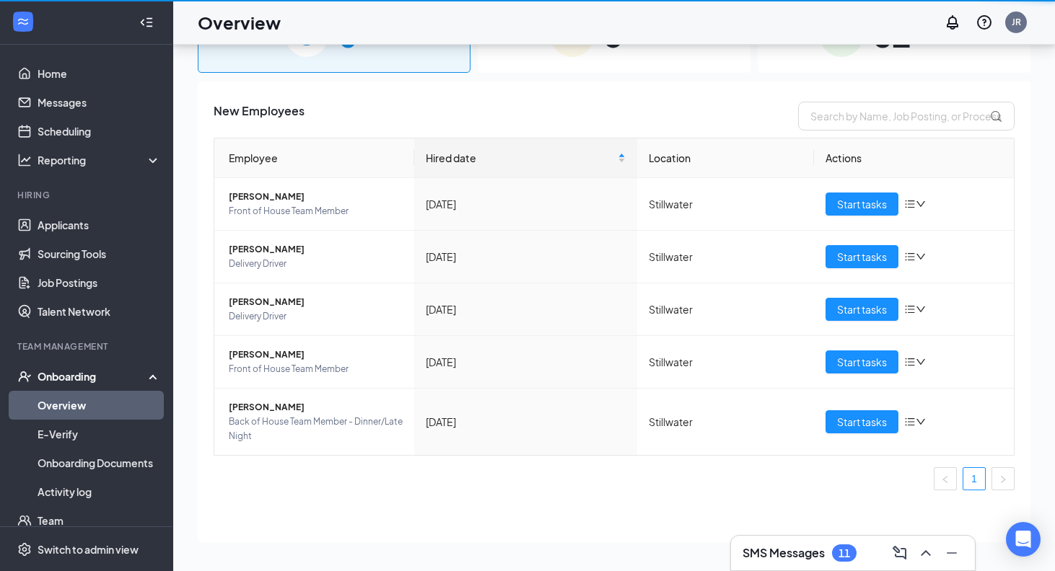
scroll to position [65, 0]
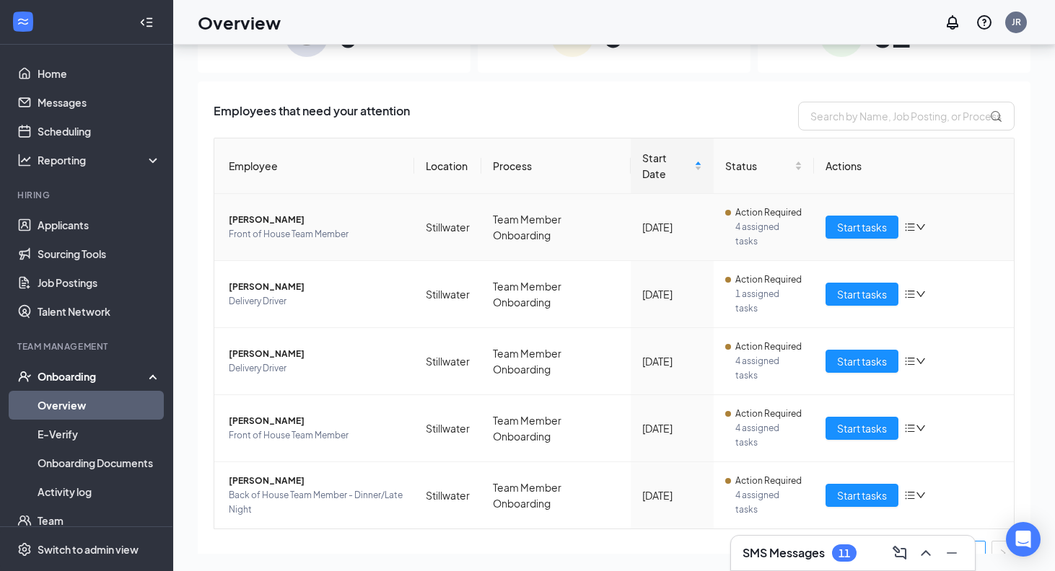
click at [262, 219] on span "[PERSON_NAME]" at bounding box center [316, 220] width 174 height 14
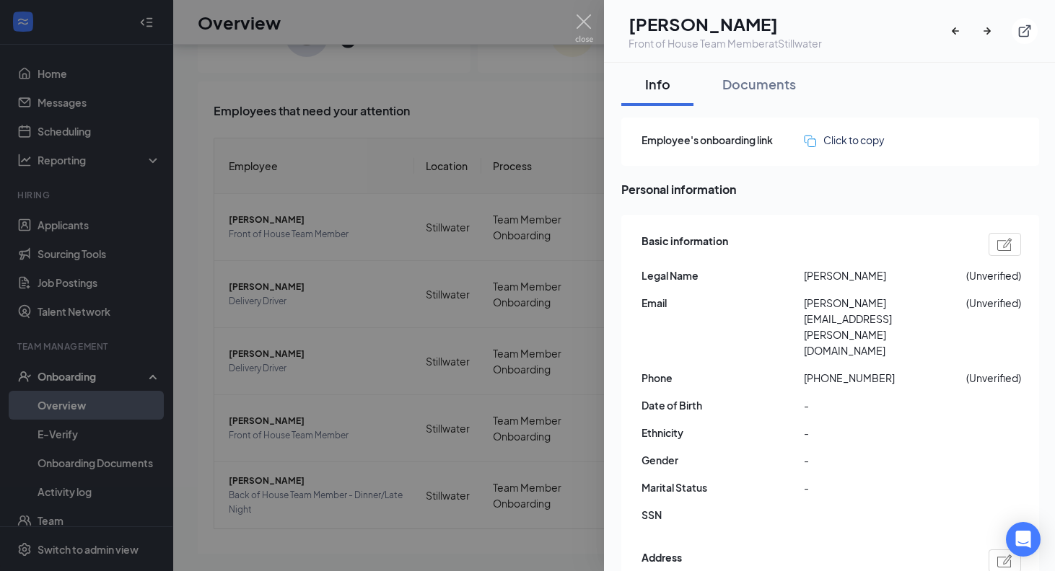
click at [537, 369] on div at bounding box center [527, 285] width 1055 height 571
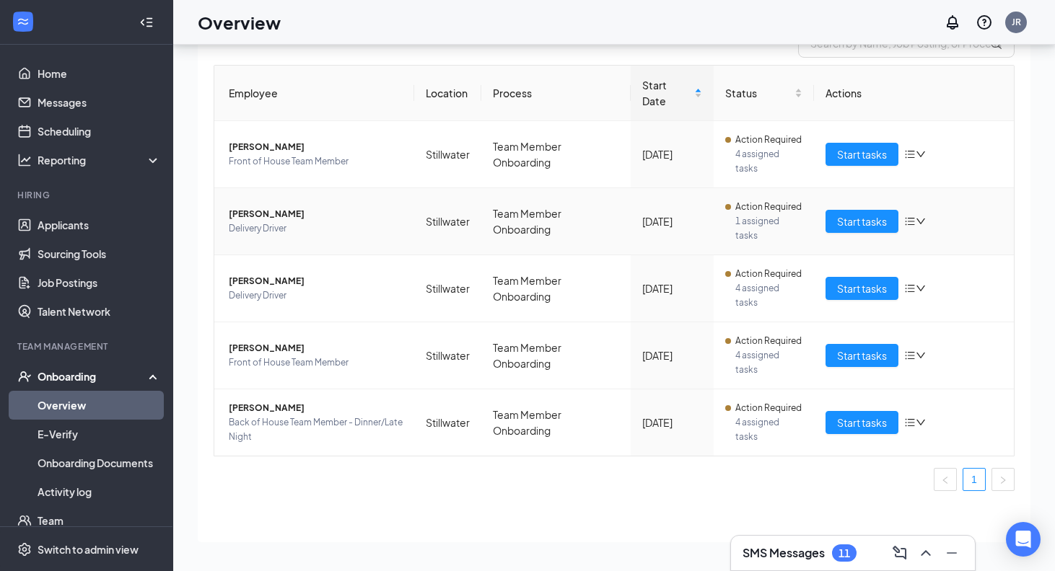
scroll to position [73, 0]
click at [929, 557] on icon "ChevronUp" at bounding box center [925, 553] width 17 height 17
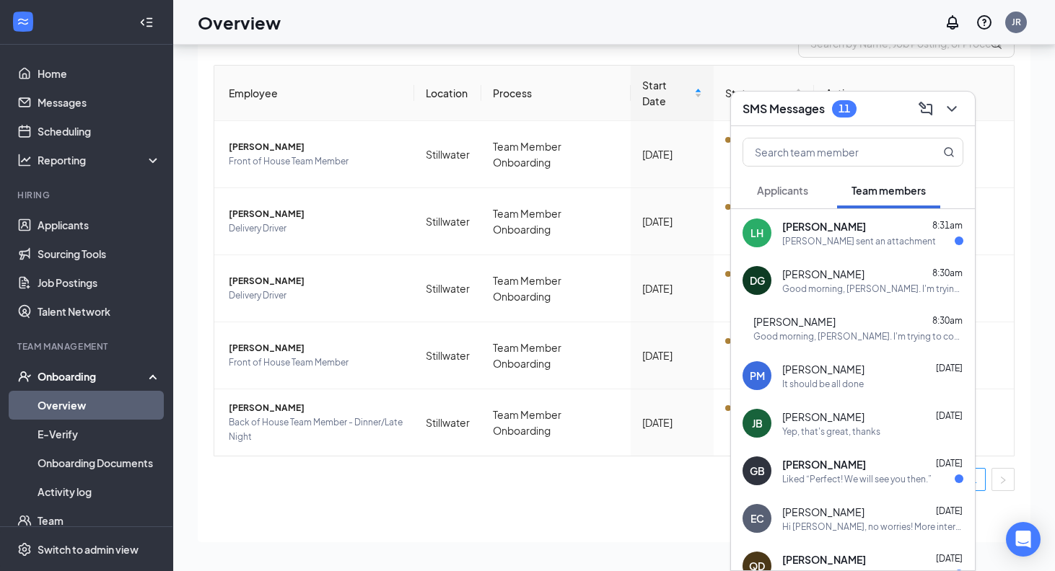
click at [871, 234] on div "[PERSON_NAME] 8:31am [PERSON_NAME] sent an attachment" at bounding box center [872, 233] width 181 height 28
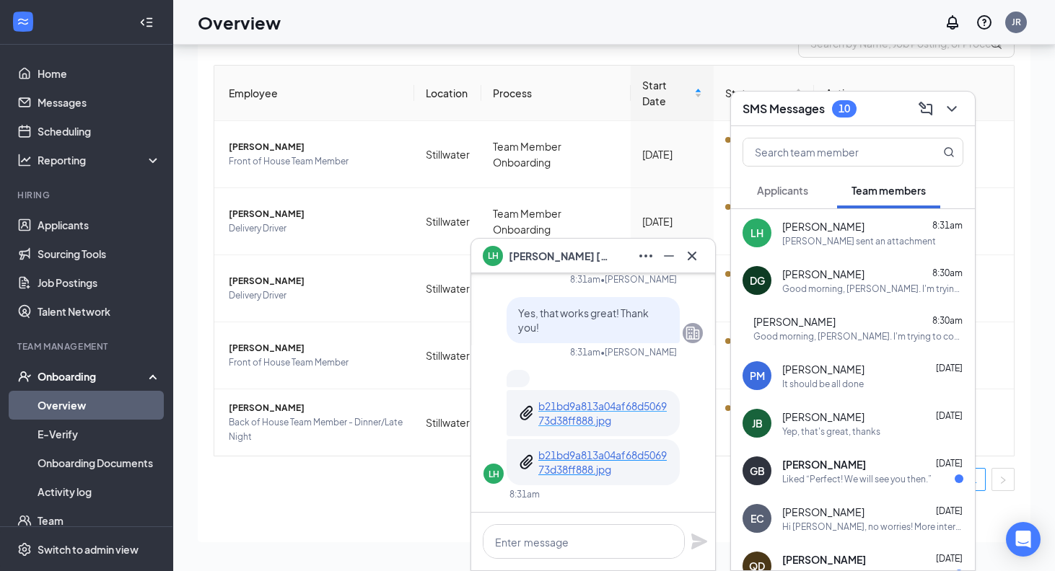
click at [602, 418] on p "b21bd9a813a04af68d506973d38ff888.jpg" at bounding box center [603, 413] width 130 height 29
click at [573, 540] on textarea at bounding box center [584, 541] width 202 height 35
type textarea "P"
type textarea "Amazing! Thank you!!"
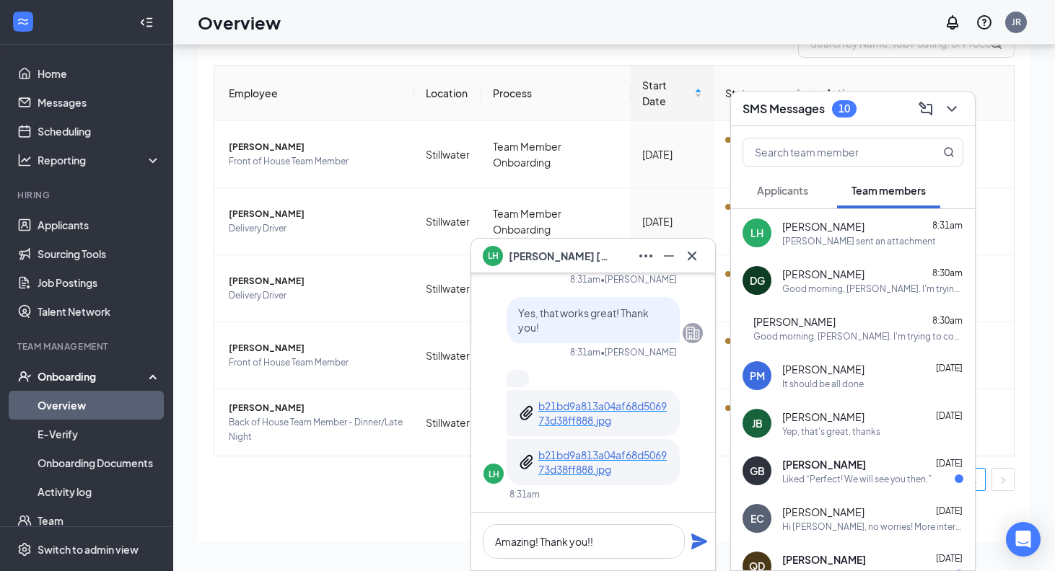
click at [703, 546] on icon "Plane" at bounding box center [698, 541] width 17 height 17
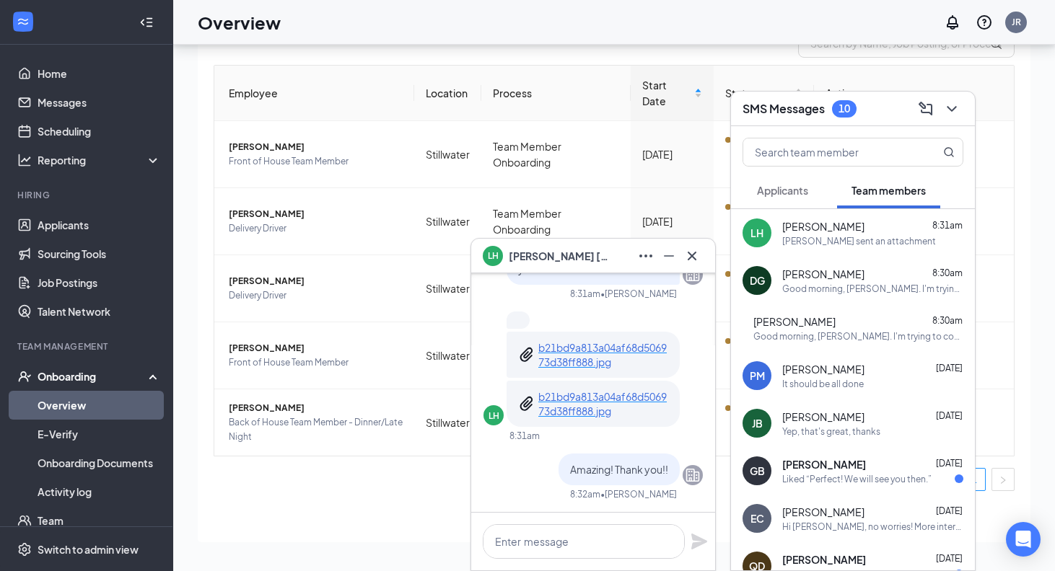
click at [703, 245] on div at bounding box center [691, 256] width 23 height 23
click at [699, 250] on icon "Cross" at bounding box center [691, 255] width 17 height 17
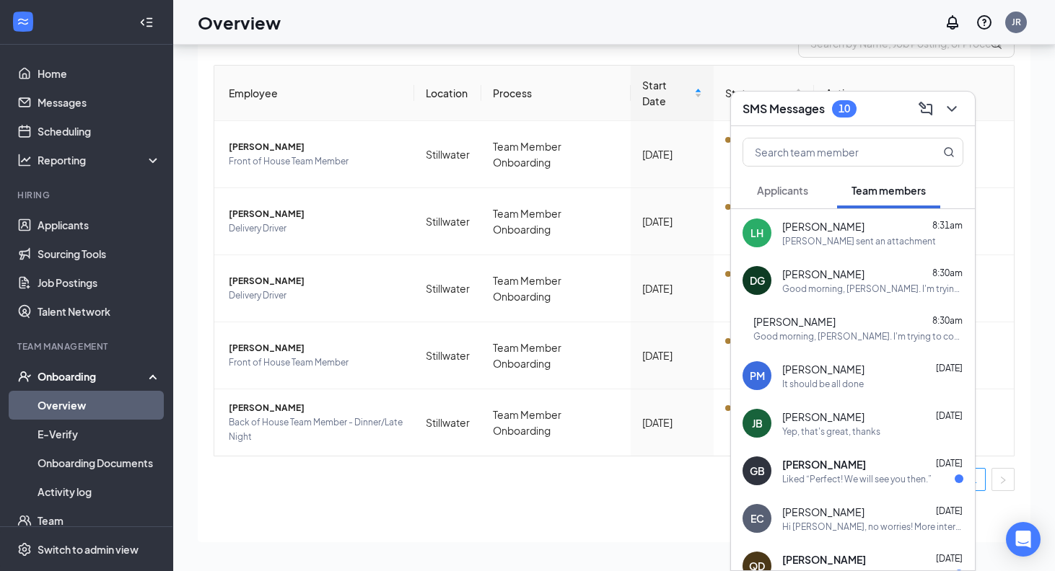
click at [954, 118] on button at bounding box center [951, 108] width 23 height 23
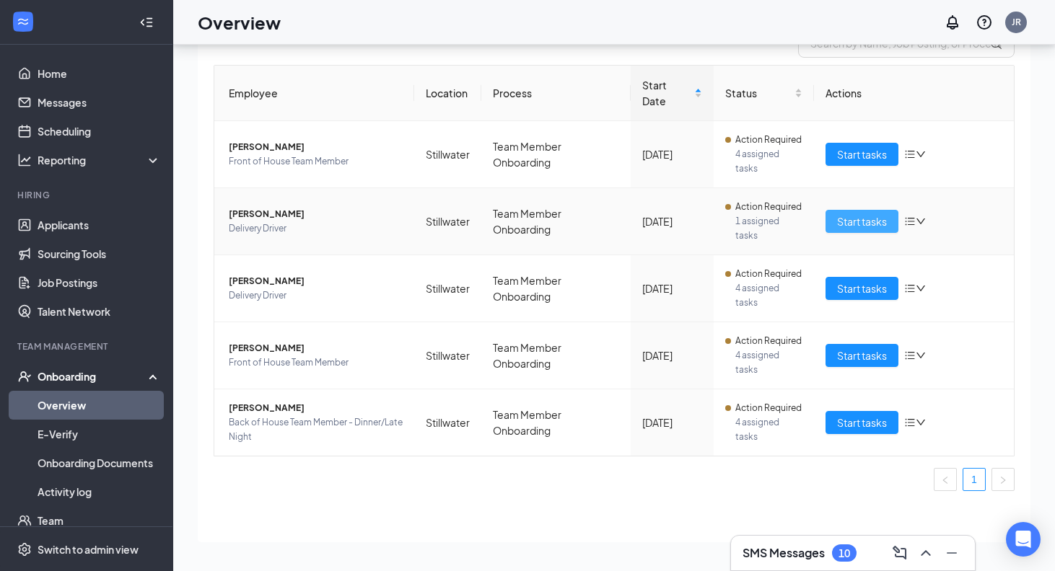
click at [843, 217] on span "Start tasks" at bounding box center [862, 222] width 50 height 16
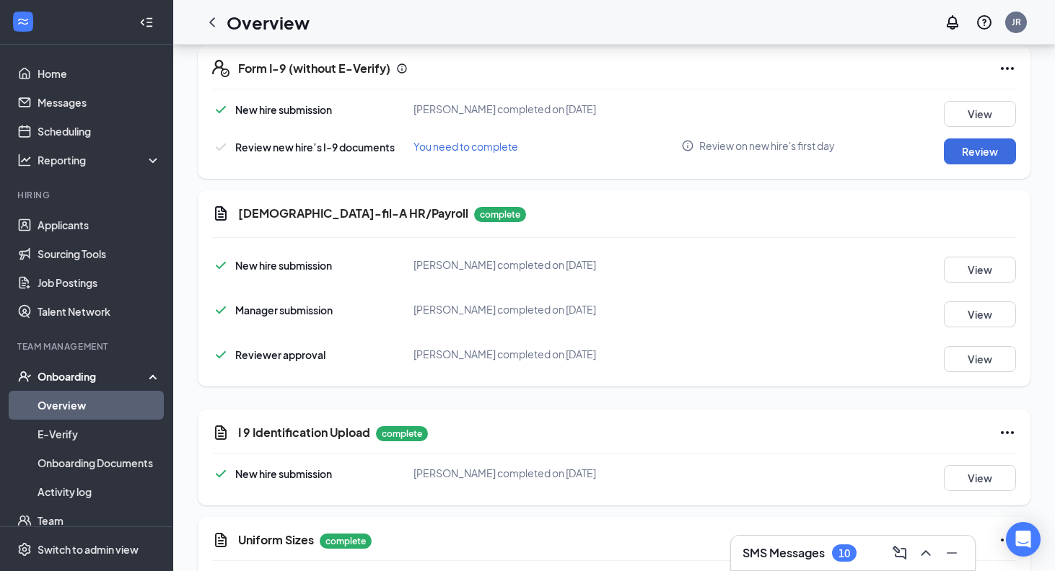
scroll to position [440, 0]
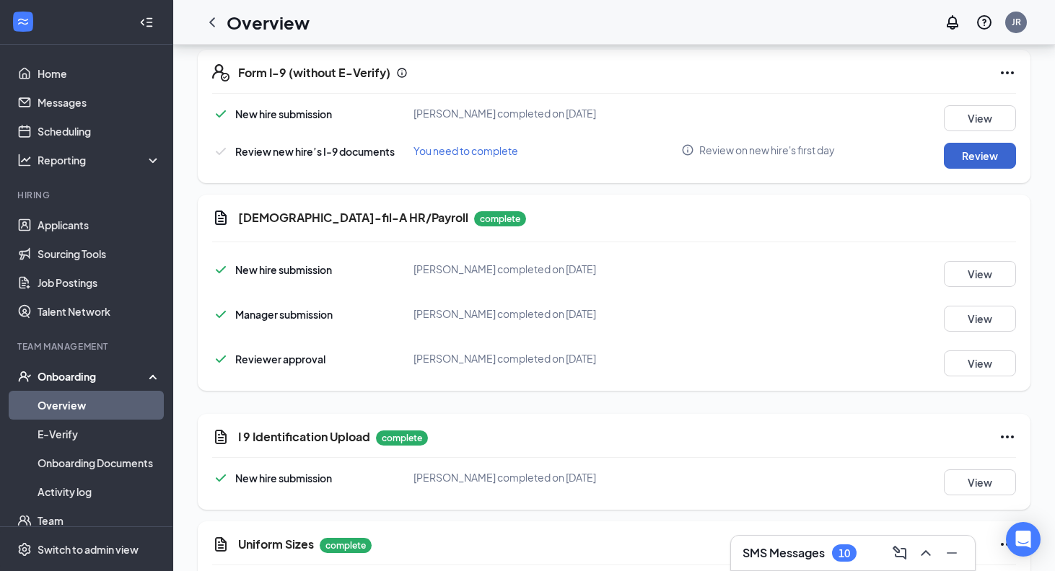
click at [956, 160] on button "Review" at bounding box center [980, 156] width 72 height 26
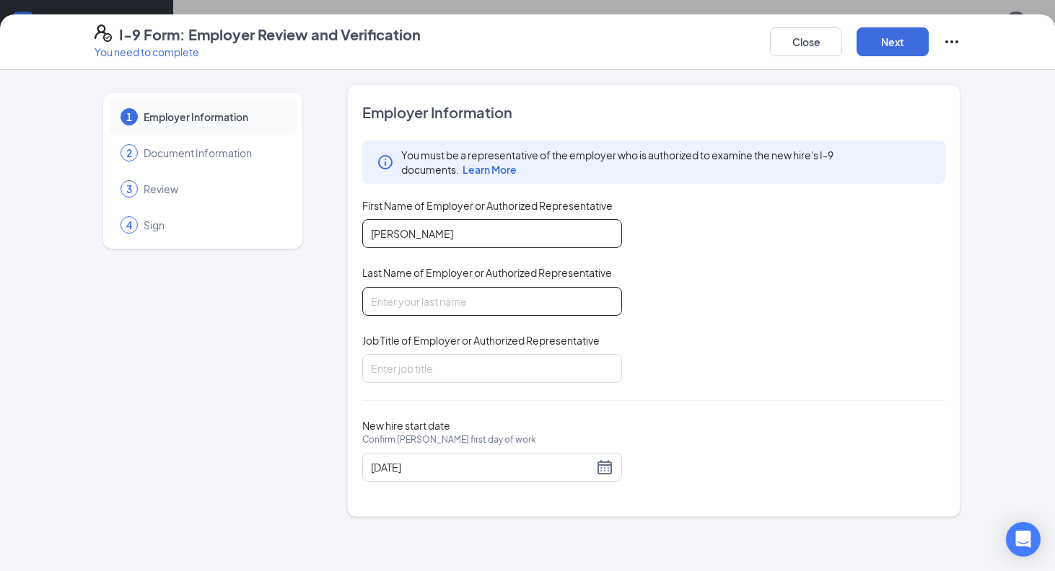
type input "[PERSON_NAME]"
type input "r"
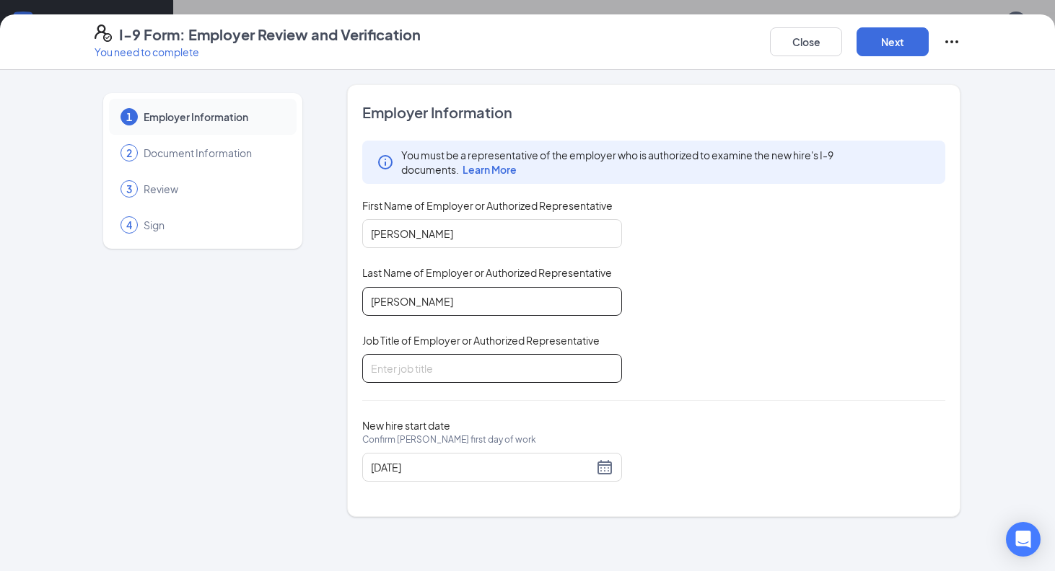
type input "[PERSON_NAME]"
type input "Director"
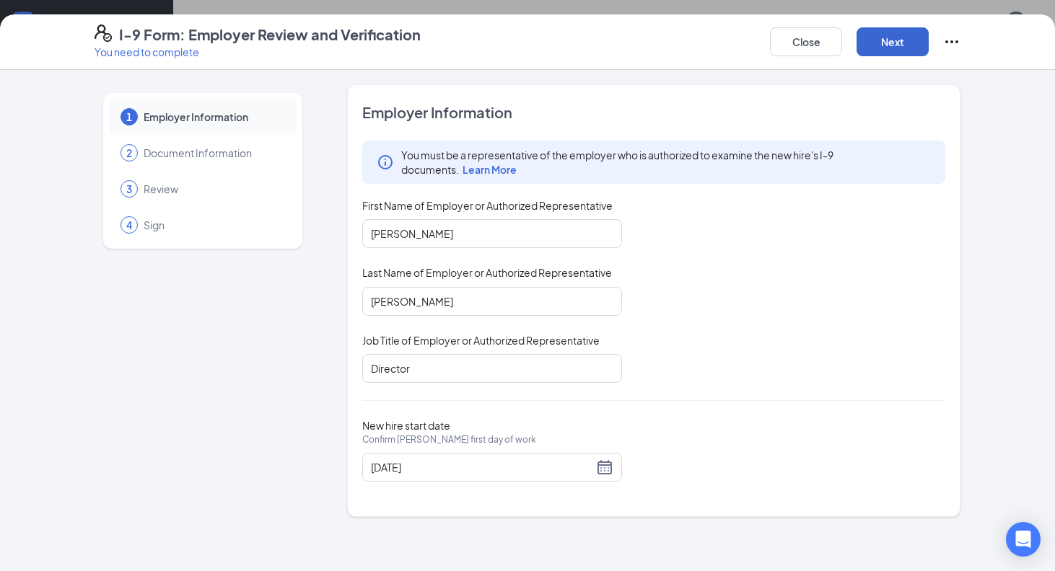
click at [897, 41] on button "Next" at bounding box center [892, 41] width 72 height 29
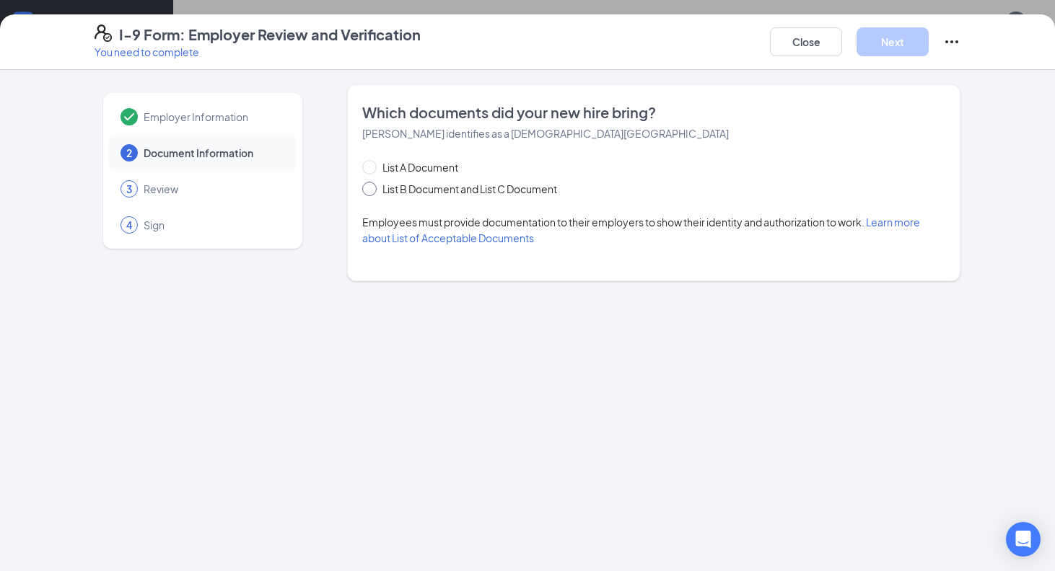
click at [488, 190] on span "List B Document and List C Document" at bounding box center [470, 189] width 186 height 16
click at [372, 190] on input "List B Document and List C Document" at bounding box center [367, 187] width 10 height 10
radio input "true"
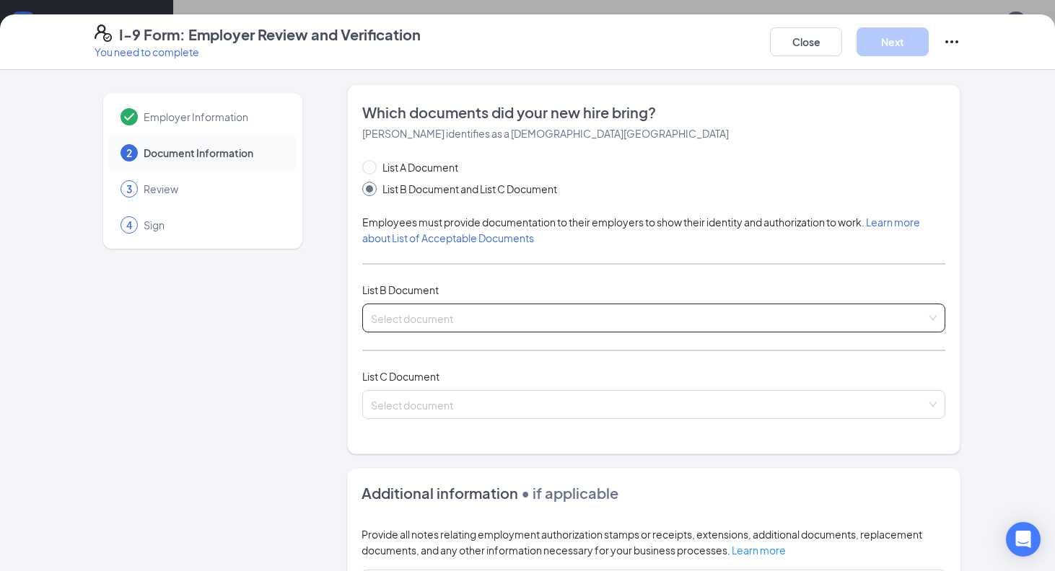
click at [448, 315] on input "search" at bounding box center [648, 315] width 555 height 22
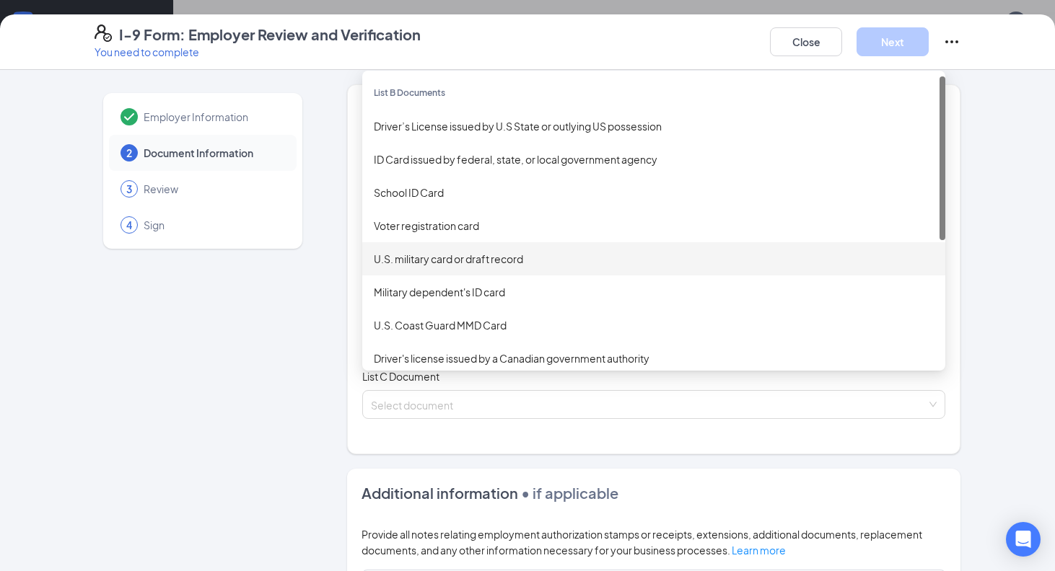
click at [509, 267] on div "U.S. military card or draft record" at bounding box center [653, 258] width 583 height 33
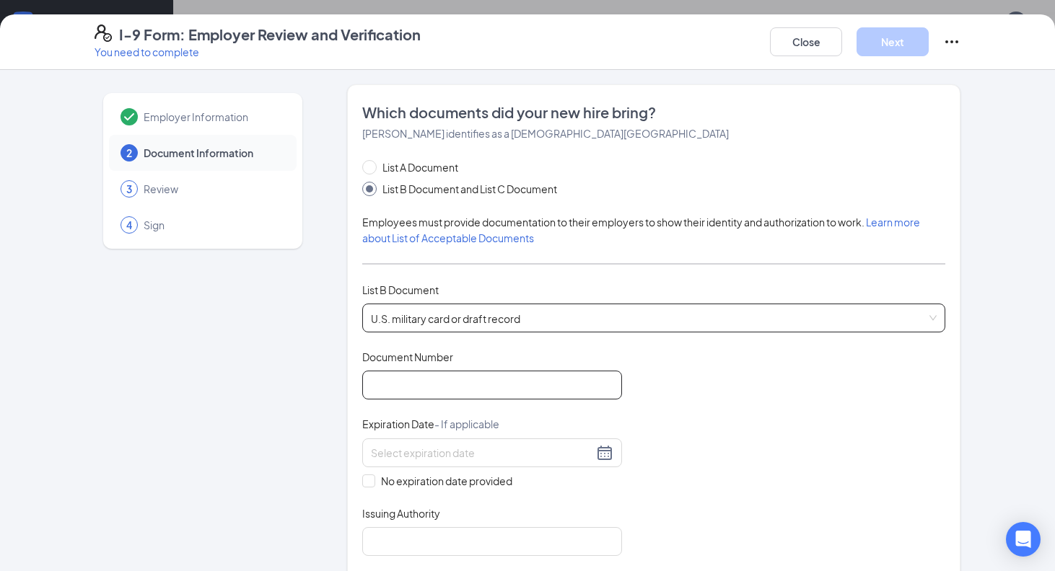
click at [499, 395] on input "Document Number" at bounding box center [492, 385] width 260 height 29
type input "1627075835"
click at [946, 49] on icon "Ellipses" at bounding box center [951, 41] width 17 height 17
click at [635, 9] on div "I-9 Form: Employer Review and Verification You need to complete Close Next Empl…" at bounding box center [527, 285] width 1055 height 571
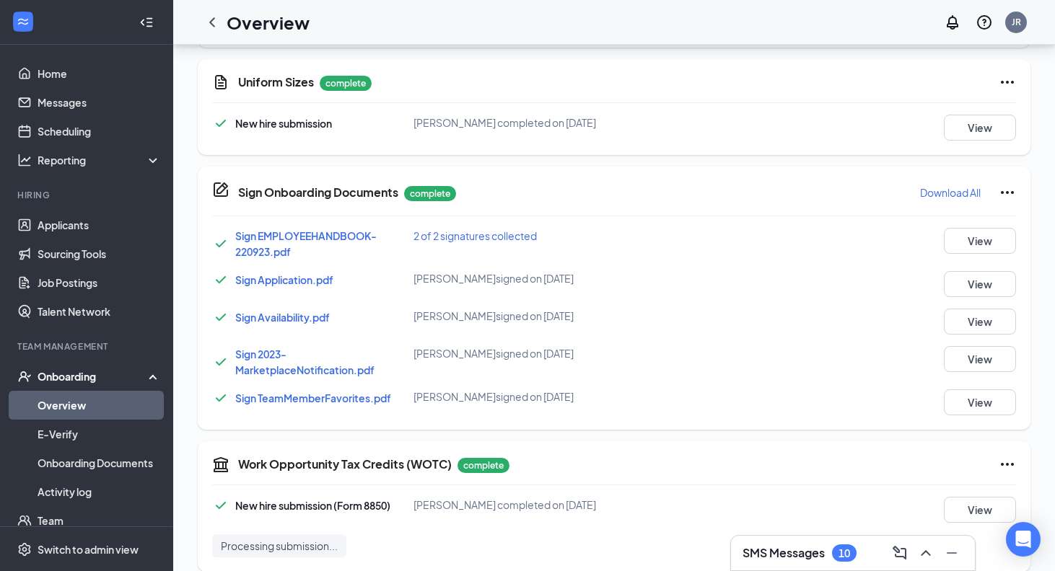
scroll to position [654, 0]
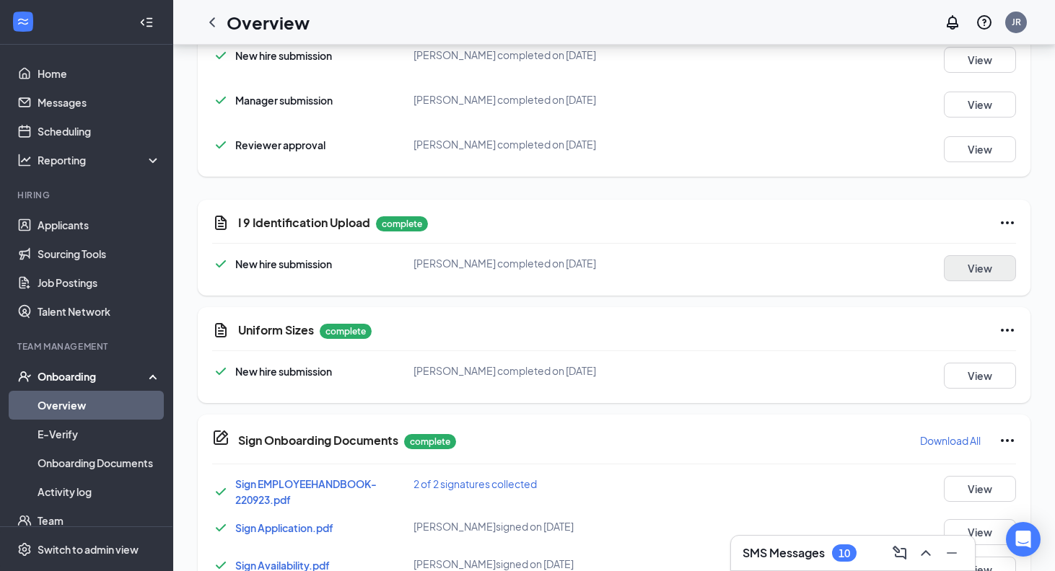
click at [986, 261] on button "View" at bounding box center [980, 268] width 72 height 26
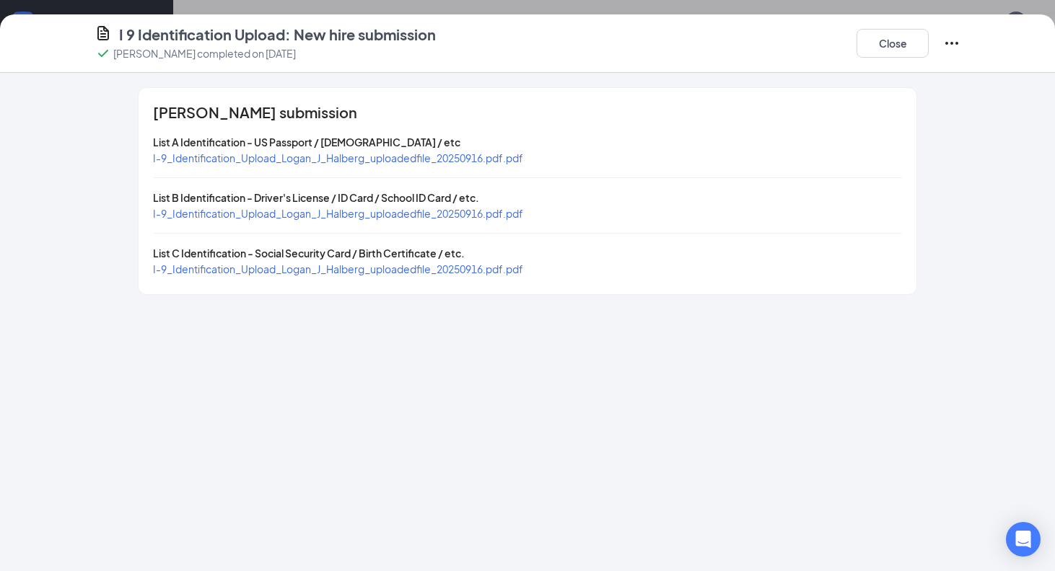
click at [460, 216] on span "I-9_Identification_Upload_Logan_J_Halberg_uploadedfile_20250916.pdf.pdf" at bounding box center [338, 213] width 370 height 13
click at [889, 32] on button "Close" at bounding box center [892, 43] width 72 height 29
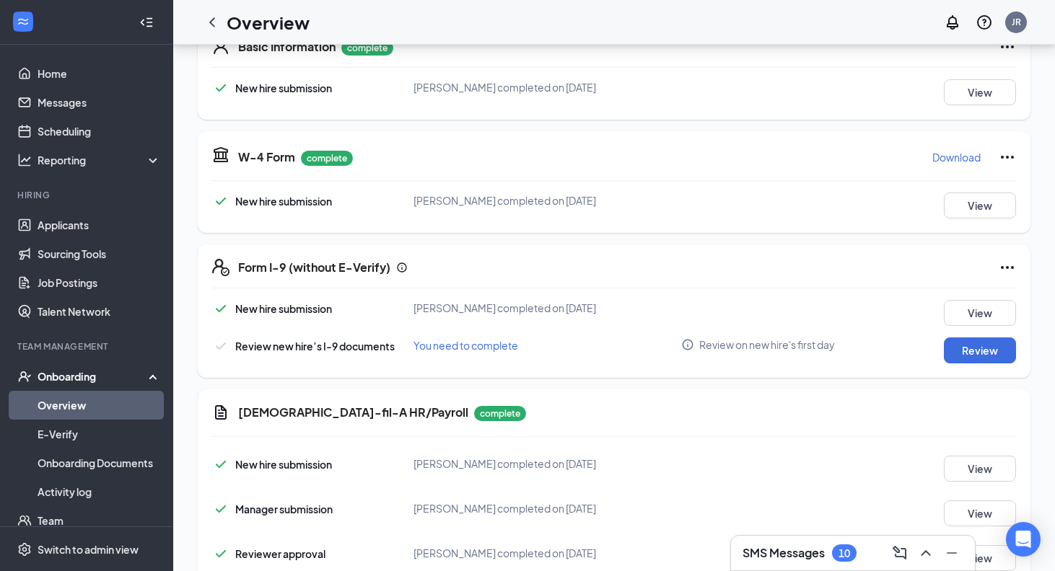
scroll to position [250, 0]
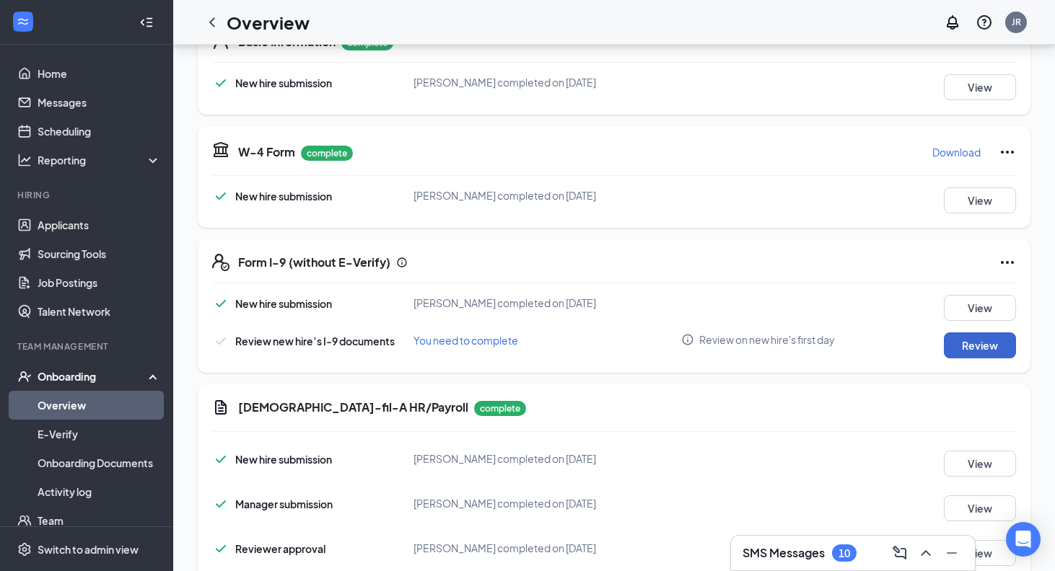
click at [967, 357] on button "Review" at bounding box center [980, 346] width 72 height 26
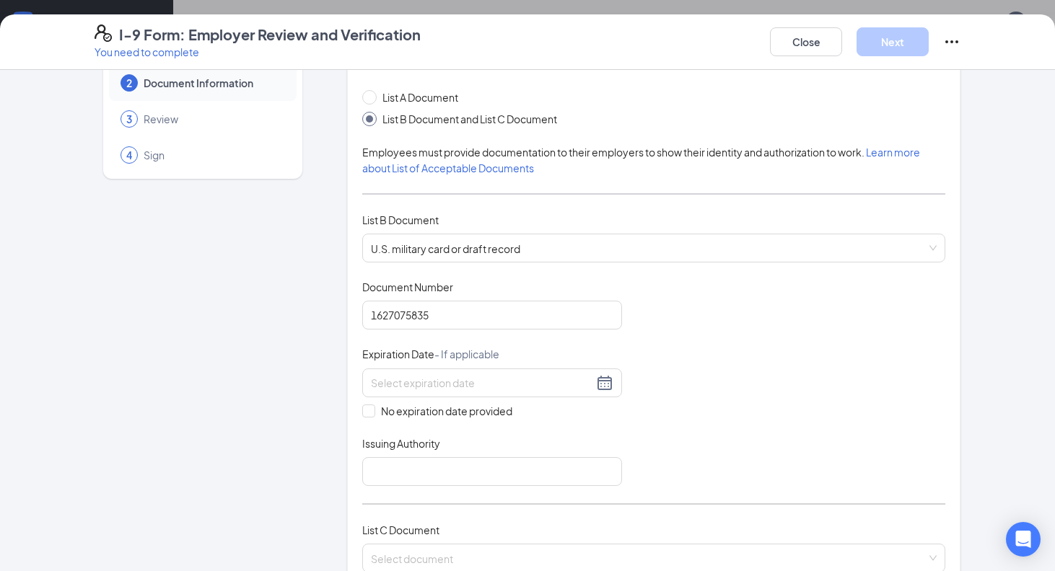
scroll to position [95, 0]
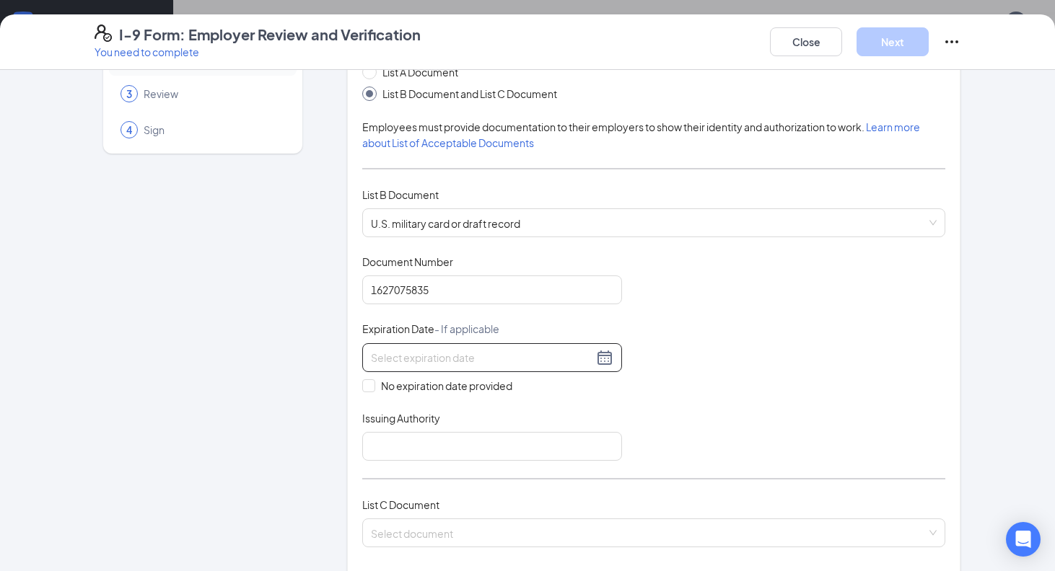
click at [612, 353] on div at bounding box center [492, 357] width 242 height 17
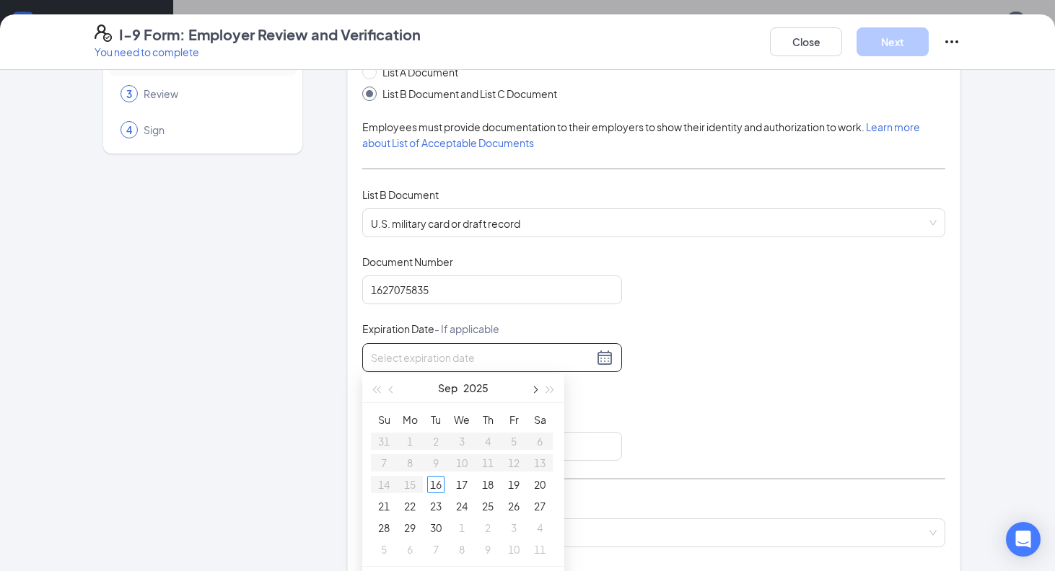
click at [536, 387] on button "button" at bounding box center [534, 388] width 16 height 29
click at [548, 389] on span "button" at bounding box center [550, 390] width 7 height 7
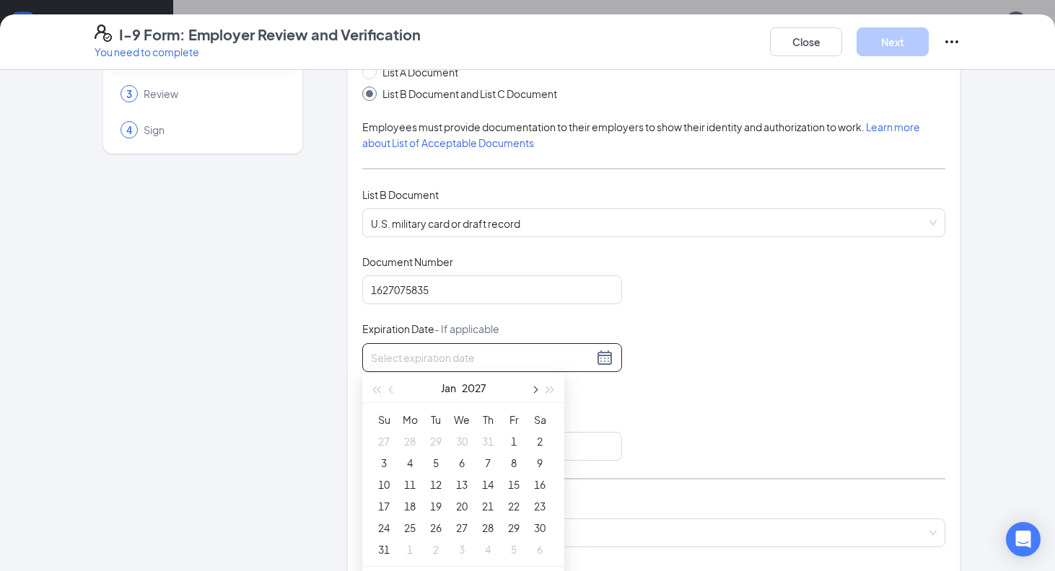
click at [537, 388] on button "button" at bounding box center [534, 388] width 16 height 29
click at [530, 389] on button "button" at bounding box center [534, 388] width 16 height 29
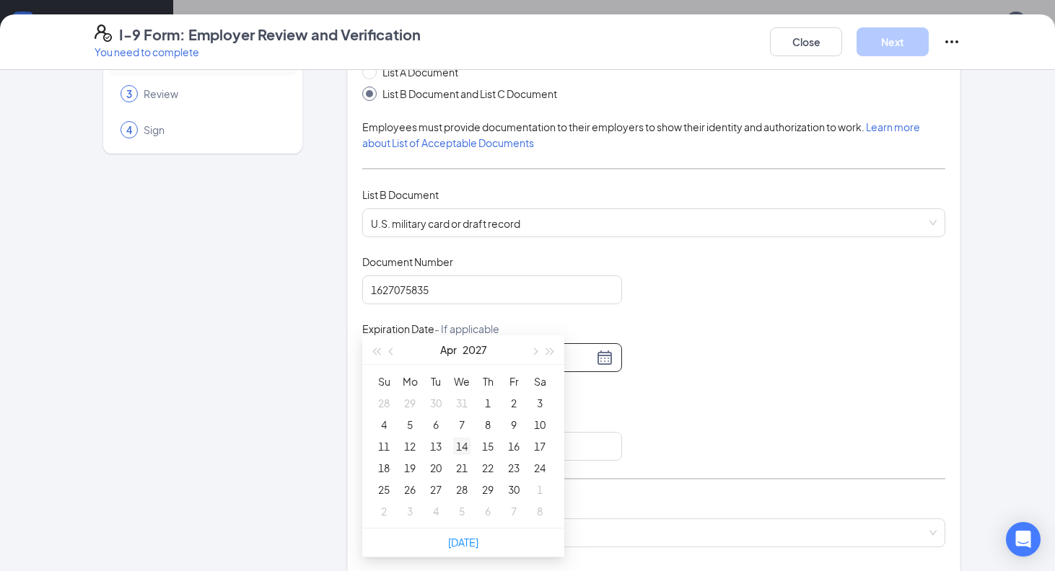
scroll to position [297, 0]
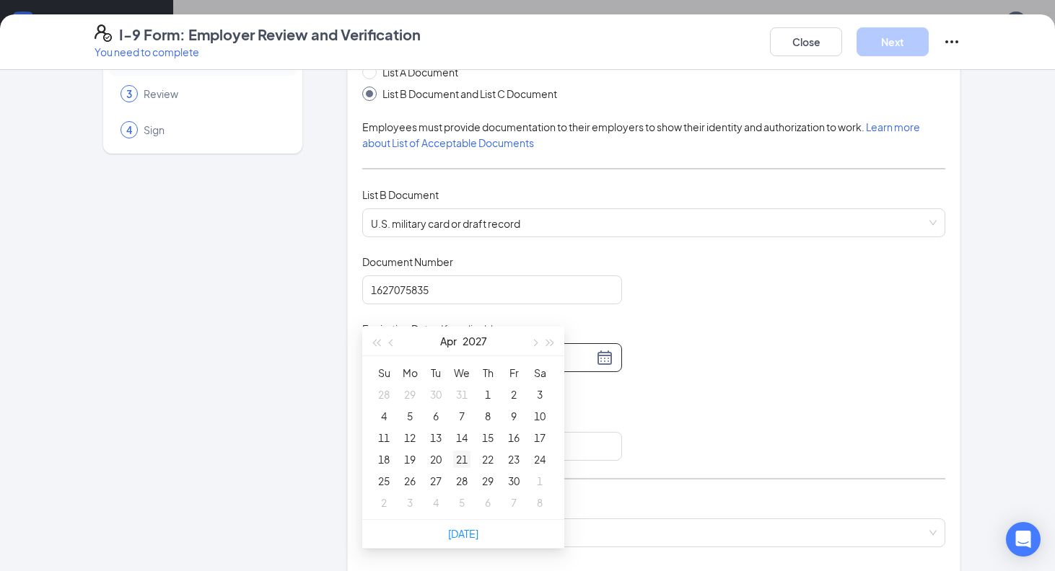
type input "[DATE]"
click at [463, 443] on div "14" at bounding box center [461, 437] width 17 height 17
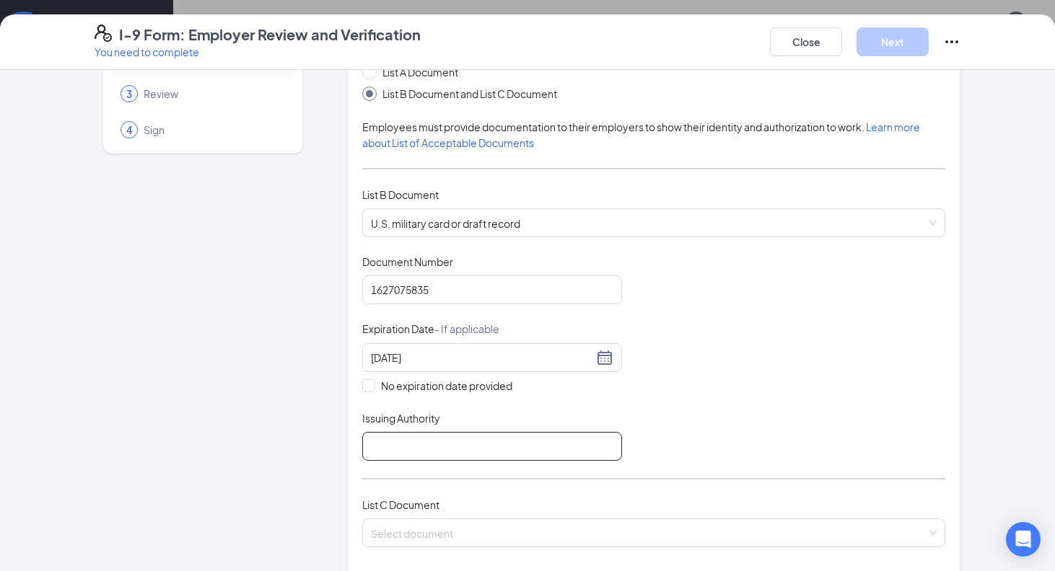
click at [475, 439] on input "Issuing Authority" at bounding box center [492, 446] width 260 height 29
type input "D"
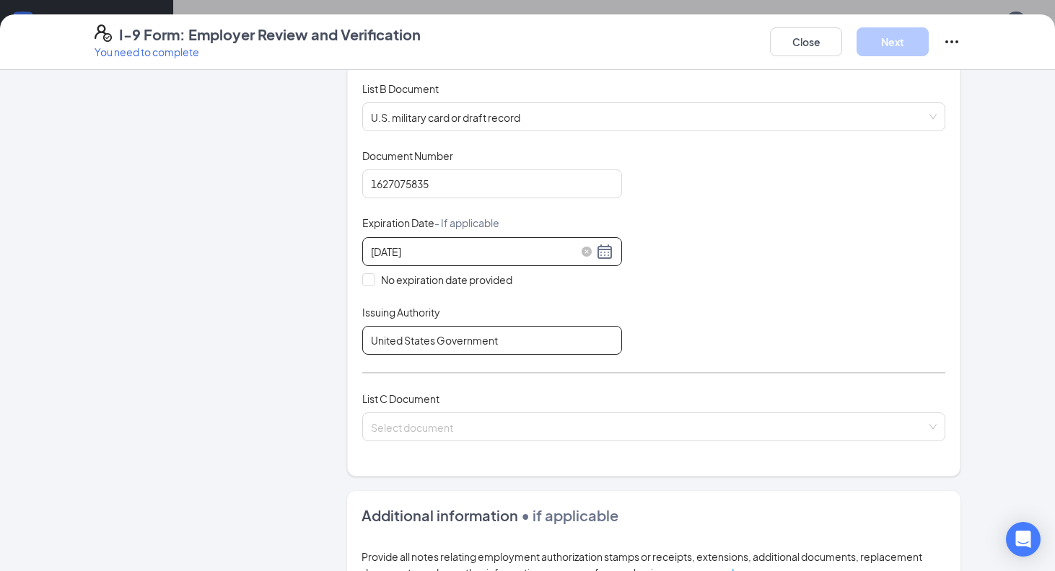
scroll to position [232, 0]
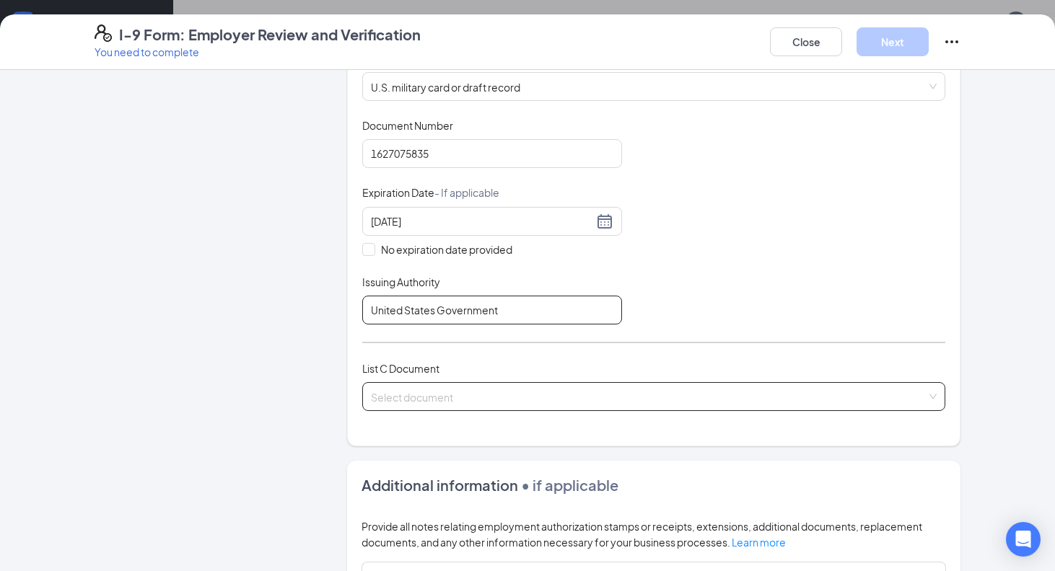
type input "United States Government"
click at [427, 392] on input "search" at bounding box center [648, 394] width 555 height 22
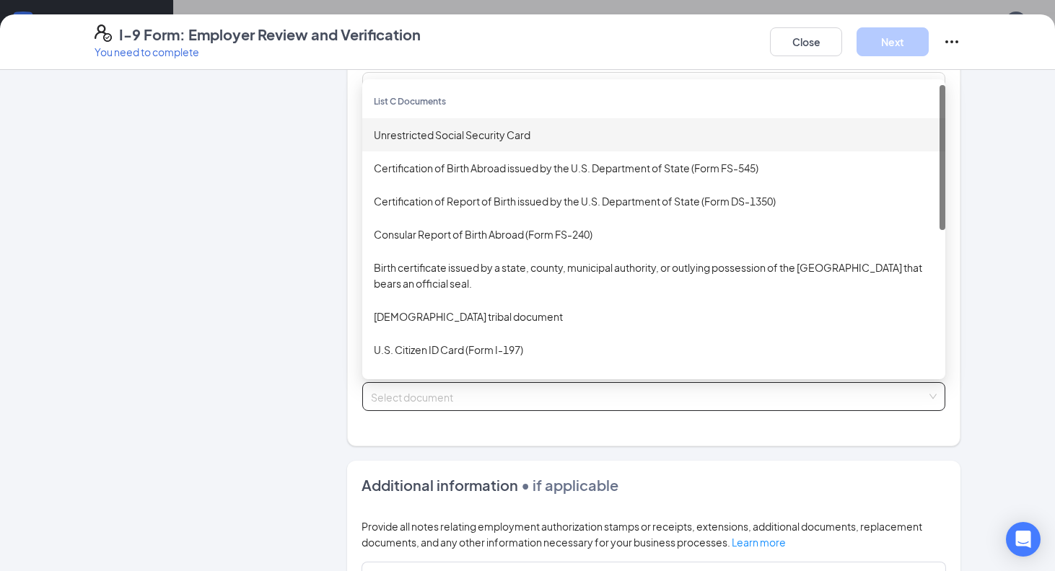
click at [530, 136] on div "Unrestricted Social Security Card" at bounding box center [654, 135] width 560 height 16
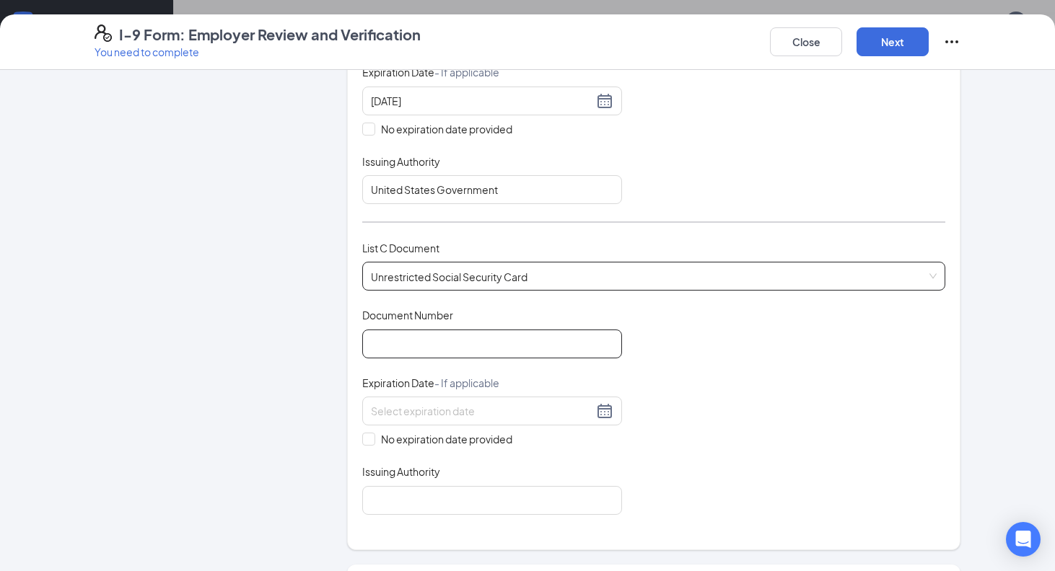
scroll to position [355, 0]
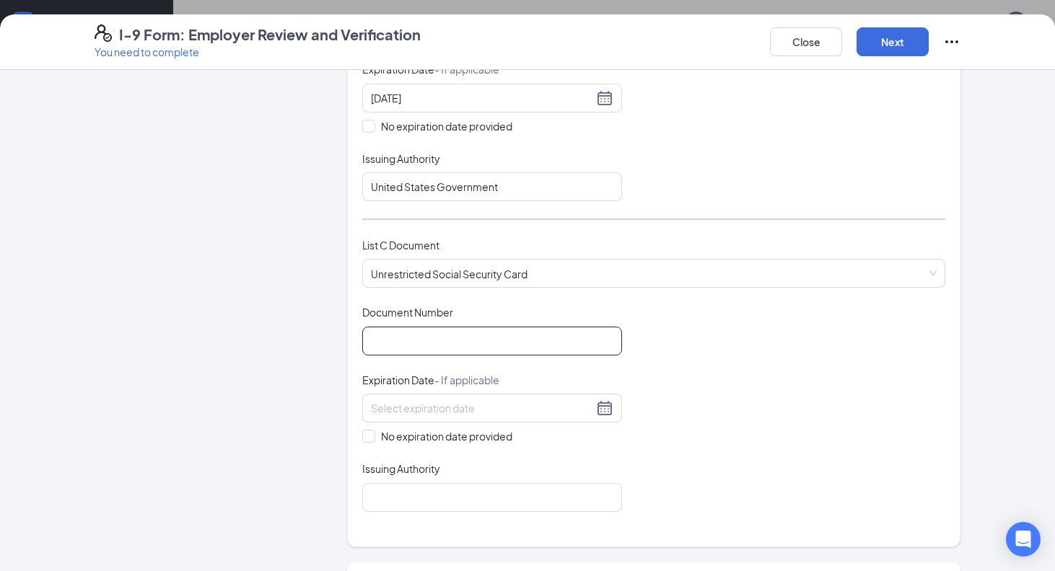
click at [475, 346] on input "Document Number" at bounding box center [492, 341] width 260 height 29
type input "445215841"
click at [417, 439] on span "No expiration date provided" at bounding box center [446, 436] width 143 height 16
click at [372, 439] on input "No expiration date provided" at bounding box center [367, 435] width 10 height 10
checkbox input "true"
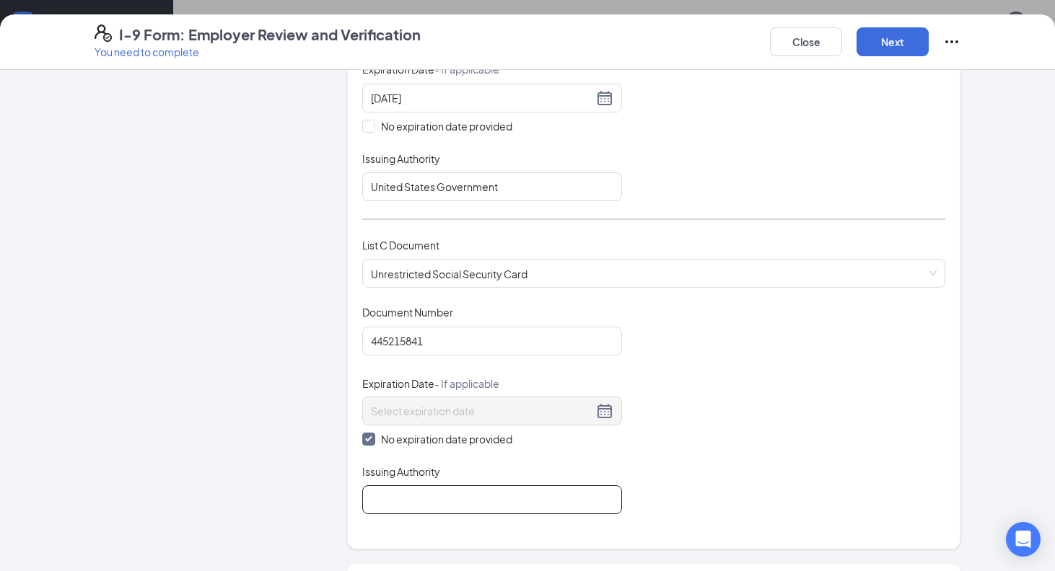
click at [409, 490] on input "Issuing Authority" at bounding box center [492, 499] width 260 height 29
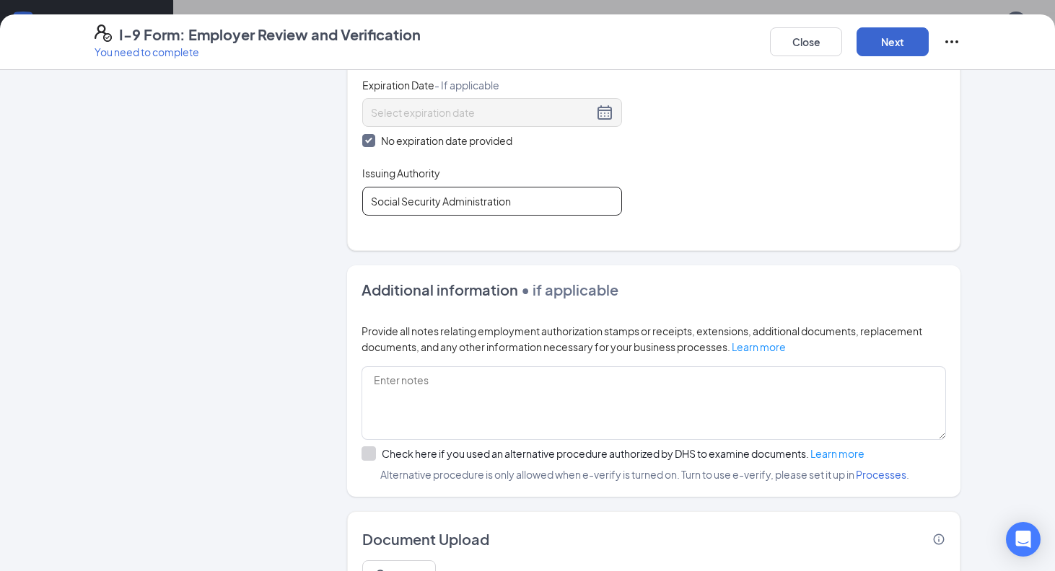
type input "Social Security Administration"
click at [890, 52] on button "Next" at bounding box center [892, 41] width 72 height 29
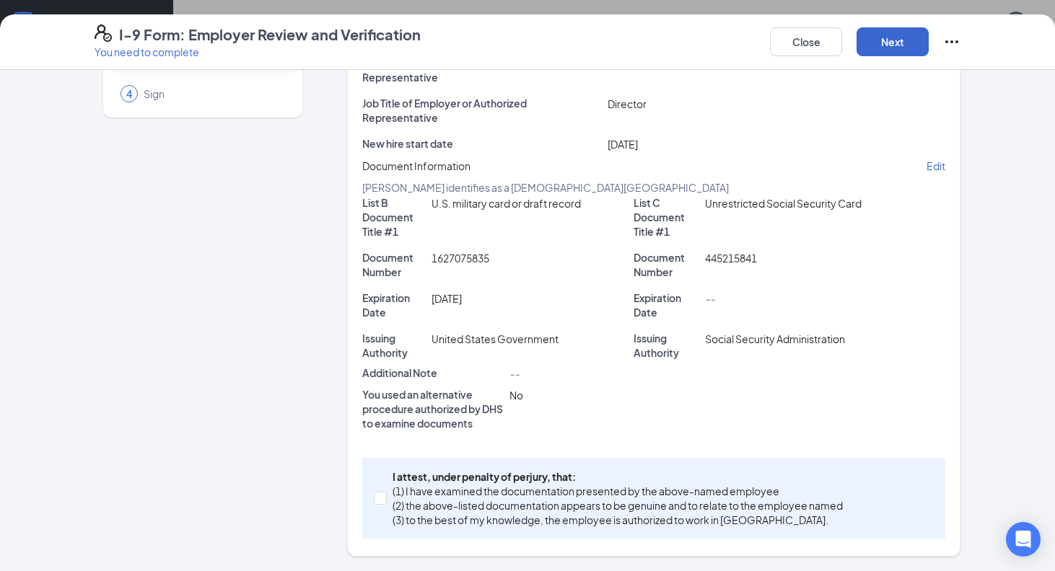
scroll to position [245, 0]
click at [401, 472] on p "I attest, under penalty of perjury, that:" at bounding box center [617, 477] width 450 height 14
click at [384, 492] on input "I attest, under penalty of [PERSON_NAME], that: (1) I have examined the documen…" at bounding box center [379, 497] width 10 height 10
checkbox input "true"
click at [899, 56] on button "Next" at bounding box center [892, 41] width 72 height 29
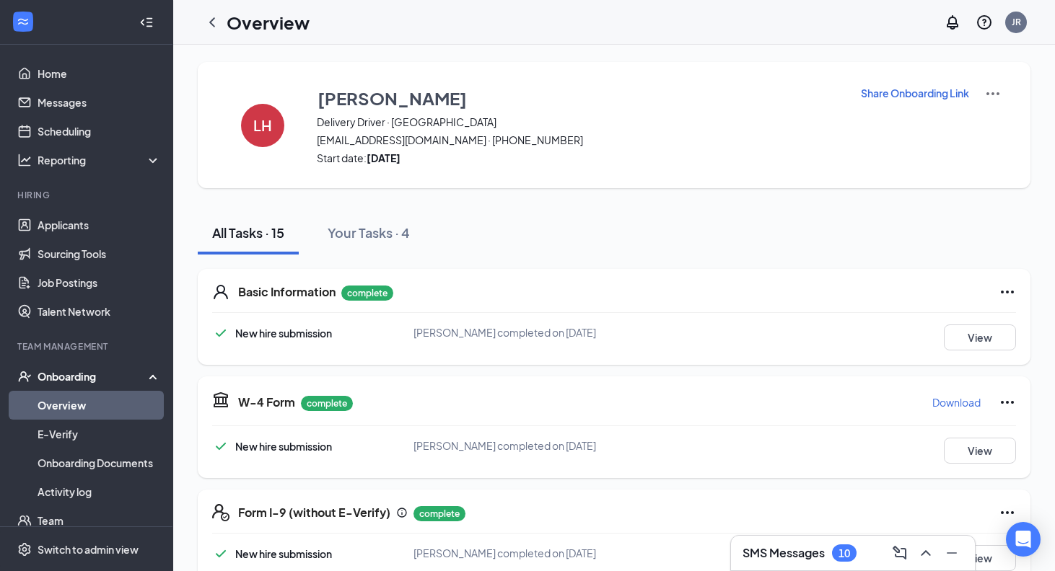
scroll to position [0, 0]
click at [126, 133] on link "Scheduling" at bounding box center [99, 131] width 123 height 29
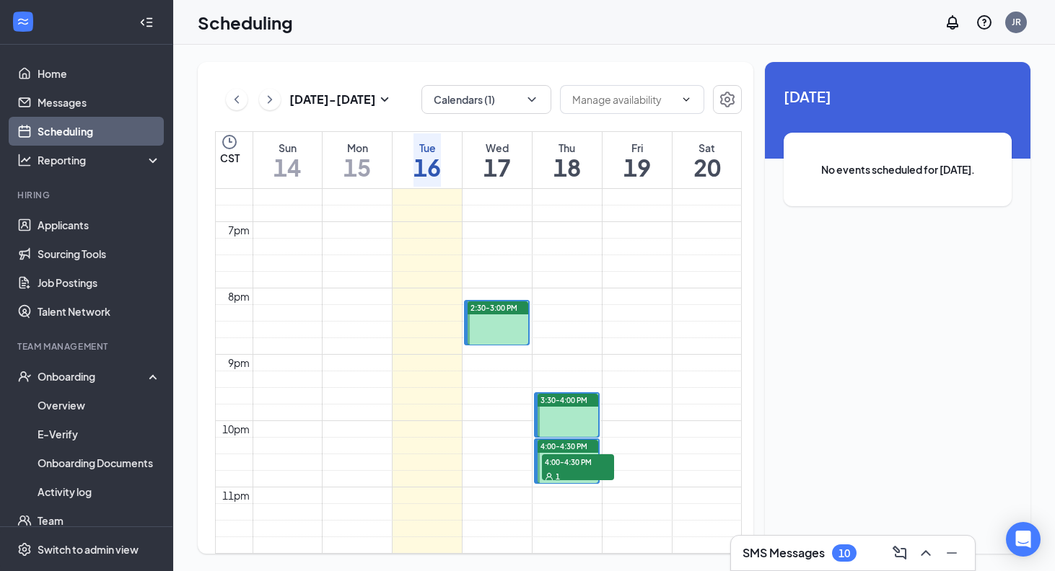
scroll to position [1247, 0]
click at [96, 76] on link "Home" at bounding box center [99, 73] width 123 height 29
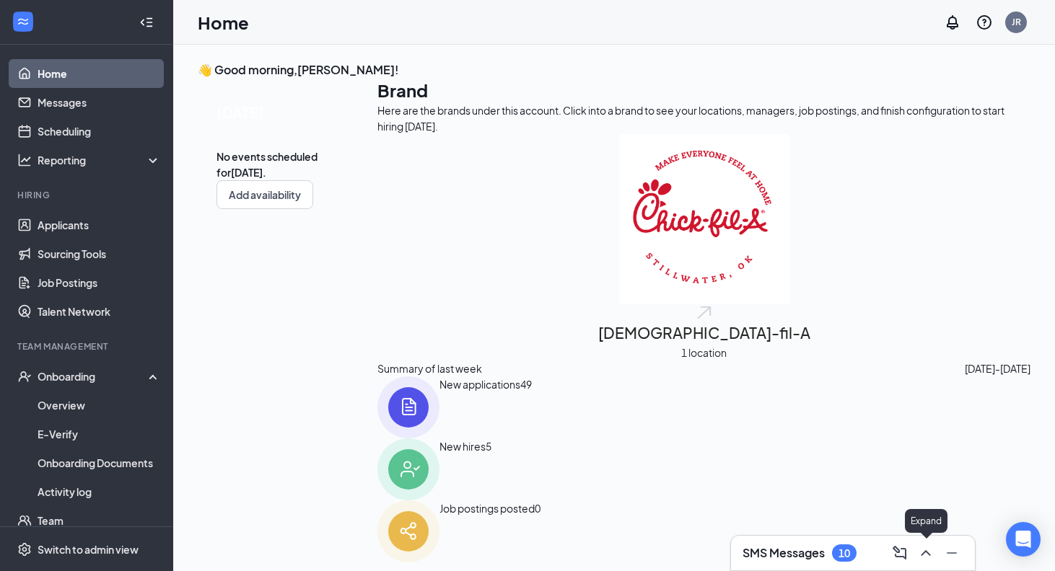
click at [929, 553] on icon "ChevronUp" at bounding box center [925, 553] width 17 height 17
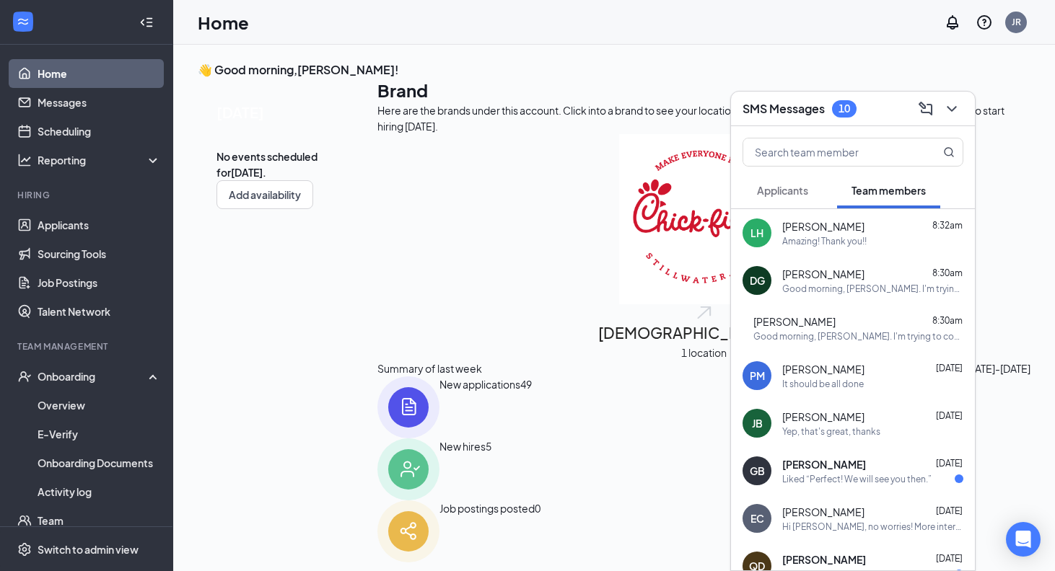
click at [837, 243] on div "Amazing! Thank you!!" at bounding box center [824, 241] width 84 height 12
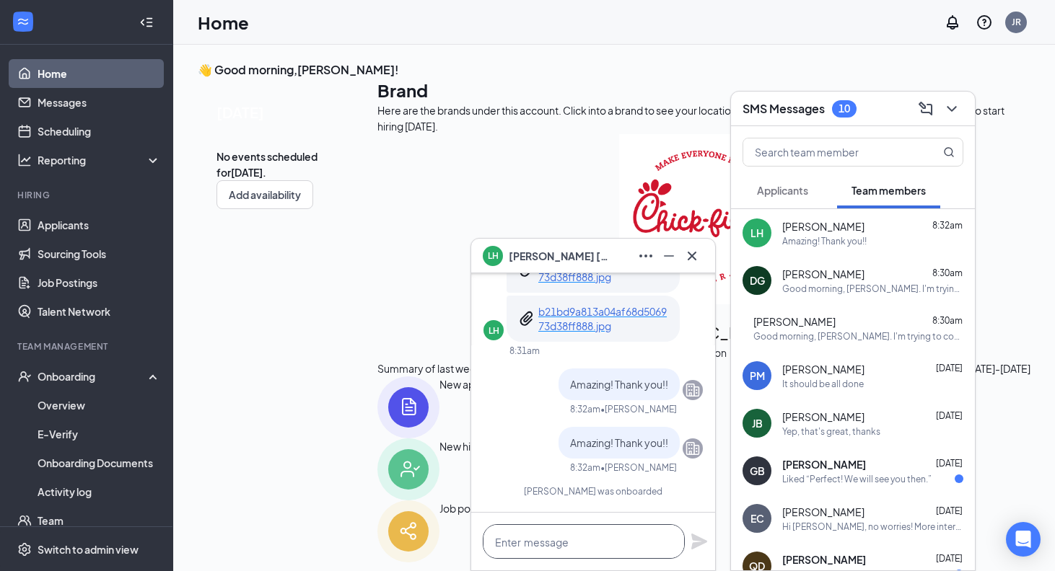
click at [563, 558] on textarea at bounding box center [584, 541] width 202 height 35
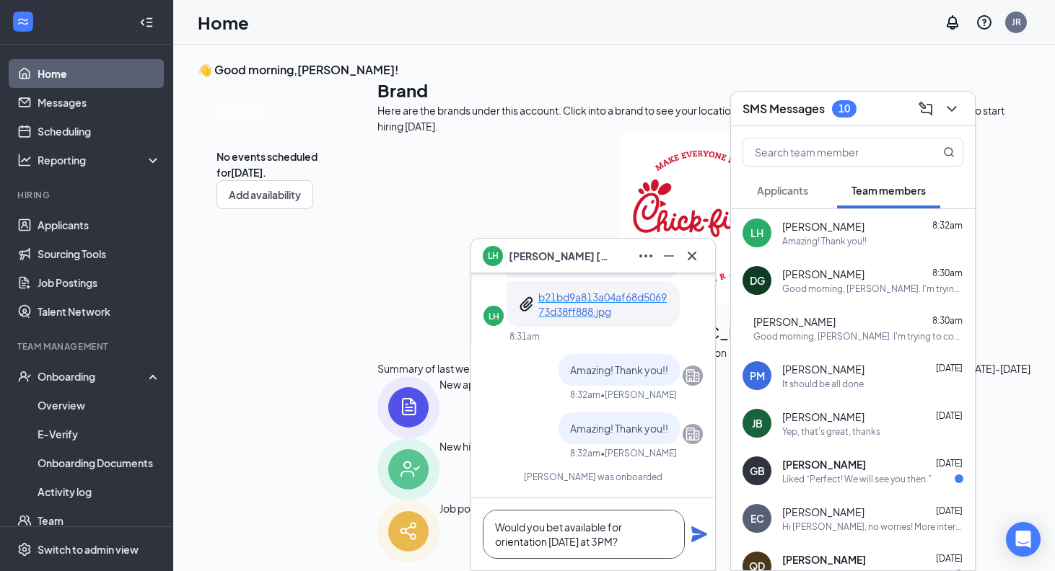
type textarea "Would you bet available for orientation [DATE] at 3PM?"
click at [698, 532] on icon "Plane" at bounding box center [699, 535] width 16 height 16
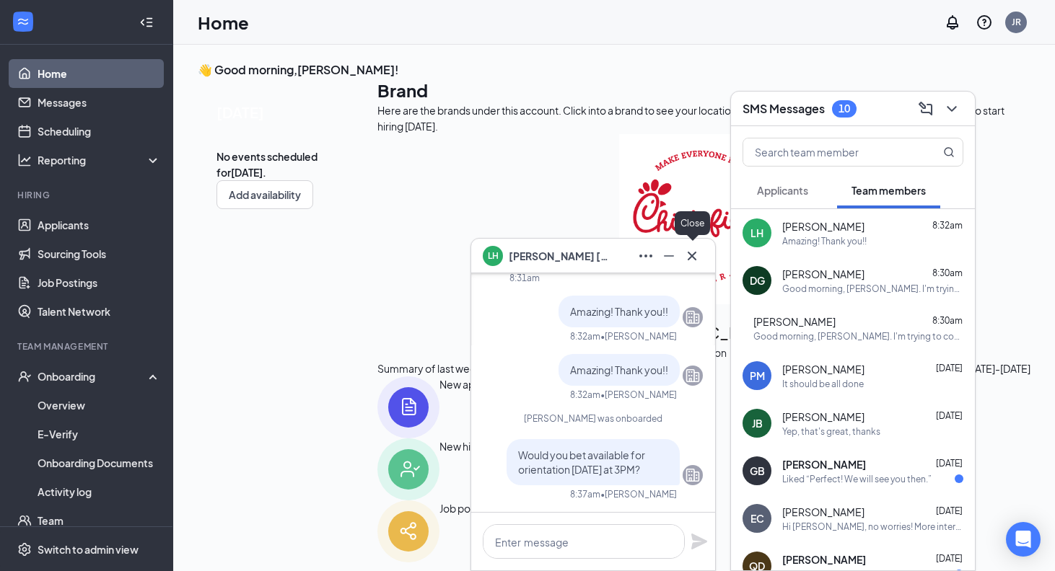
click at [690, 251] on icon "Cross" at bounding box center [691, 255] width 17 height 17
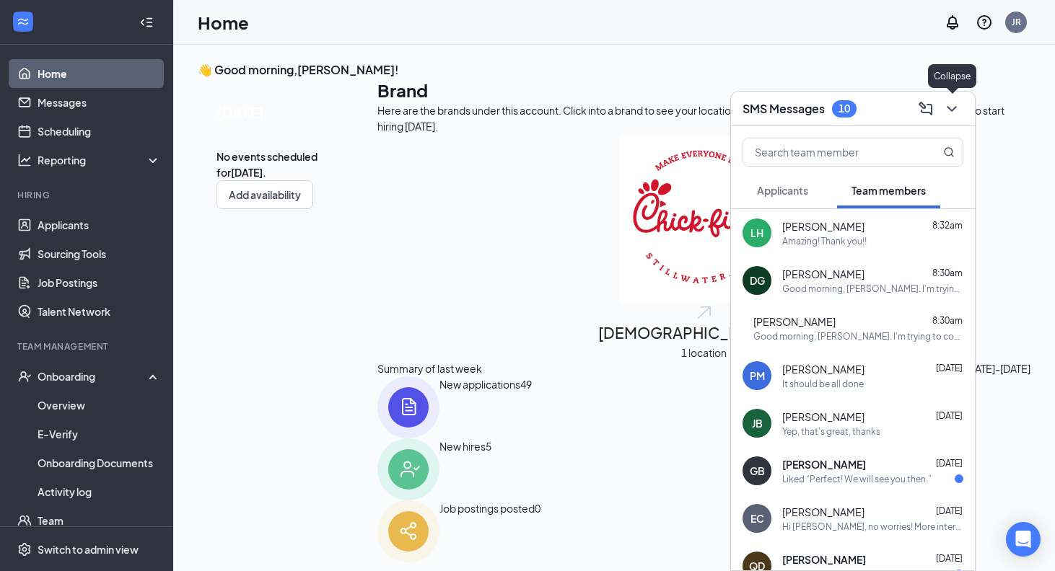
click at [942, 116] on button at bounding box center [951, 108] width 23 height 23
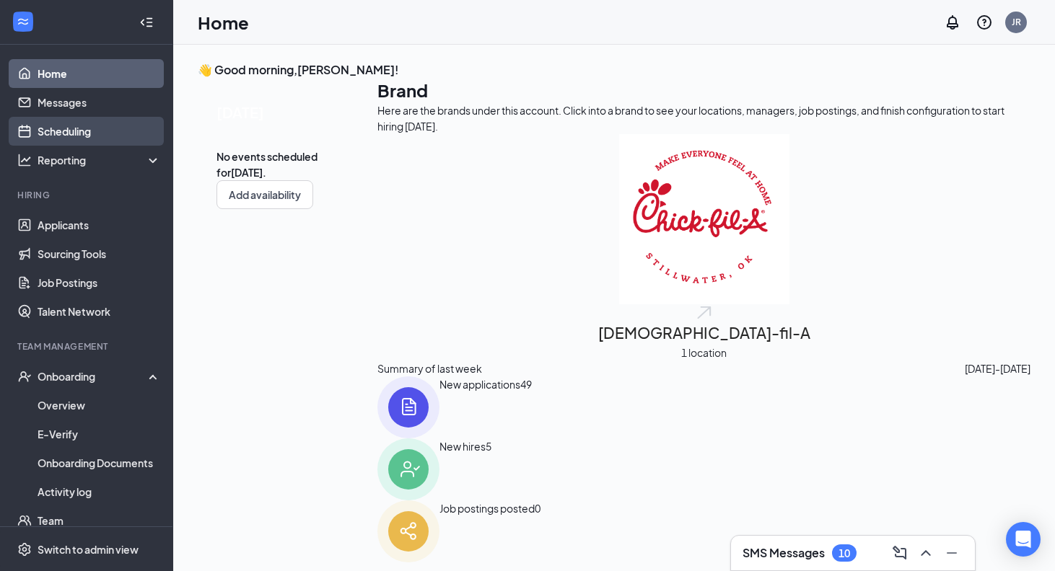
click at [118, 131] on link "Scheduling" at bounding box center [99, 131] width 123 height 29
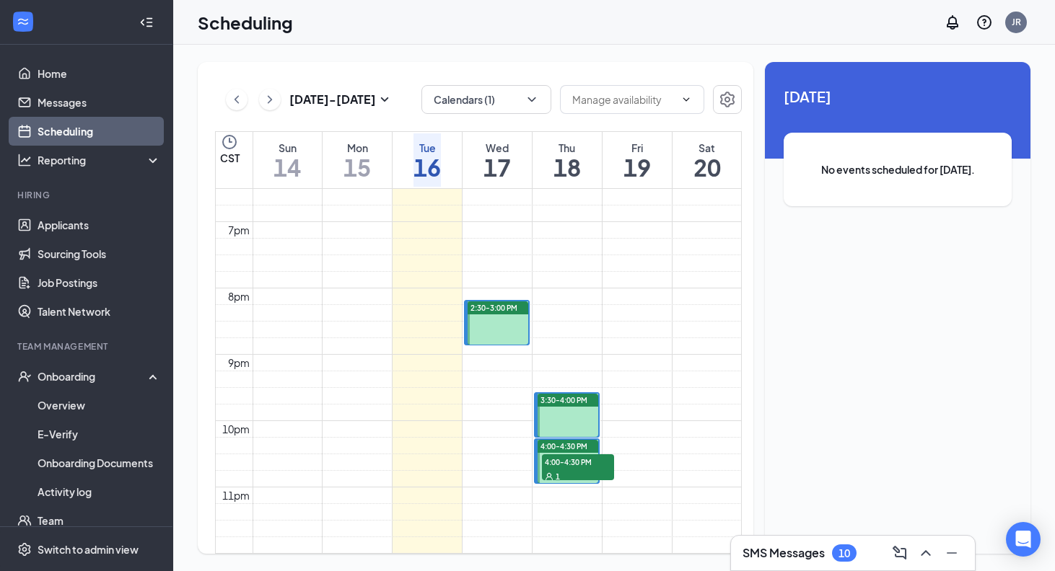
scroll to position [1282, 0]
click at [94, 69] on link "Home" at bounding box center [99, 73] width 123 height 29
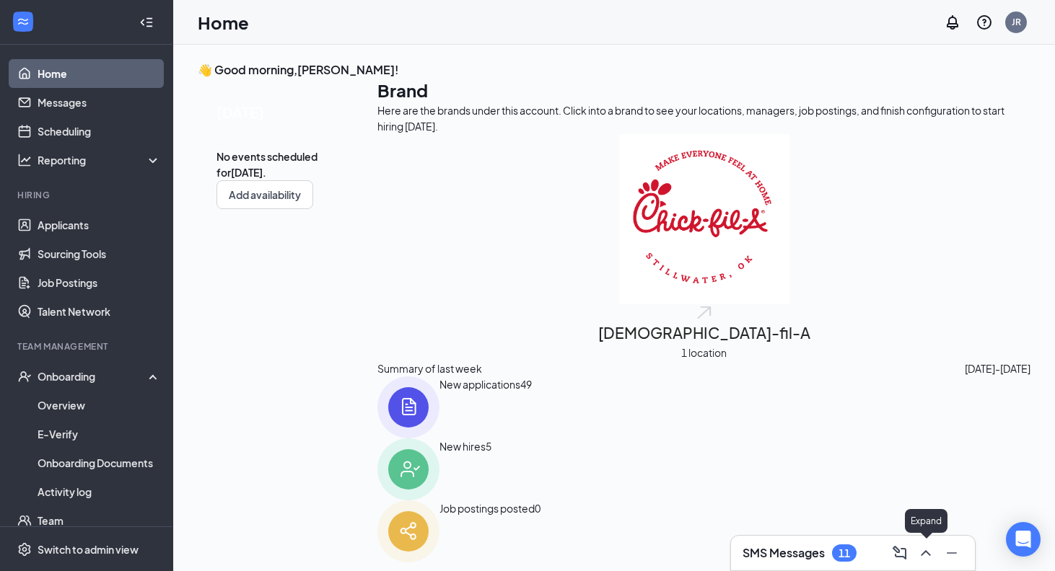
click at [933, 554] on icon "ChevronUp" at bounding box center [925, 553] width 17 height 17
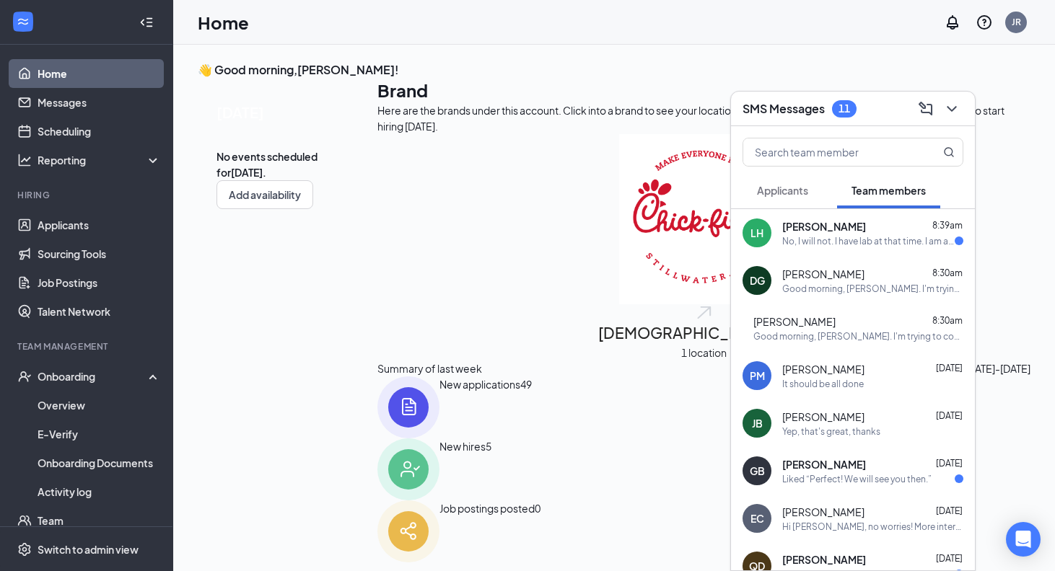
click at [812, 223] on span "[PERSON_NAME]" at bounding box center [824, 226] width 84 height 14
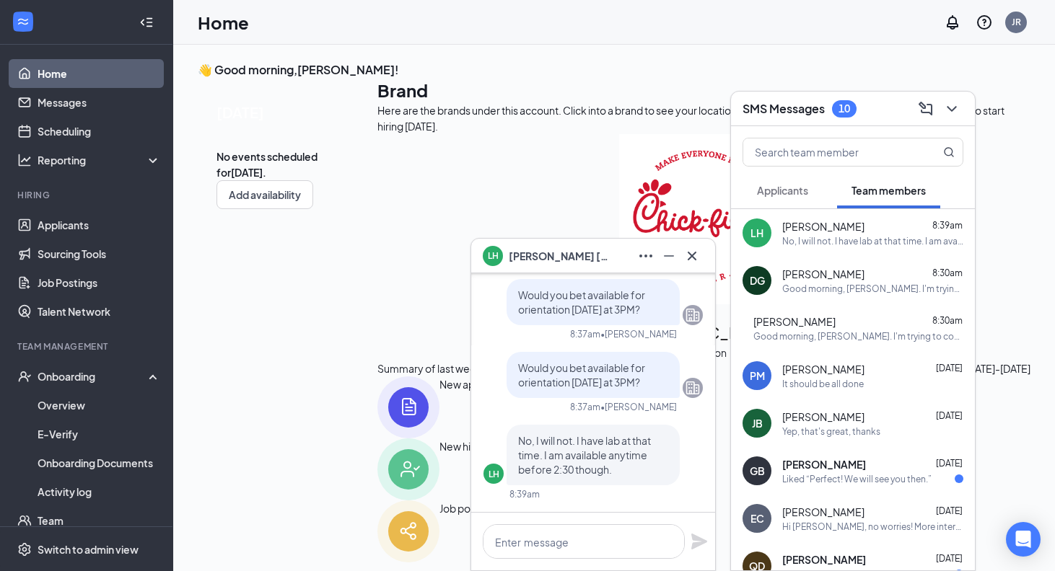
click at [693, 250] on icon "Cross" at bounding box center [691, 255] width 17 height 17
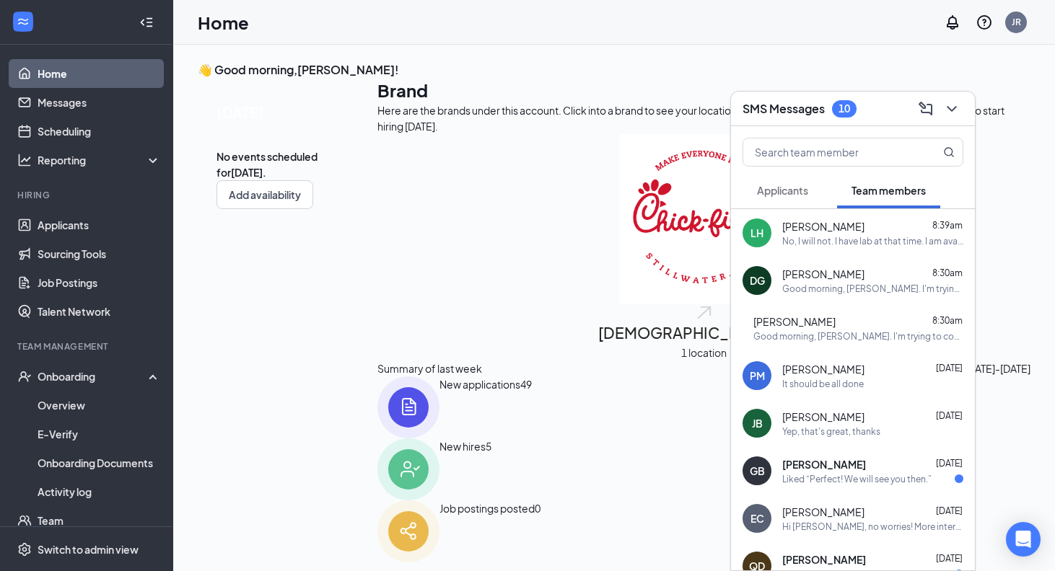
click at [963, 117] on div "SMS Messages 10" at bounding box center [853, 109] width 244 height 35
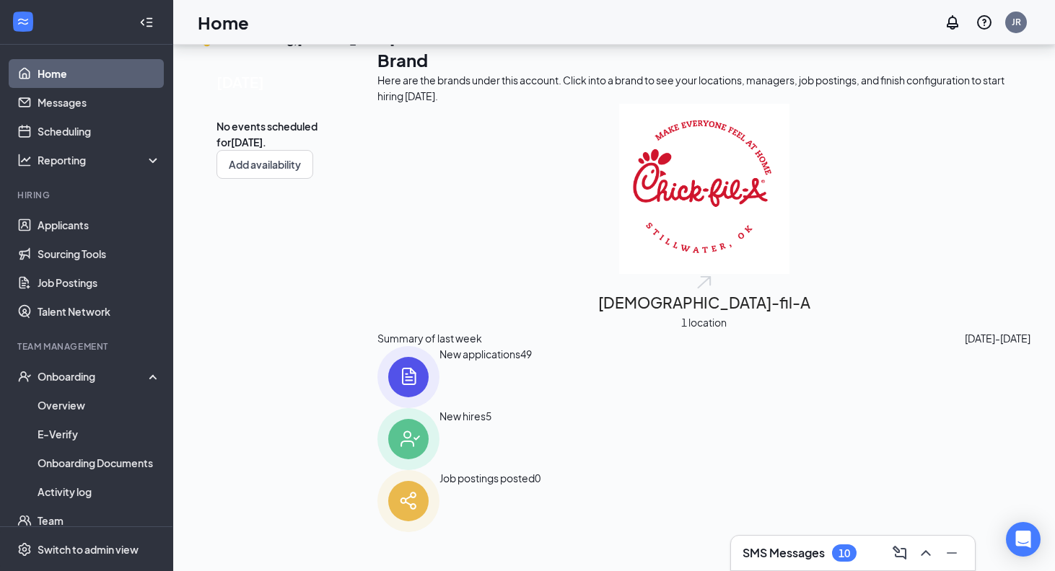
scroll to position [133, 0]
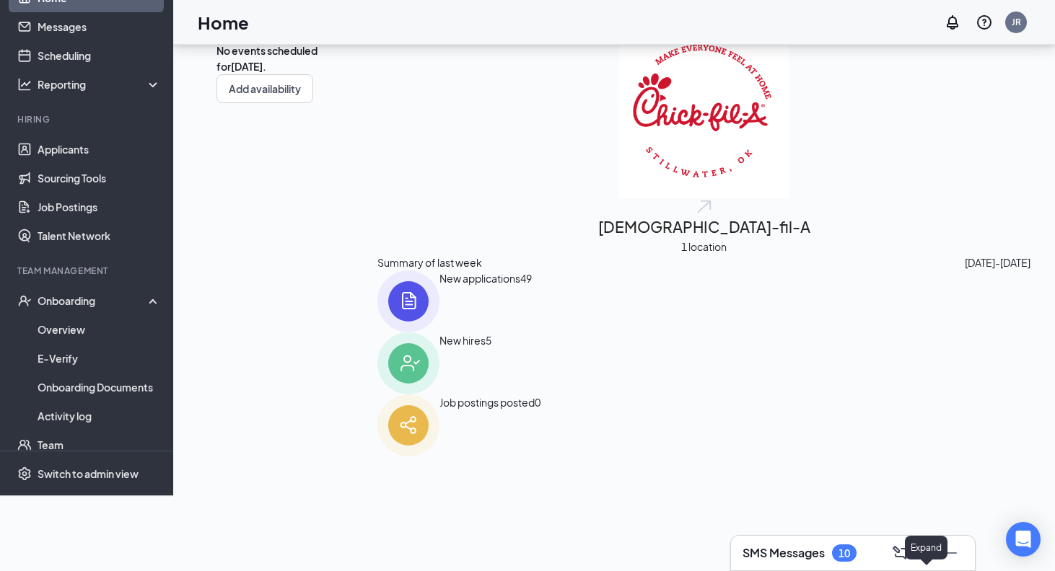
click at [917, 555] on icon "ChevronUp" at bounding box center [925, 553] width 17 height 17
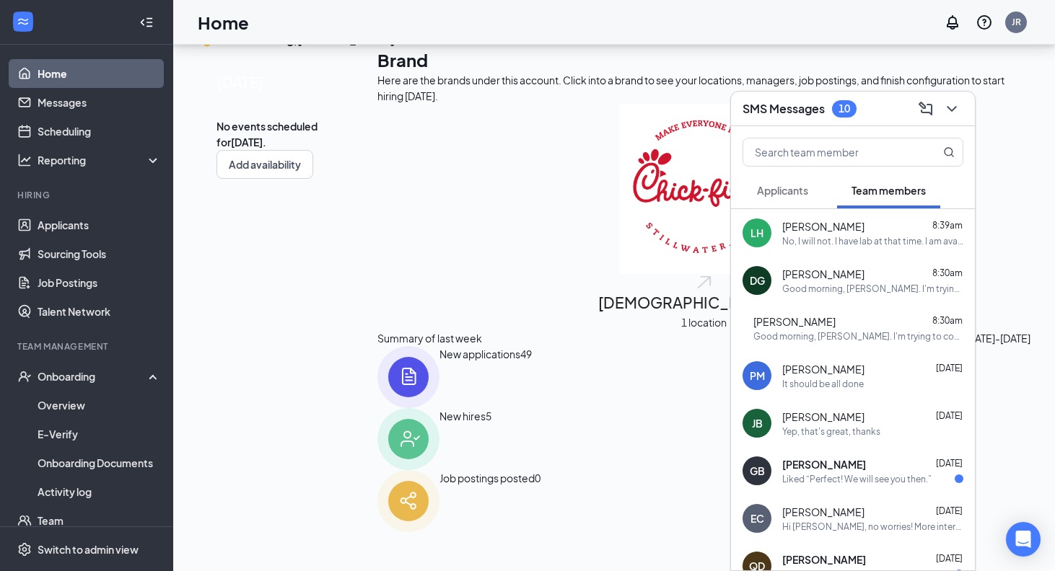
click at [798, 212] on div "[PERSON_NAME] 8:39am No, I will not. I have lab at that time. I am available an…" at bounding box center [853, 233] width 244 height 48
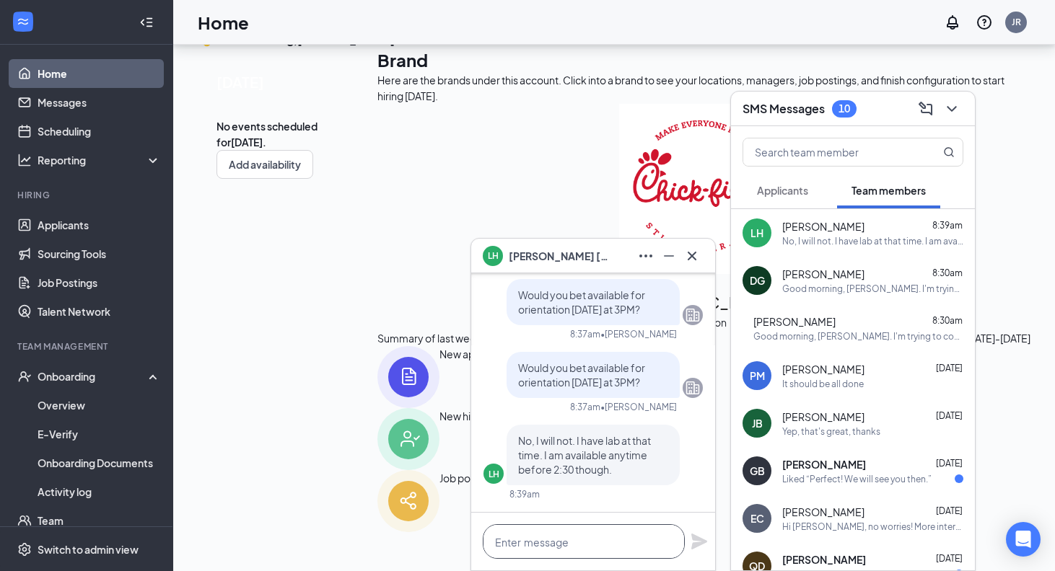
click at [570, 534] on textarea at bounding box center [584, 541] width 202 height 35
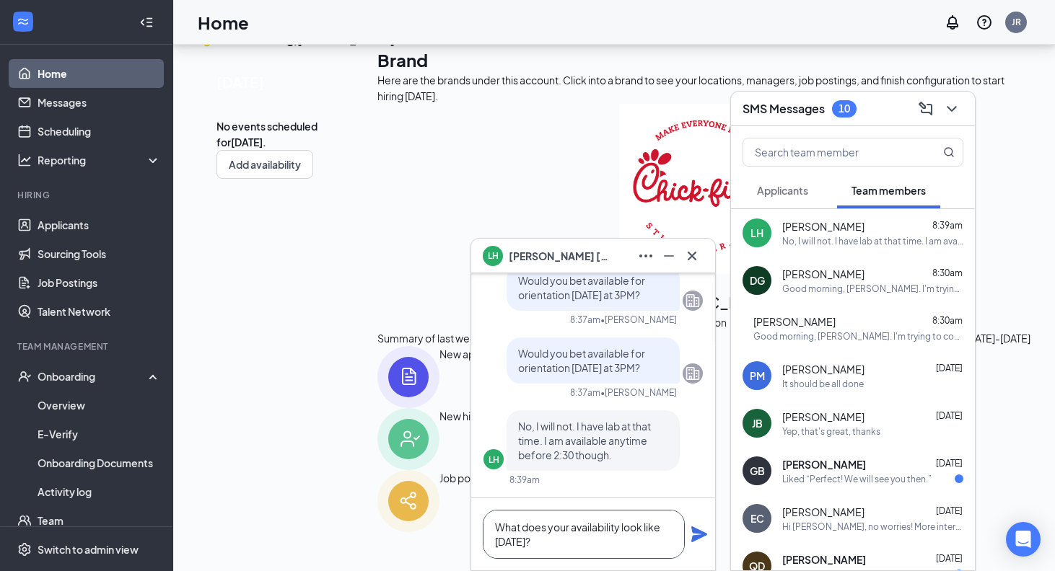
type textarea "What does your availability look like [DATE]?"
click at [703, 535] on icon "Plane" at bounding box center [699, 535] width 16 height 16
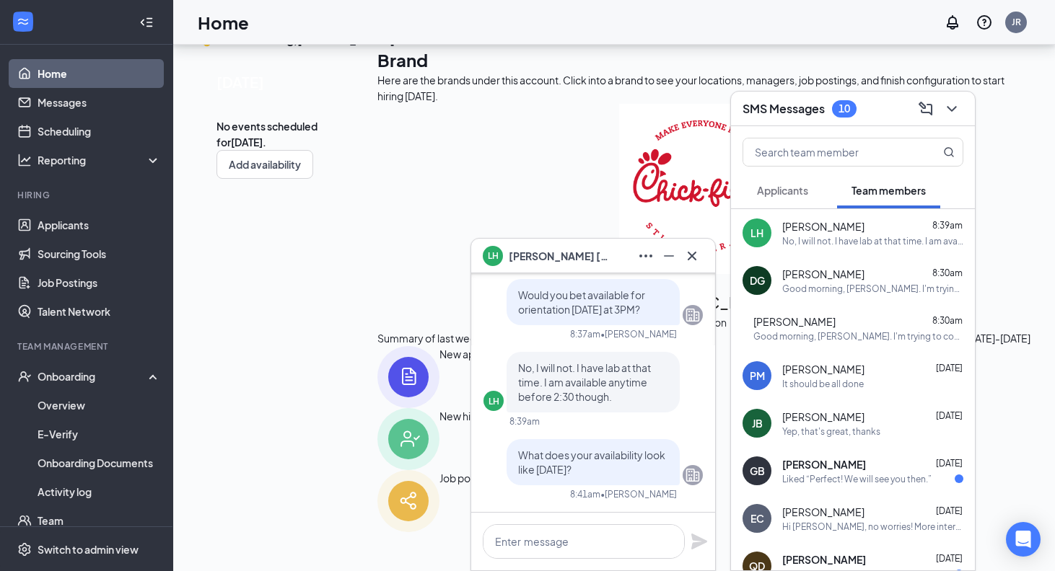
scroll to position [0, 0]
click at [698, 249] on icon "Cross" at bounding box center [691, 255] width 17 height 17
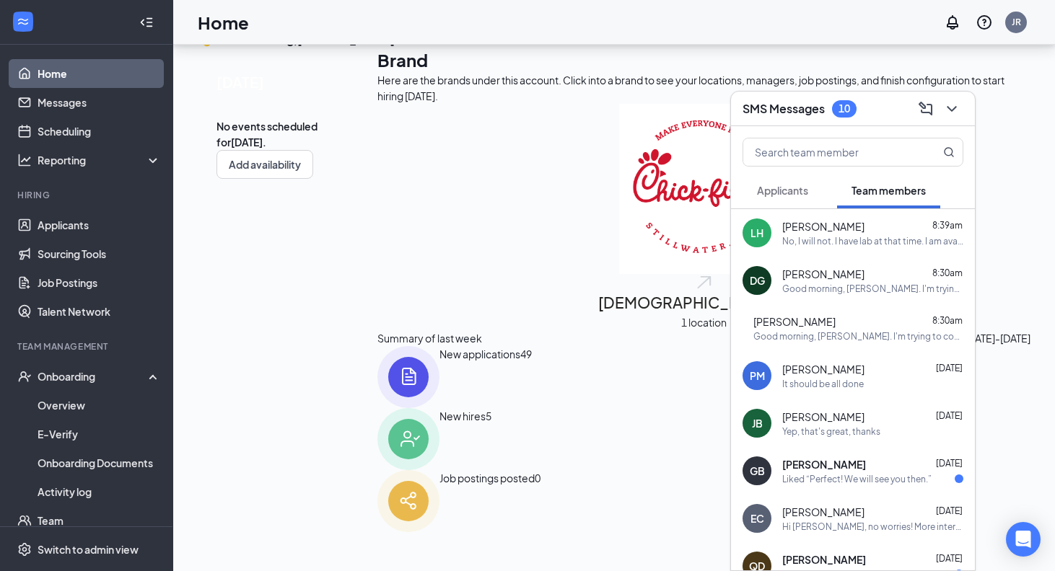
click at [958, 107] on icon "ChevronDown" at bounding box center [951, 108] width 17 height 17
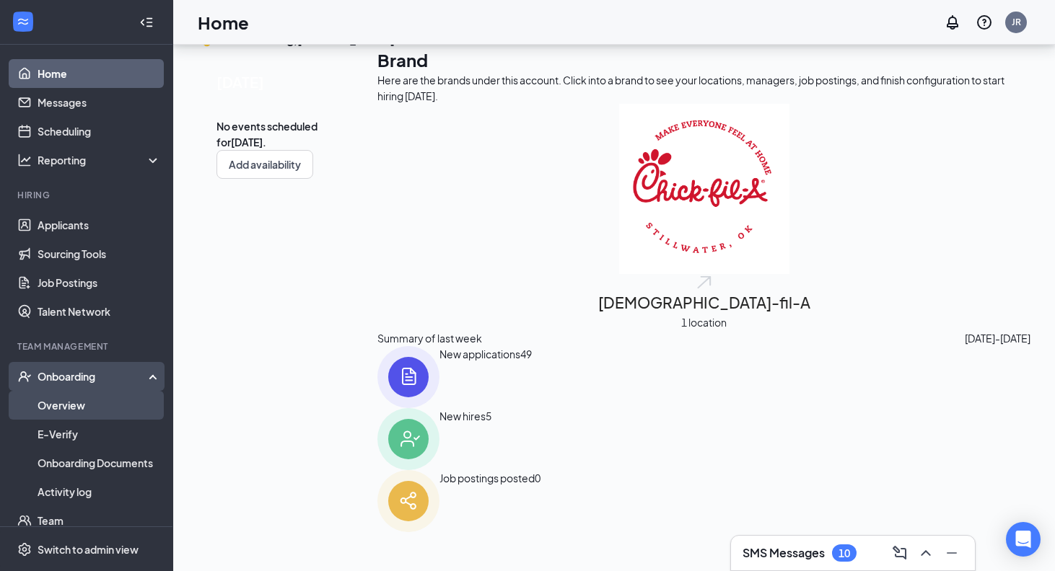
click at [132, 412] on link "Overview" at bounding box center [99, 405] width 123 height 29
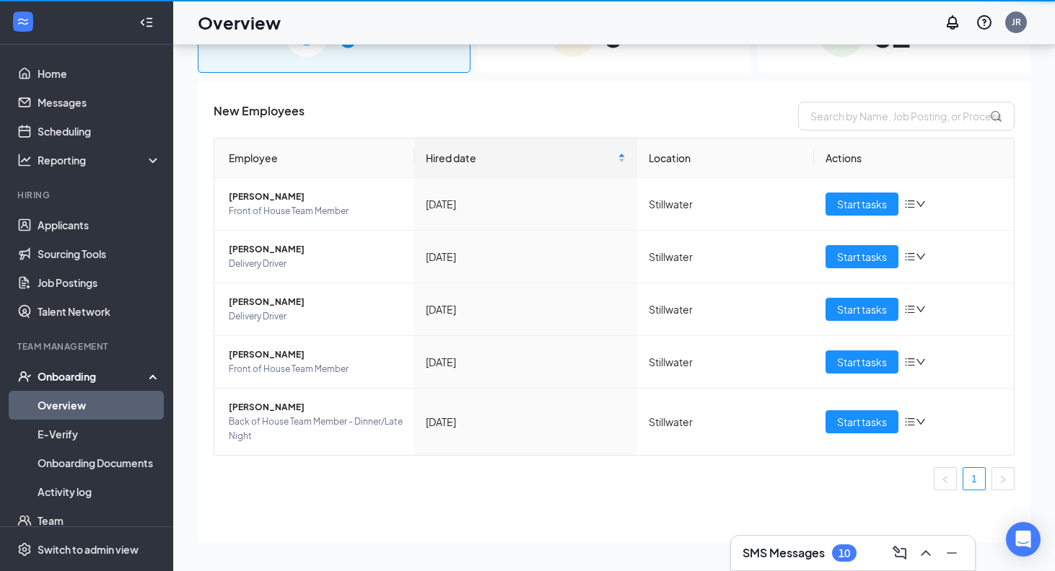
scroll to position [65, 0]
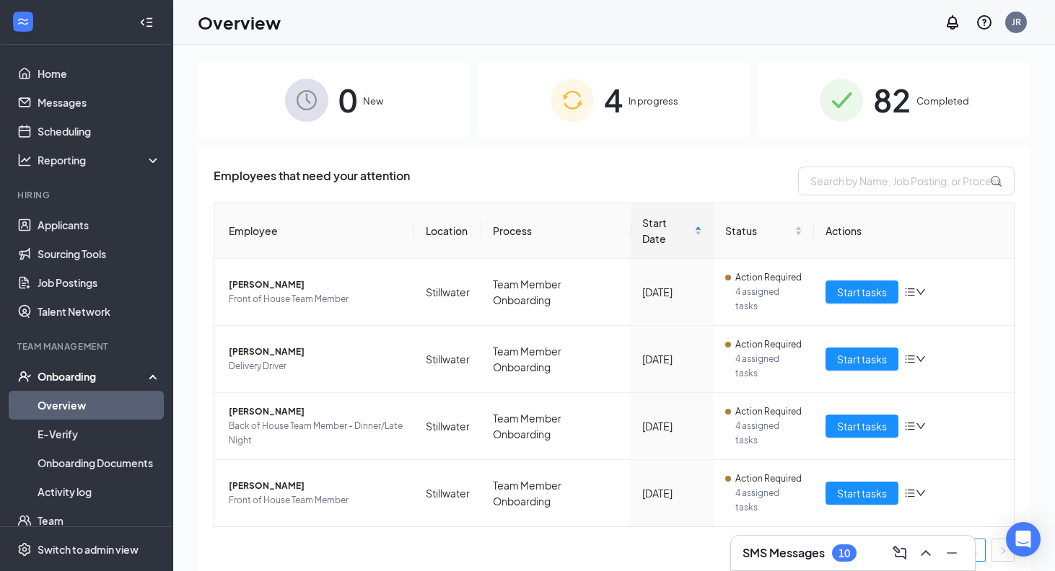
click at [858, 104] on img at bounding box center [840, 100] width 43 height 43
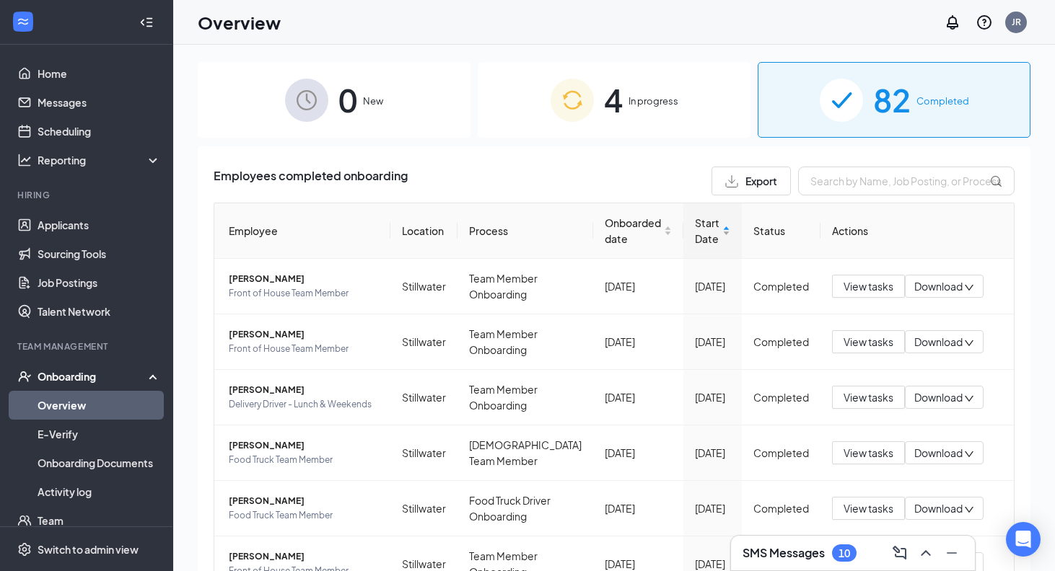
click at [713, 226] on div "Start Date" at bounding box center [712, 231] width 35 height 32
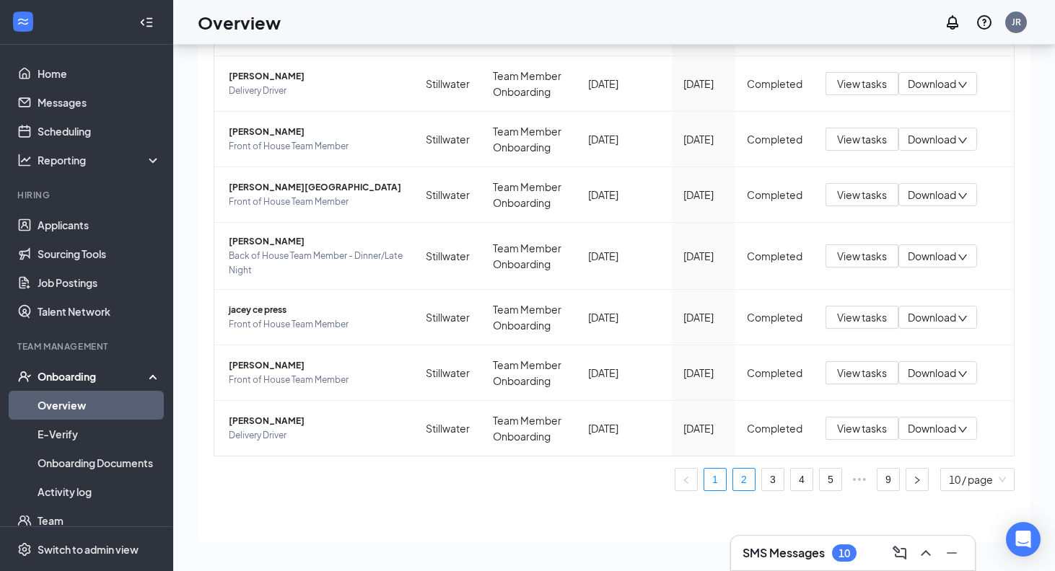
scroll to position [65, 0]
click at [749, 485] on link "2" at bounding box center [744, 480] width 22 height 22
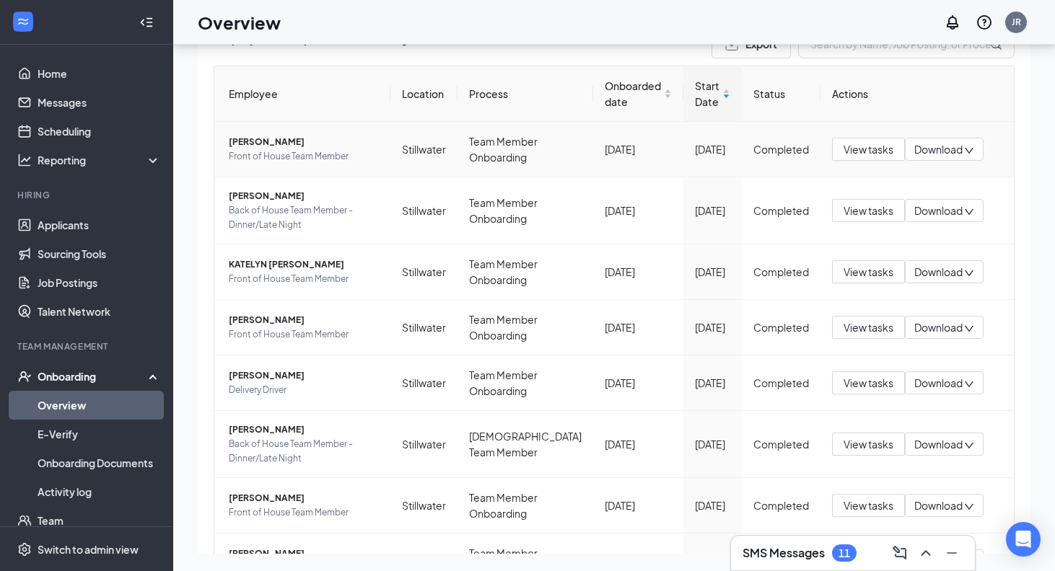
scroll to position [70, 0]
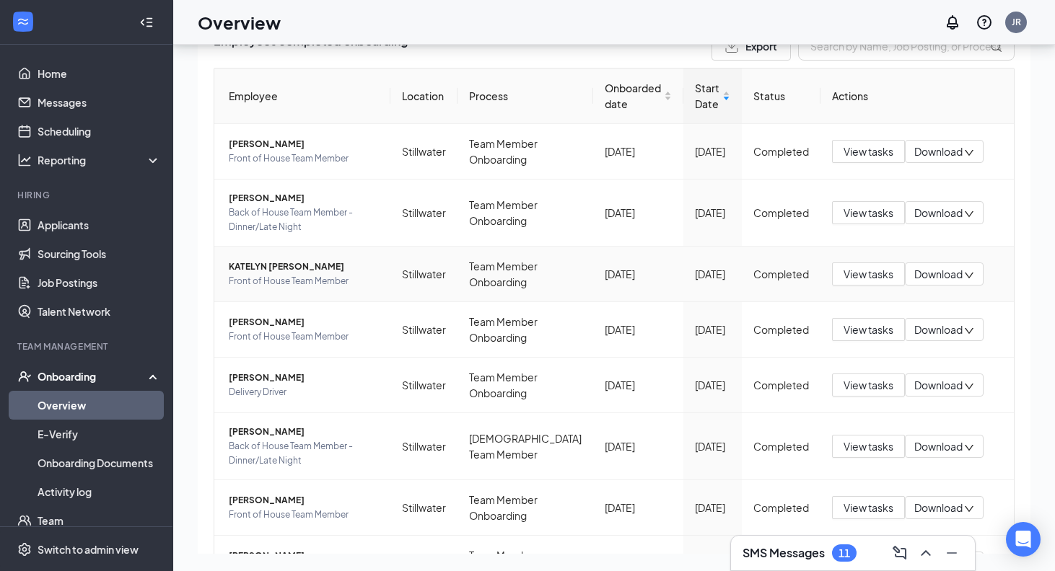
click at [294, 267] on span "KATELYN [PERSON_NAME]" at bounding box center [304, 267] width 150 height 14
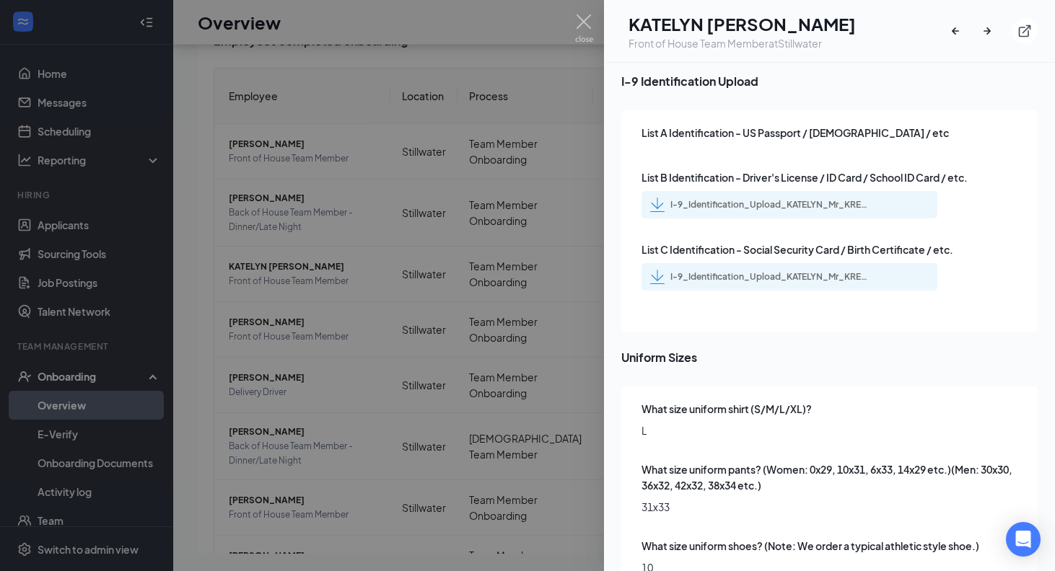
scroll to position [2058, 0]
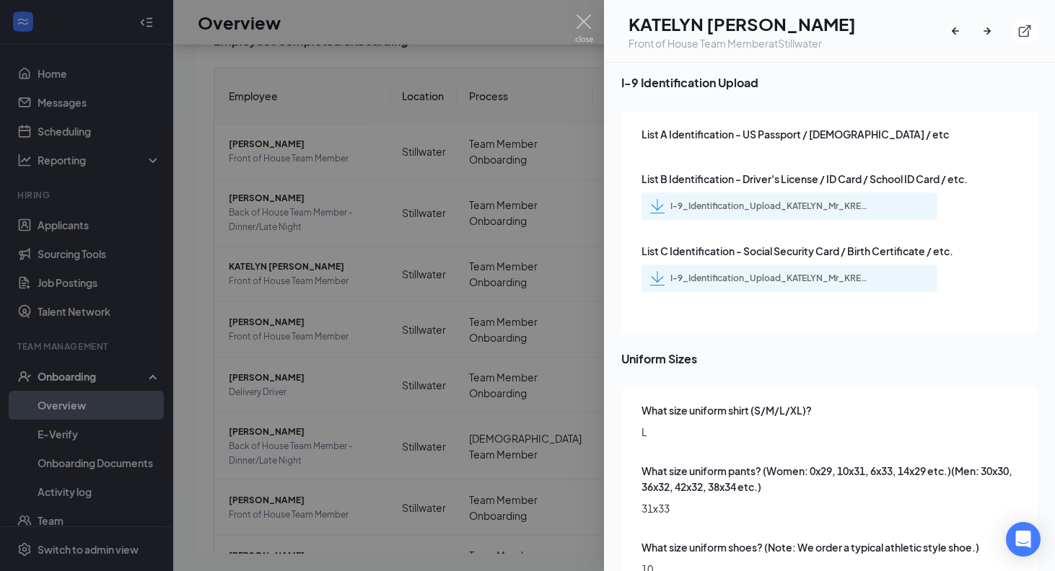
click at [408, 191] on div at bounding box center [527, 285] width 1055 height 571
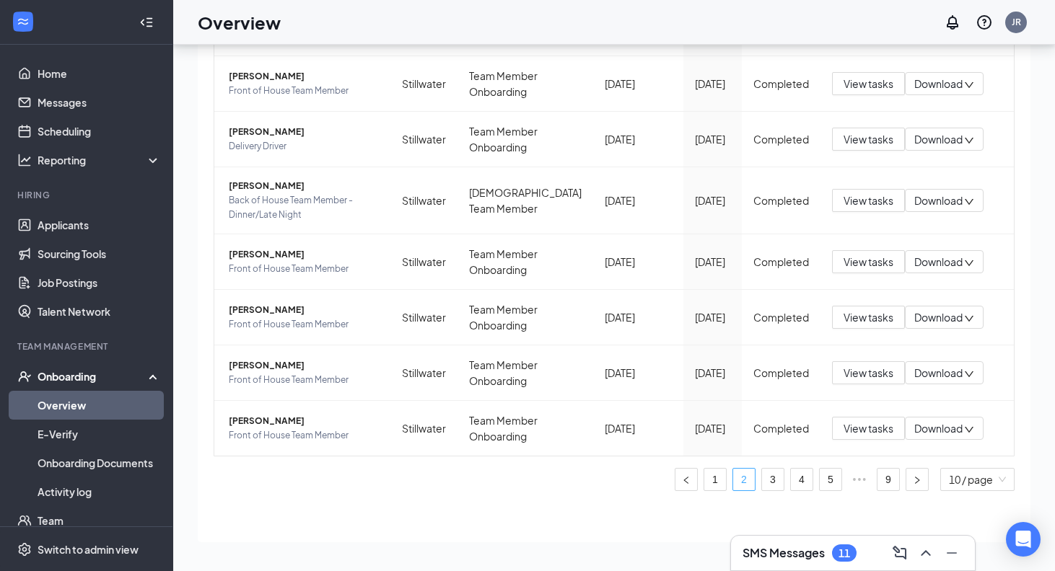
scroll to position [65, 0]
click at [722, 478] on link "1" at bounding box center [715, 480] width 22 height 22
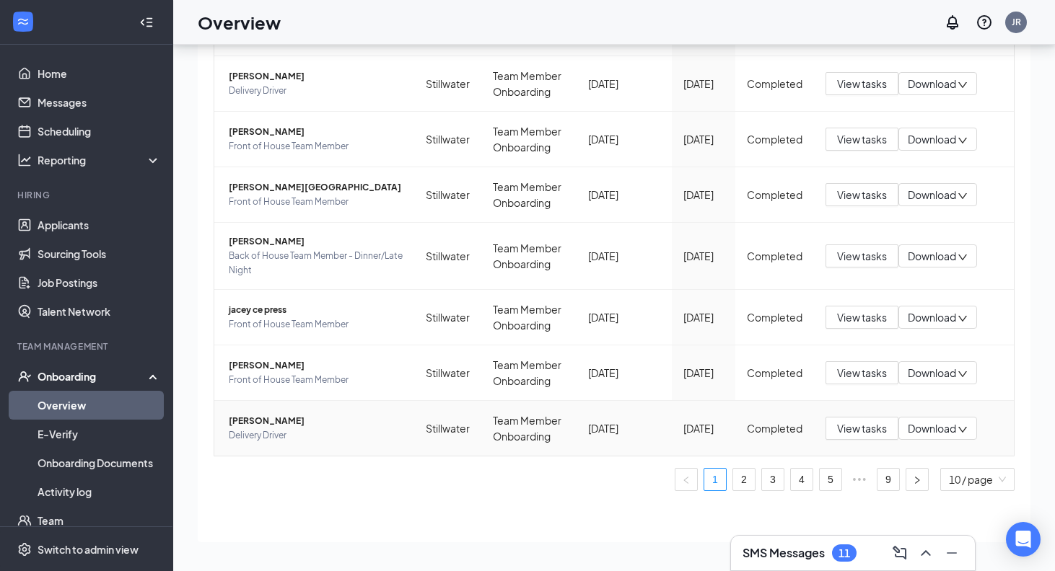
click at [273, 426] on span "[PERSON_NAME]" at bounding box center [316, 421] width 174 height 14
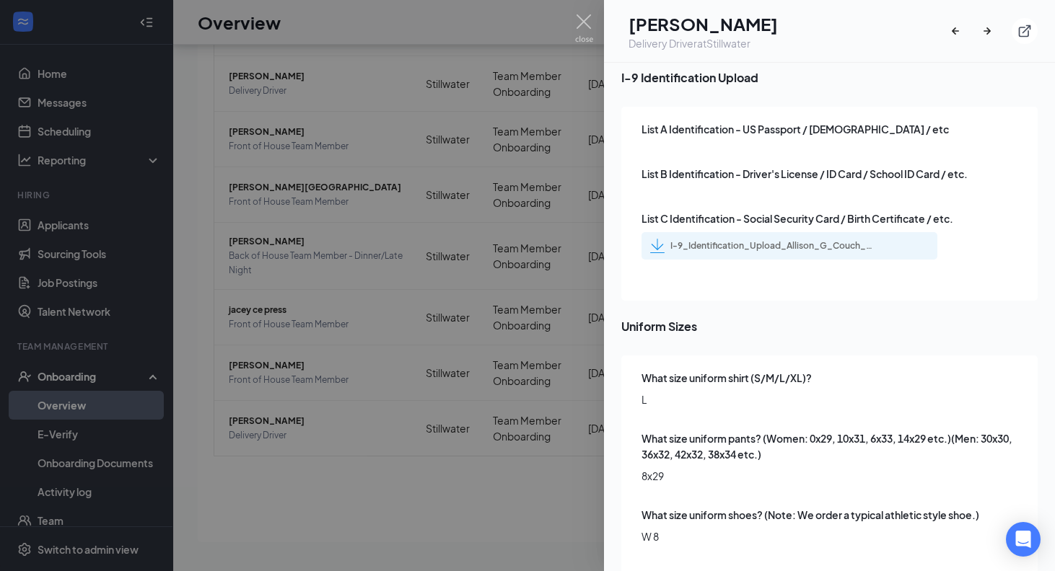
scroll to position [2031, 0]
click at [494, 325] on div at bounding box center [527, 285] width 1055 height 571
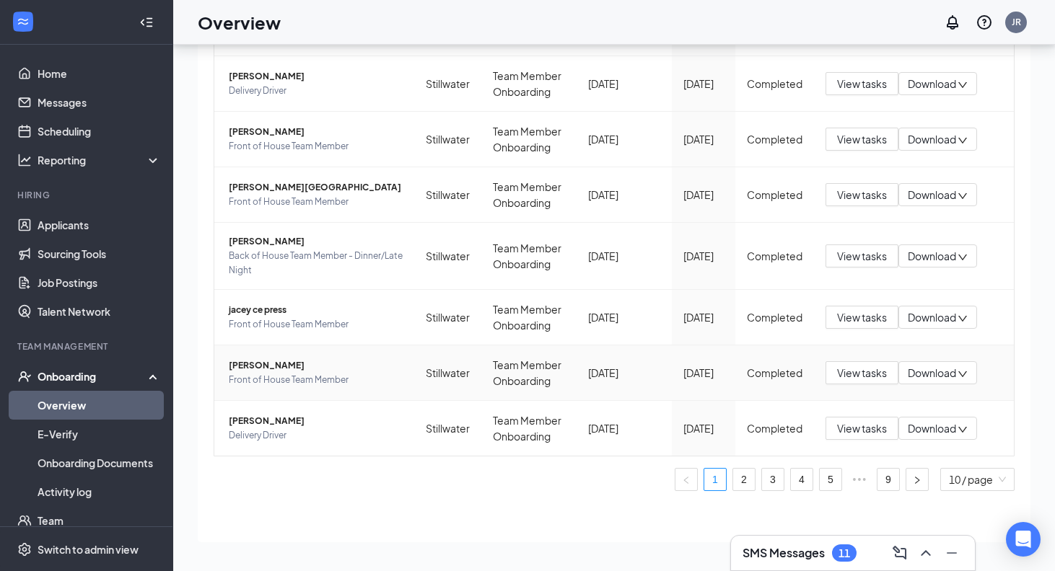
click at [278, 361] on span "[PERSON_NAME]" at bounding box center [316, 366] width 174 height 14
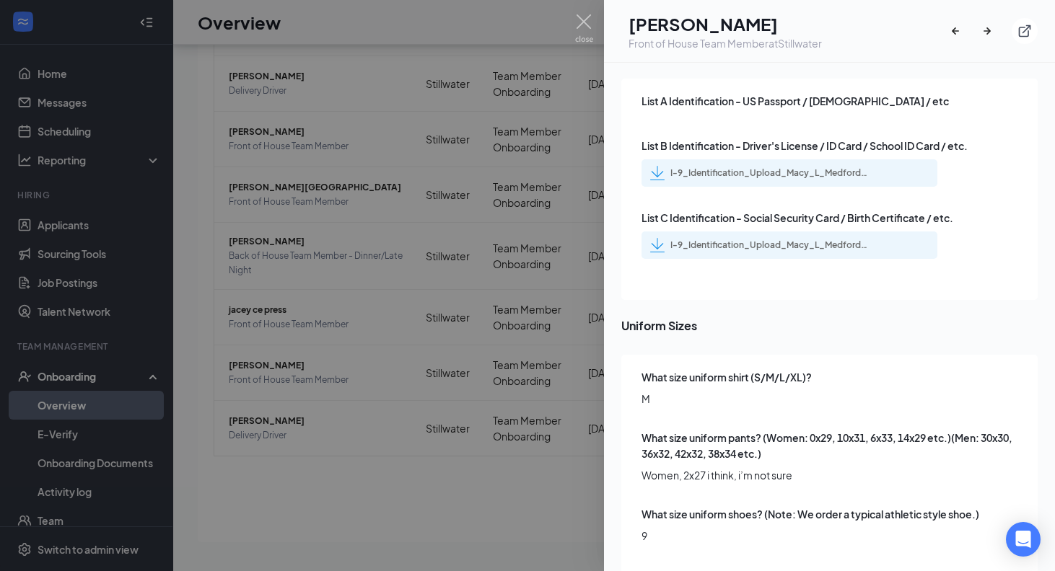
scroll to position [2058, 0]
click at [486, 405] on div at bounding box center [527, 285] width 1055 height 571
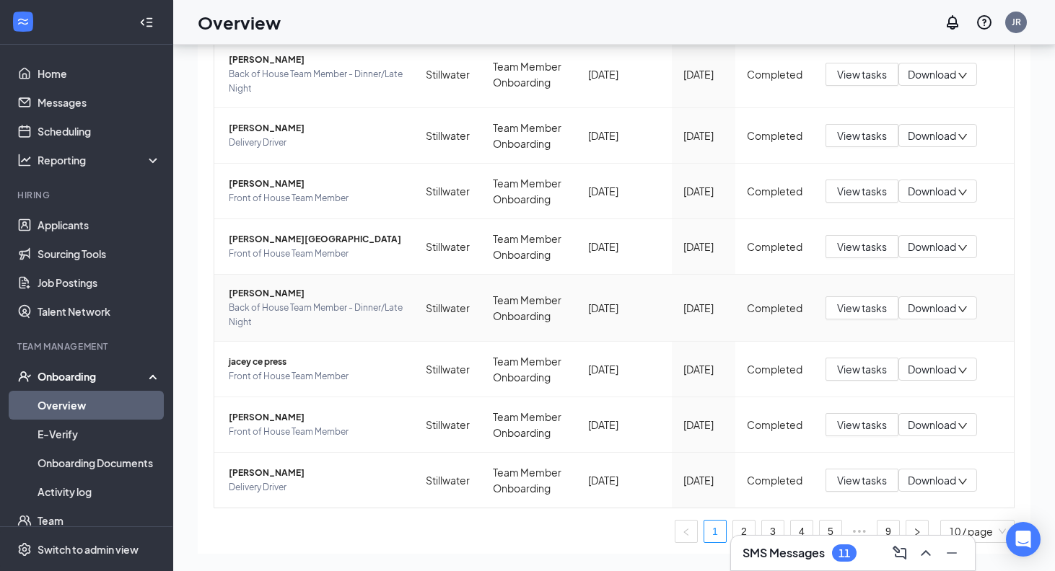
scroll to position [271, 0]
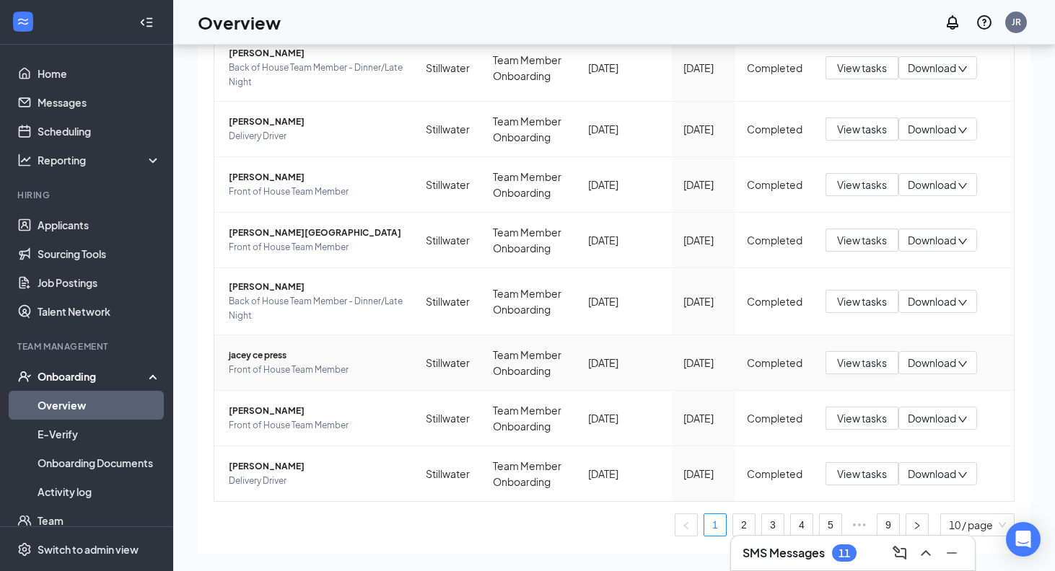
click at [277, 359] on span "jacey ce press" at bounding box center [316, 355] width 174 height 14
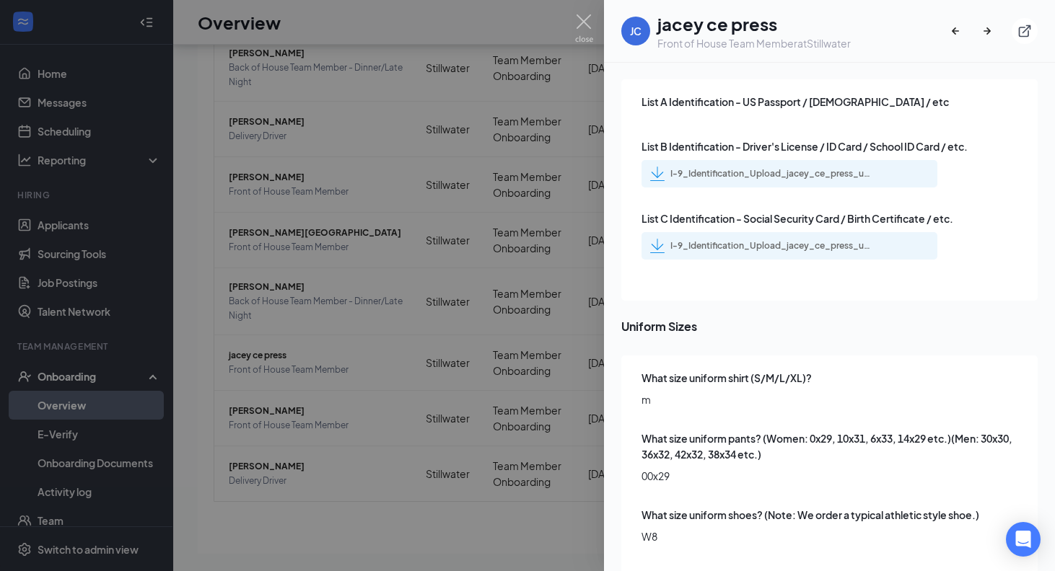
scroll to position [2122, 0]
click at [388, 283] on div at bounding box center [527, 285] width 1055 height 571
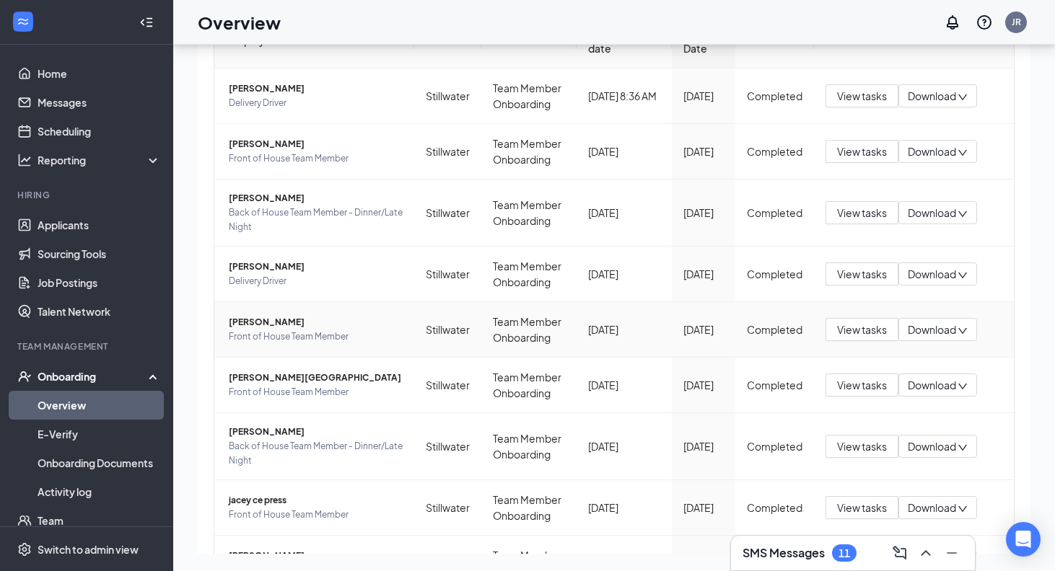
scroll to position [113, 0]
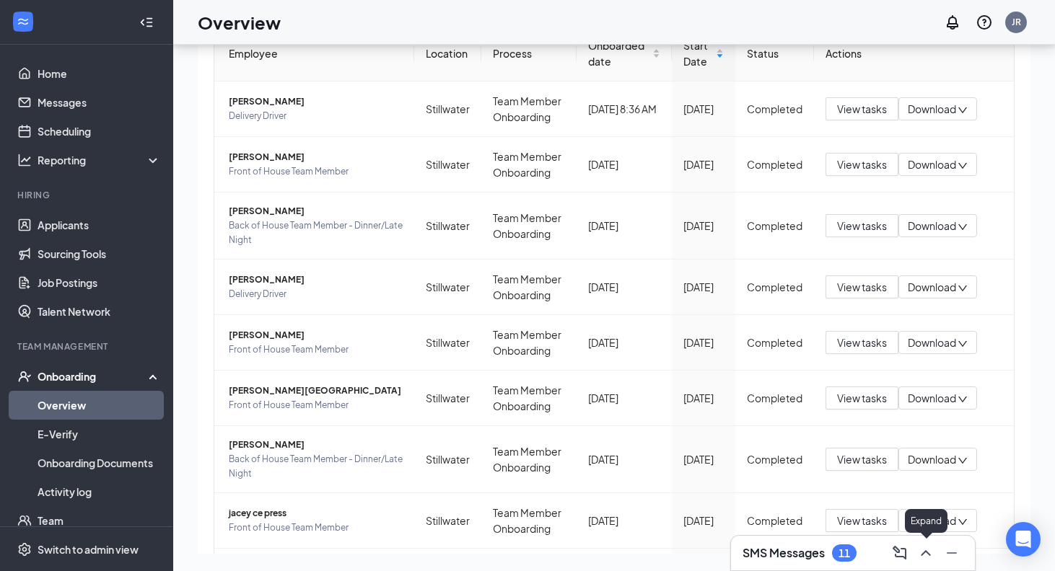
click at [923, 560] on icon "ChevronUp" at bounding box center [925, 553] width 17 height 17
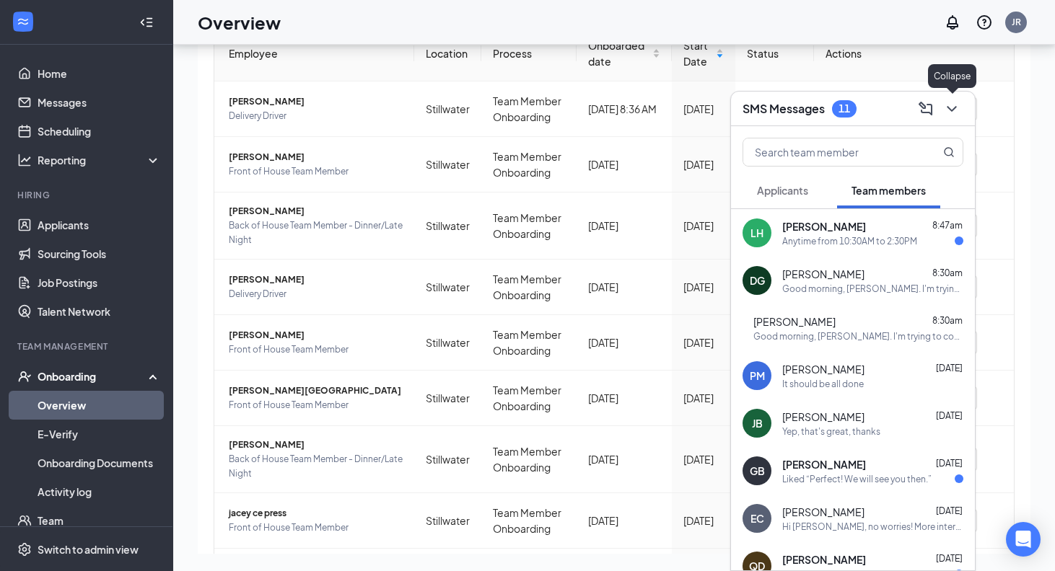
click at [954, 116] on icon "ChevronDown" at bounding box center [951, 108] width 17 height 17
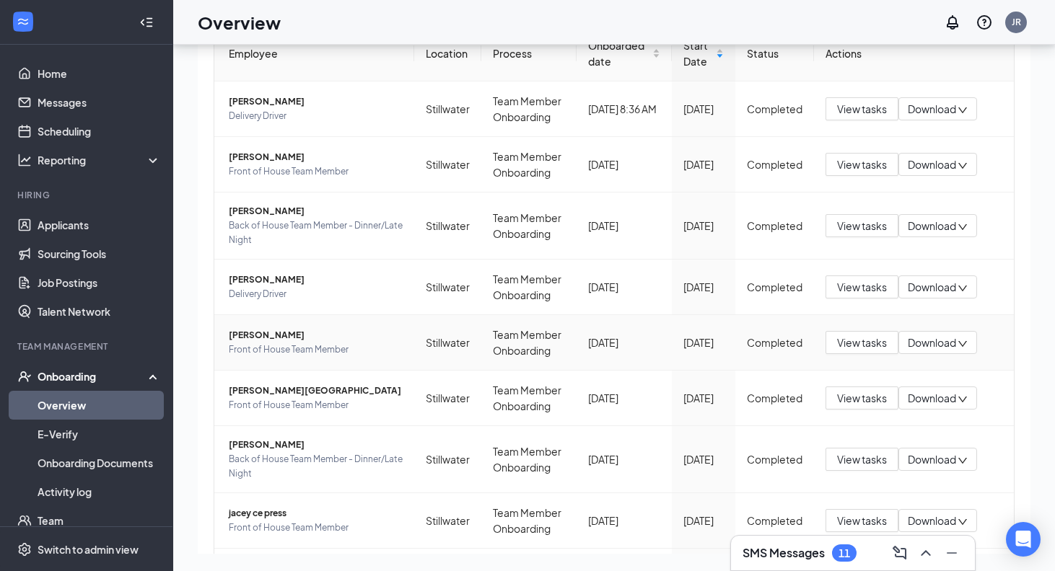
click at [269, 337] on span "[PERSON_NAME]" at bounding box center [316, 335] width 174 height 14
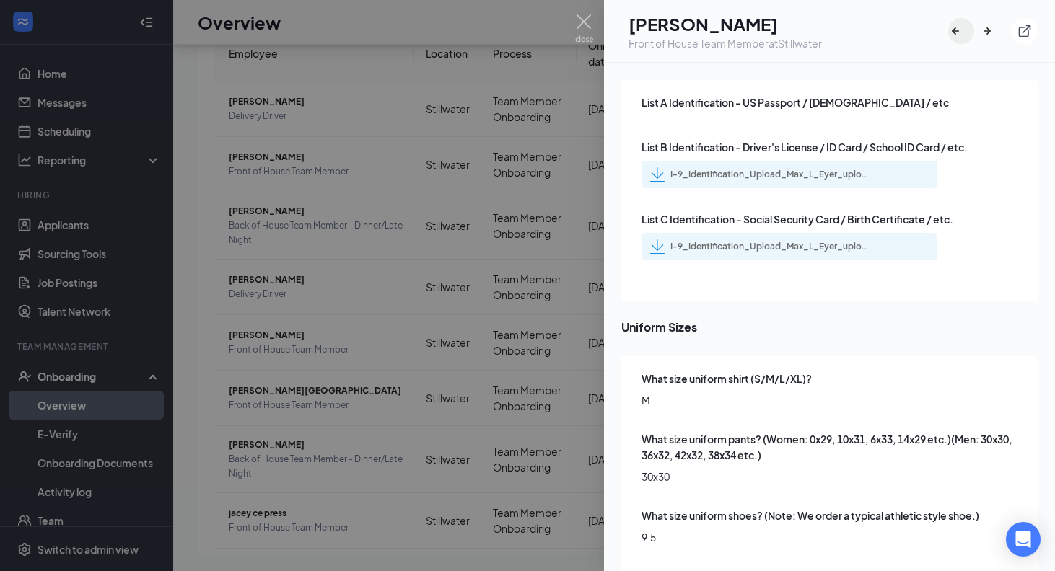
scroll to position [65, 0]
click at [499, 359] on div at bounding box center [527, 285] width 1055 height 571
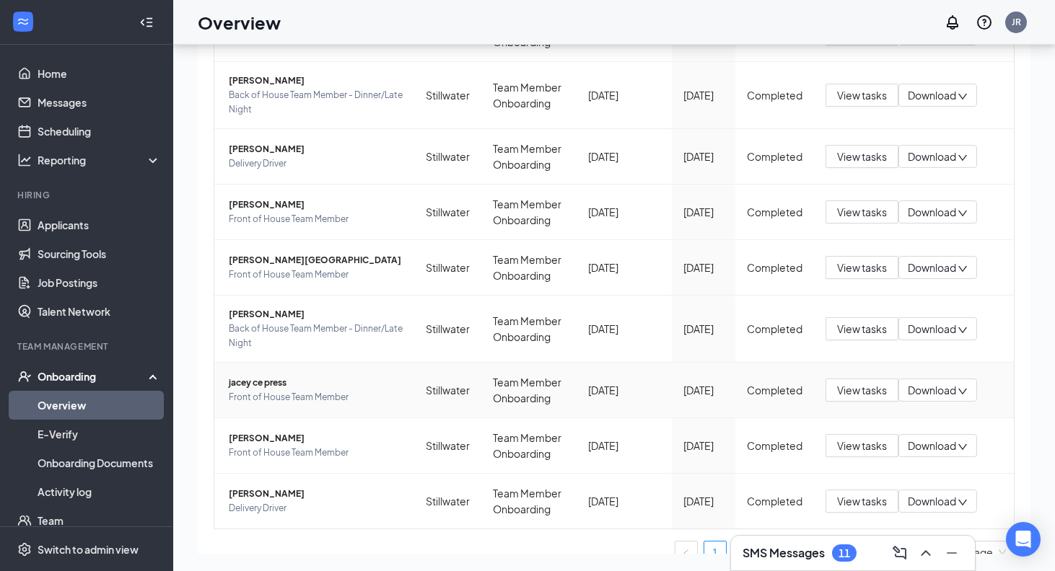
scroll to position [245, 0]
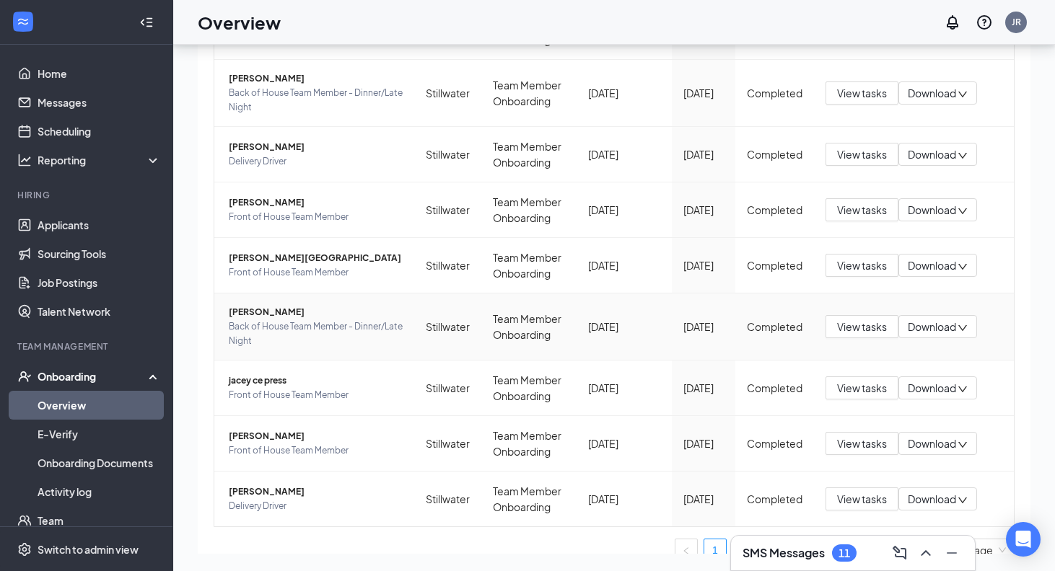
click at [265, 312] on span "[PERSON_NAME]" at bounding box center [316, 312] width 174 height 14
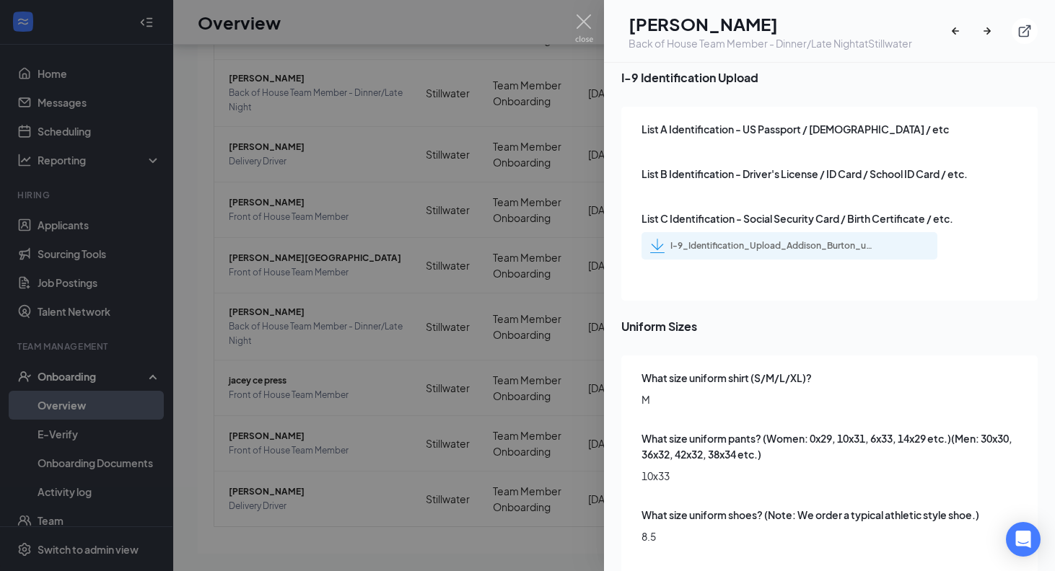
scroll to position [2047, 0]
click at [396, 307] on div at bounding box center [527, 285] width 1055 height 571
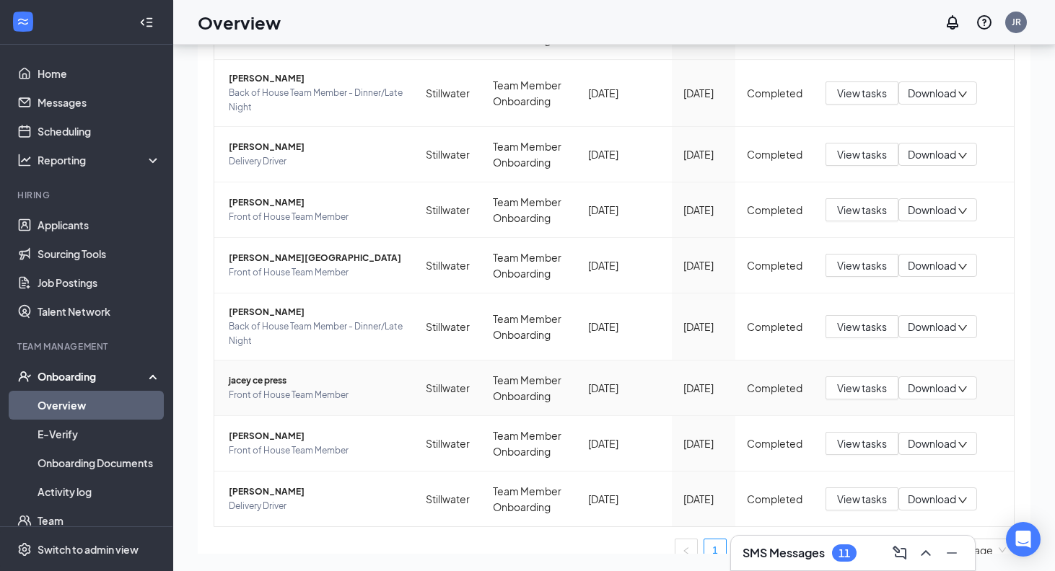
click at [283, 378] on span "jacey ce press" at bounding box center [316, 381] width 174 height 14
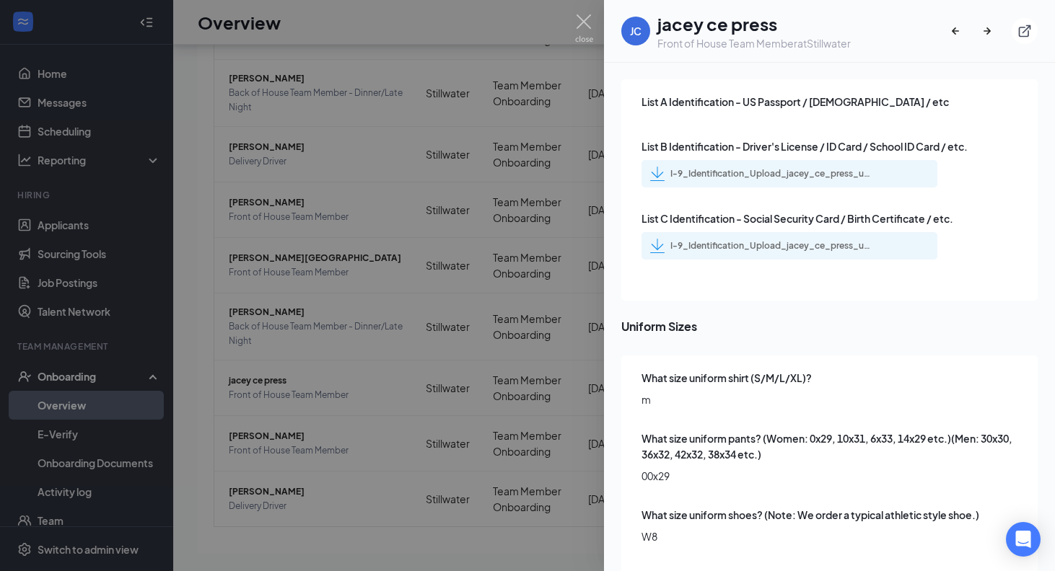
scroll to position [2122, 0]
click at [375, 430] on div at bounding box center [527, 285] width 1055 height 571
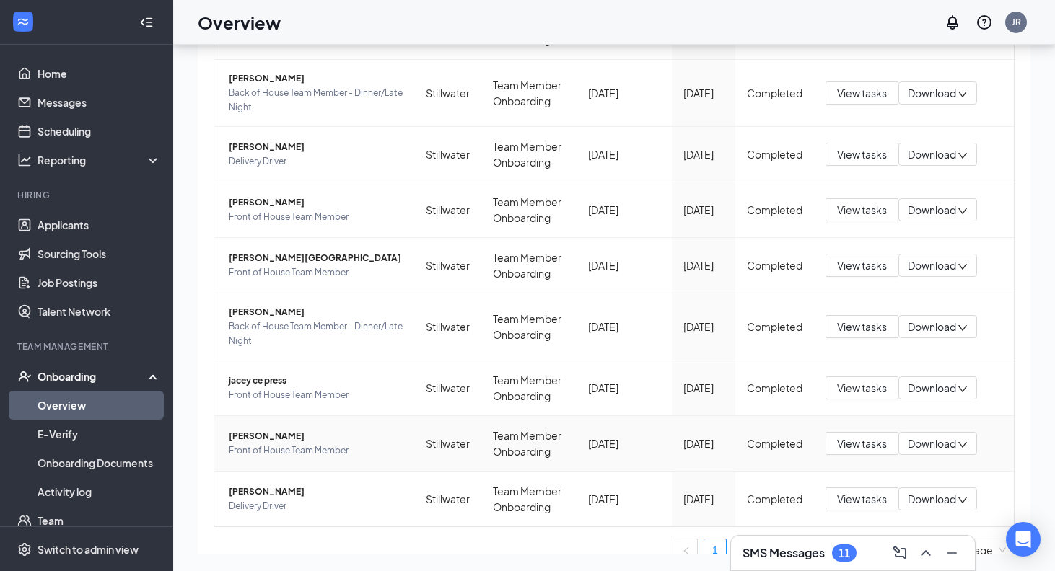
click at [283, 431] on span "[PERSON_NAME]" at bounding box center [316, 436] width 174 height 14
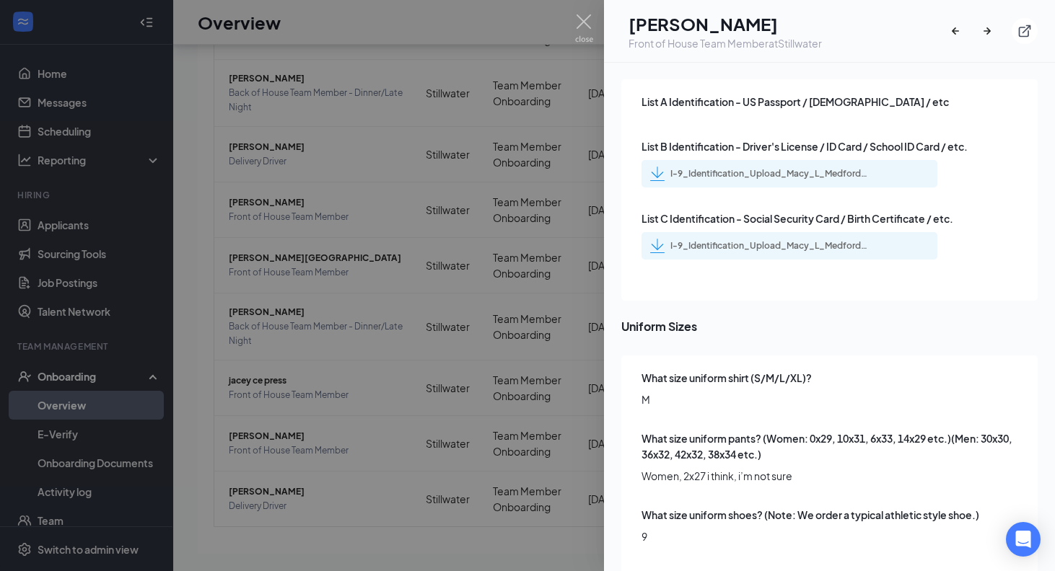
scroll to position [2058, 0]
click at [264, 150] on div at bounding box center [527, 285] width 1055 height 571
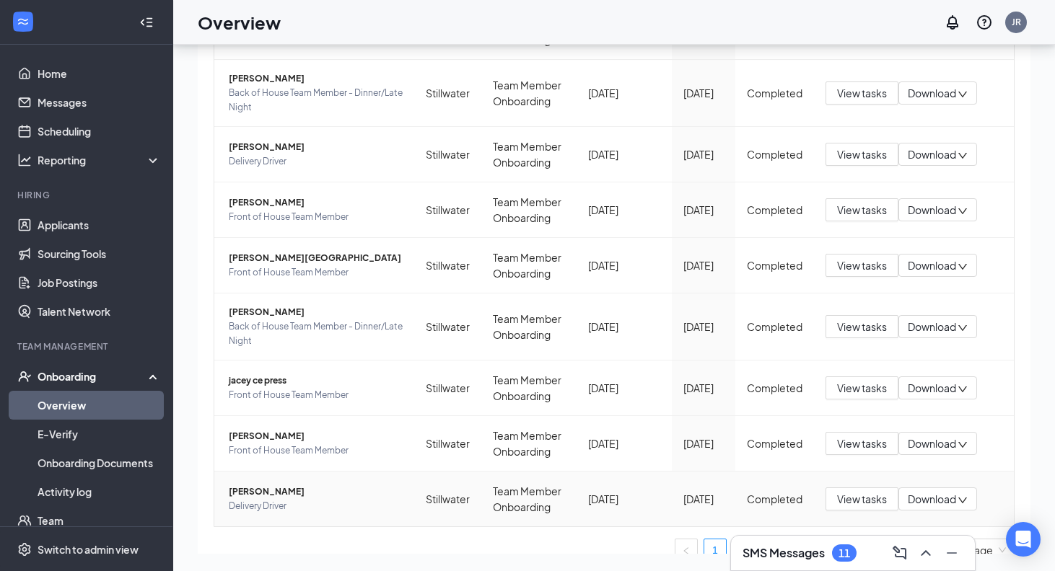
click at [277, 493] on span "[PERSON_NAME]" at bounding box center [316, 492] width 174 height 14
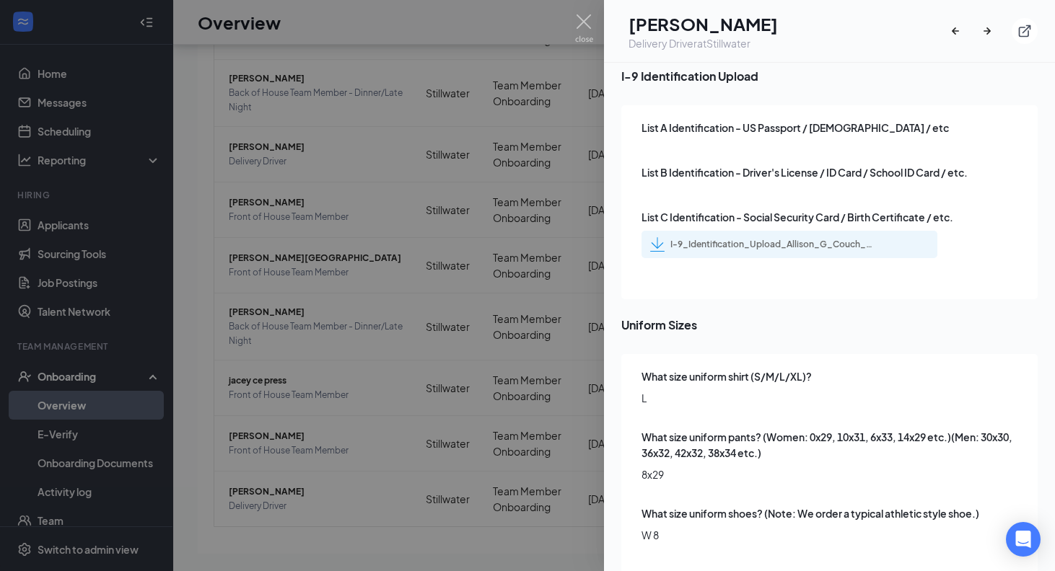
scroll to position [2031, 0]
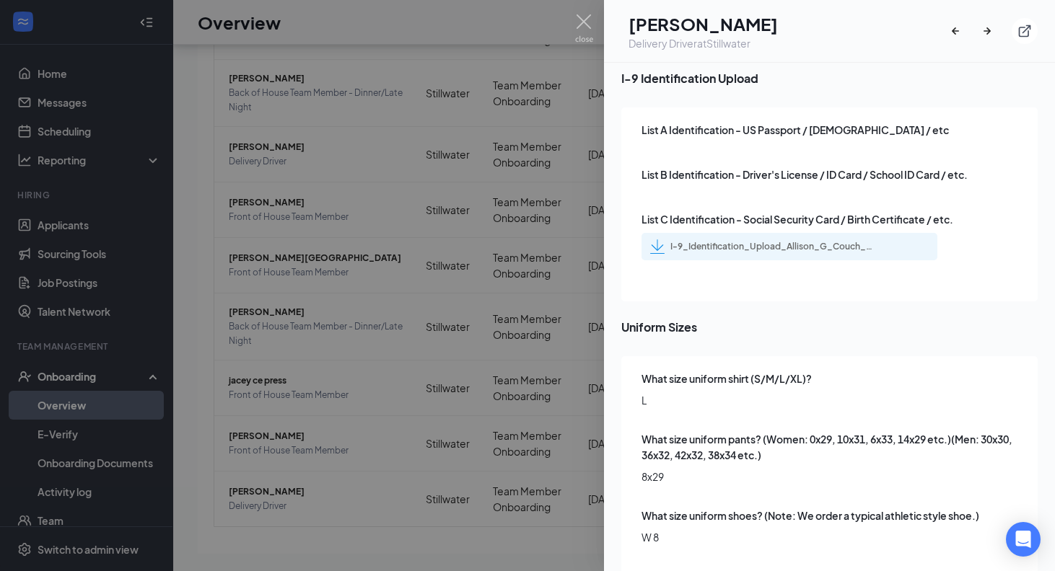
click at [450, 315] on div at bounding box center [527, 285] width 1055 height 571
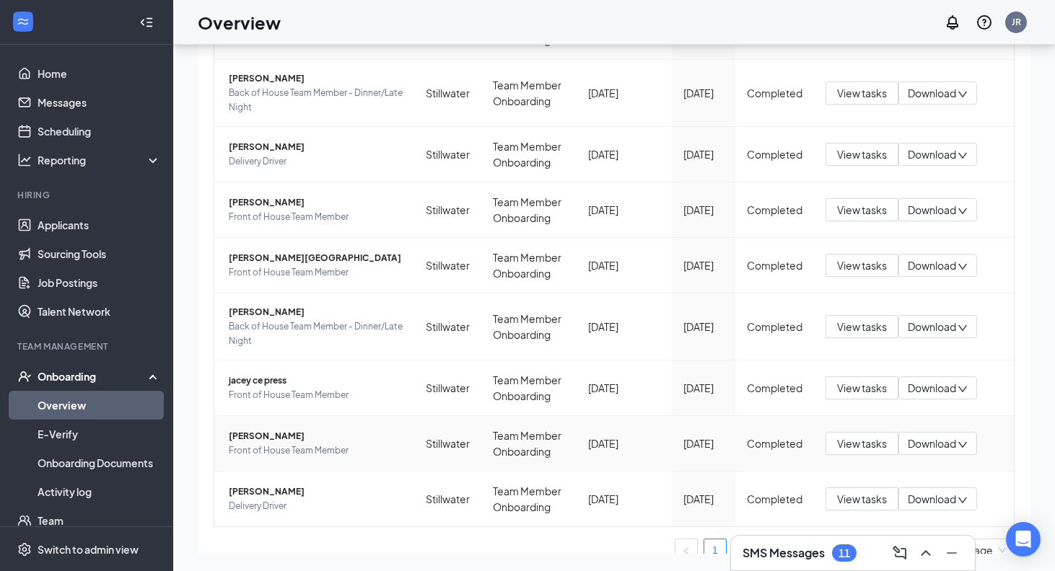
click at [289, 428] on td "[PERSON_NAME] Front of House Team Member" at bounding box center [314, 444] width 200 height 56
click at [282, 434] on span "[PERSON_NAME]" at bounding box center [316, 436] width 174 height 14
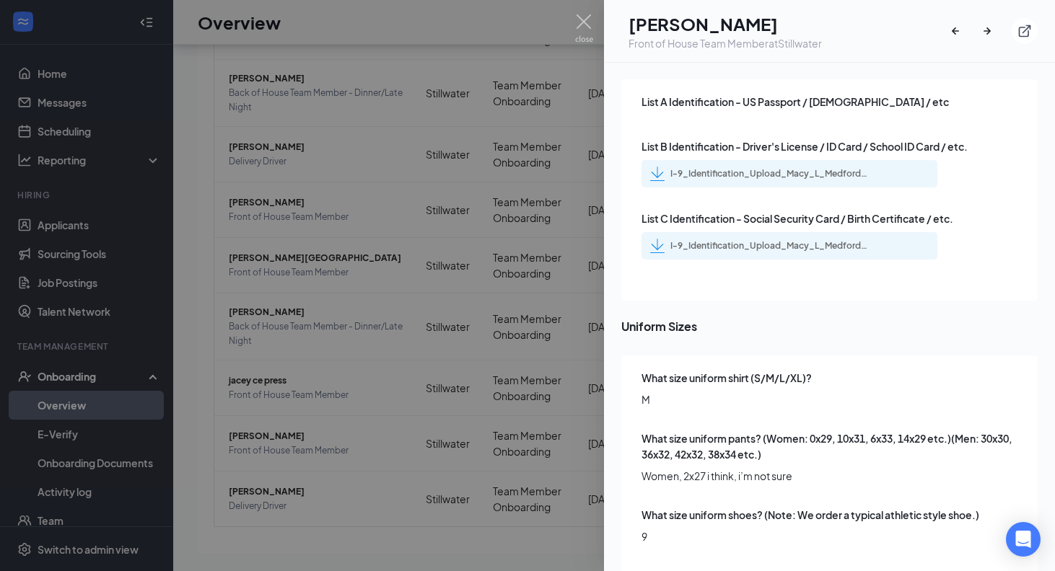
scroll to position [2058, 0]
click at [537, 404] on div at bounding box center [527, 285] width 1055 height 571
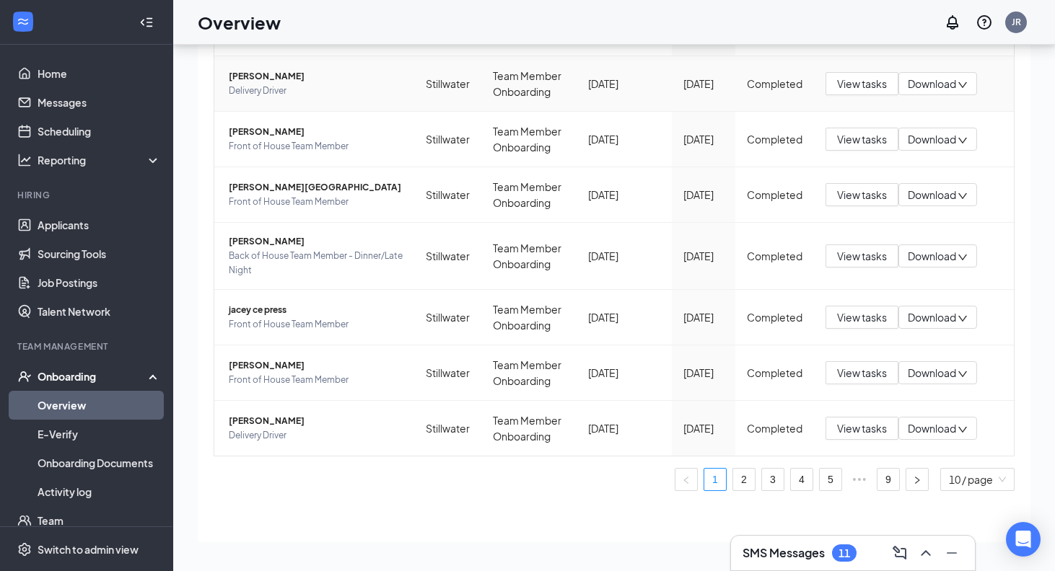
scroll to position [316, 0]
click at [742, 472] on link "2" at bounding box center [744, 480] width 22 height 22
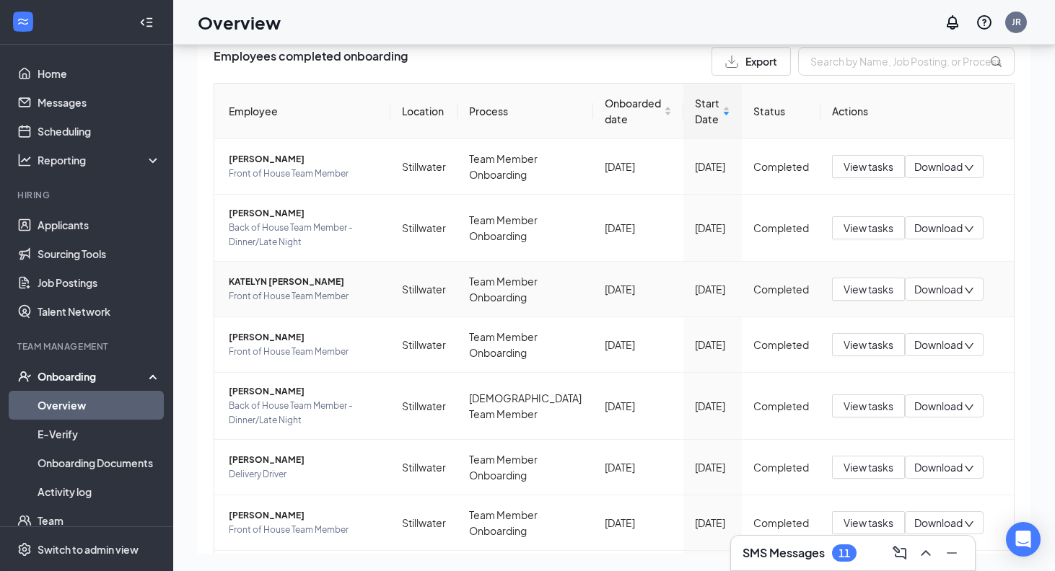
scroll to position [50, 0]
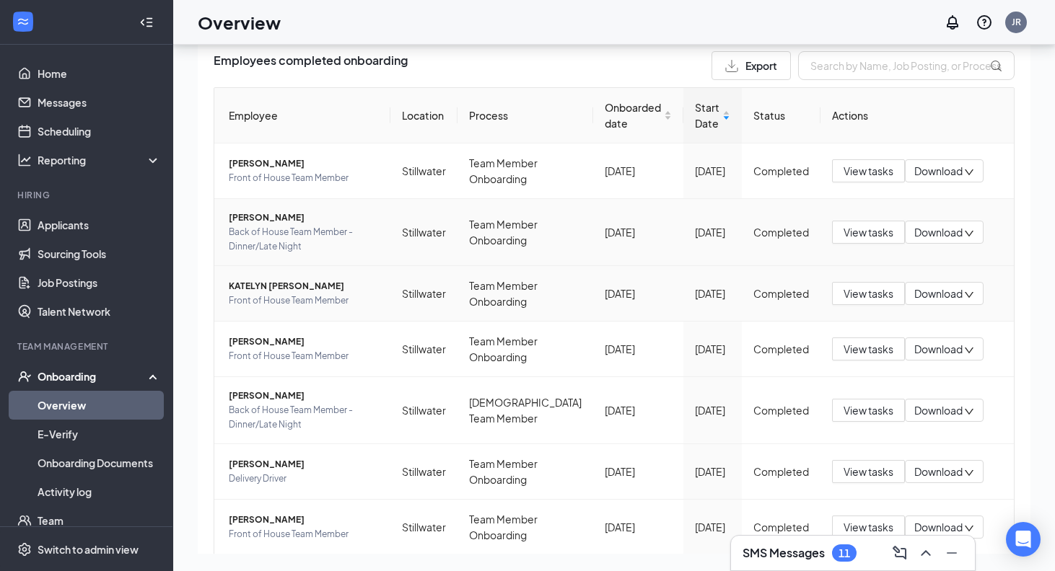
click at [271, 286] on span "KATELYN [PERSON_NAME]" at bounding box center [304, 286] width 150 height 14
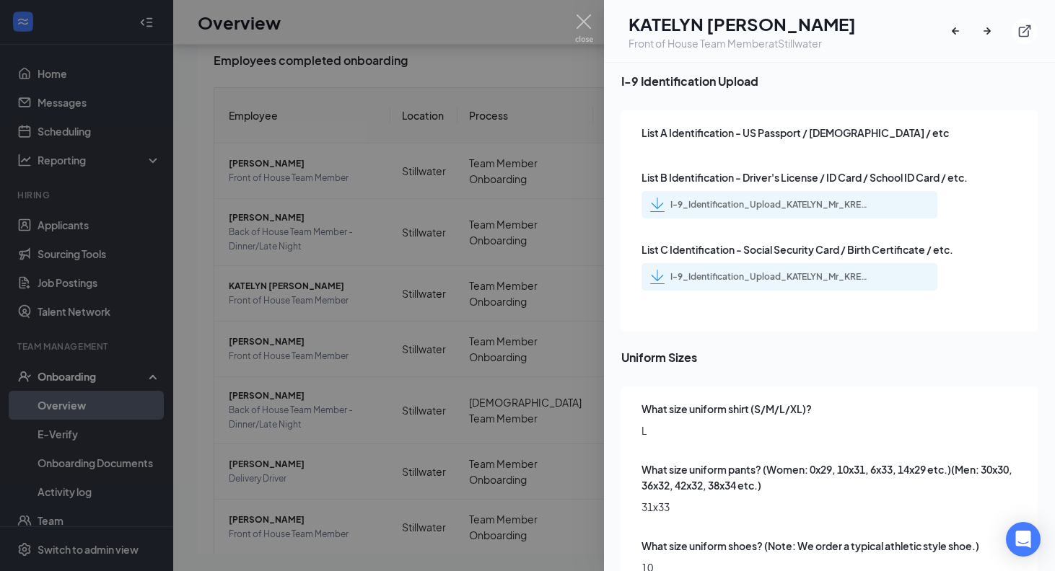
scroll to position [2058, 0]
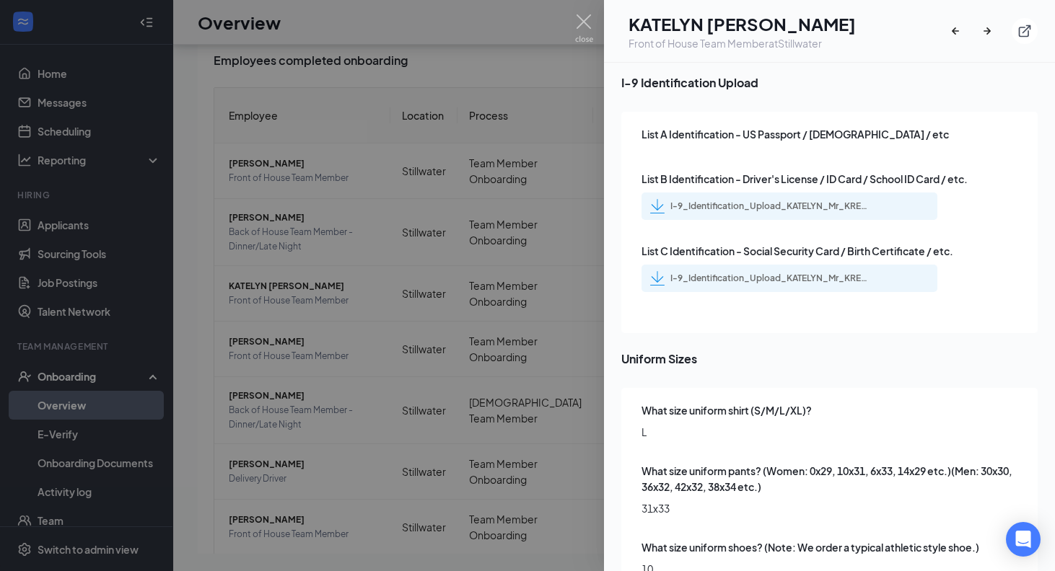
click at [480, 416] on div at bounding box center [527, 285] width 1055 height 571
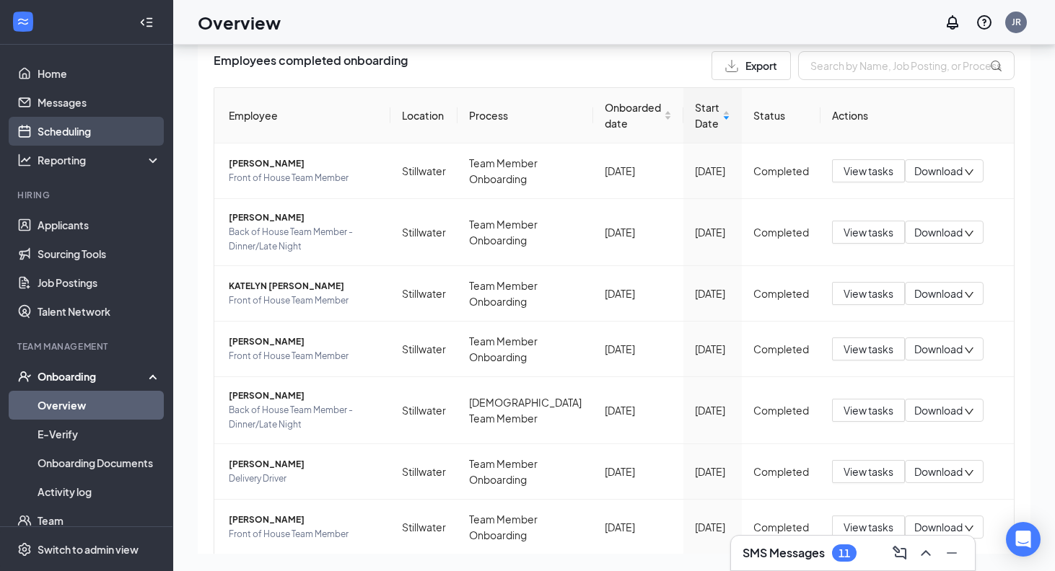
click at [71, 133] on link "Scheduling" at bounding box center [99, 131] width 123 height 29
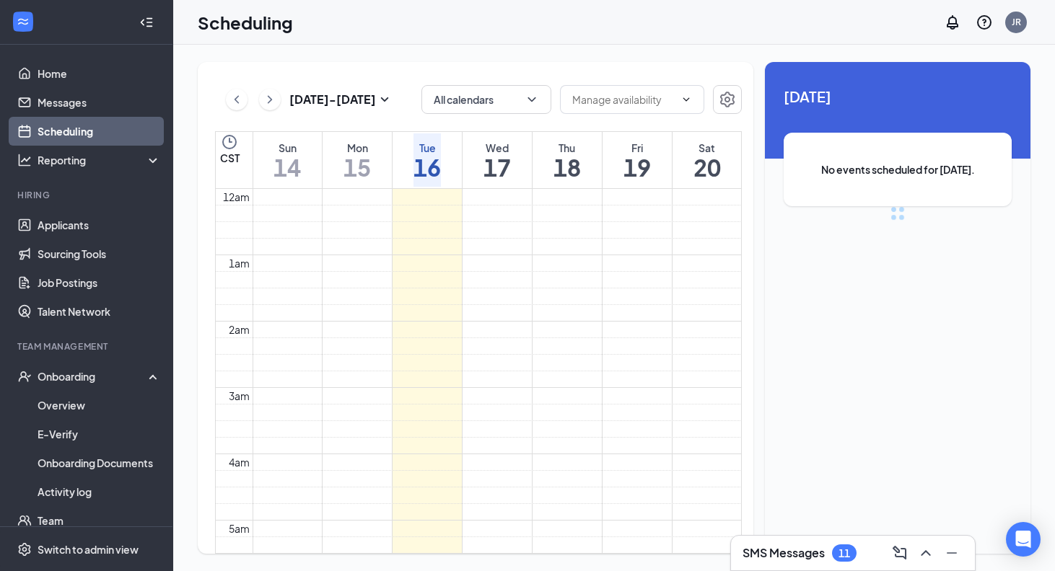
scroll to position [709, 0]
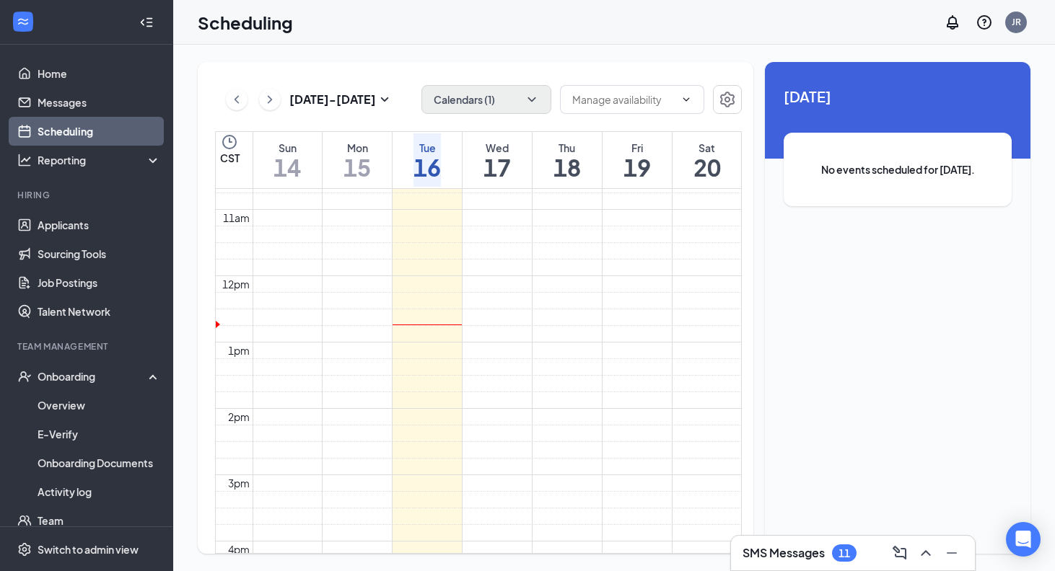
click at [533, 94] on icon "ChevronDown" at bounding box center [531, 99] width 14 height 14
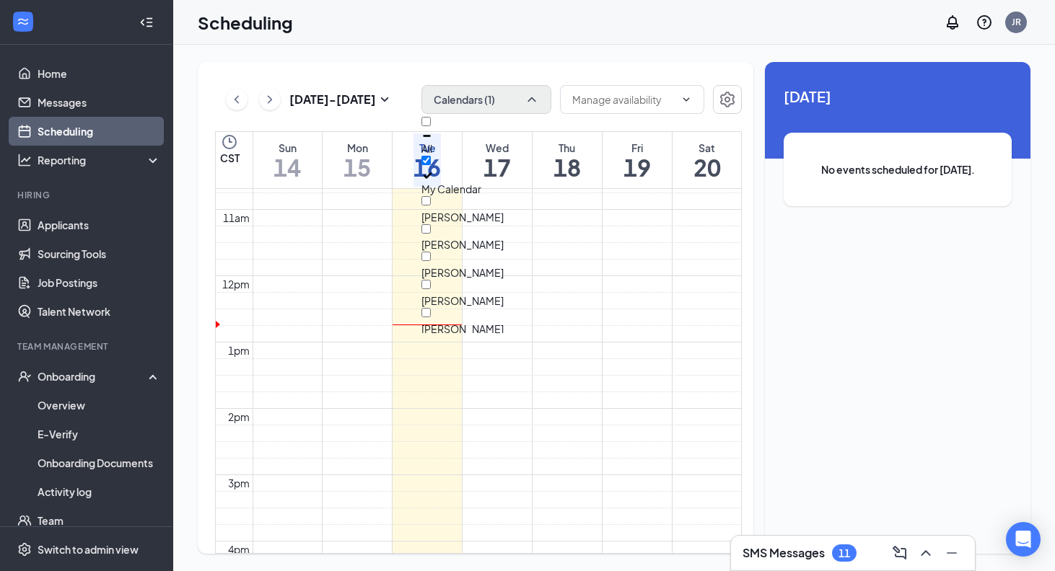
click at [471, 139] on div "All" at bounding box center [486, 136] width 130 height 39
checkbox input "true"
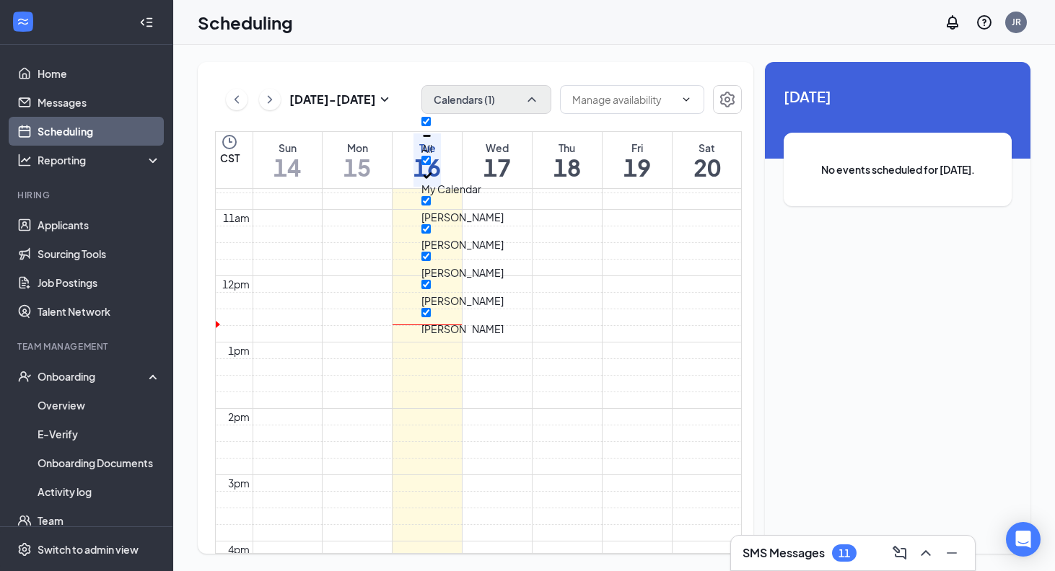
checkbox input "true"
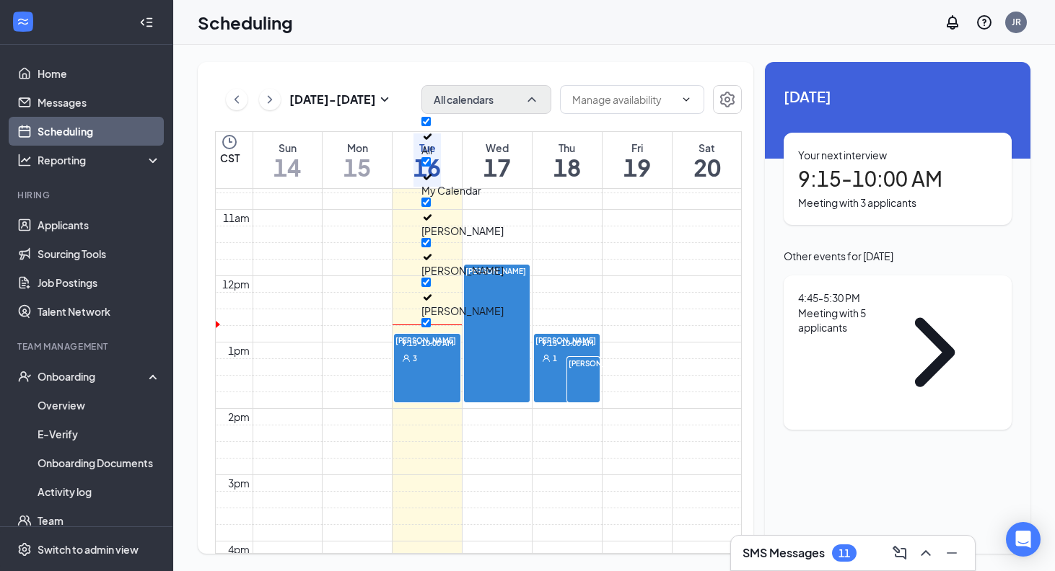
click at [526, 276] on div at bounding box center [526, 271] width 0 height 10
